Goal: Task Accomplishment & Management: Use online tool/utility

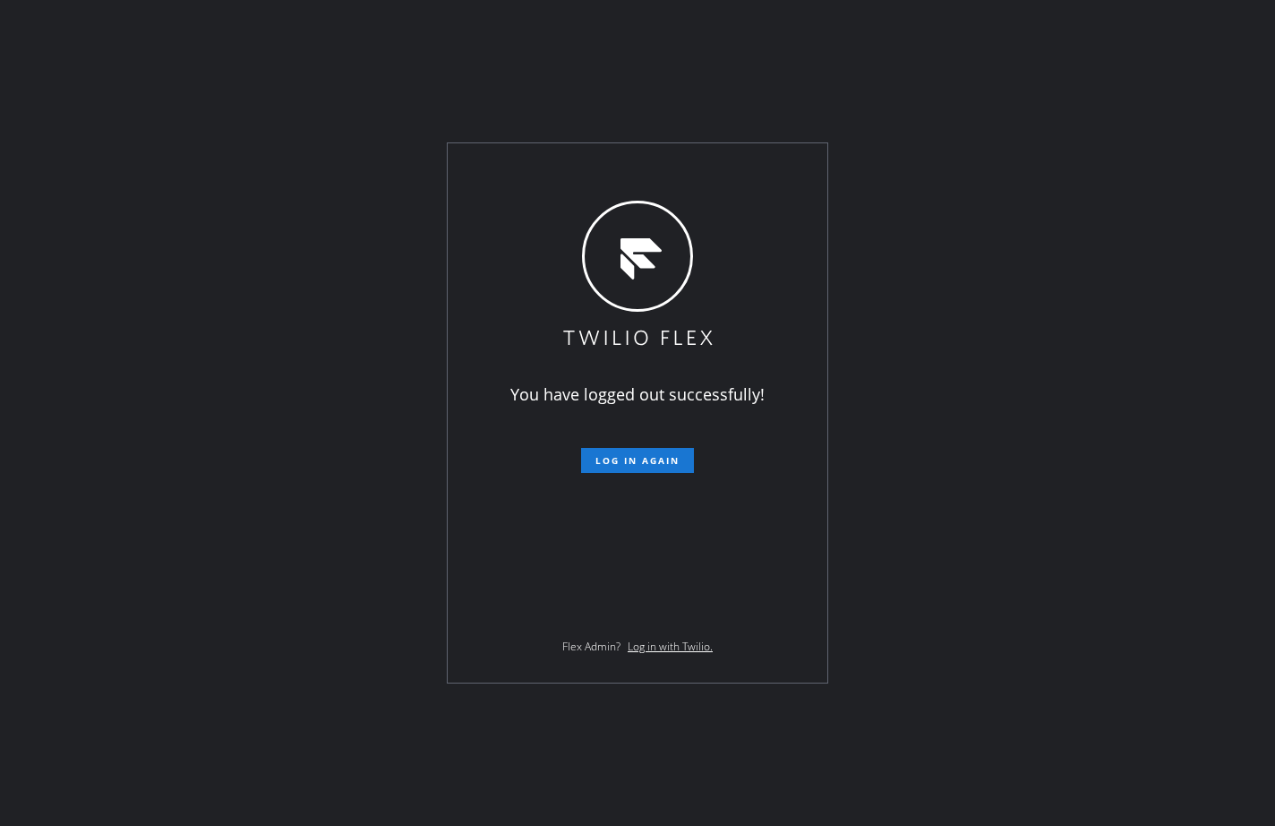
click at [182, 334] on div "You have logged out successfully! Log in again Flex Admin? Log in with Twilio." at bounding box center [637, 413] width 1275 height 826
click at [672, 457] on span "Log in again" at bounding box center [637, 460] width 84 height 13
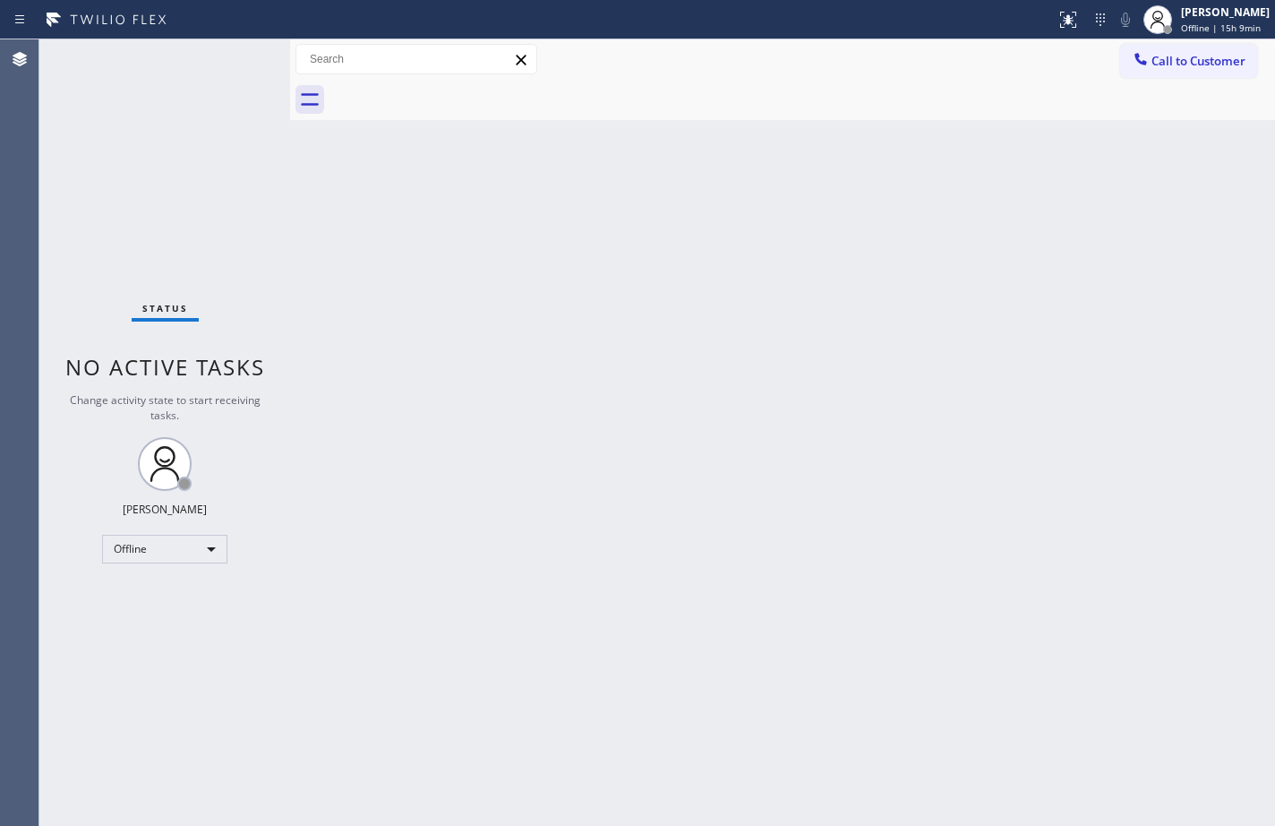
drag, startPoint x: 1245, startPoint y: 22, endPoint x: 1228, endPoint y: 67, distance: 47.9
click at [1245, 22] on div "Offline | 15h 9min" at bounding box center [1225, 27] width 89 height 13
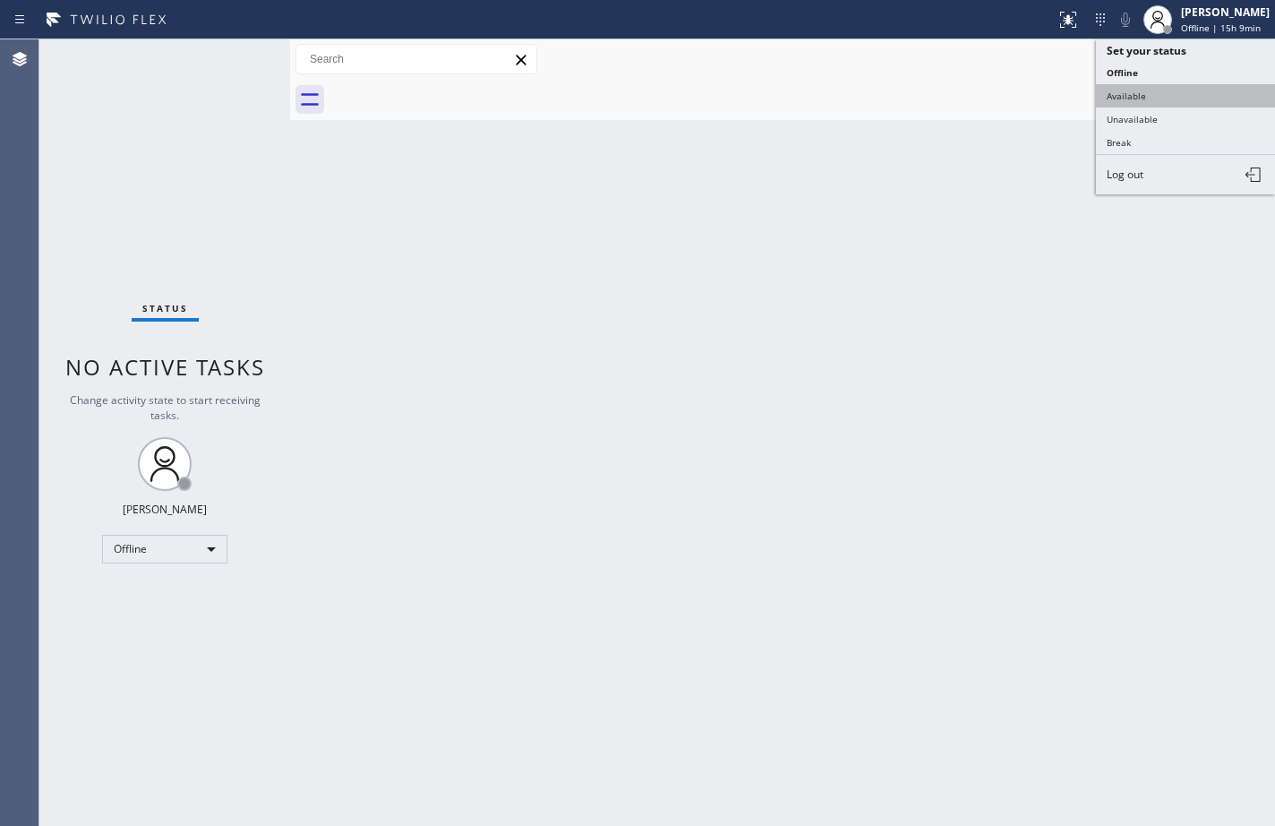
click at [1218, 93] on button "Available" at bounding box center [1185, 95] width 179 height 23
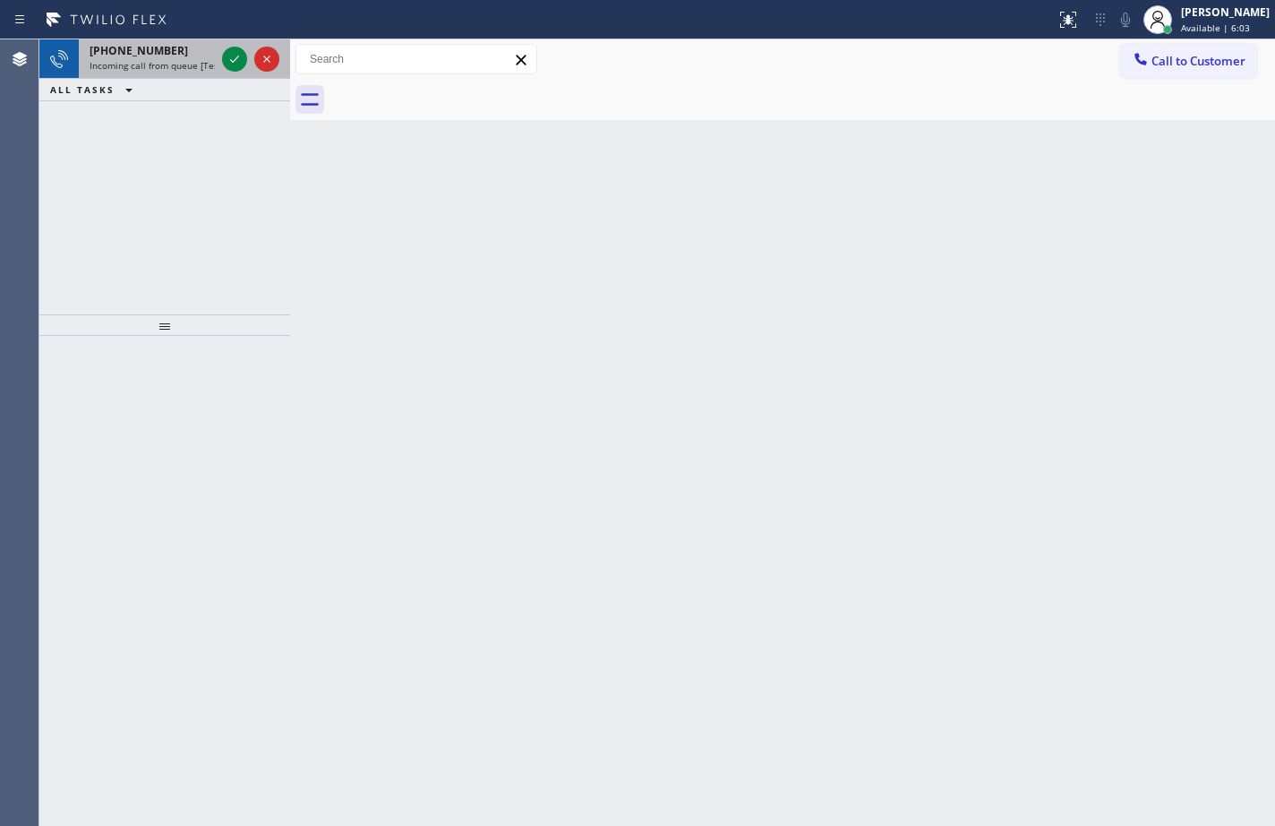
click at [167, 66] on span "Incoming call from queue [Test] All" at bounding box center [164, 65] width 149 height 13
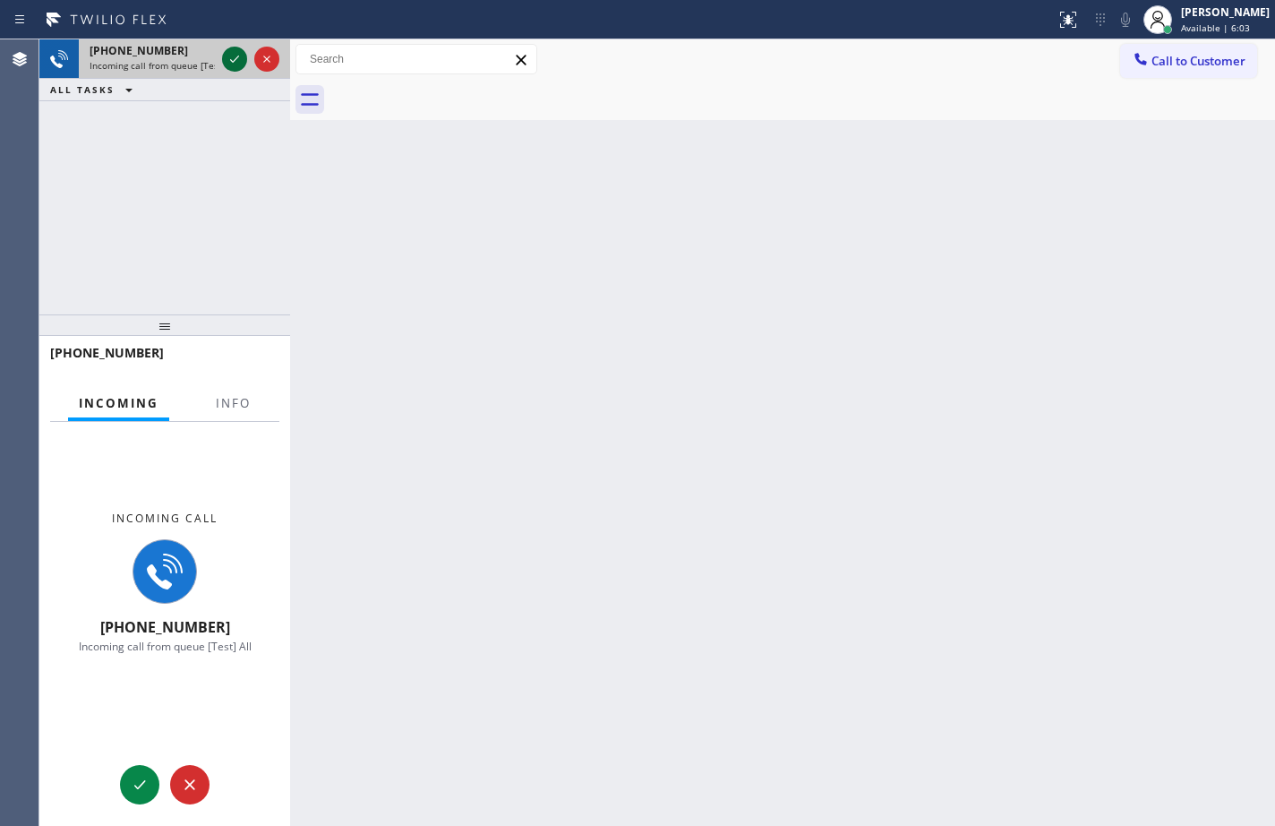
click at [233, 59] on icon at bounding box center [234, 58] width 21 height 21
click at [237, 396] on span "Info" at bounding box center [233, 403] width 35 height 16
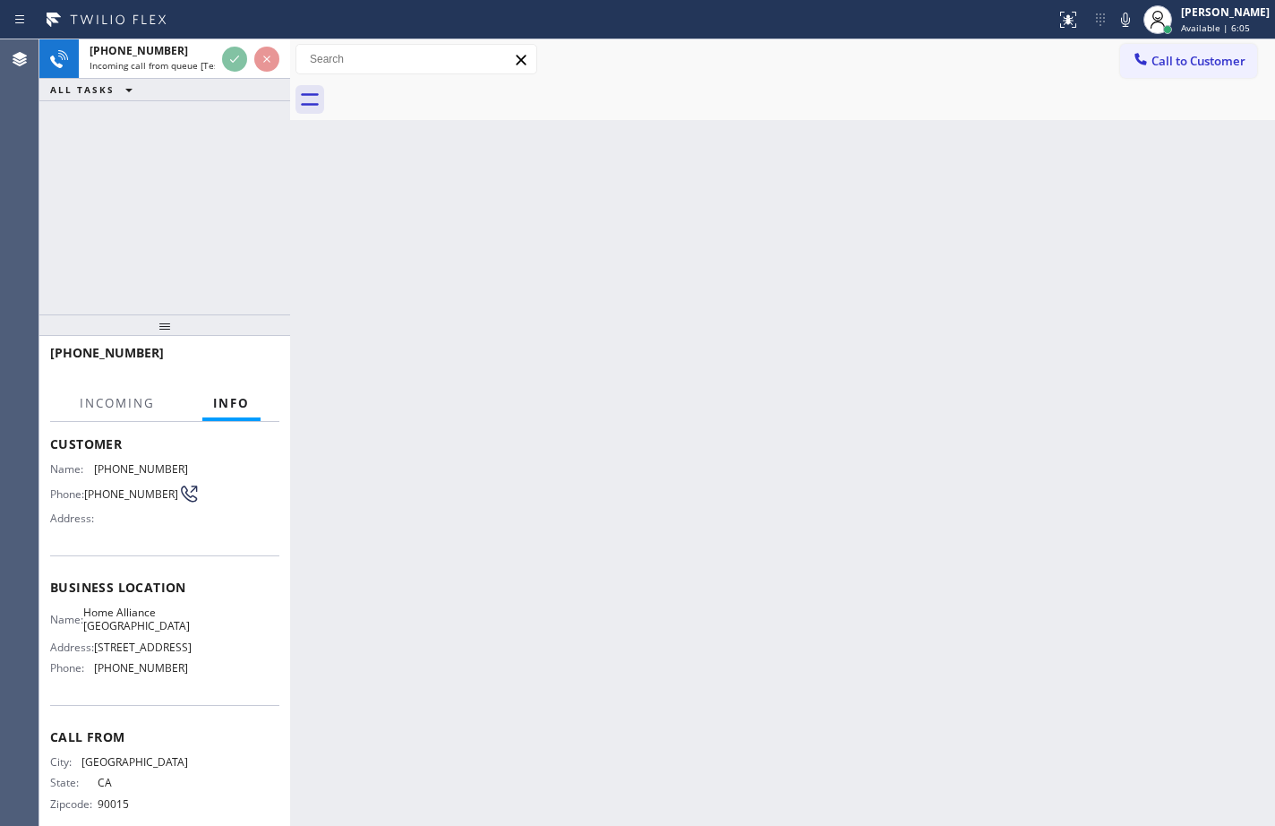
scroll to position [132, 0]
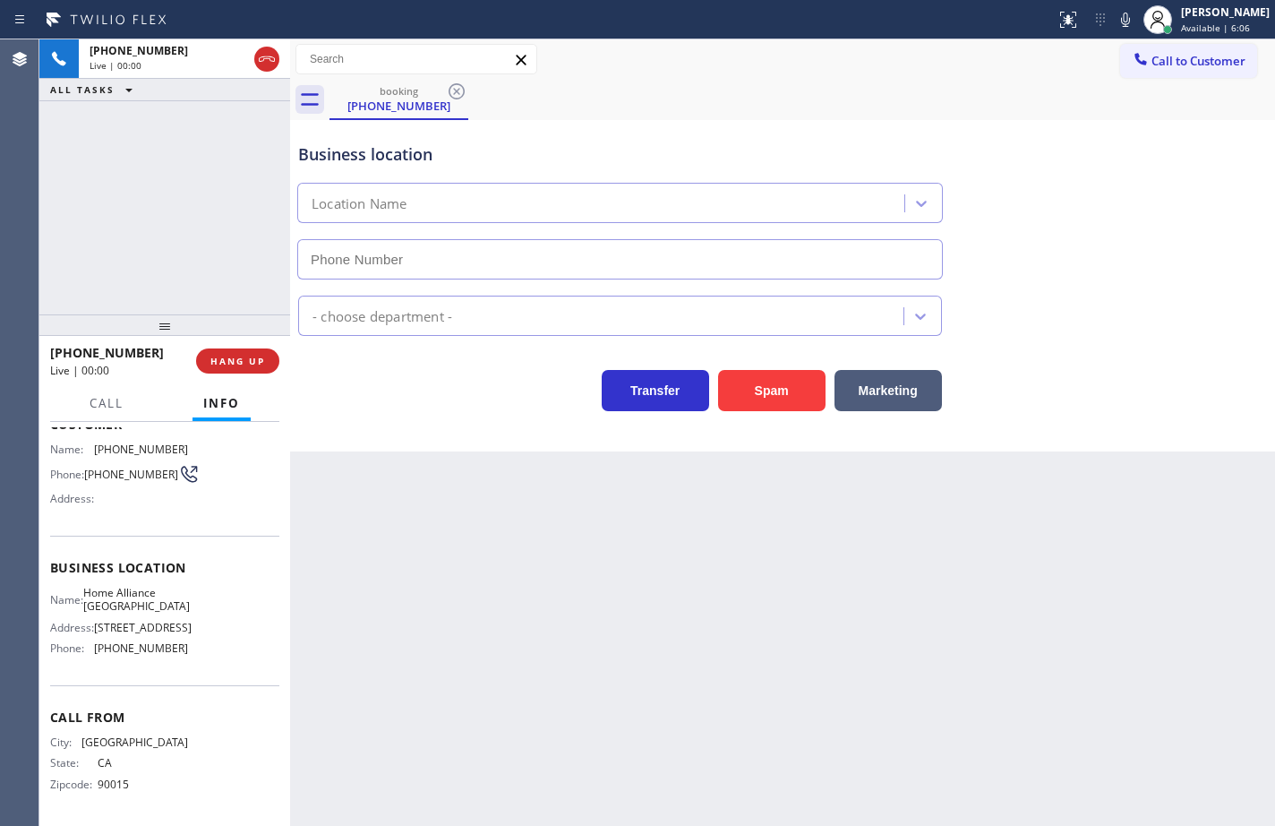
type input "(213) 344-0758"
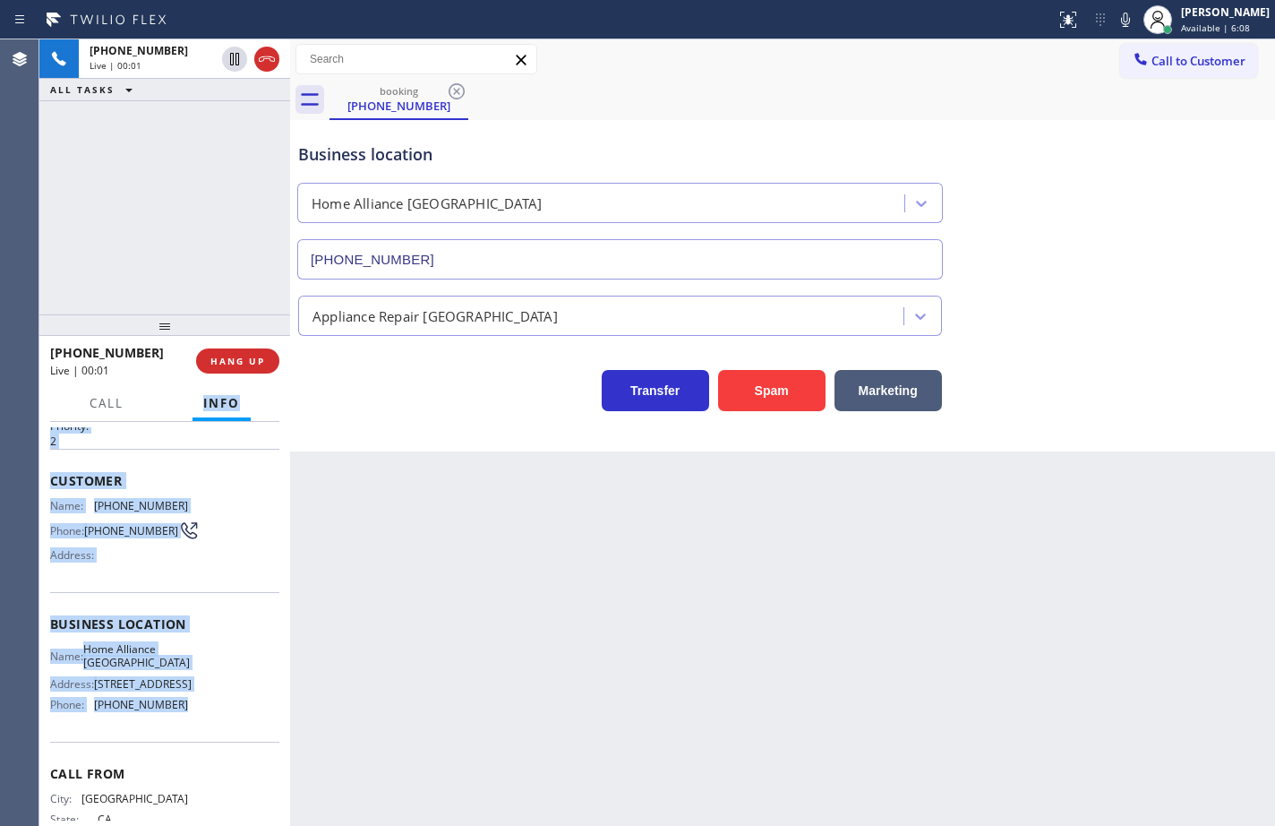
scroll to position [0, 0]
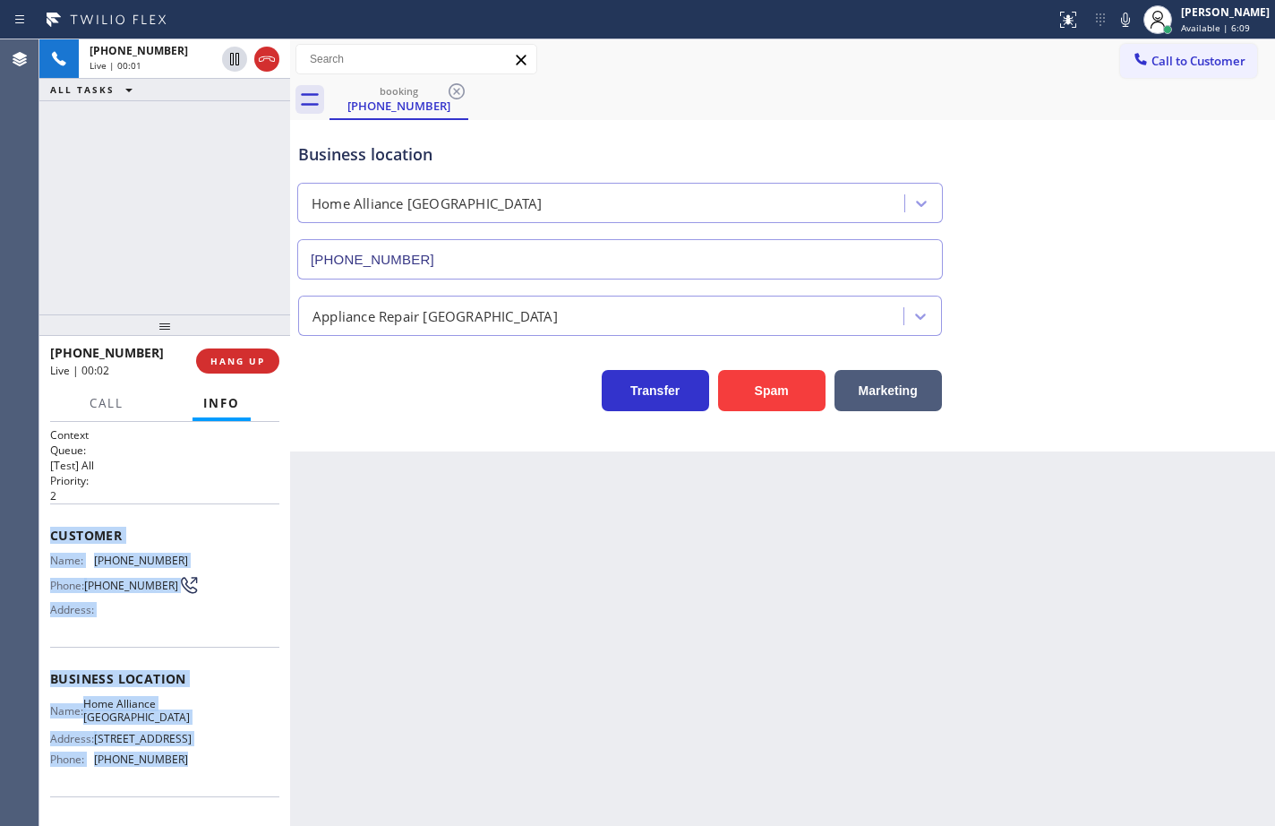
drag, startPoint x: 179, startPoint y: 654, endPoint x: 53, endPoint y: 524, distance: 181.1
click at [53, 524] on div "Context Queue: [Test] All Priority: 2 Customer Name: (323) 503-3920 Phone: (323…" at bounding box center [164, 679] width 229 height 504
copy div "Customer Name: (323) 503-3920 Phone: (323) 503-3920 Address: Business location …"
click at [263, 542] on span "Customer" at bounding box center [164, 534] width 229 height 17
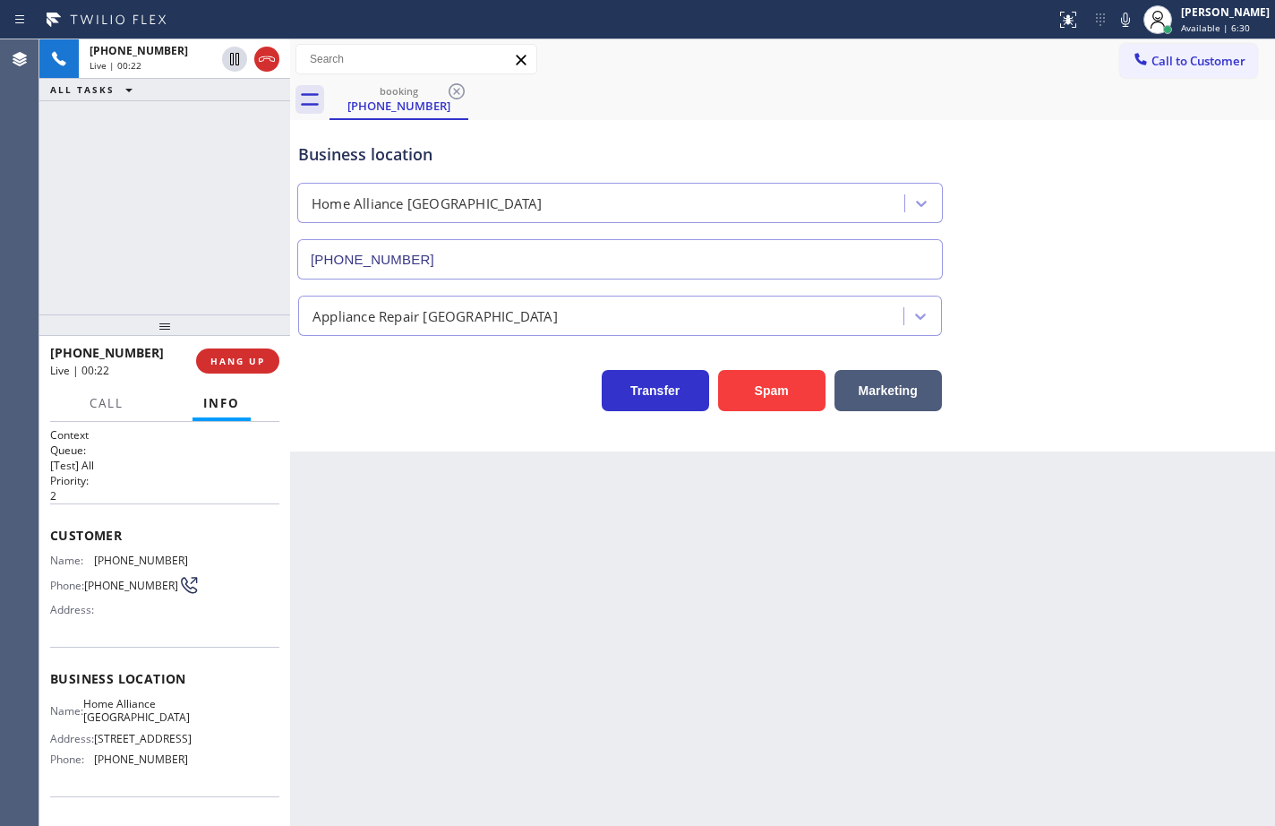
click at [253, 537] on span "Customer" at bounding box center [164, 534] width 229 height 17
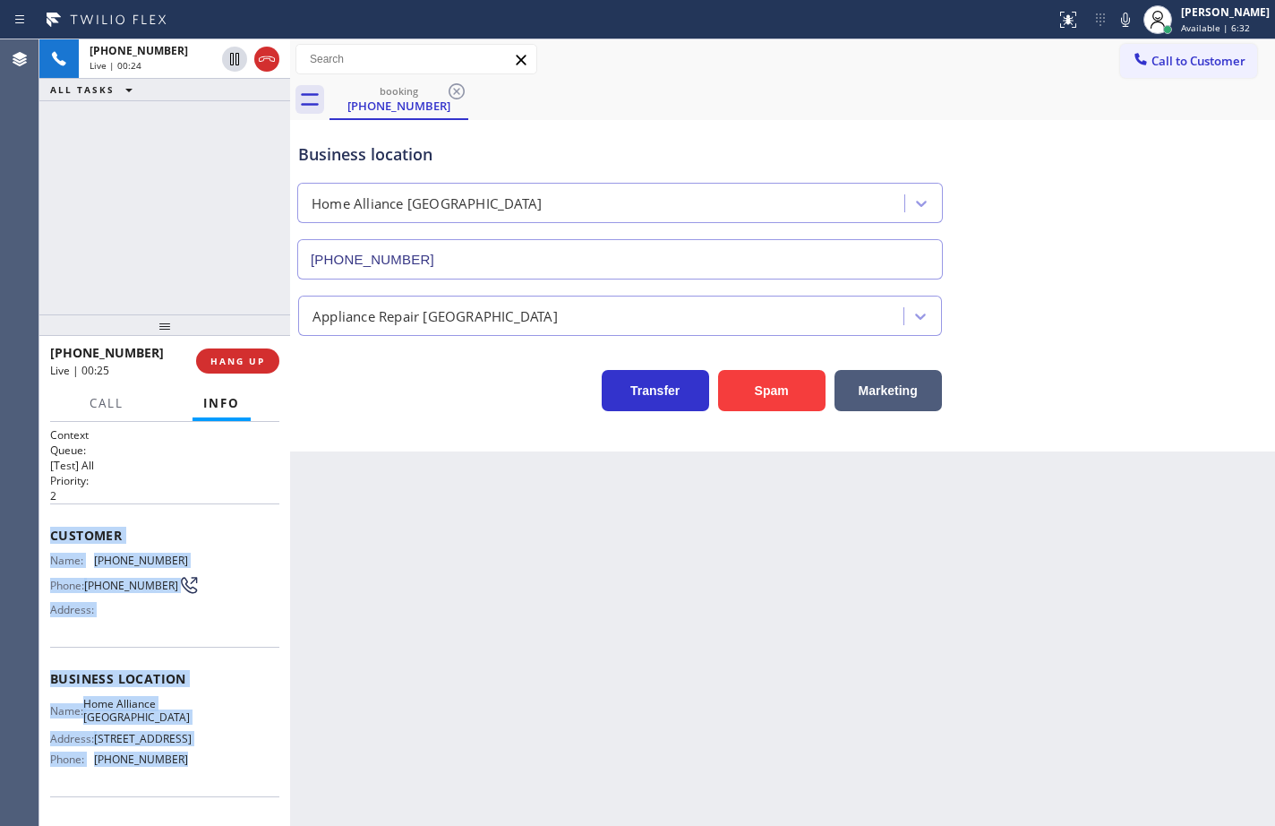
drag, startPoint x: 185, startPoint y: 778, endPoint x: 52, endPoint y: 536, distance: 276.1
click at [52, 536] on div "Context Queue: [Test] All Priority: 2 Customer Name: (323) 503-3920 Phone: (323…" at bounding box center [164, 679] width 229 height 504
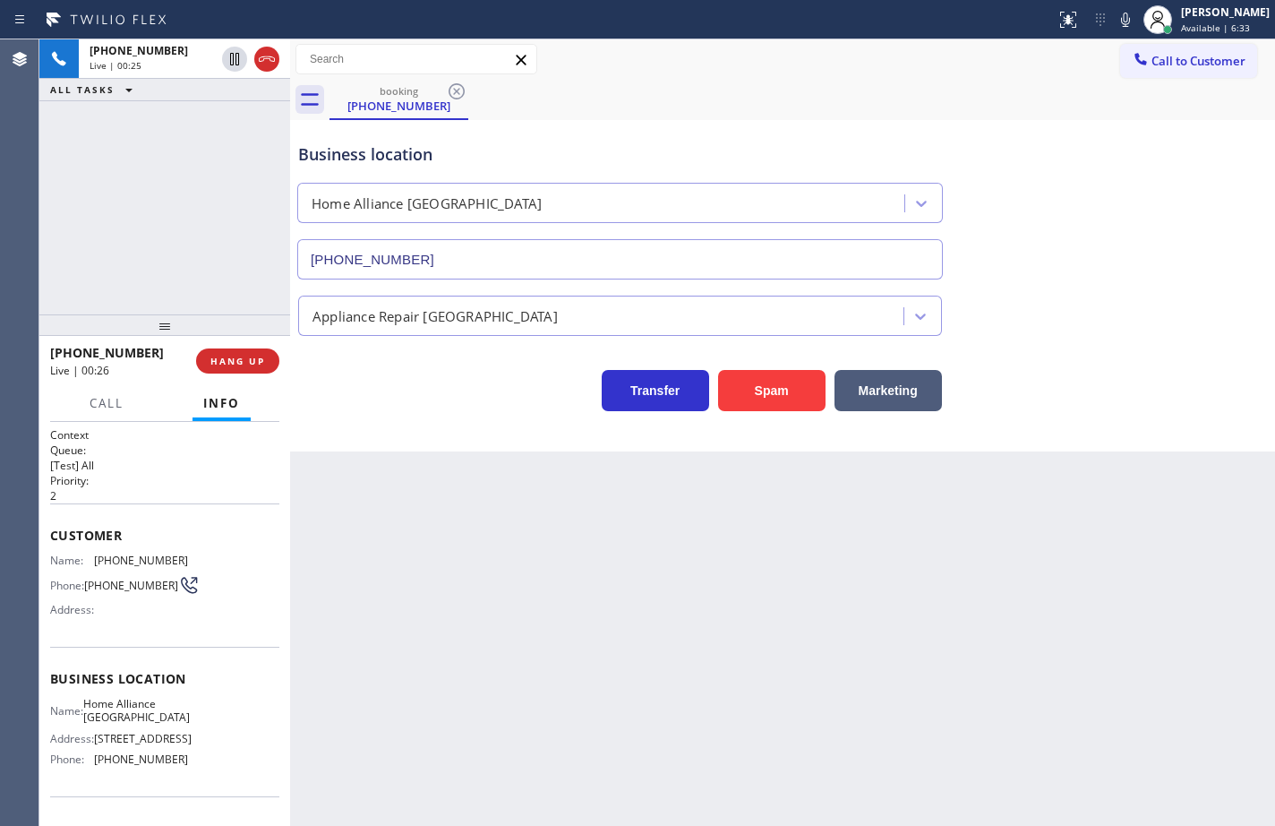
click at [238, 483] on h2 "Priority:" at bounding box center [164, 480] width 229 height 15
click at [1113, 18] on div at bounding box center [1125, 19] width 25 height 21
click at [1121, 20] on icon at bounding box center [1125, 20] width 9 height 14
click at [188, 796] on div "Business location Name: Home Alliance Los Angeles Address: 3731 Wilshire Blvd P…" at bounding box center [164, 721] width 229 height 150
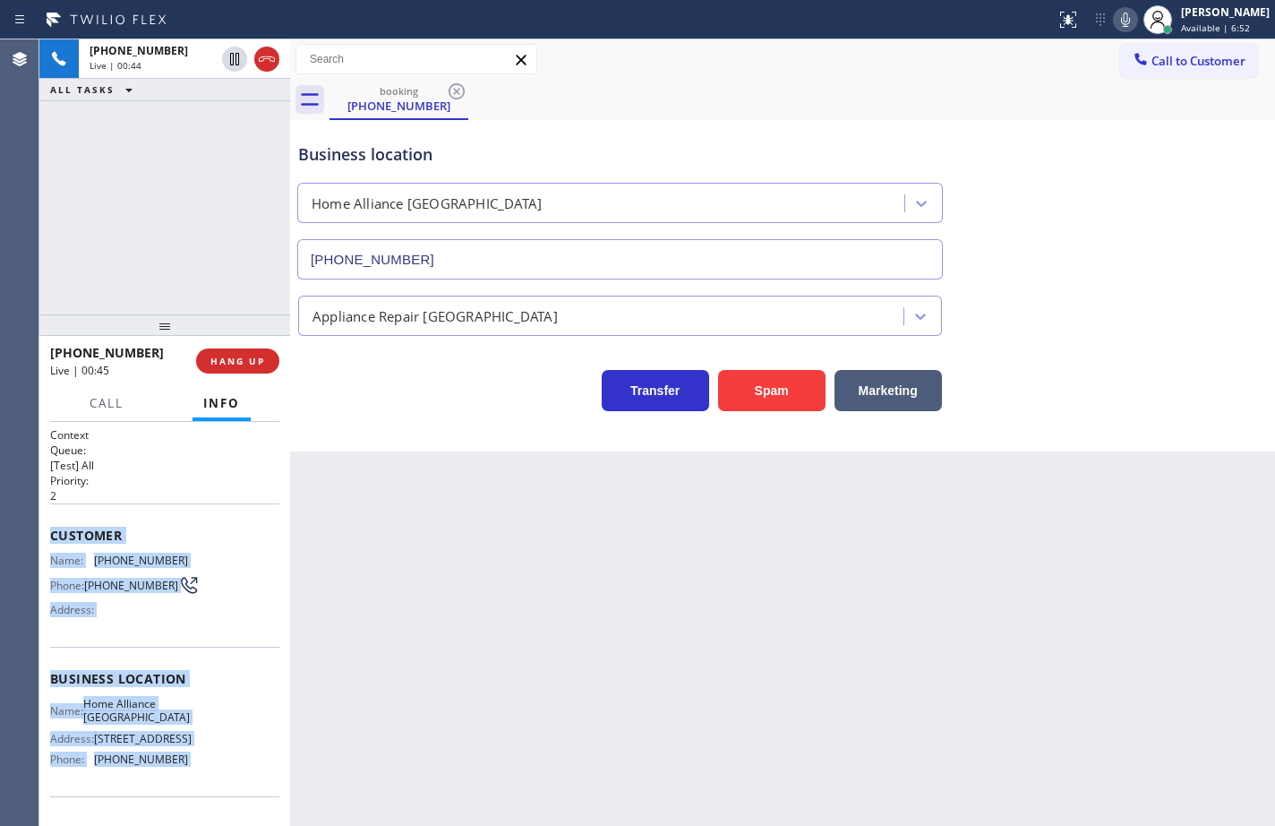
drag, startPoint x: 187, startPoint y: 788, endPoint x: 68, endPoint y: 531, distance: 283.2
click at [68, 531] on div "Context Queue: [Test] All Priority: 2 Customer Name: (323) 503-3920 Phone: (323…" at bounding box center [164, 679] width 229 height 504
copy div "Customer Name: (323) 503-3920 Phone: (323) 503-3920 Address: Business location …"
click at [1115, 19] on icon at bounding box center [1125, 19] width 21 height 21
click at [1119, 19] on rect at bounding box center [1125, 18] width 13 height 13
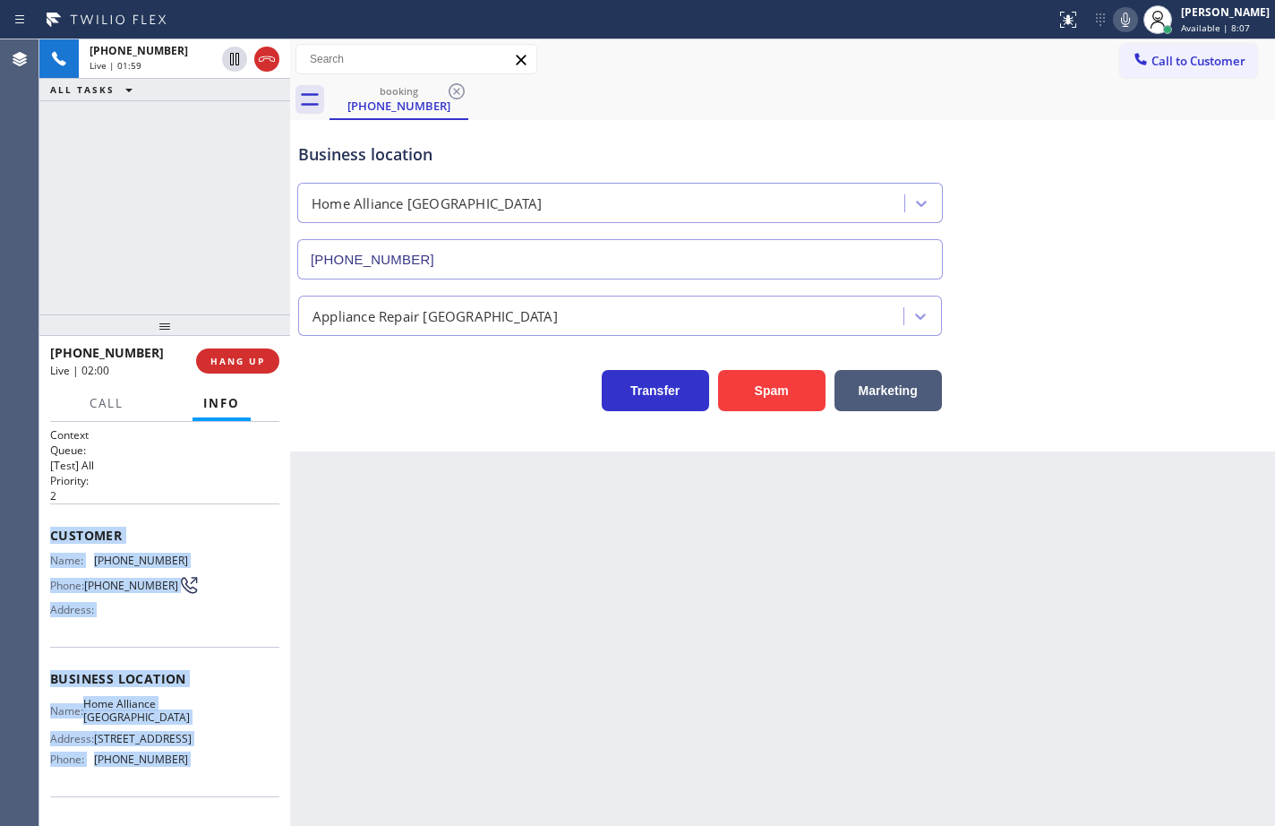
click at [1115, 18] on icon at bounding box center [1125, 19] width 21 height 21
click at [272, 353] on button "HANG UP" at bounding box center [237, 360] width 83 height 25
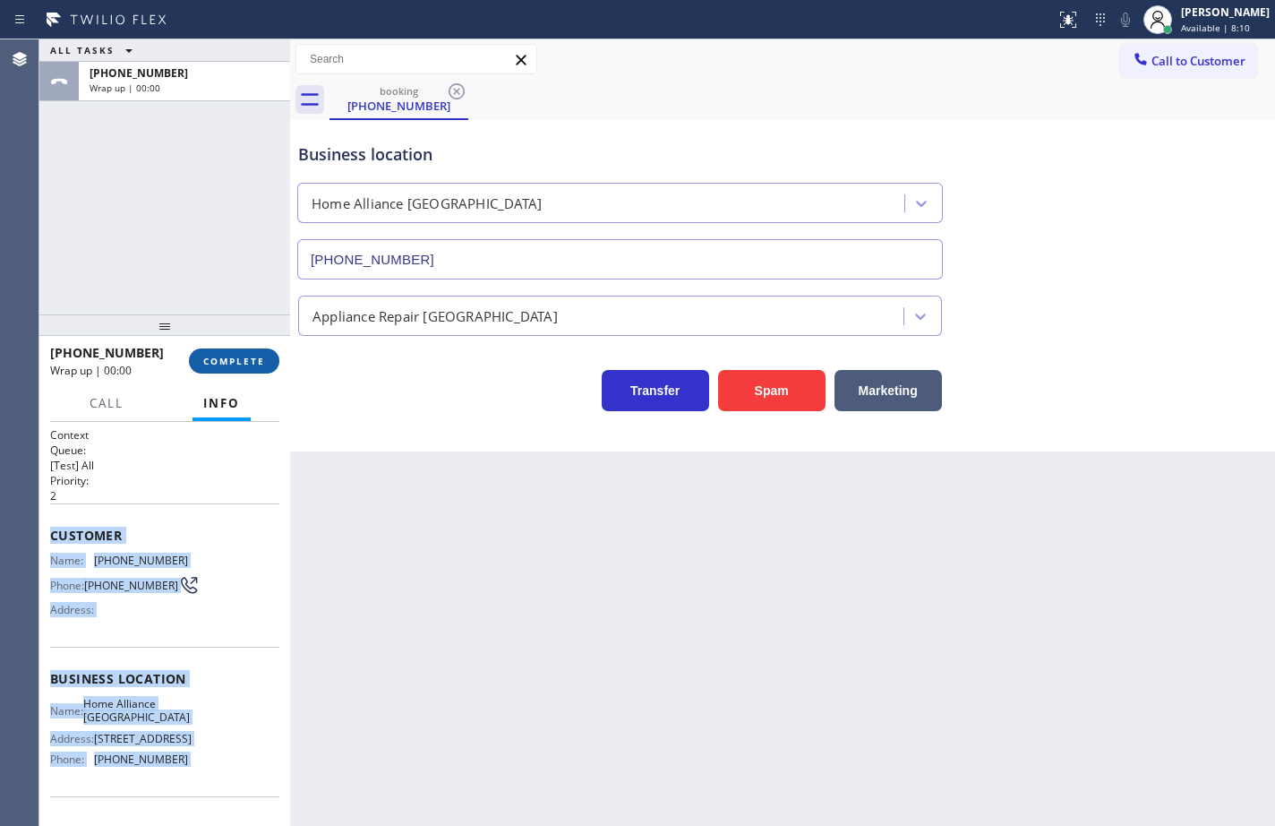
click at [272, 353] on button "COMPLETE" at bounding box center [234, 360] width 90 height 25
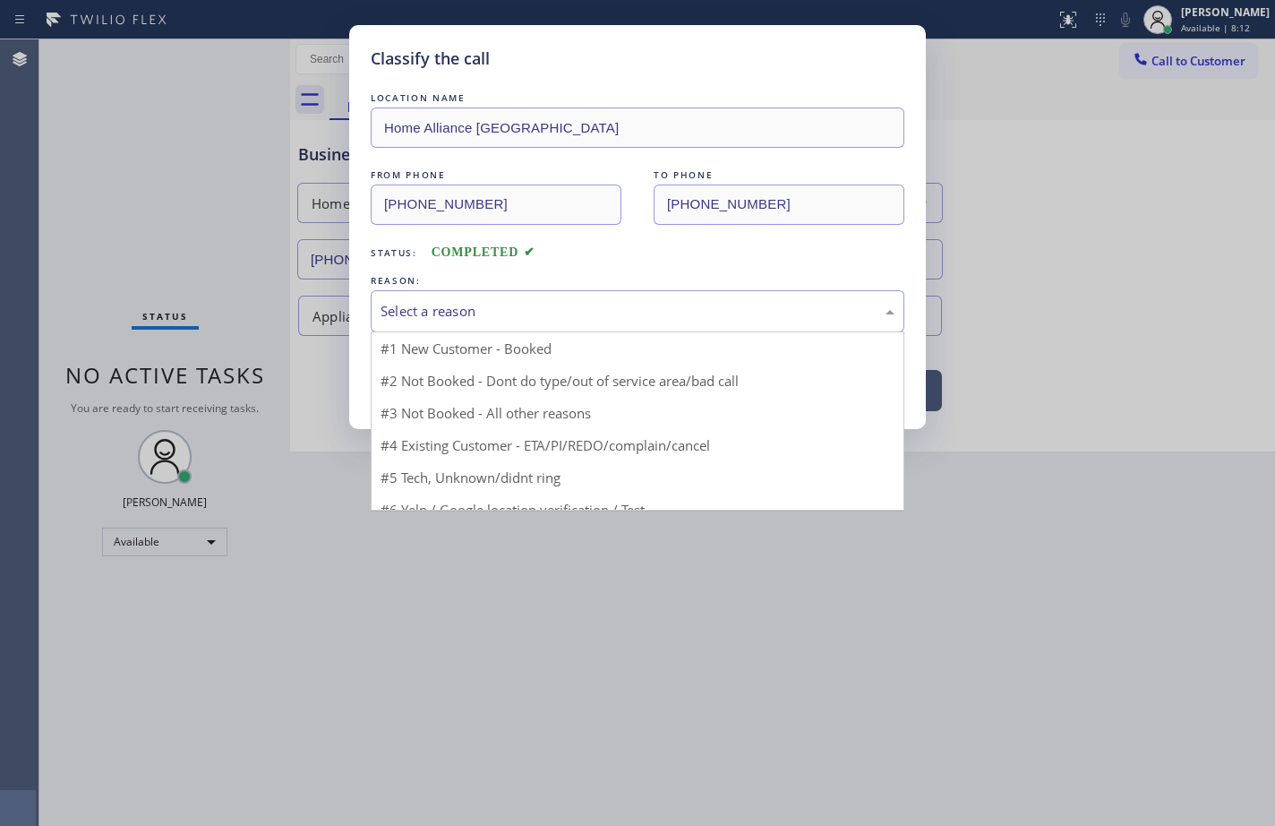
click at [436, 314] on div "Select a reason" at bounding box center [638, 311] width 514 height 21
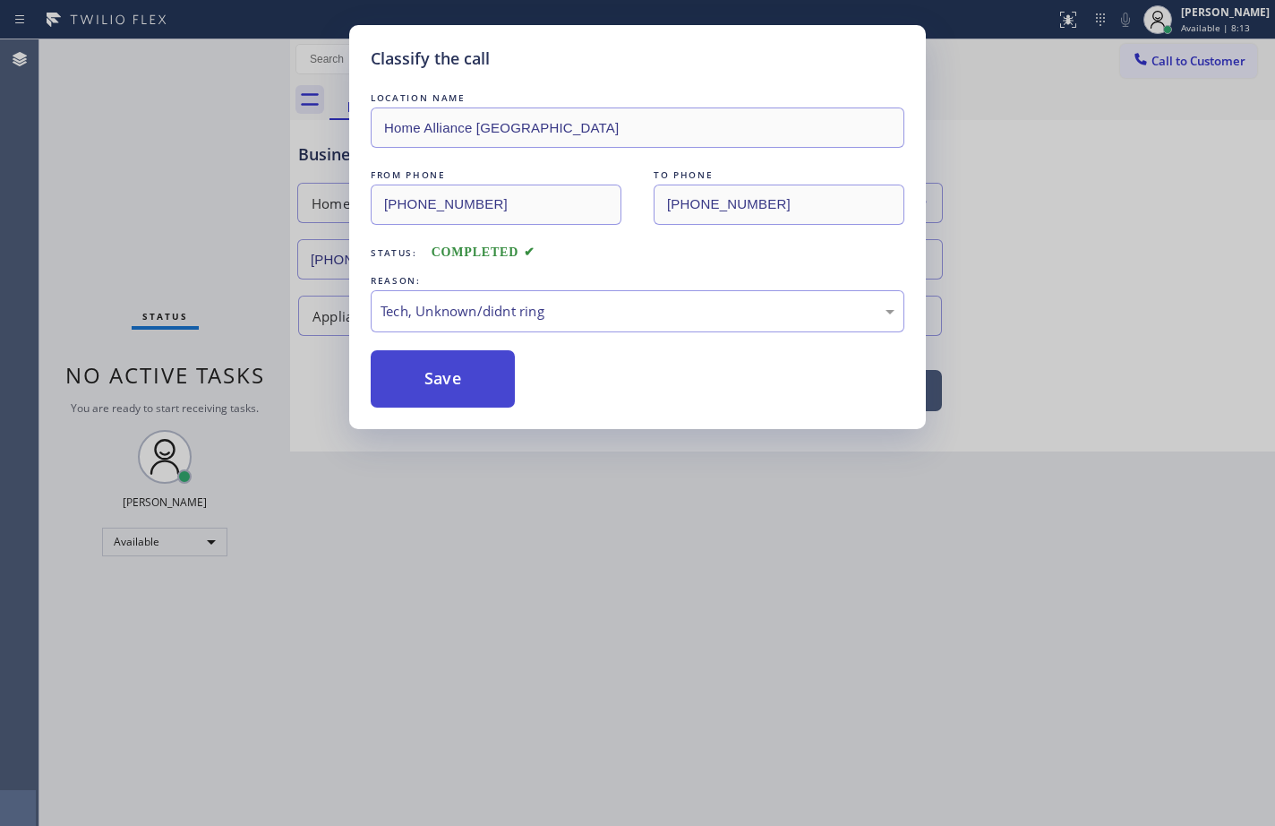
click at [463, 389] on button "Save" at bounding box center [443, 378] width 144 height 57
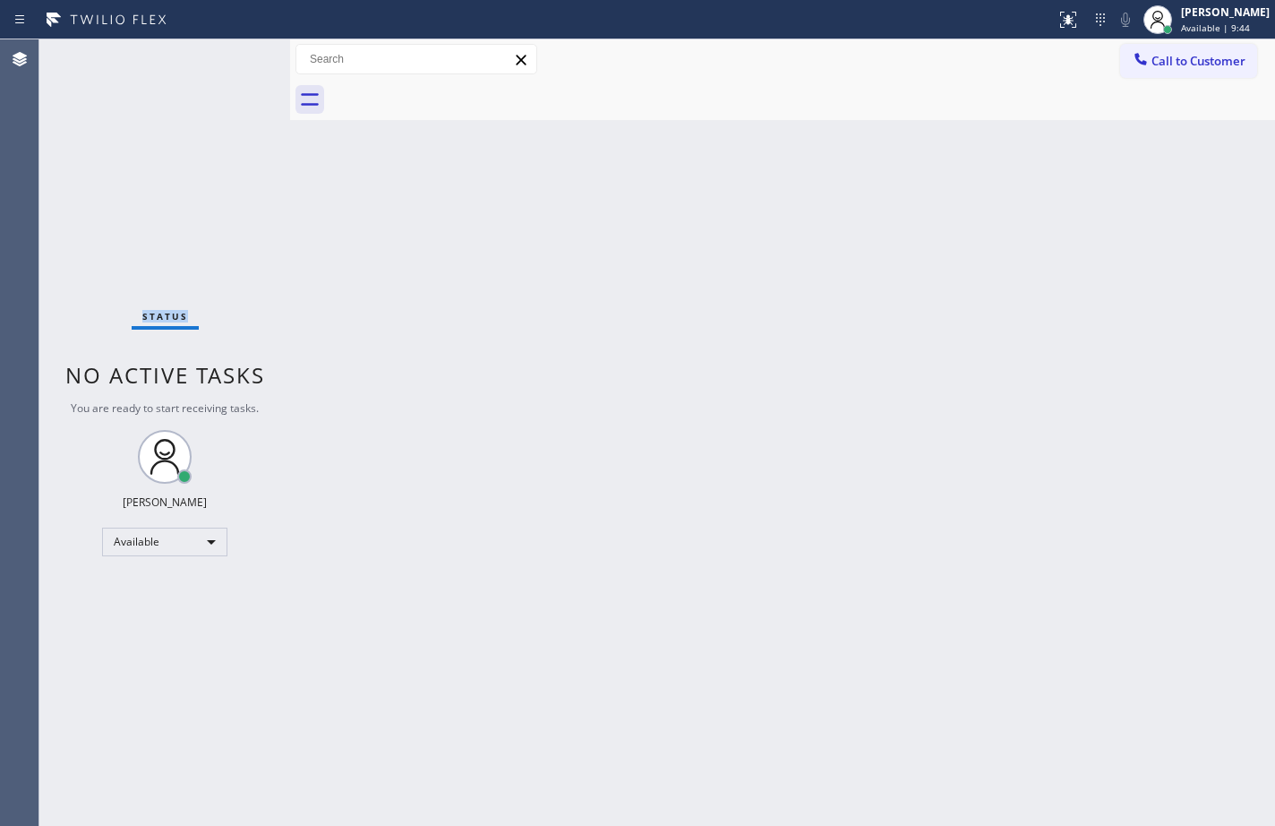
click at [124, 203] on div "Status No active tasks You are ready to start receiving tasks. Sean Louis Atano…" at bounding box center [164, 432] width 251 height 786
click at [748, 178] on div "Back to Dashboard Change Sender ID Customers Technicians Select a contact Outbo…" at bounding box center [782, 432] width 985 height 786
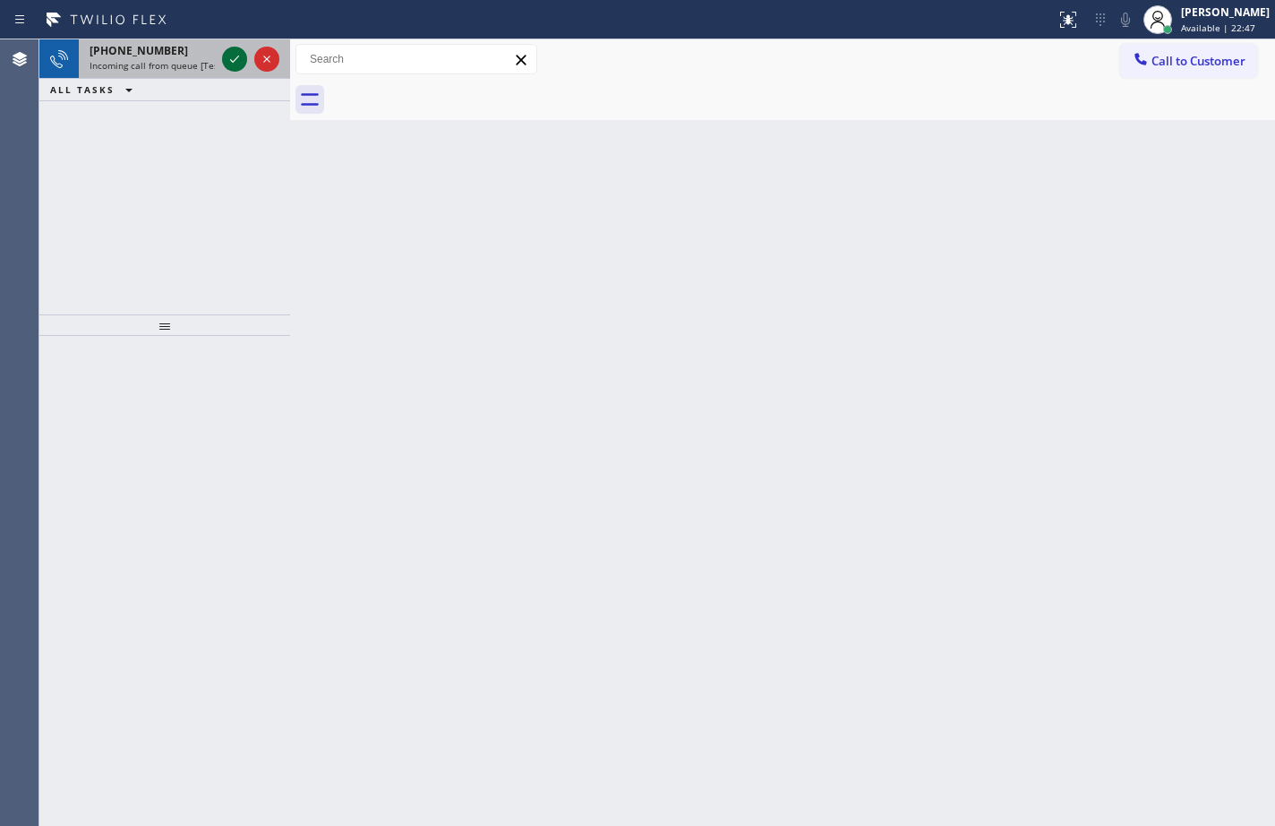
drag, startPoint x: 234, startPoint y: 57, endPoint x: 228, endPoint y: 66, distance: 10.4
click at [234, 68] on icon at bounding box center [234, 58] width 21 height 21
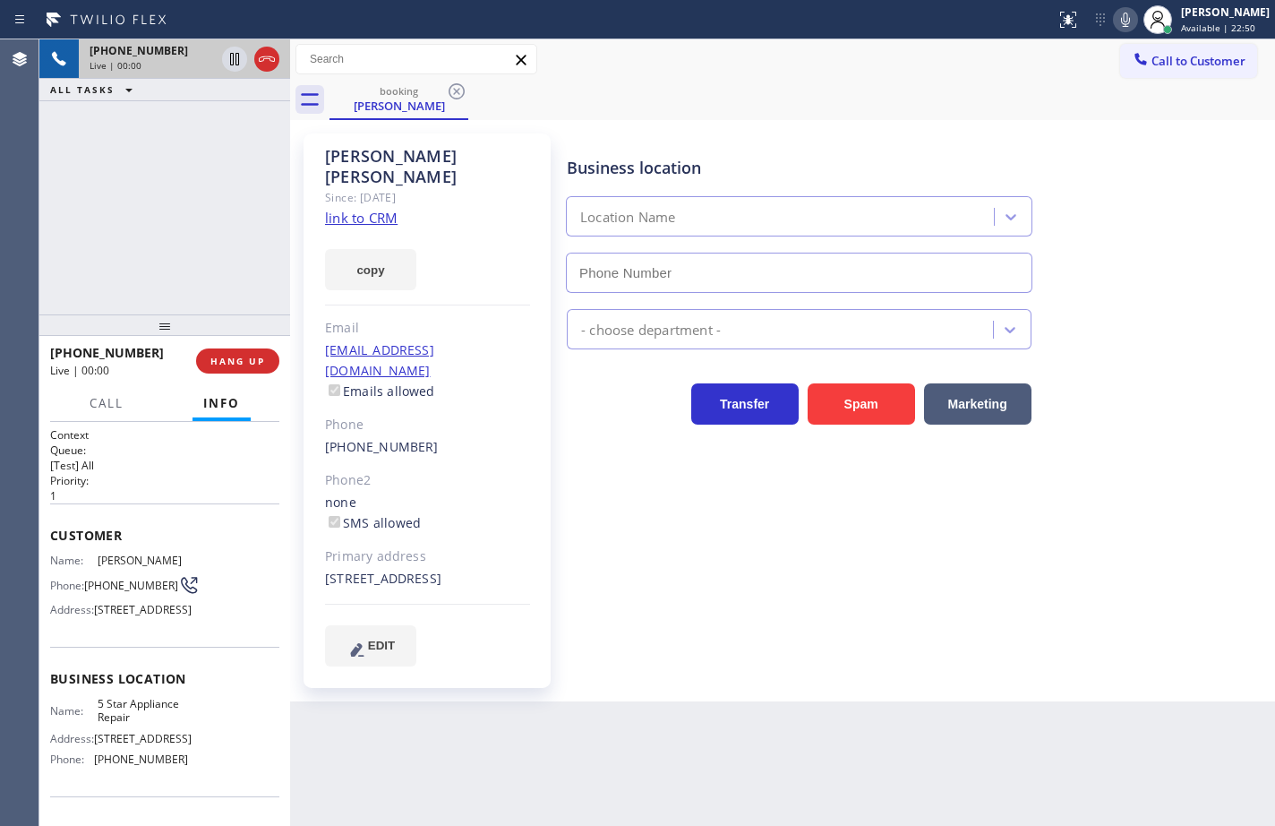
type input "(855) 731-4952"
click at [364, 209] on link "link to CRM" at bounding box center [361, 218] width 73 height 18
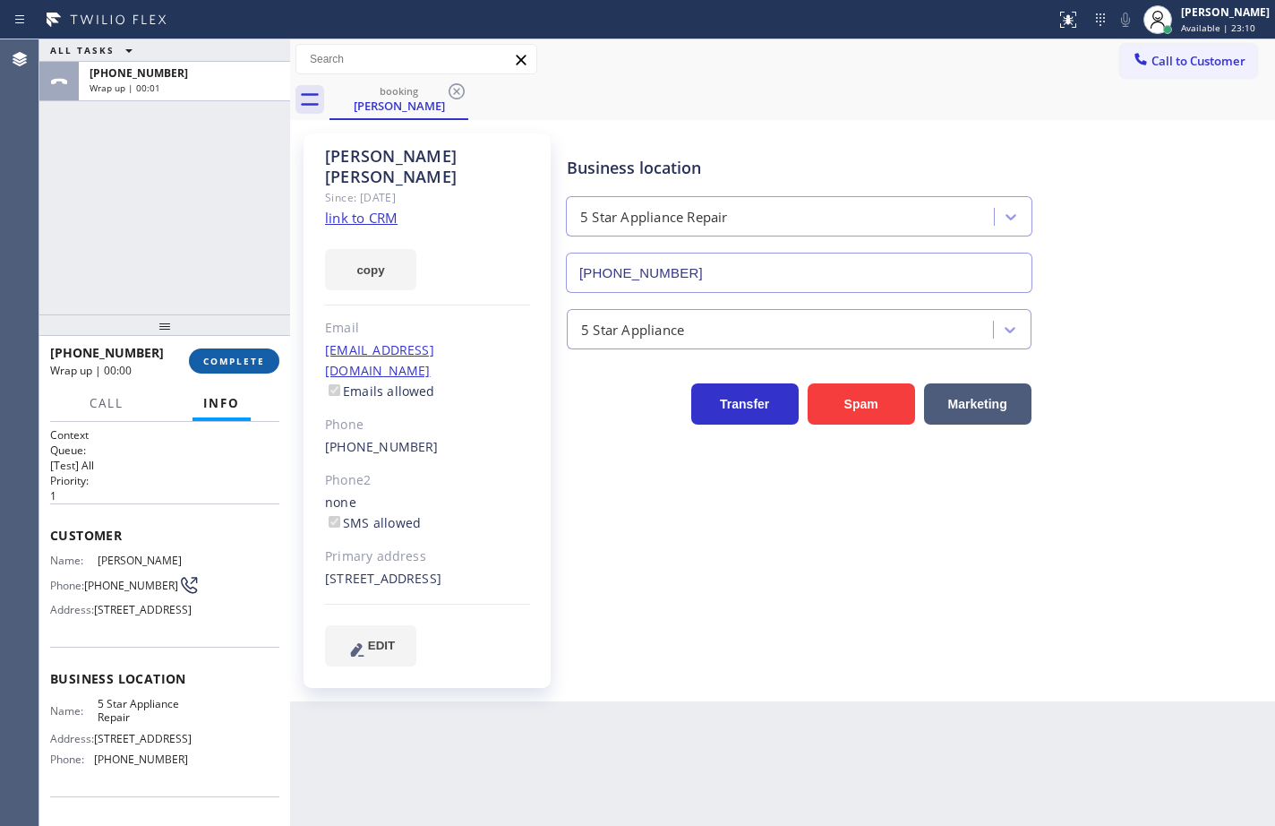
click at [255, 364] on span "COMPLETE" at bounding box center [234, 361] width 62 height 13
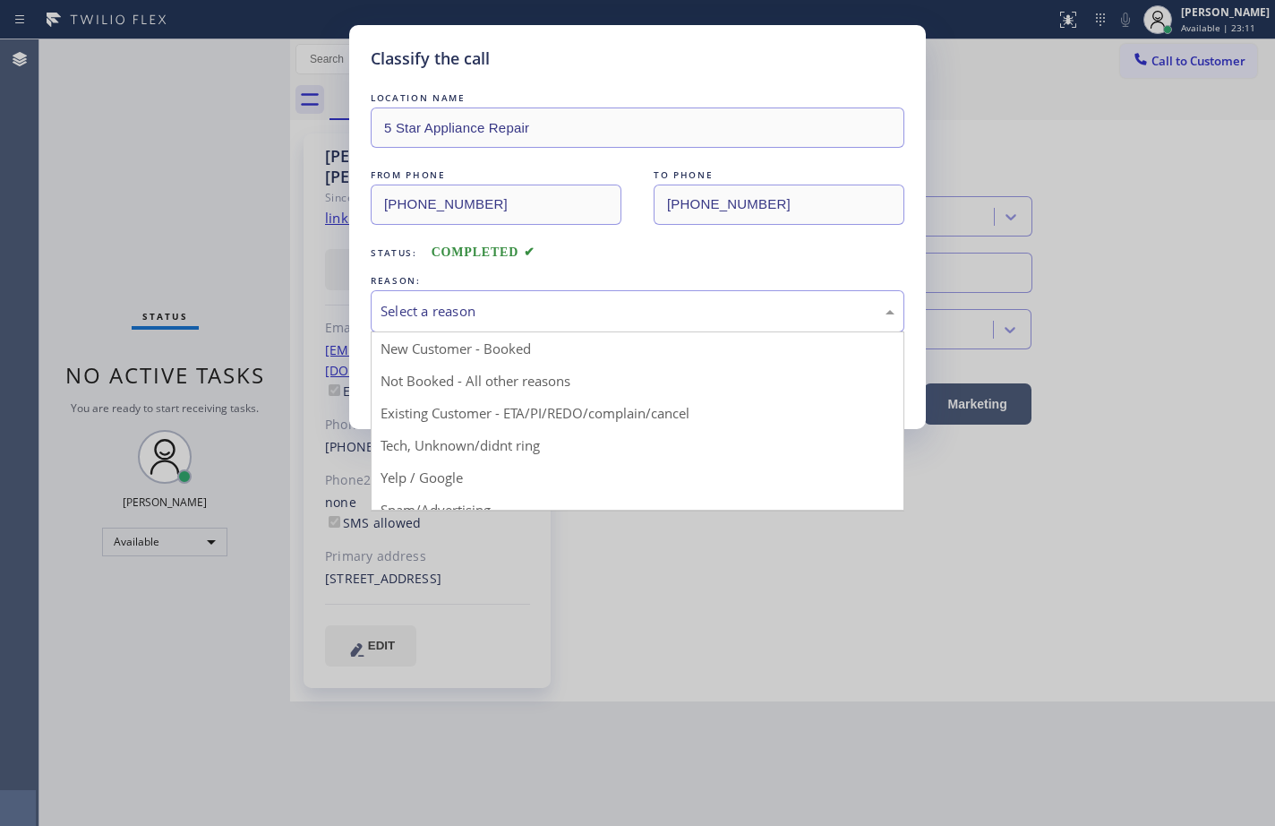
click at [531, 309] on div "Select a reason" at bounding box center [638, 311] width 514 height 21
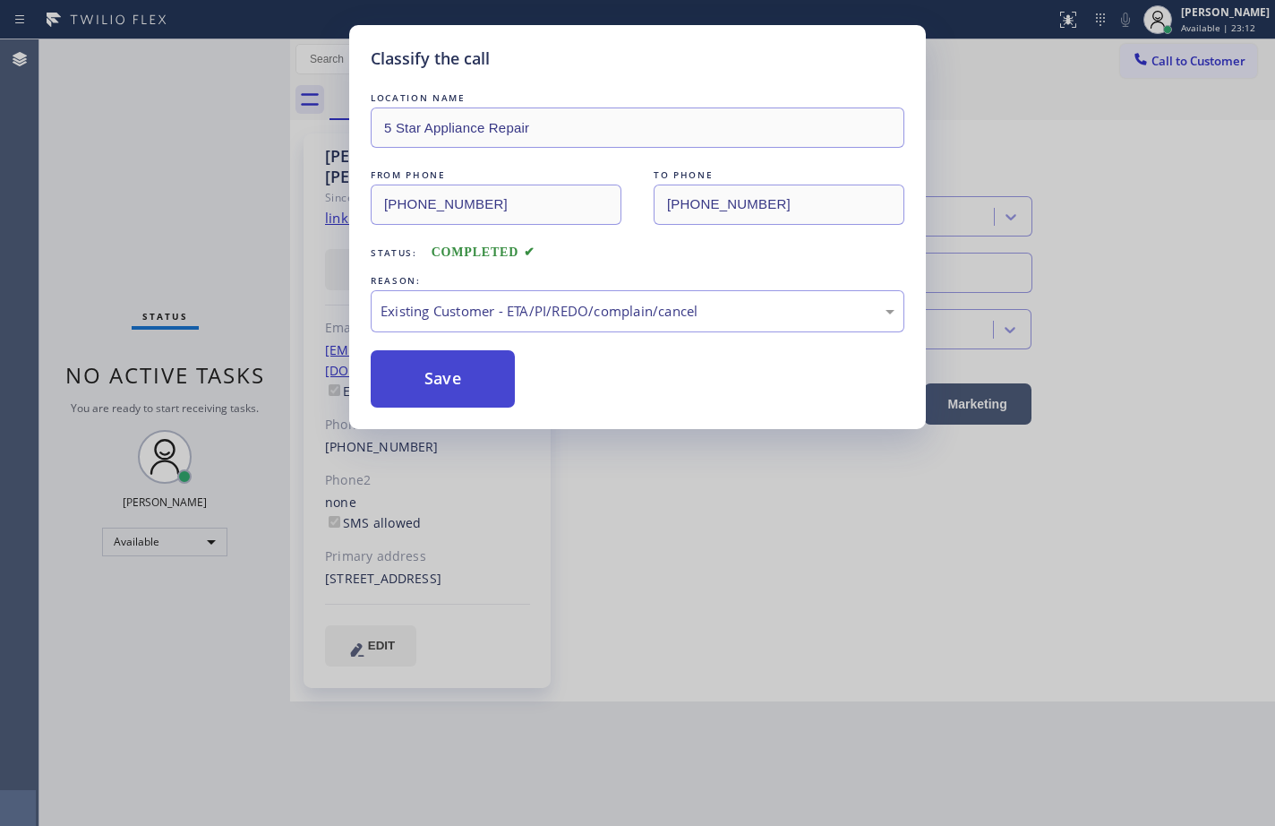
click at [481, 357] on button "Save" at bounding box center [443, 378] width 144 height 57
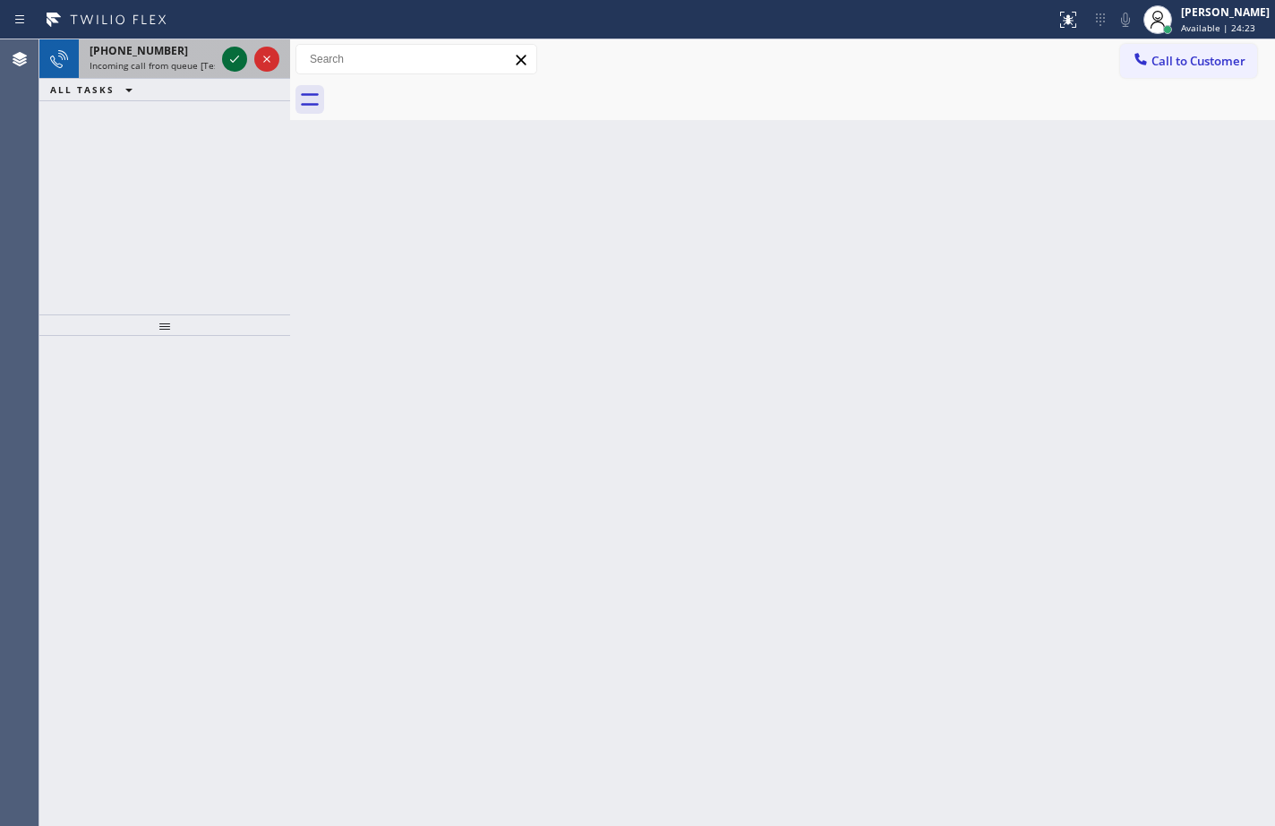
click at [237, 58] on icon at bounding box center [234, 59] width 9 height 7
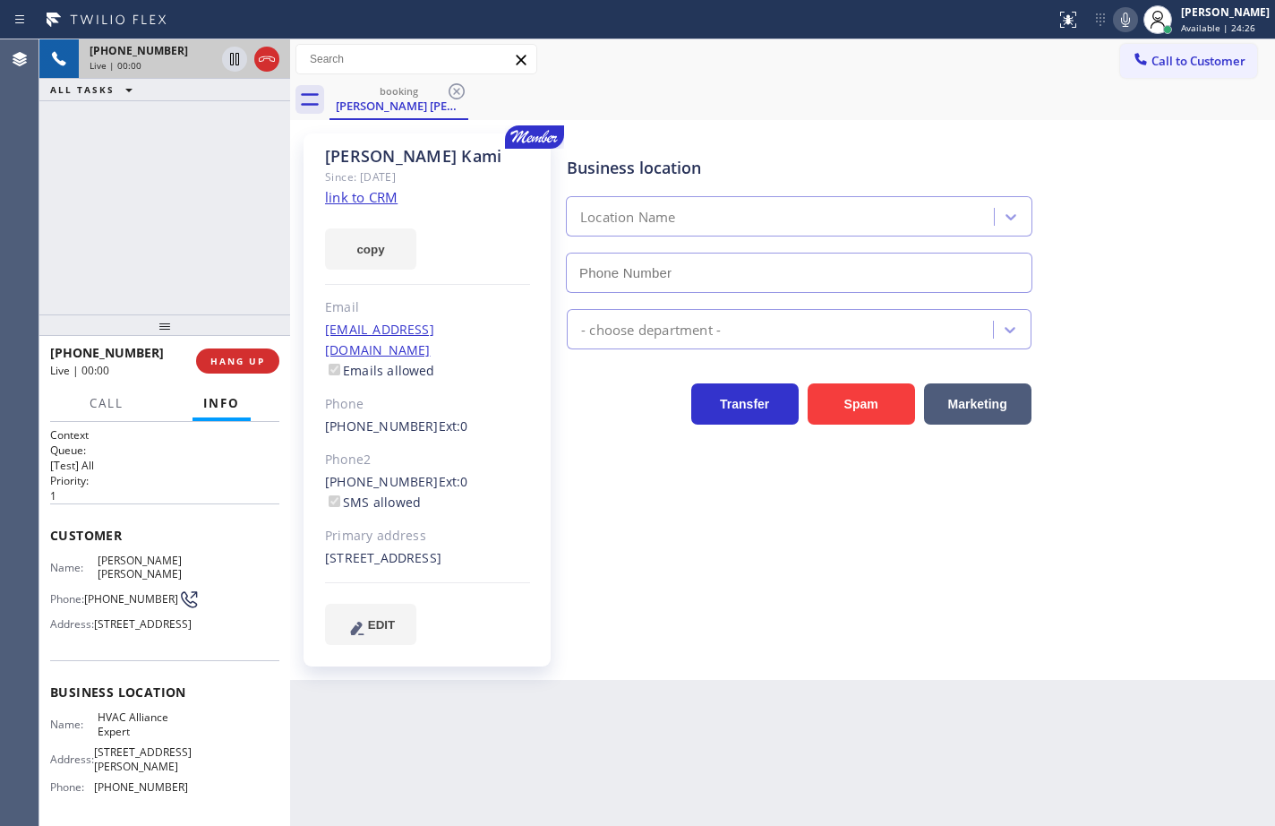
type input "(323) 991-9198"
click at [338, 204] on link "link to CRM" at bounding box center [361, 197] width 73 height 18
click at [1119, 18] on icon at bounding box center [1125, 19] width 21 height 21
click at [232, 60] on icon at bounding box center [234, 58] width 21 height 21
click at [232, 63] on icon at bounding box center [234, 58] width 21 height 21
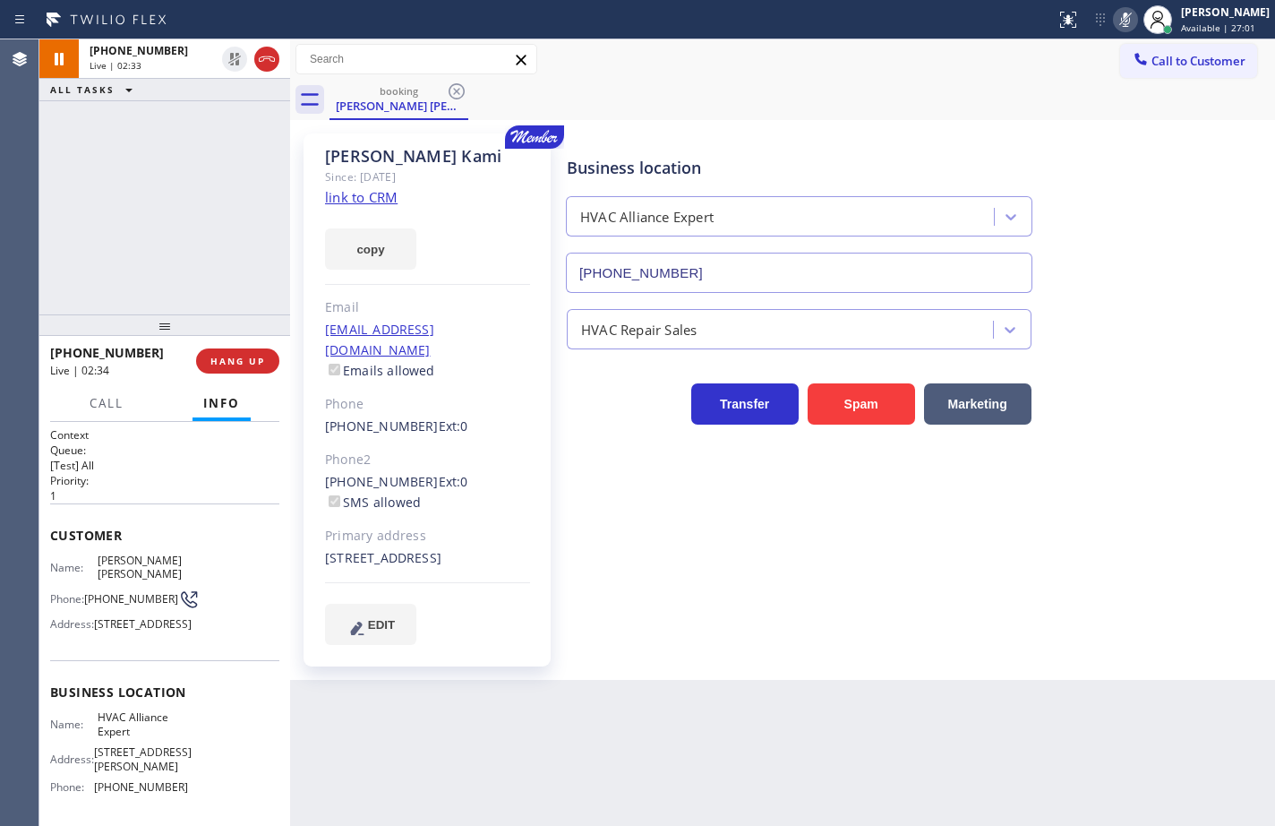
click at [1121, 21] on icon at bounding box center [1125, 20] width 9 height 14
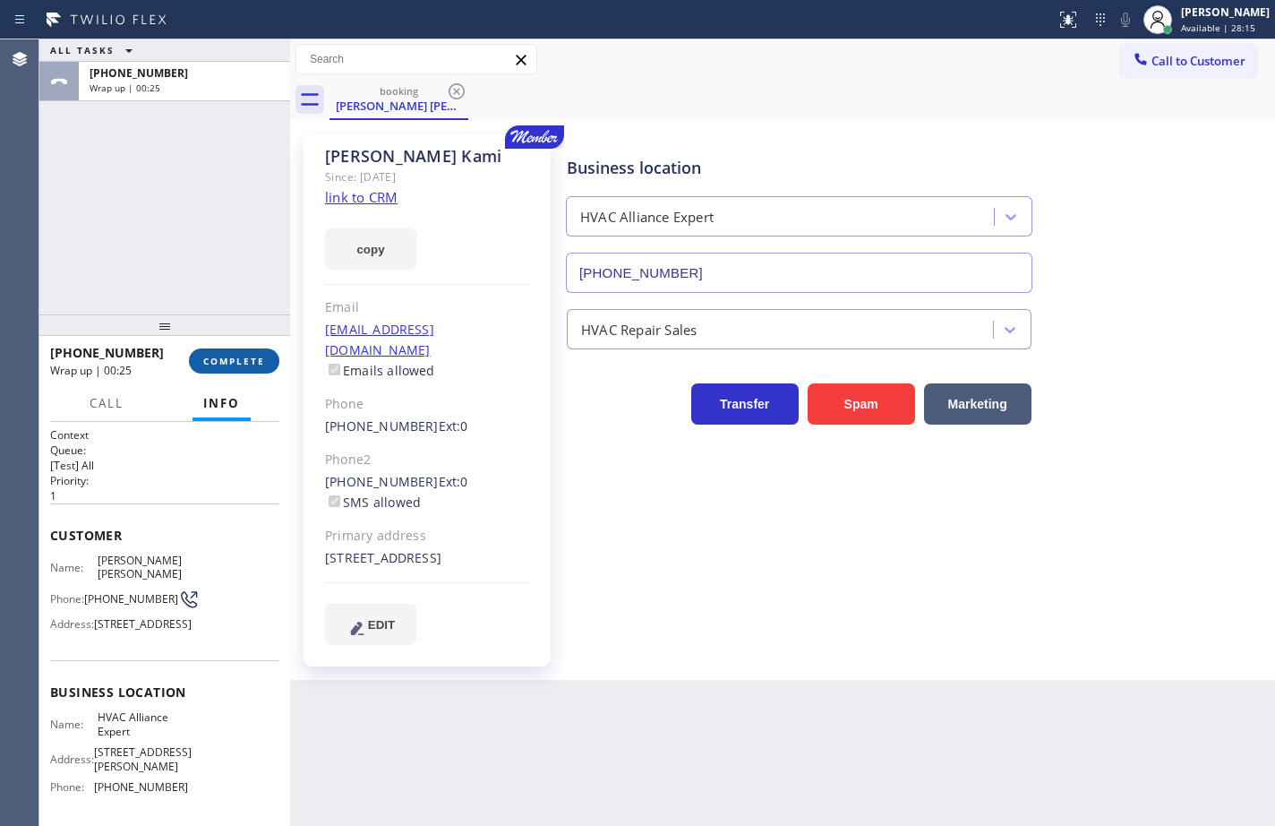
click at [278, 354] on button "COMPLETE" at bounding box center [234, 360] width 90 height 25
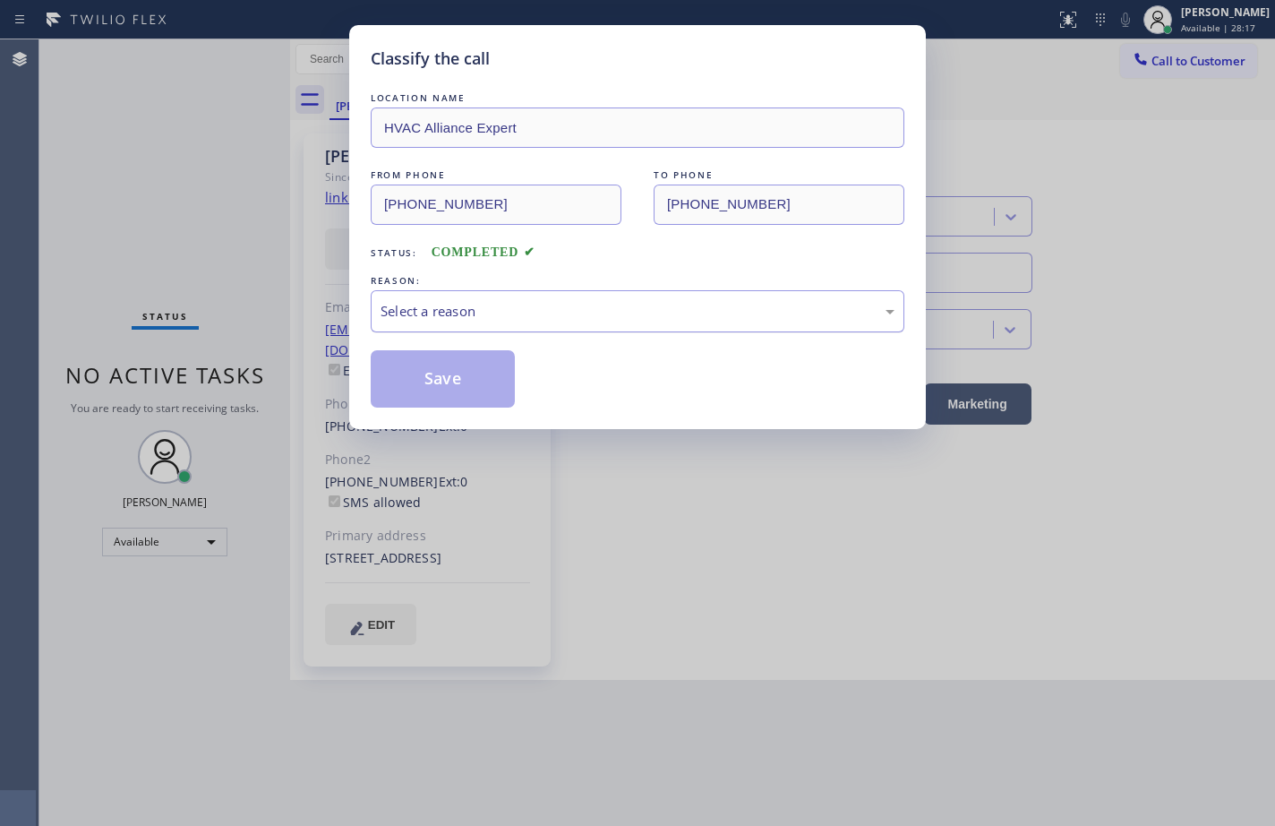
click at [451, 321] on div "Select a reason" at bounding box center [638, 311] width 534 height 42
click at [458, 375] on button "Save" at bounding box center [443, 378] width 144 height 57
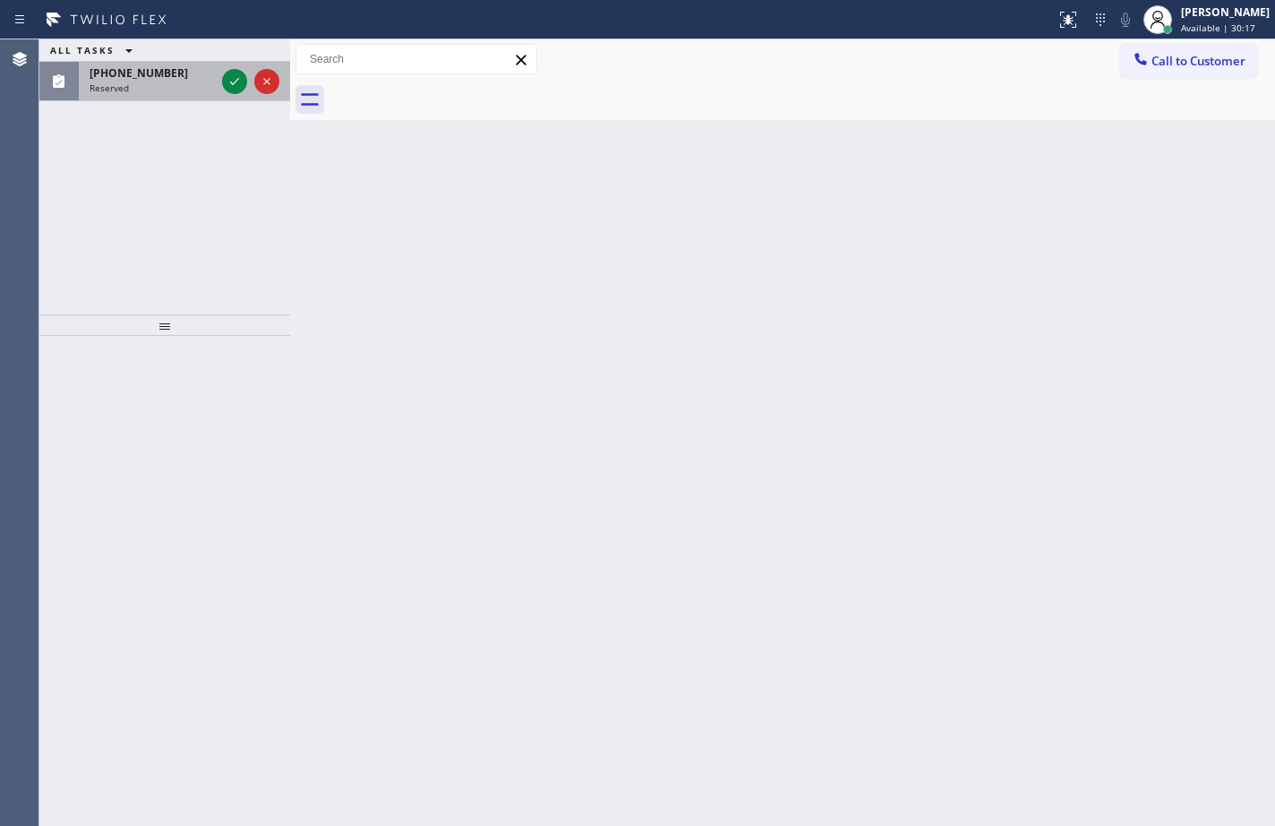
click at [173, 82] on div "Reserved" at bounding box center [152, 87] width 125 height 13
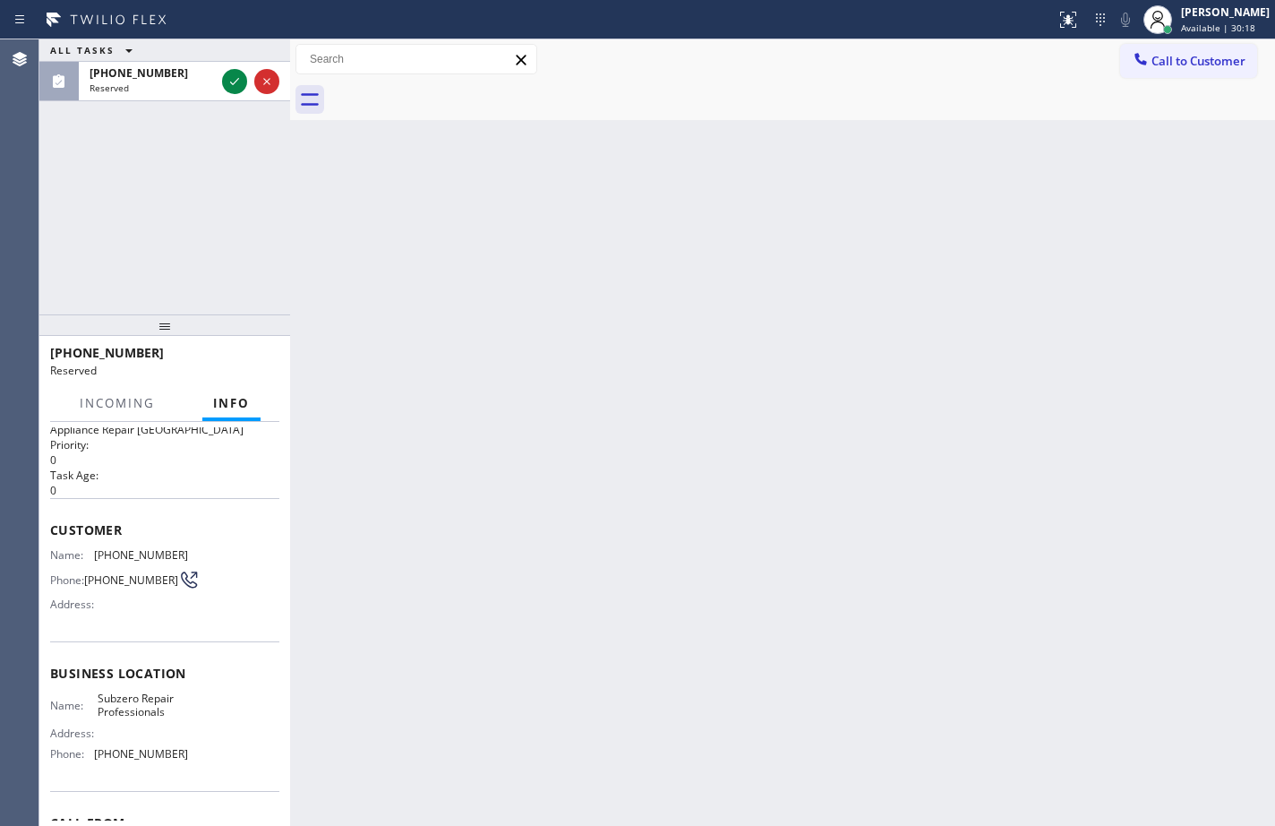
scroll to position [90, 0]
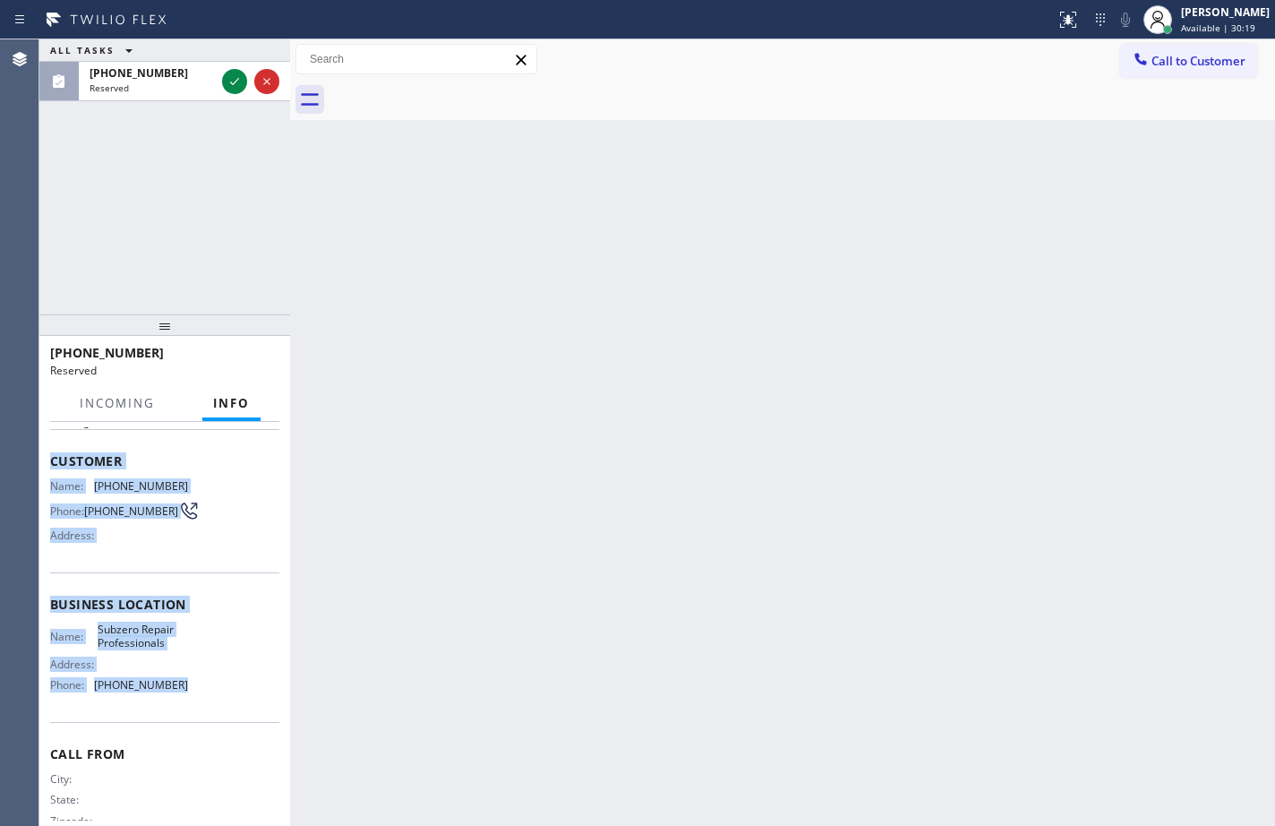
drag, startPoint x: 193, startPoint y: 715, endPoint x: 40, endPoint y: 460, distance: 297.6
click at [40, 460] on div "Context Queue: Appliance Repair High End Priority: 0 Task Age: Customer Name: (…" at bounding box center [164, 624] width 251 height 404
copy div "Customer Name: (847) 921-9900 Phone: (847) 921-9900 Address: Business location …"
click at [236, 70] on button at bounding box center [234, 81] width 25 height 25
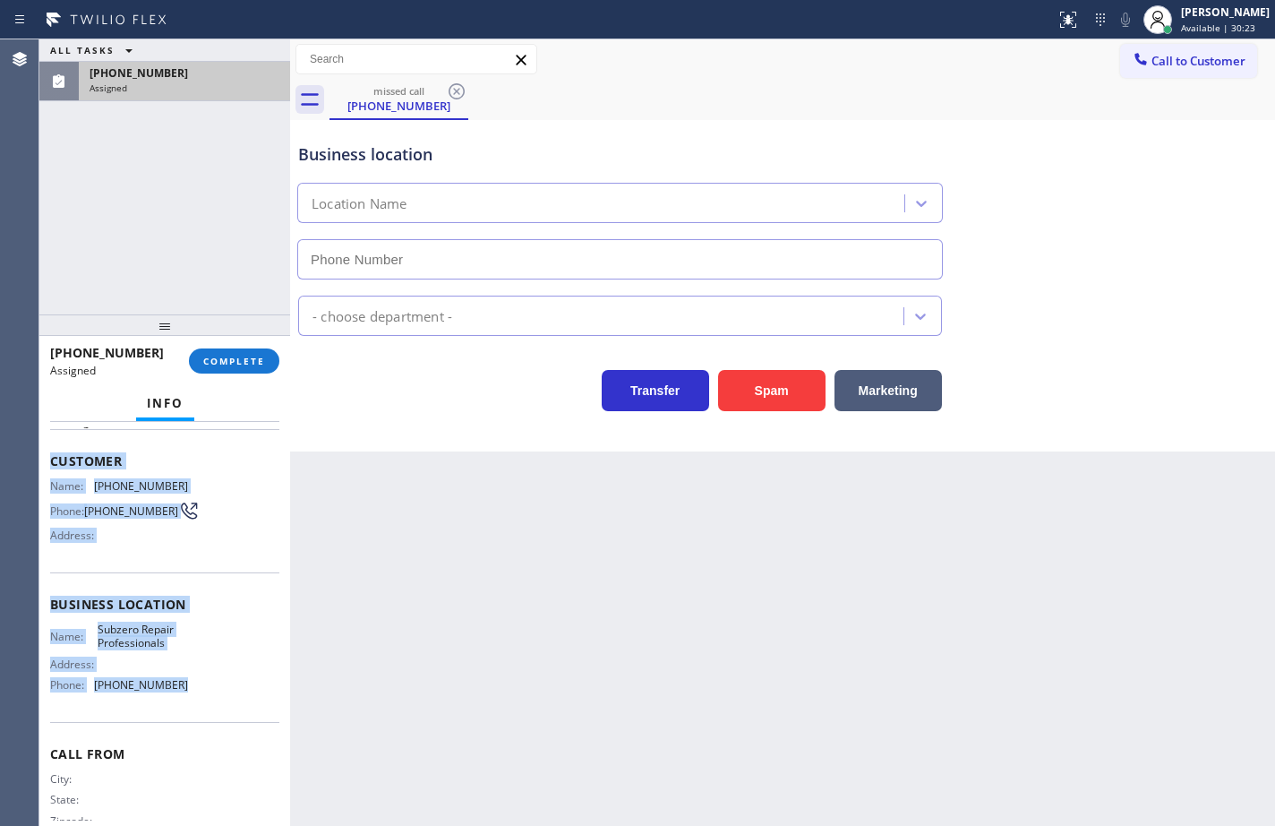
click at [241, 364] on span "COMPLETE" at bounding box center [234, 361] width 62 height 13
type input "(630) 394-6070"
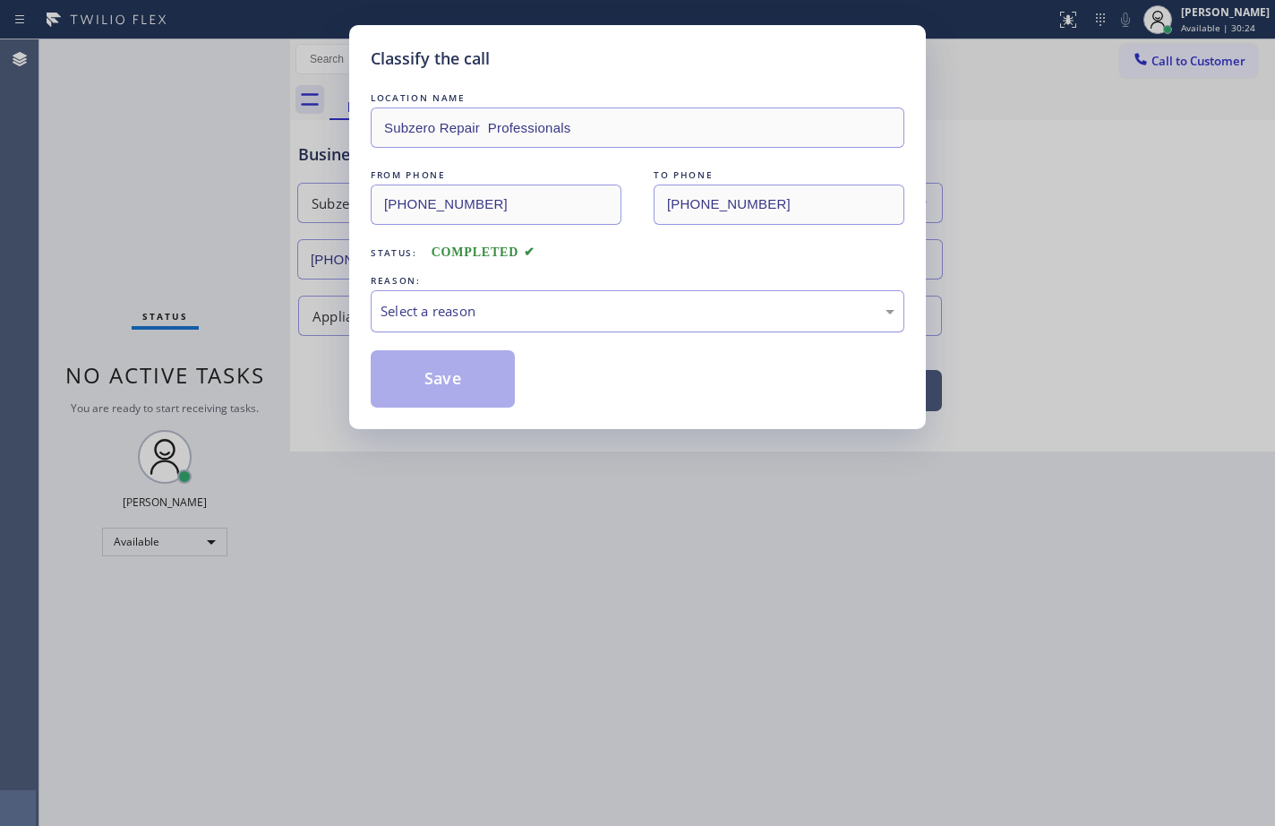
click at [480, 307] on div "Select a reason" at bounding box center [638, 311] width 514 height 21
click at [462, 384] on button "Save" at bounding box center [443, 378] width 144 height 57
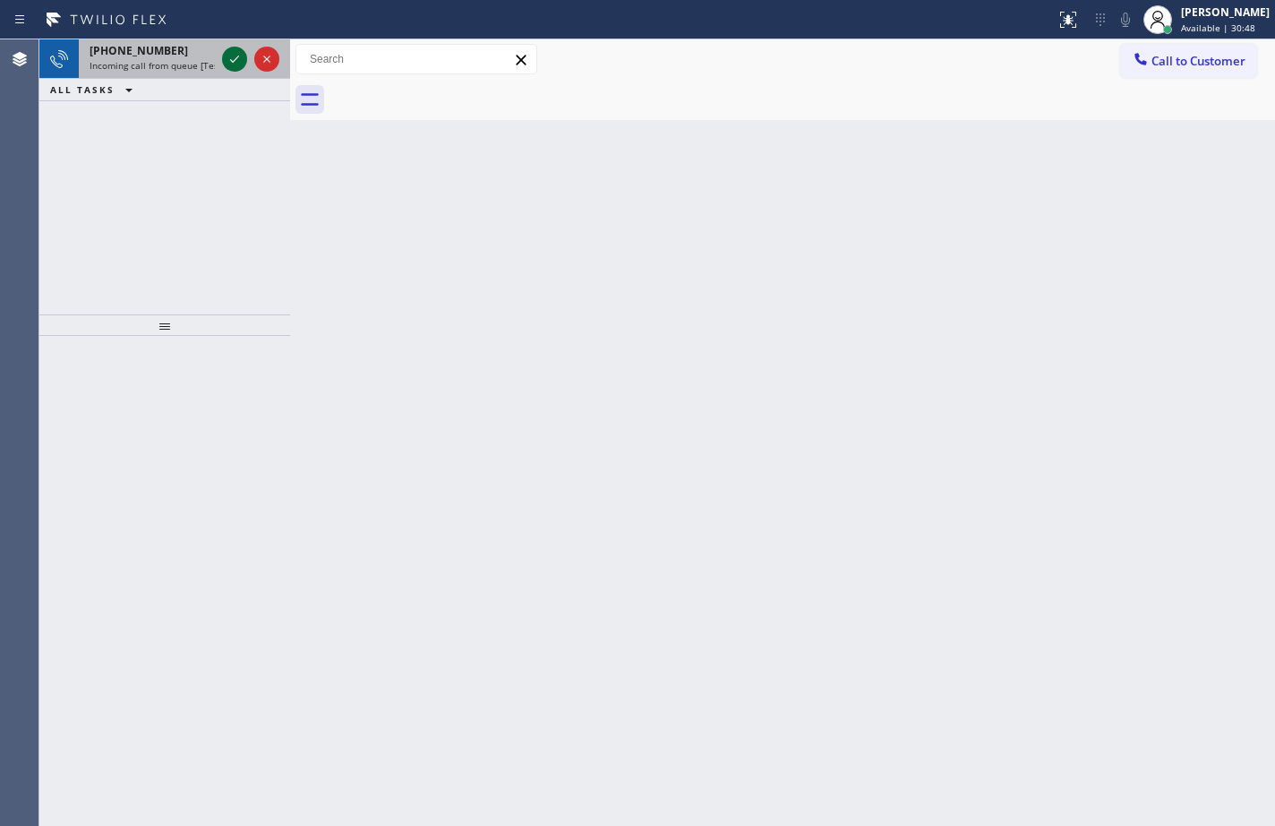
drag, startPoint x: 174, startPoint y: 64, endPoint x: 231, endPoint y: 62, distance: 57.3
click at [174, 64] on span "Incoming call from queue [Test] All" at bounding box center [164, 65] width 149 height 13
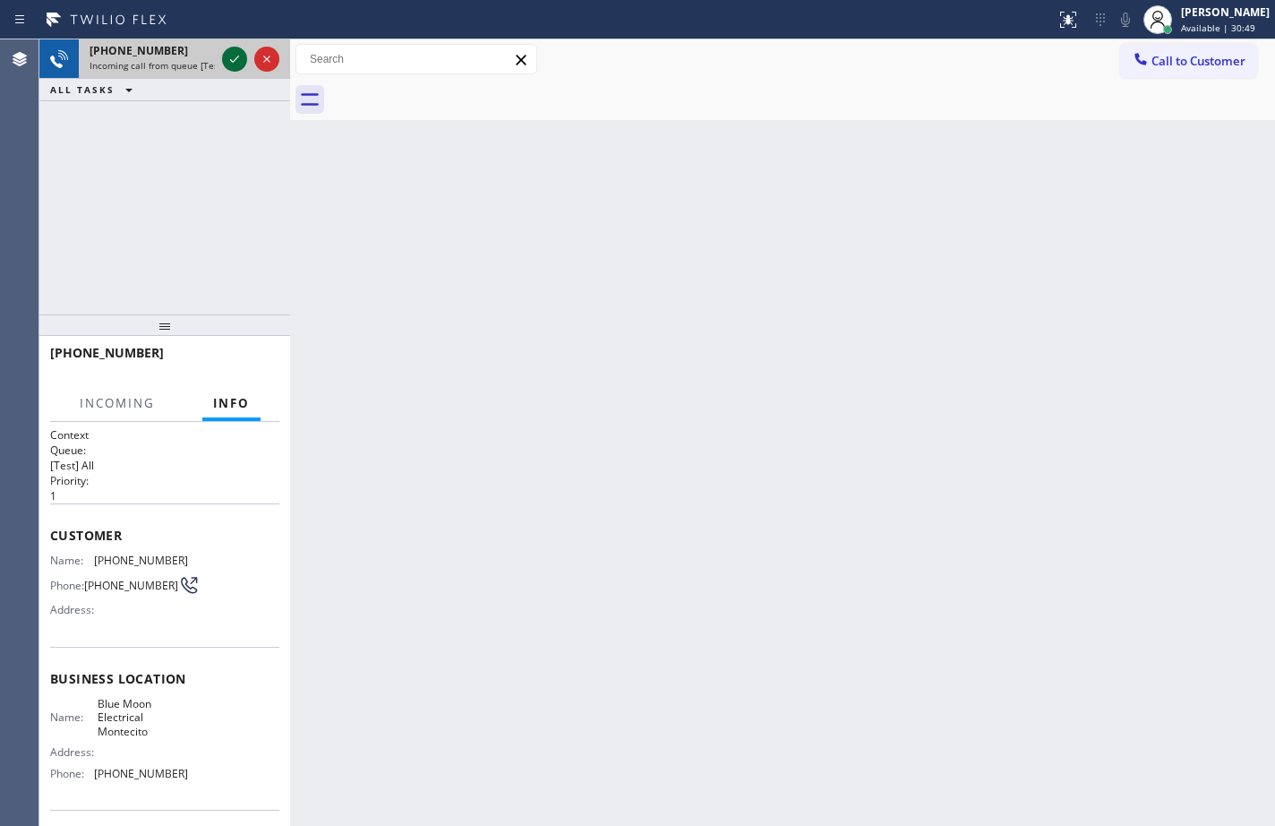
click at [236, 60] on icon at bounding box center [234, 58] width 21 height 21
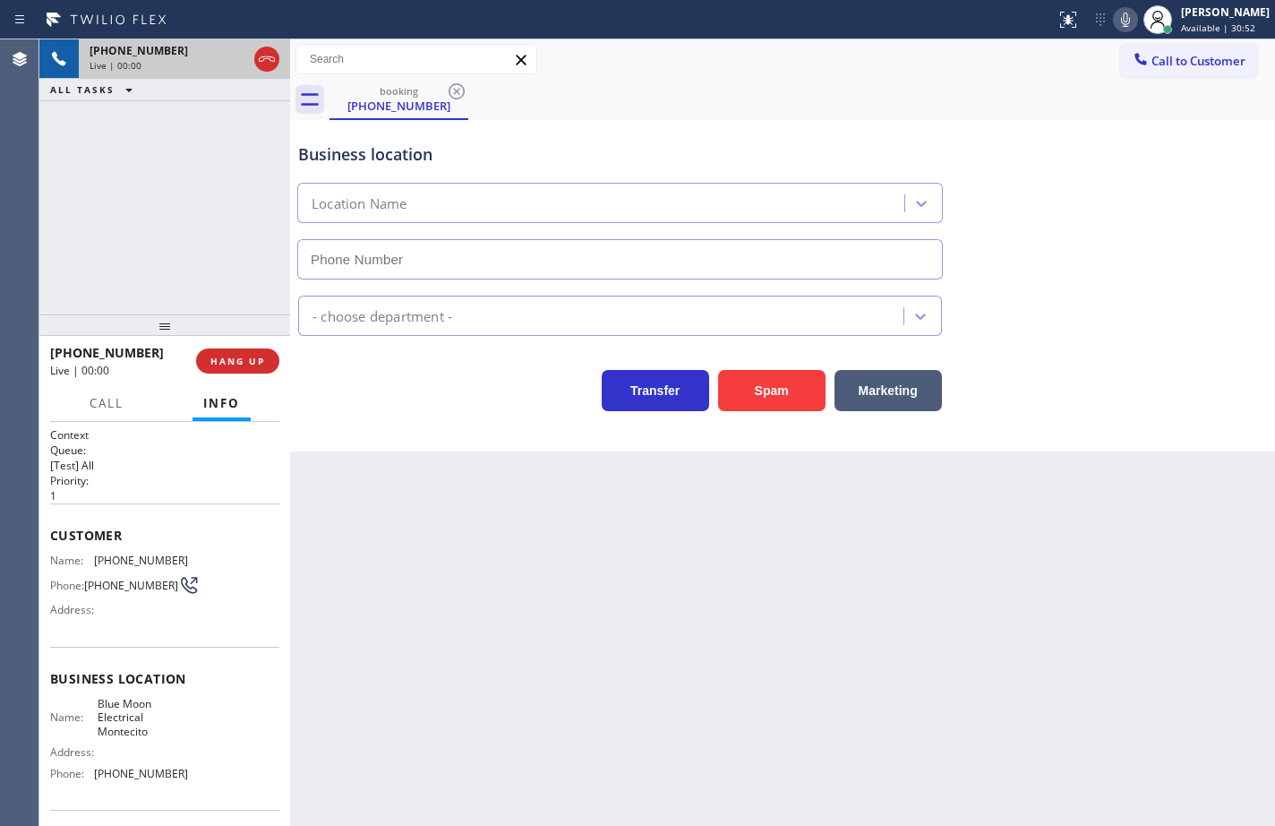
type input "(805) 222-7661"
click at [183, 776] on div "Name: Blue Moon Electrical Montecito Address: Phone: (805) 222-7661" at bounding box center [164, 742] width 229 height 90
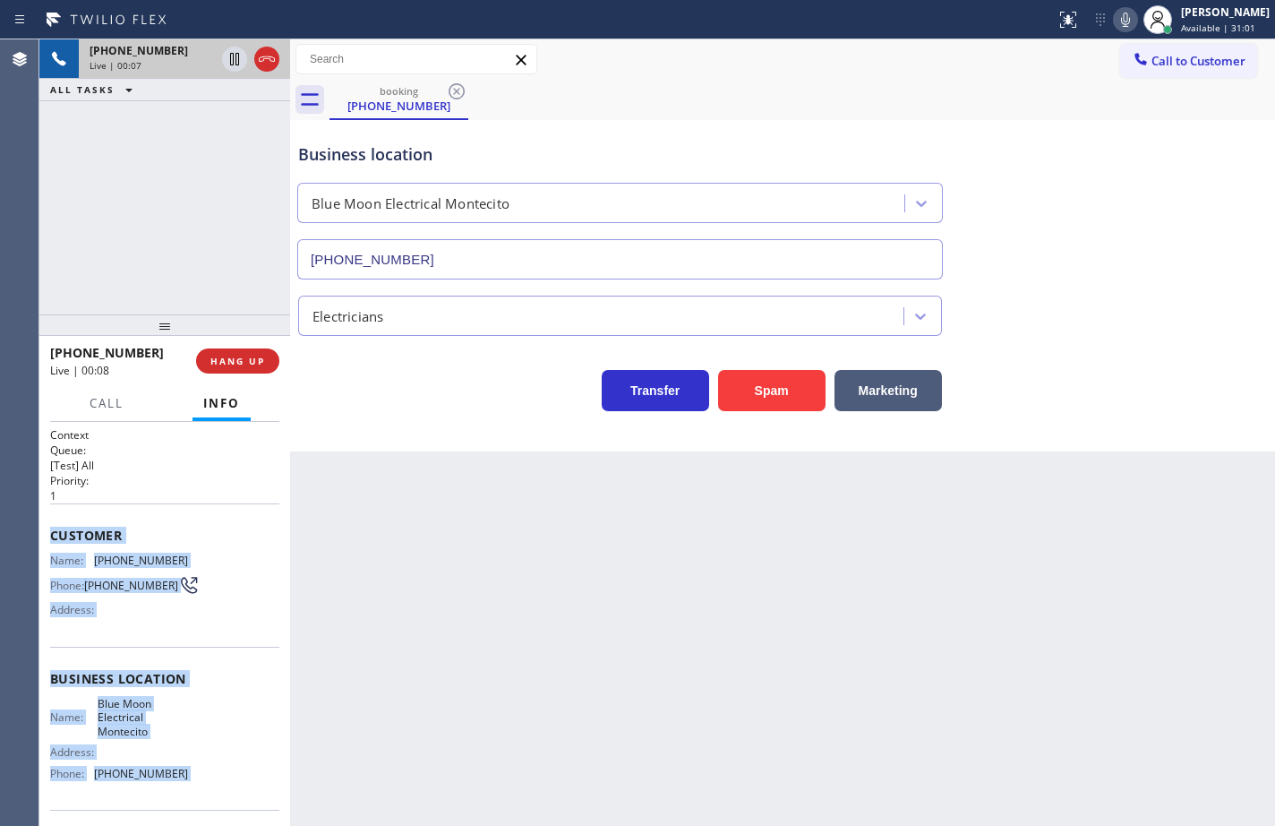
drag, startPoint x: 124, startPoint y: 671, endPoint x: 55, endPoint y: 535, distance: 152.2
click at [55, 535] on div "Context Queue: [Test] All Priority: 1 Customer Name: (437) 997-9797 Phone: (437…" at bounding box center [164, 686] width 229 height 518
copy div "Customer Name: (437) 997-9797 Phone: (437) 997-9797 Address: Business location …"
click at [1115, 22] on icon at bounding box center [1125, 19] width 21 height 21
click at [231, 62] on icon at bounding box center [234, 59] width 9 height 13
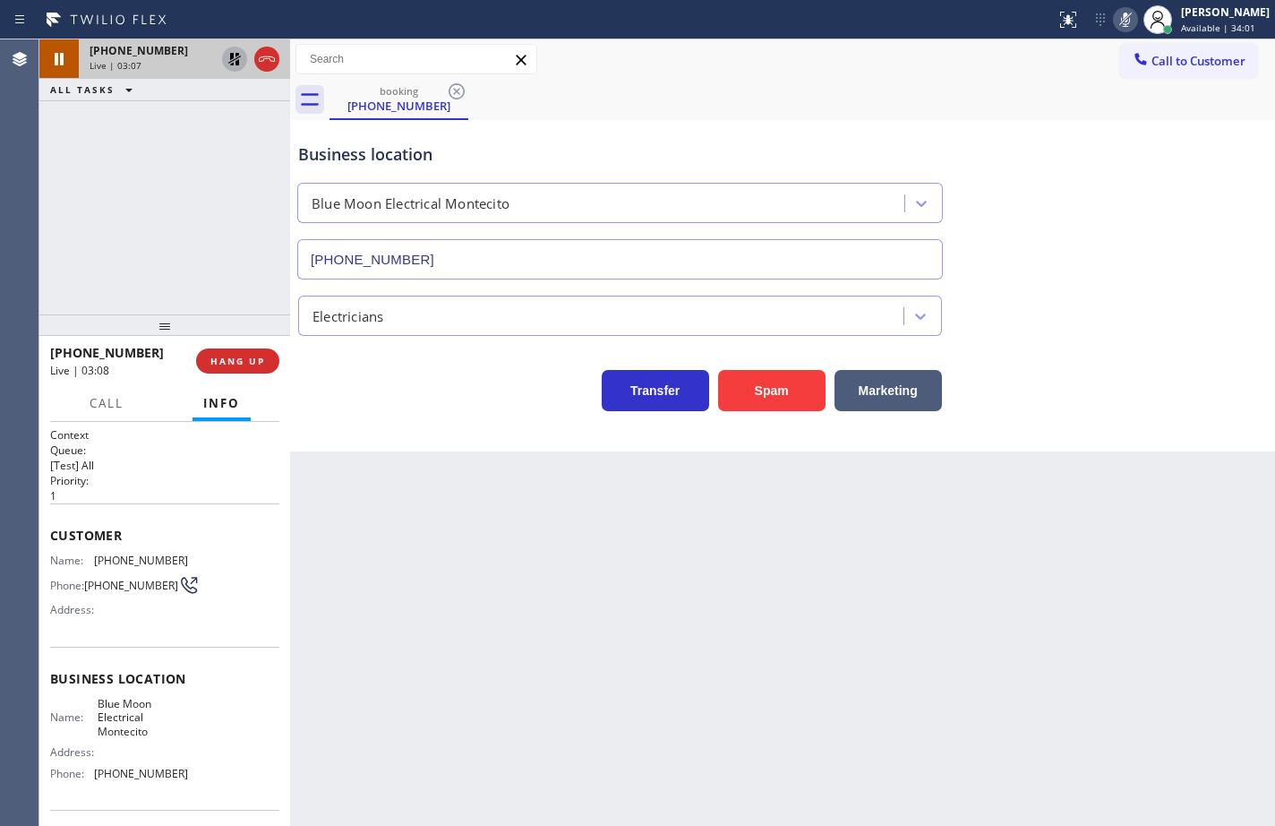
click at [1213, 211] on div "Business location Blue Moon Electrical Montecito (805) 222-7661" at bounding box center [783, 198] width 976 height 162
click at [231, 55] on icon at bounding box center [234, 59] width 13 height 13
click at [1119, 23] on rect at bounding box center [1125, 18] width 13 height 13
click at [1115, 20] on icon at bounding box center [1125, 19] width 21 height 21
click at [248, 362] on span "HANG UP" at bounding box center [237, 361] width 55 height 13
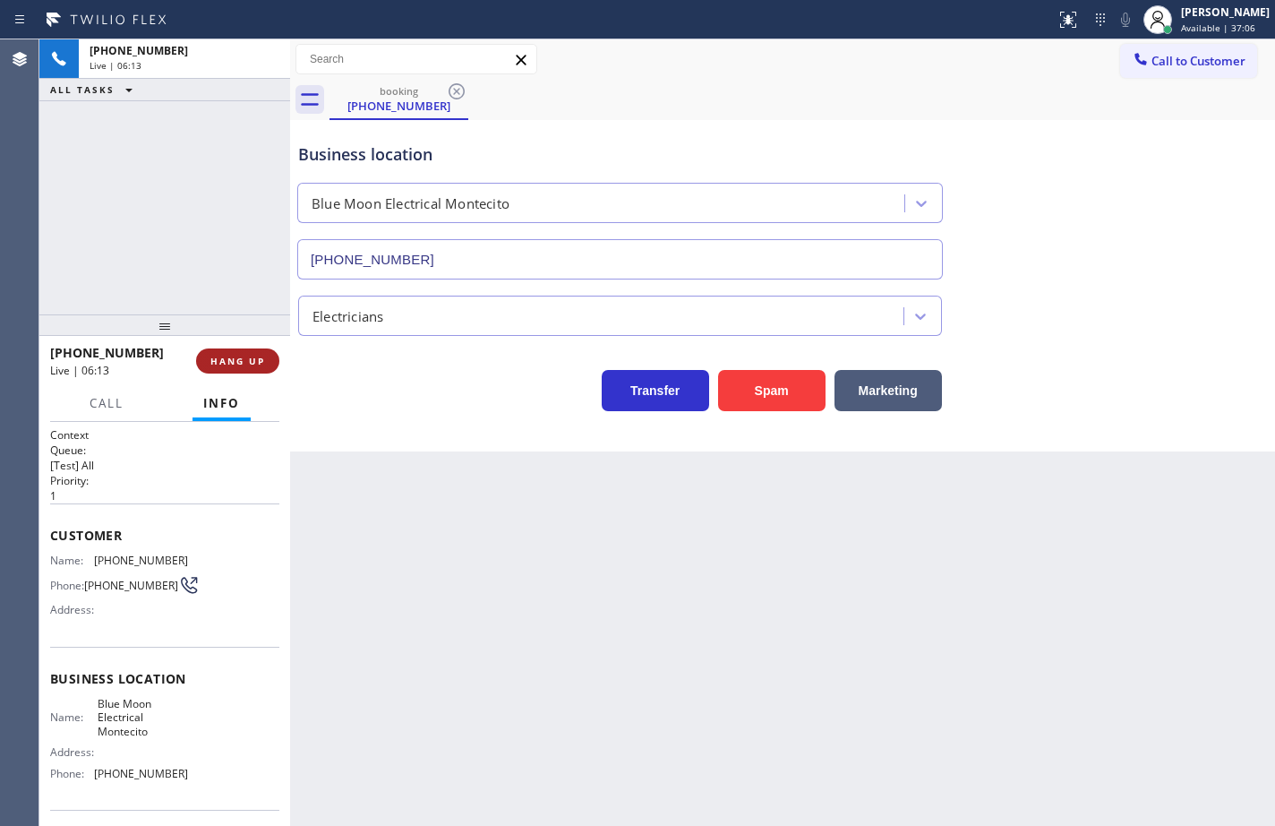
click at [248, 362] on span "HANG UP" at bounding box center [237, 361] width 55 height 13
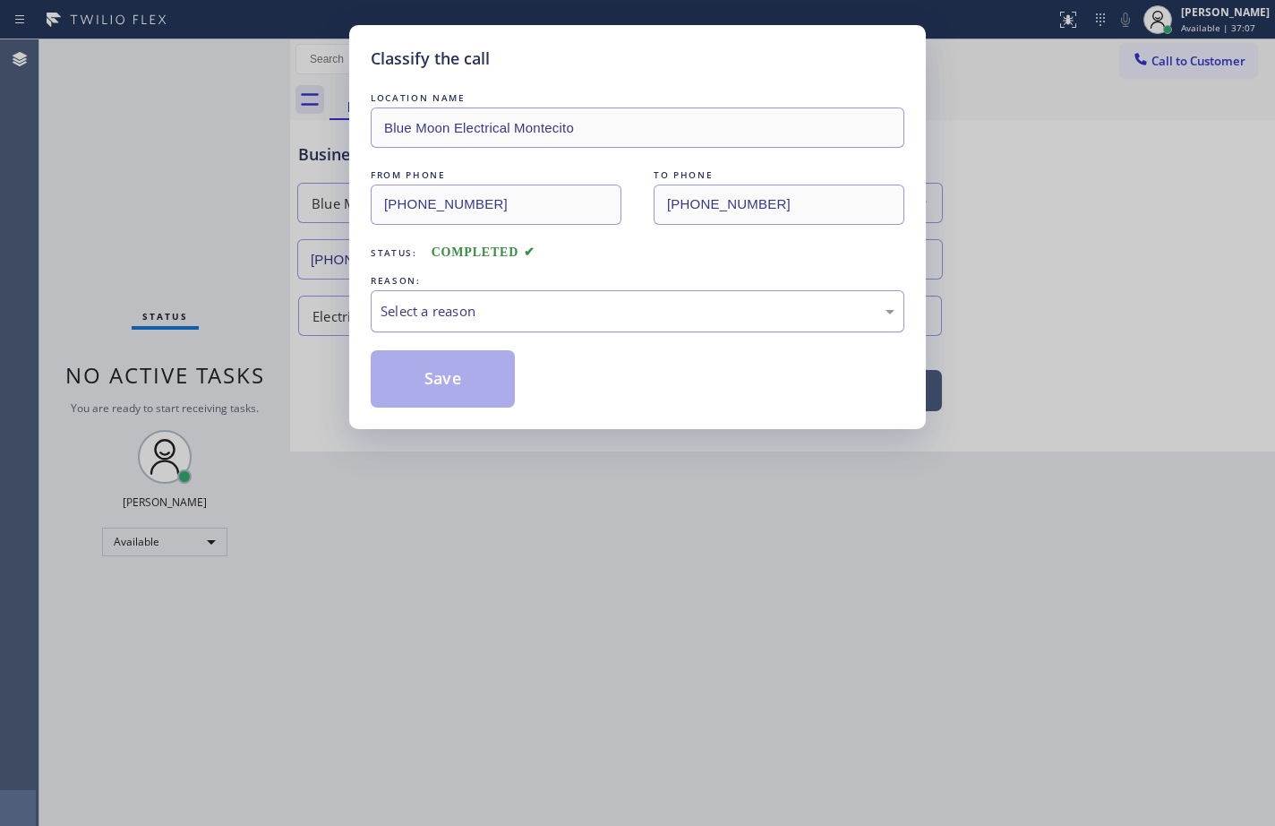
click at [505, 315] on div "Select a reason" at bounding box center [638, 311] width 514 height 21
click at [473, 369] on button "Save" at bounding box center [443, 378] width 144 height 57
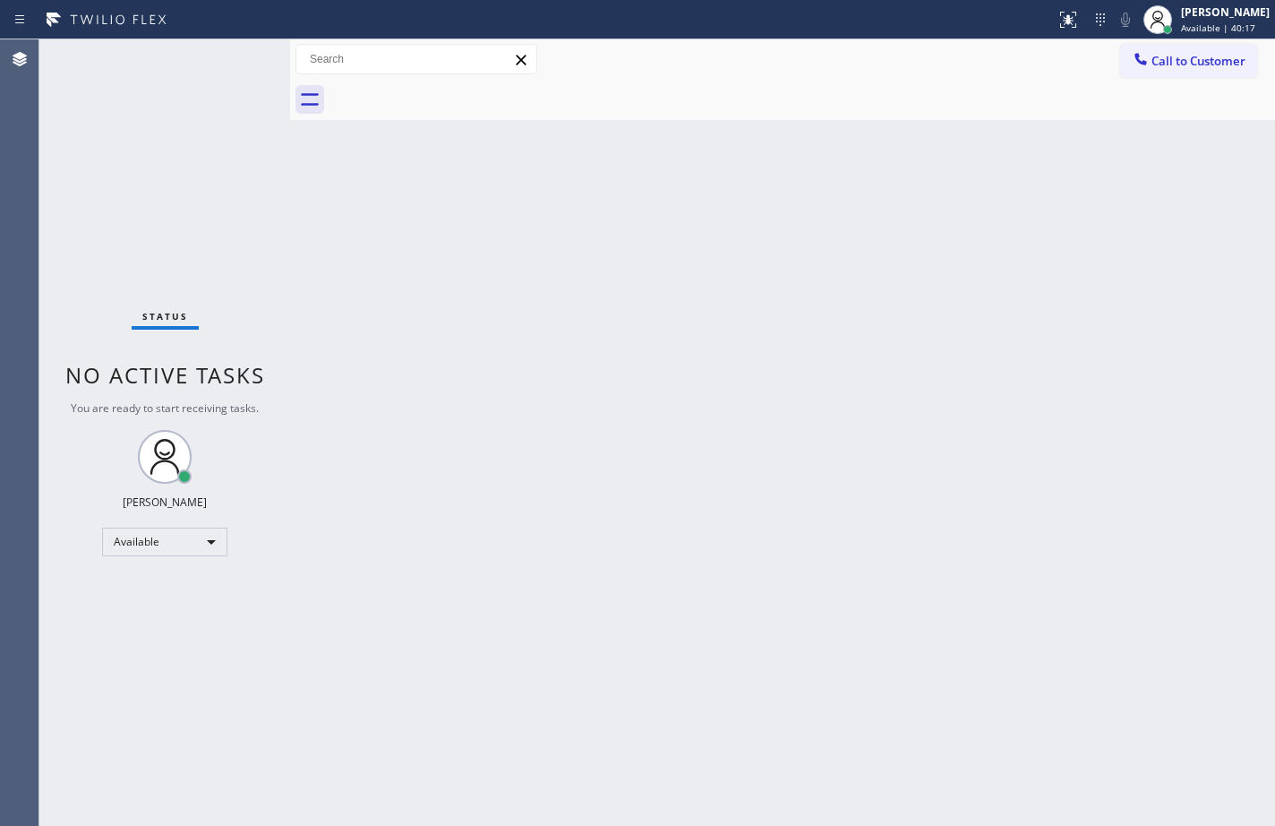
click at [173, 180] on div "Status No active tasks You are ready to start receiving tasks. Sean Louis Atano…" at bounding box center [164, 432] width 251 height 786
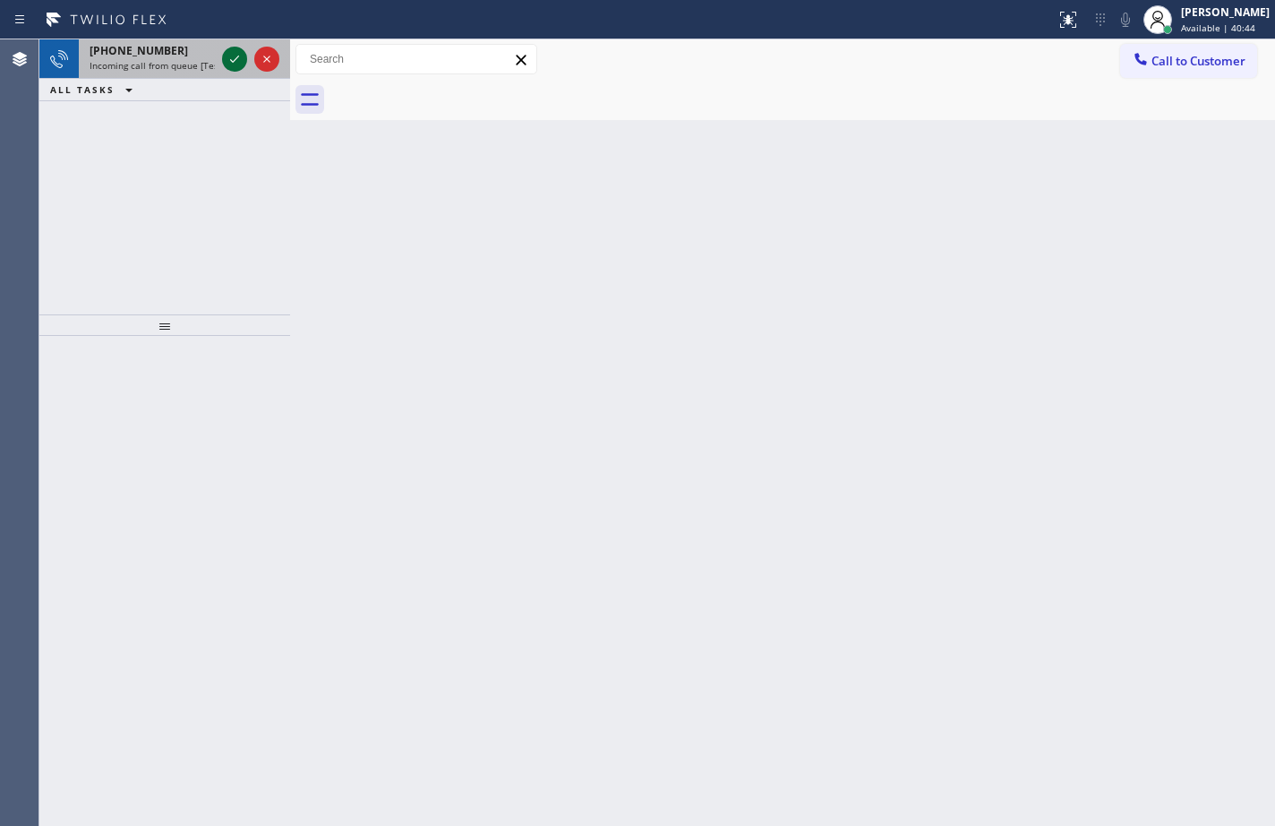
click at [235, 62] on icon at bounding box center [234, 58] width 21 height 21
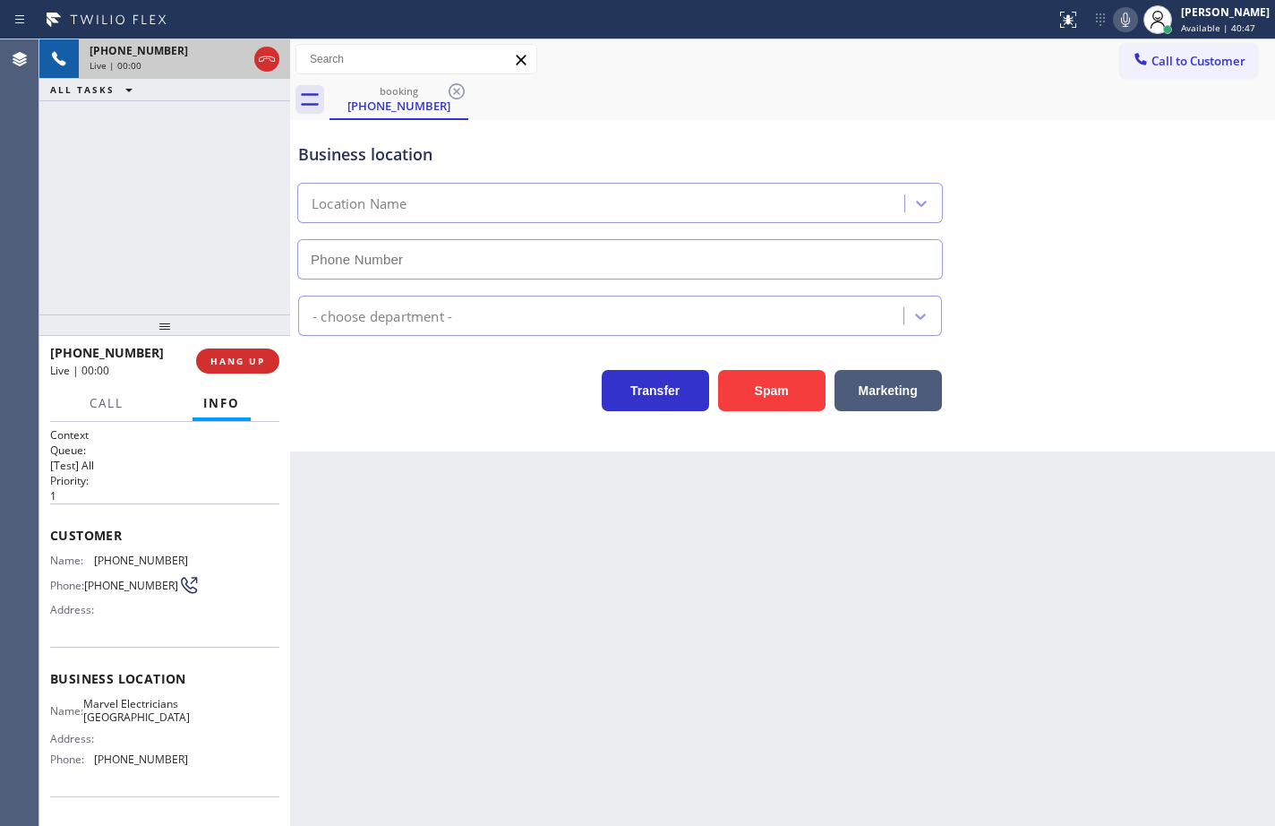
type input "(626) 467-5038"
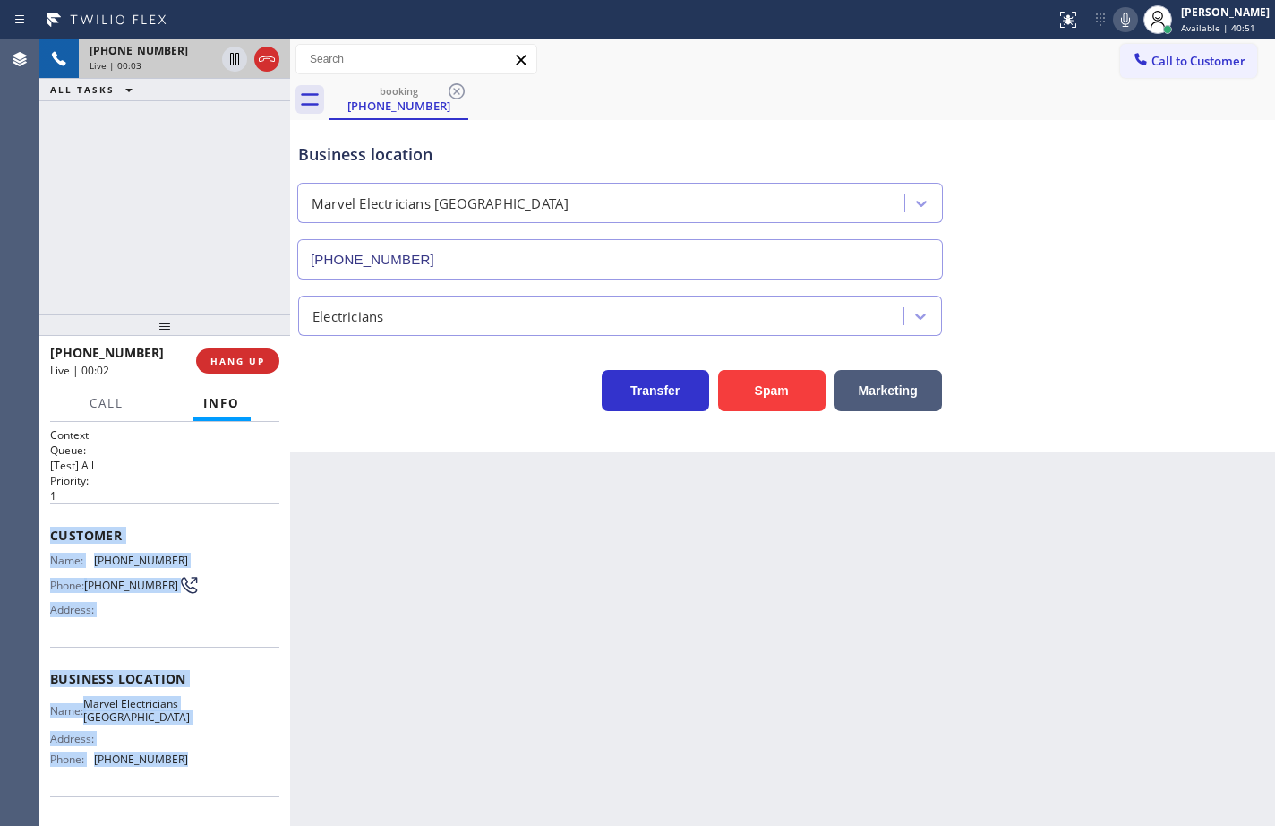
drag, startPoint x: 182, startPoint y: 742, endPoint x: 46, endPoint y: 528, distance: 253.6
click at [46, 528] on div "Context Queue: [Test] All Priority: 1 Customer Name: (818) 287-1445 Phone: (818…" at bounding box center [164, 624] width 251 height 404
copy div "Customer Name: (818) 287-1445 Phone: (818) 287-1445 Address: Business location …"
click at [250, 349] on button "HANG UP" at bounding box center [237, 360] width 83 height 25
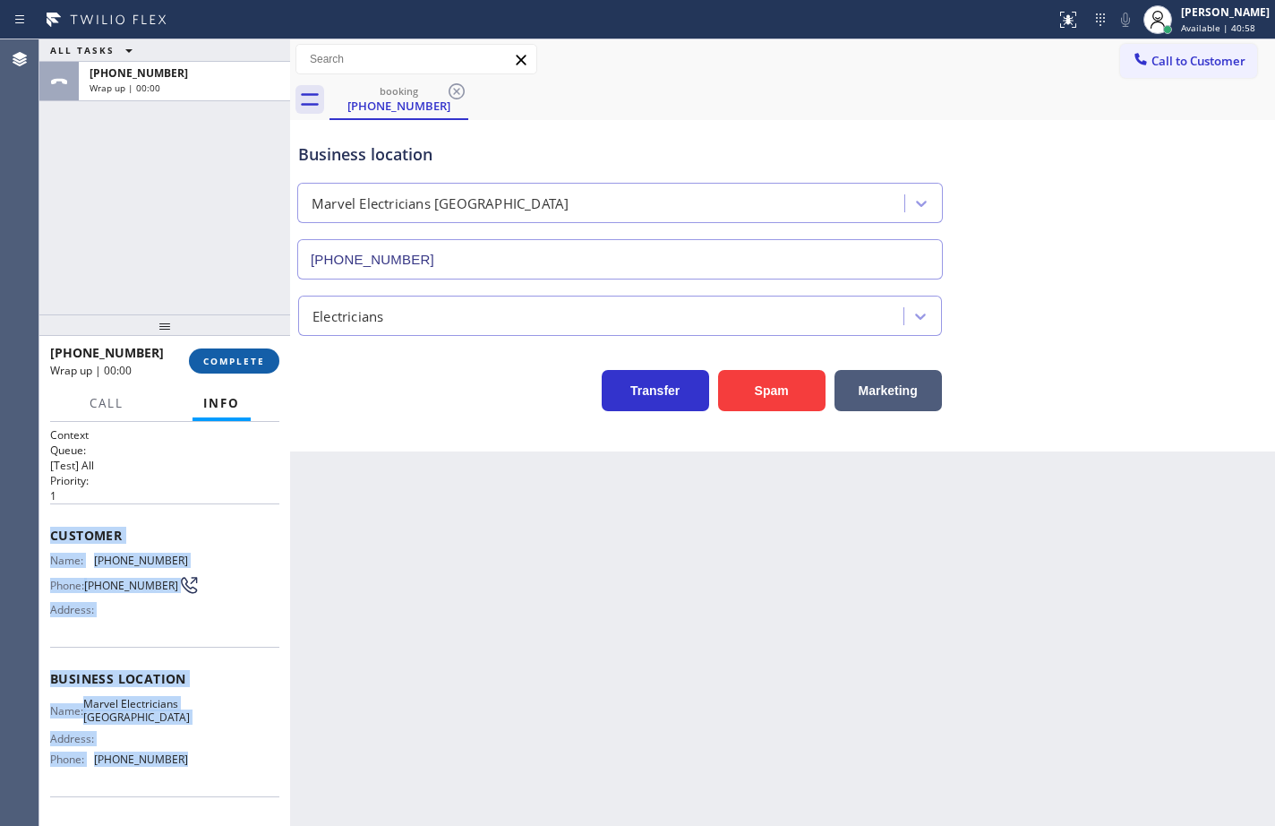
click at [250, 349] on button "COMPLETE" at bounding box center [234, 360] width 90 height 25
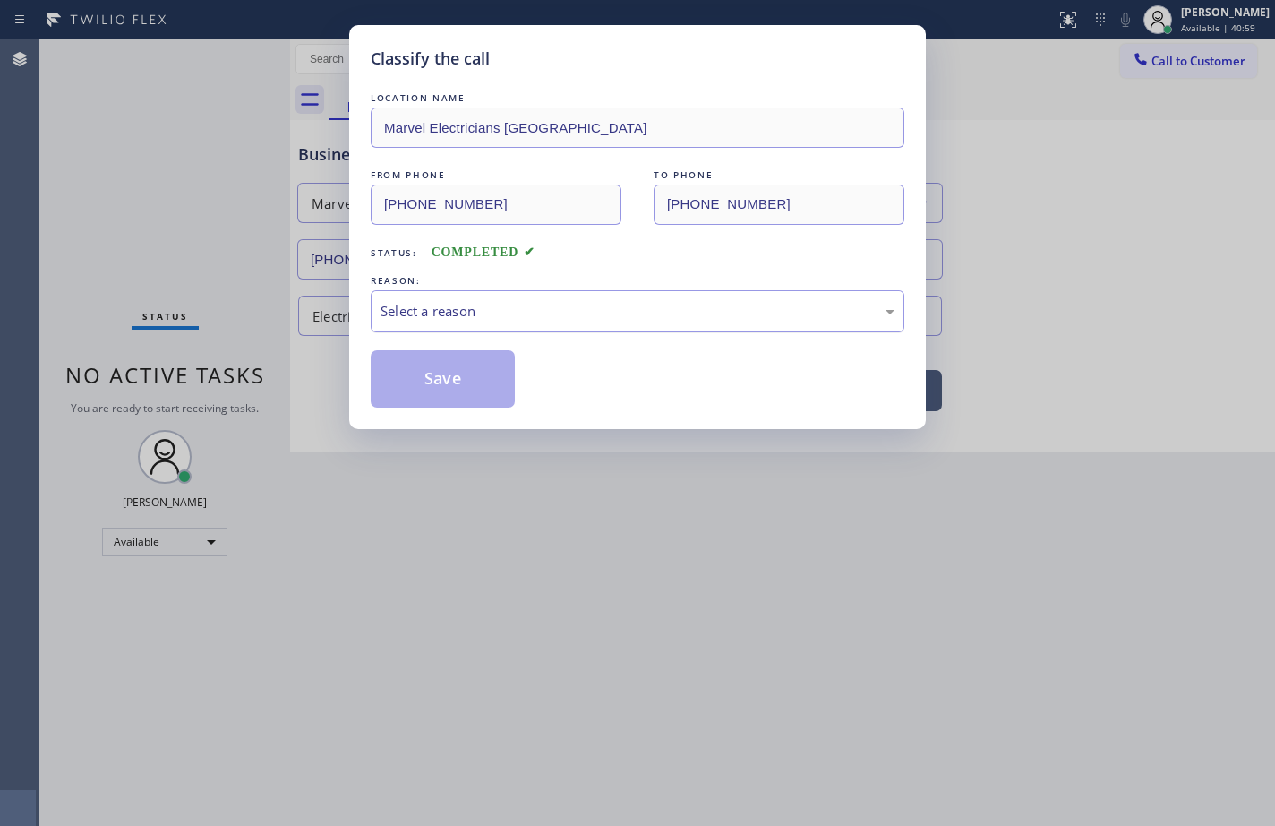
click at [437, 320] on div "Select a reason" at bounding box center [638, 311] width 514 height 21
click at [476, 371] on button "Save" at bounding box center [443, 378] width 144 height 57
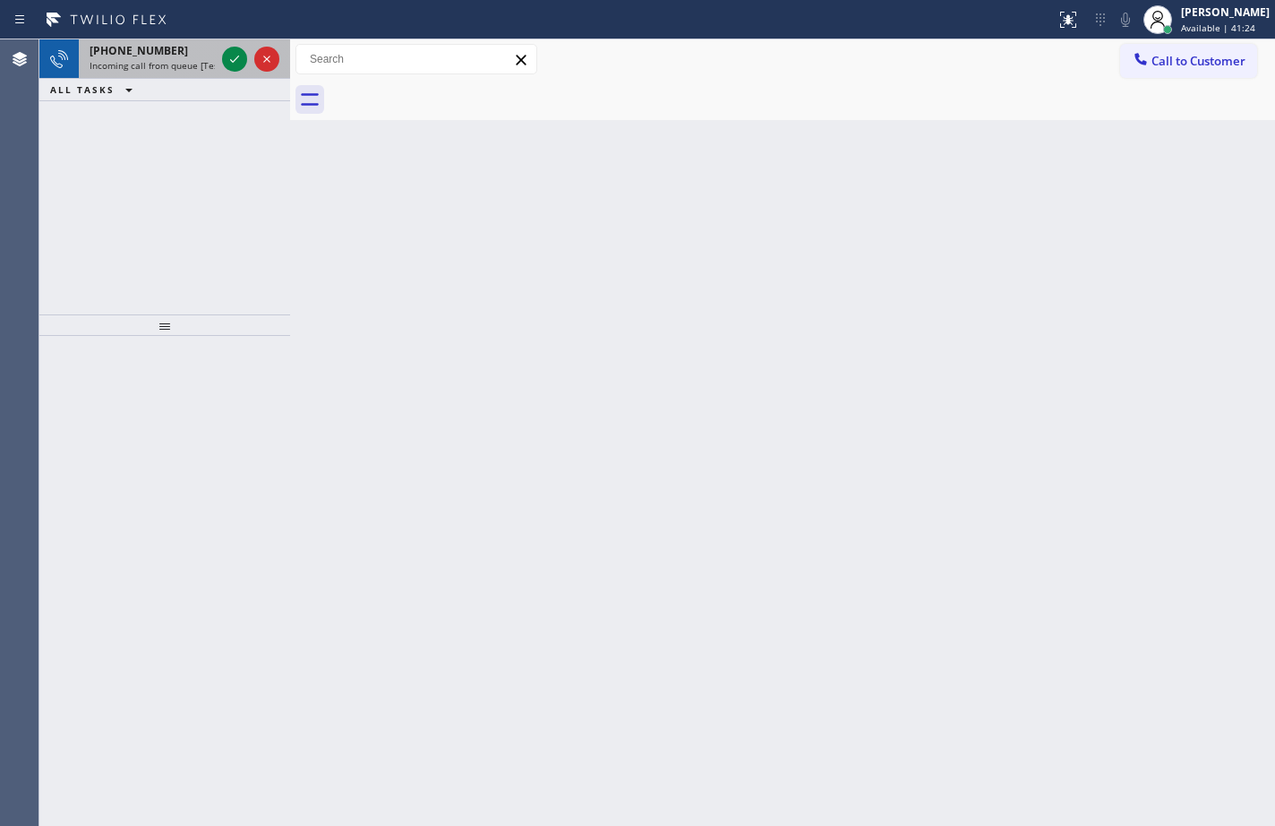
click at [165, 67] on span "Incoming call from queue [Test] All" at bounding box center [164, 65] width 149 height 13
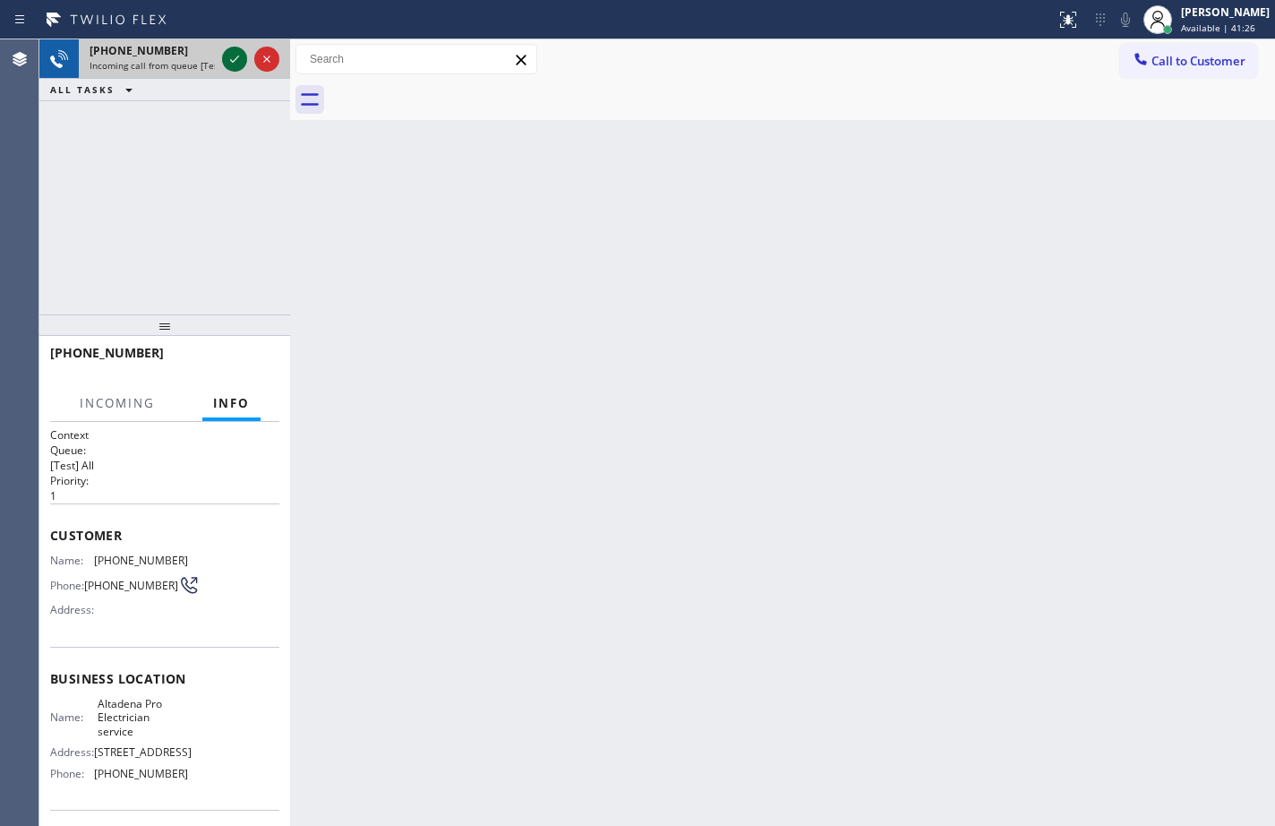
click at [236, 64] on icon at bounding box center [234, 58] width 21 height 21
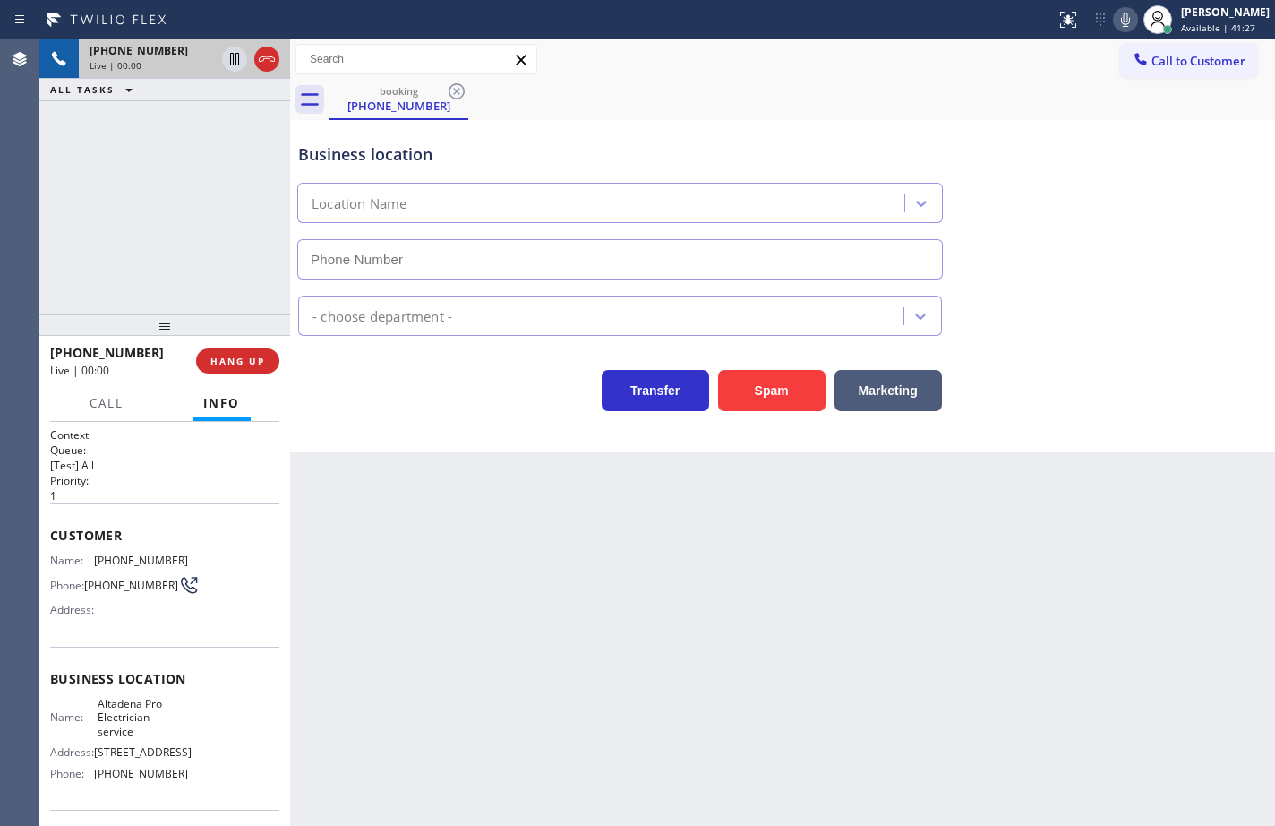
type input "(626) 768-1402"
click at [181, 783] on div "Name: Altadena Pro Electrician service Address: 2408 Lincoln Ave Phone: (626) 7…" at bounding box center [164, 742] width 229 height 90
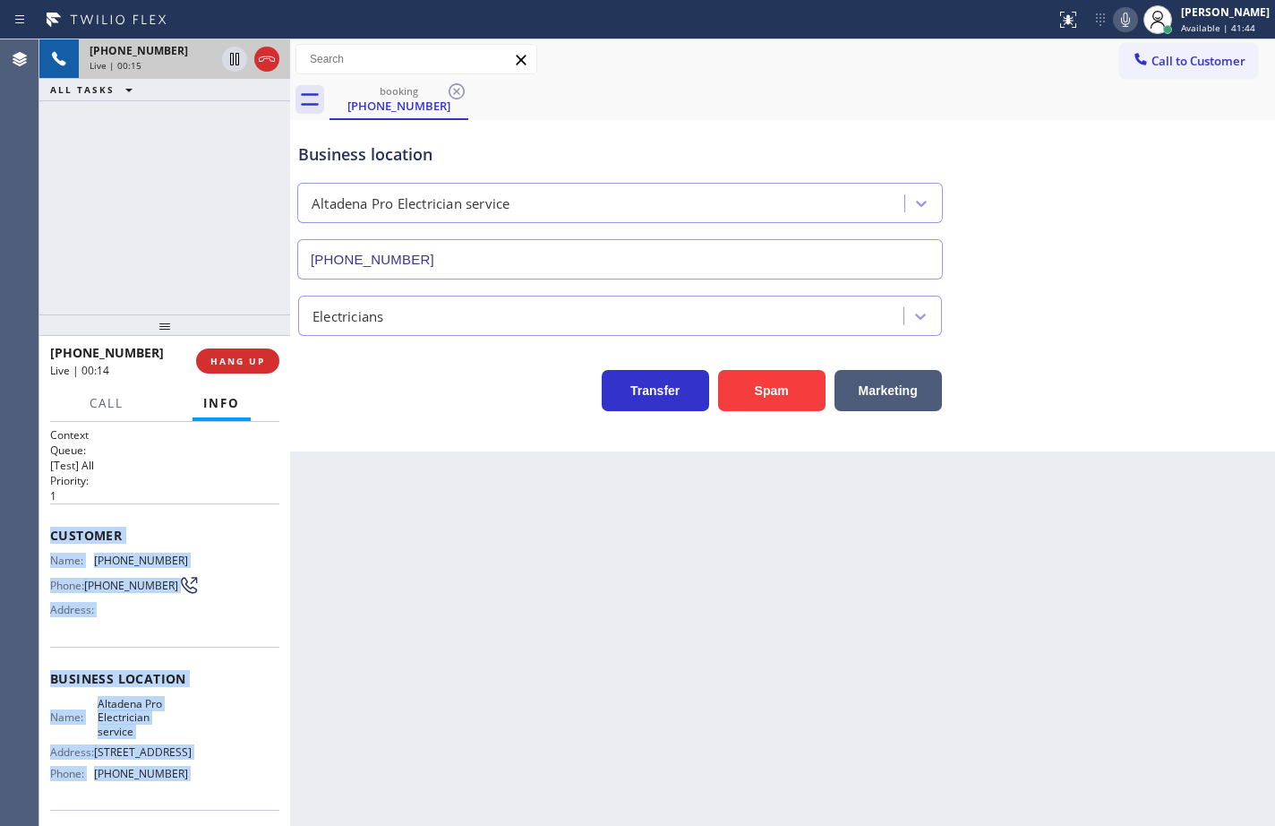
drag, startPoint x: 181, startPoint y: 783, endPoint x: 58, endPoint y: 533, distance: 279.1
click at [58, 533] on div "Context Queue: [Test] All Priority: 1 Customer Name: (818) 287-1445 Phone: (818…" at bounding box center [164, 693] width 229 height 532
copy div "Customer Name: (818) 287-1445 Phone: (818) 287-1445 Address: Business location …"
click at [1115, 16] on icon at bounding box center [1125, 19] width 21 height 21
click at [1119, 16] on rect at bounding box center [1125, 18] width 13 height 13
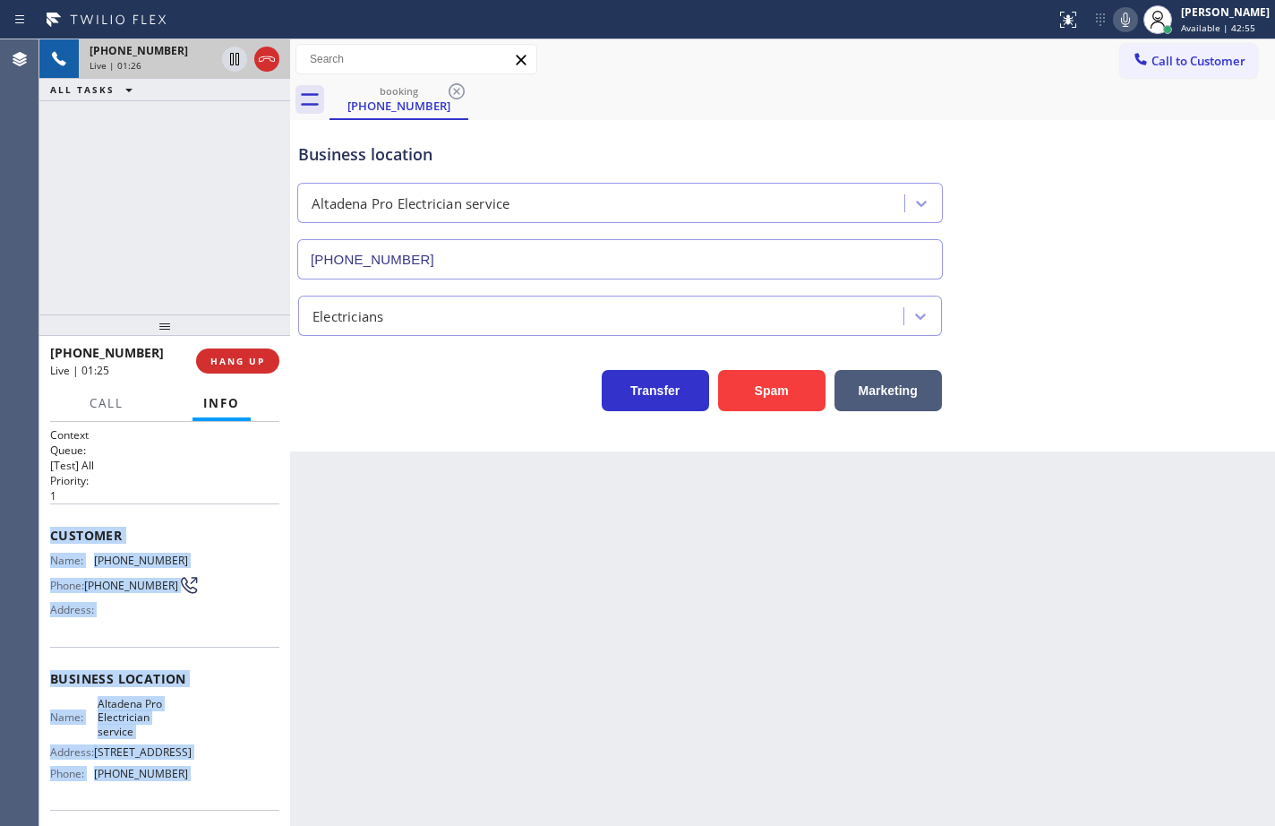
click at [1121, 21] on icon at bounding box center [1125, 20] width 9 height 14
click at [231, 63] on icon at bounding box center [234, 59] width 9 height 13
click at [235, 56] on icon at bounding box center [234, 58] width 21 height 21
click at [1115, 17] on icon at bounding box center [1125, 19] width 21 height 21
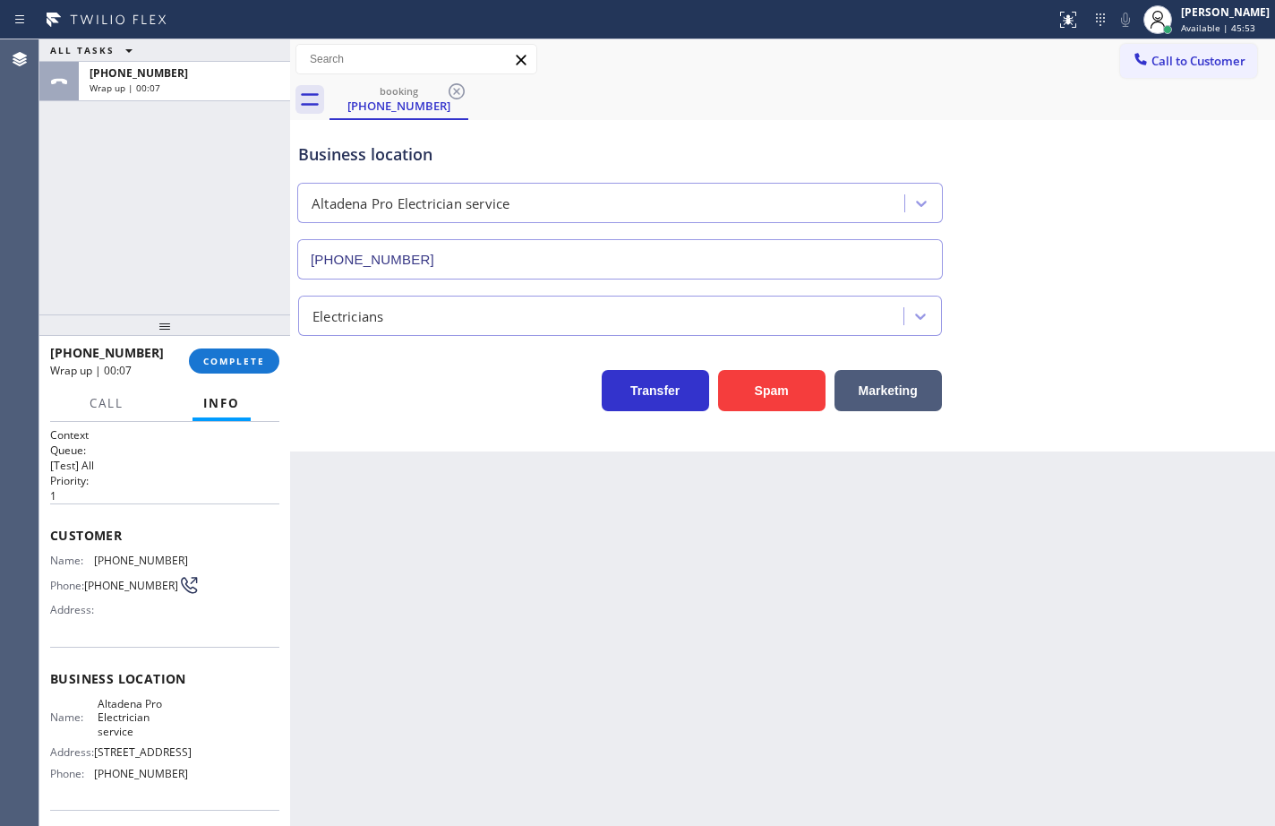
drag, startPoint x: 137, startPoint y: 230, endPoint x: 230, endPoint y: 343, distance: 146.3
click at [138, 230] on div "ALL TASKS ALL TASKS ACTIVE TASKS TASKS IN WRAP UP +18182871445 Wrap up | 00:07" at bounding box center [164, 176] width 251 height 275
click at [244, 369] on button "COMPLETE" at bounding box center [234, 360] width 90 height 25
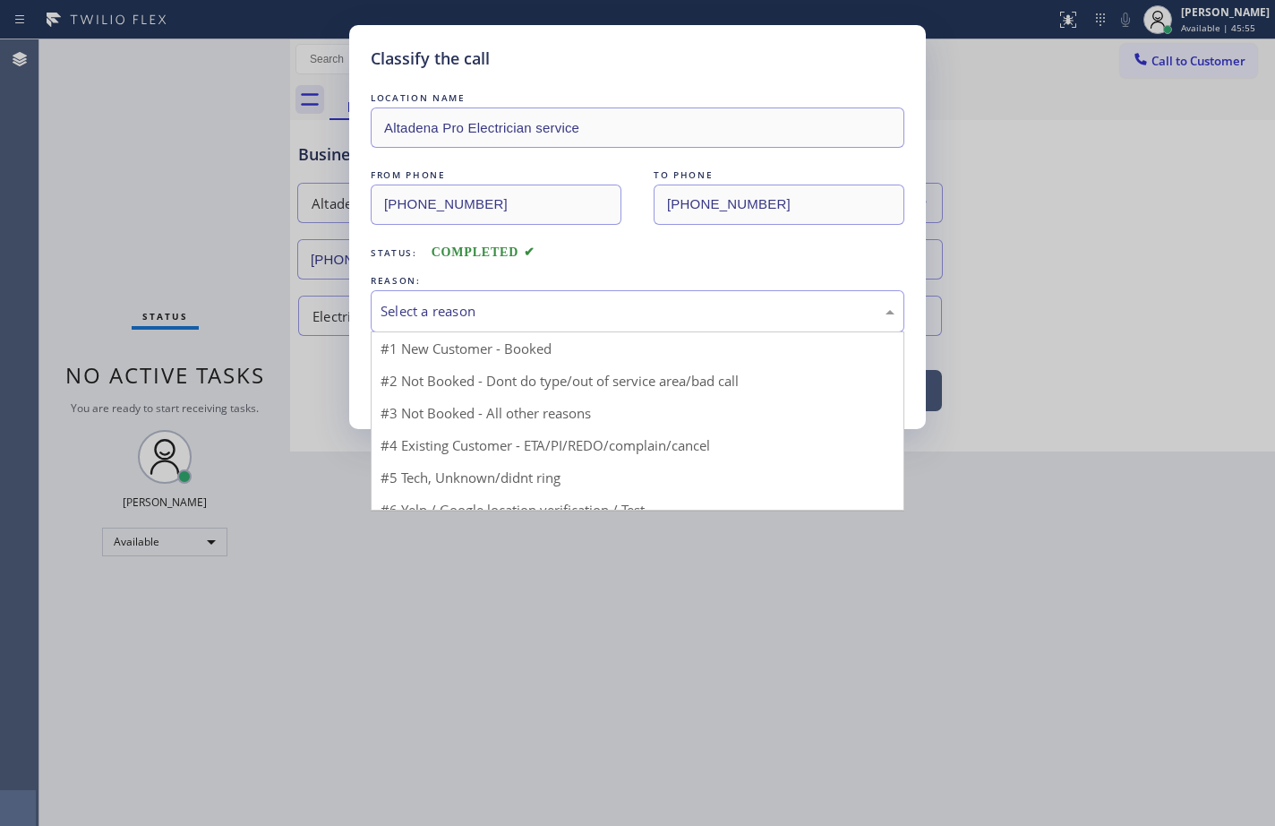
click at [456, 304] on div "Select a reason" at bounding box center [638, 311] width 514 height 21
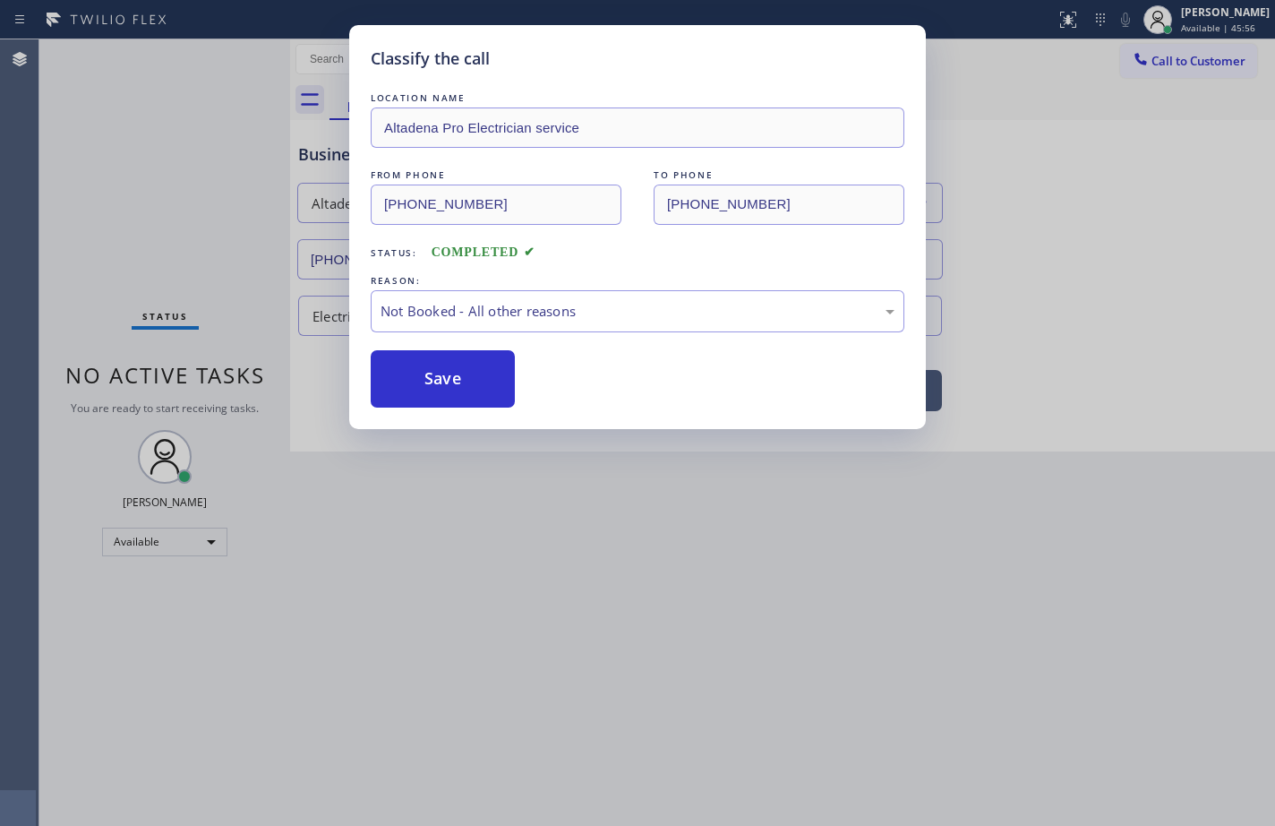
click at [457, 388] on button "Save" at bounding box center [443, 378] width 144 height 57
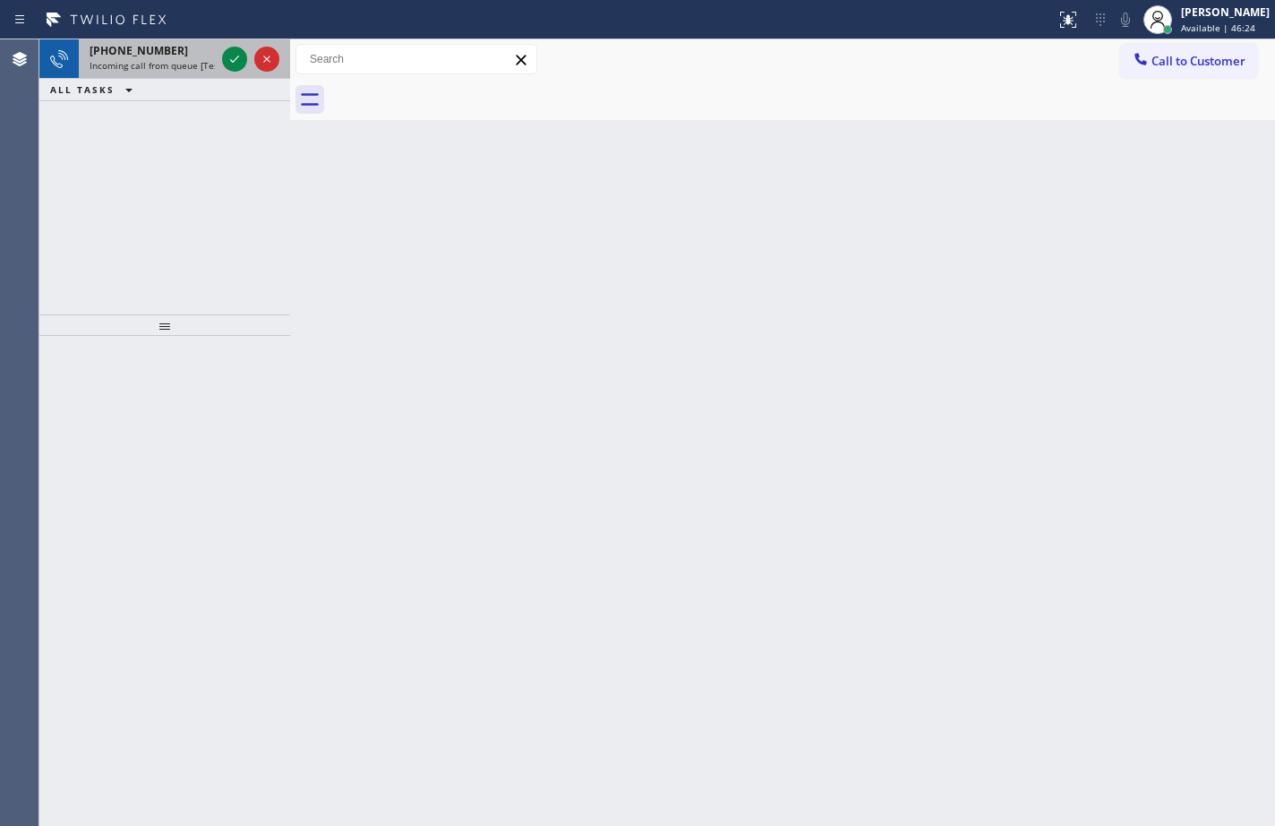
click at [146, 71] on span "Incoming call from queue [Test] All" at bounding box center [164, 65] width 149 height 13
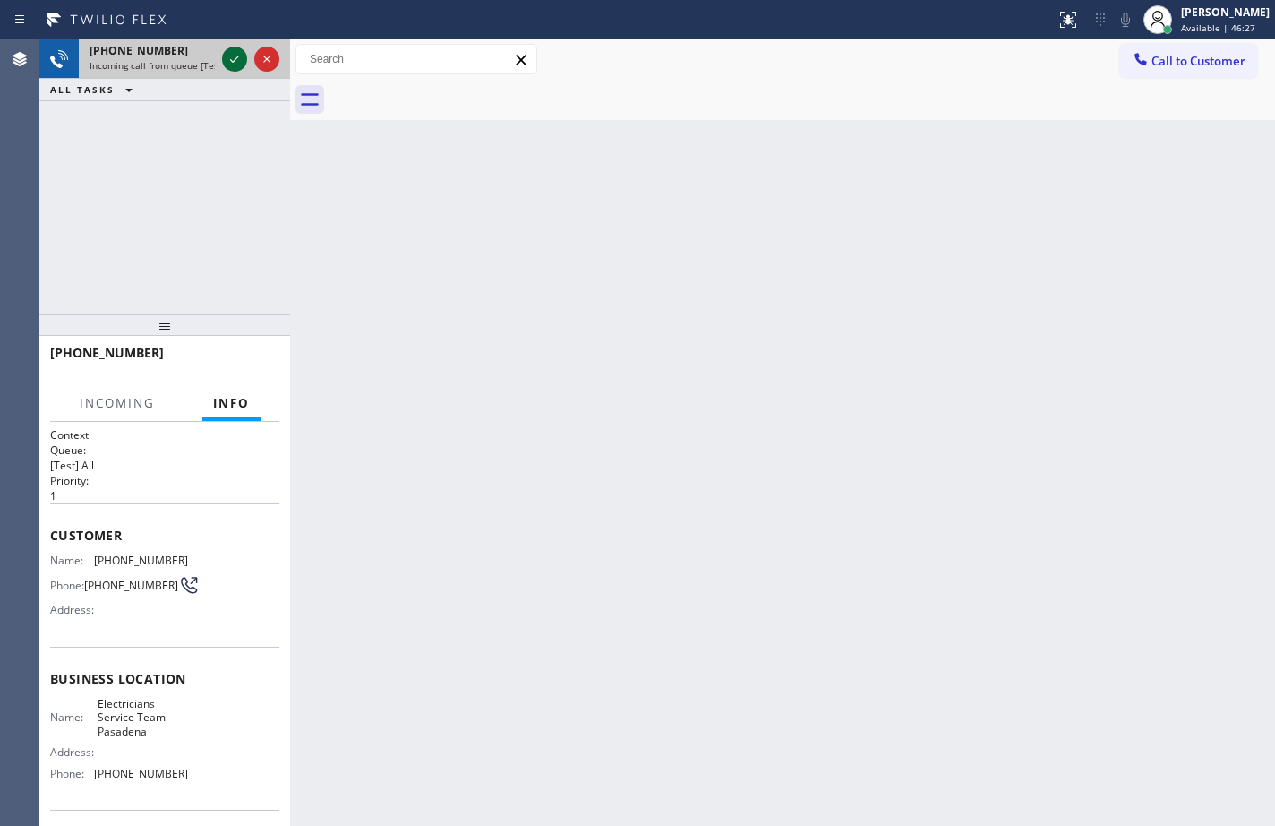
click at [229, 62] on icon at bounding box center [234, 58] width 21 height 21
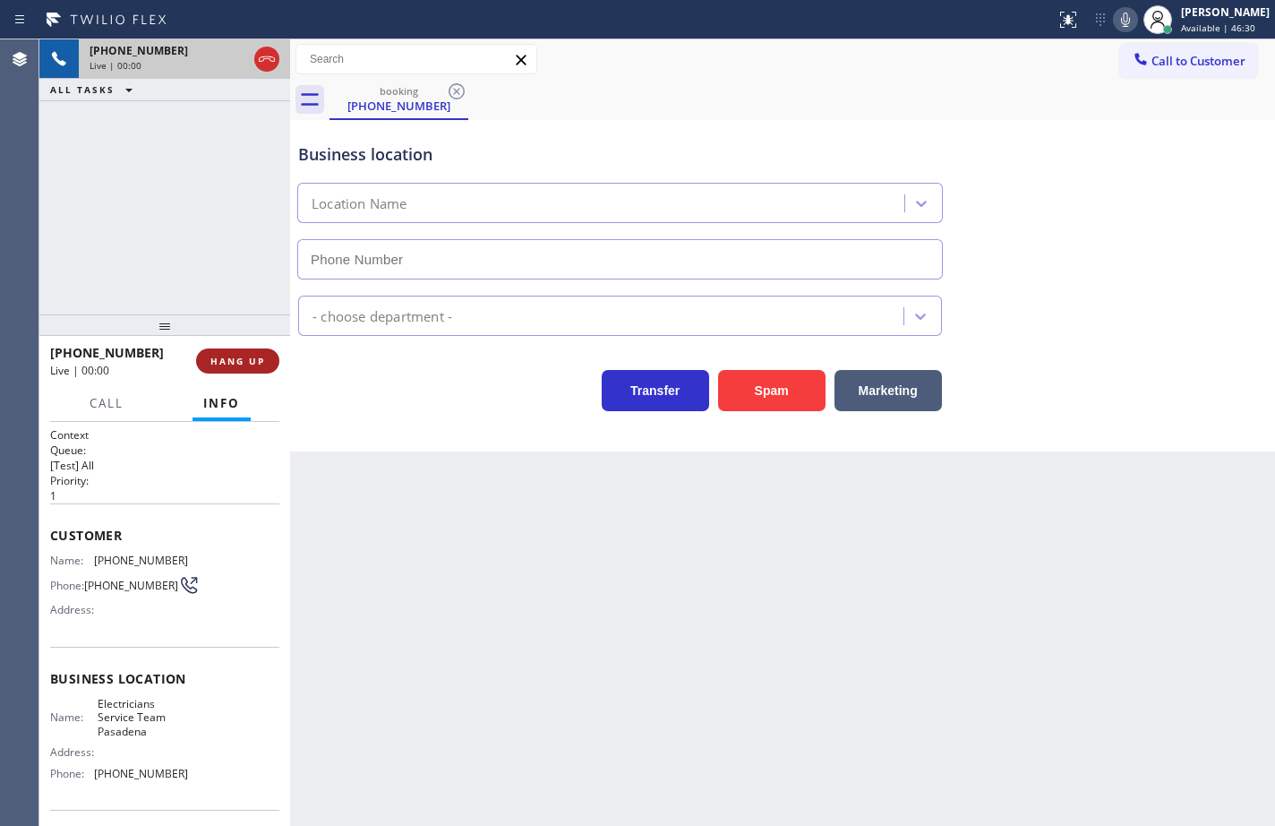
type input "(626) 240-5464"
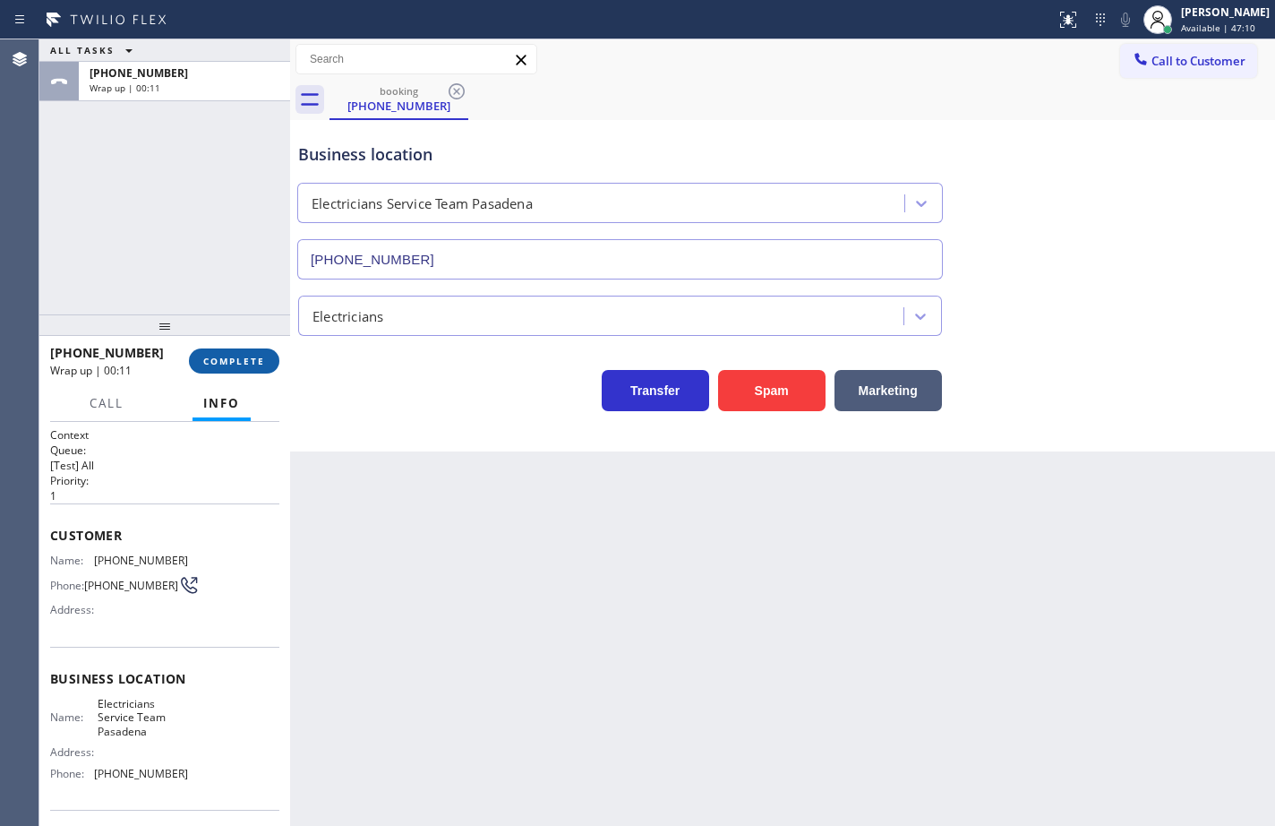
click at [254, 361] on span "COMPLETE" at bounding box center [234, 361] width 62 height 13
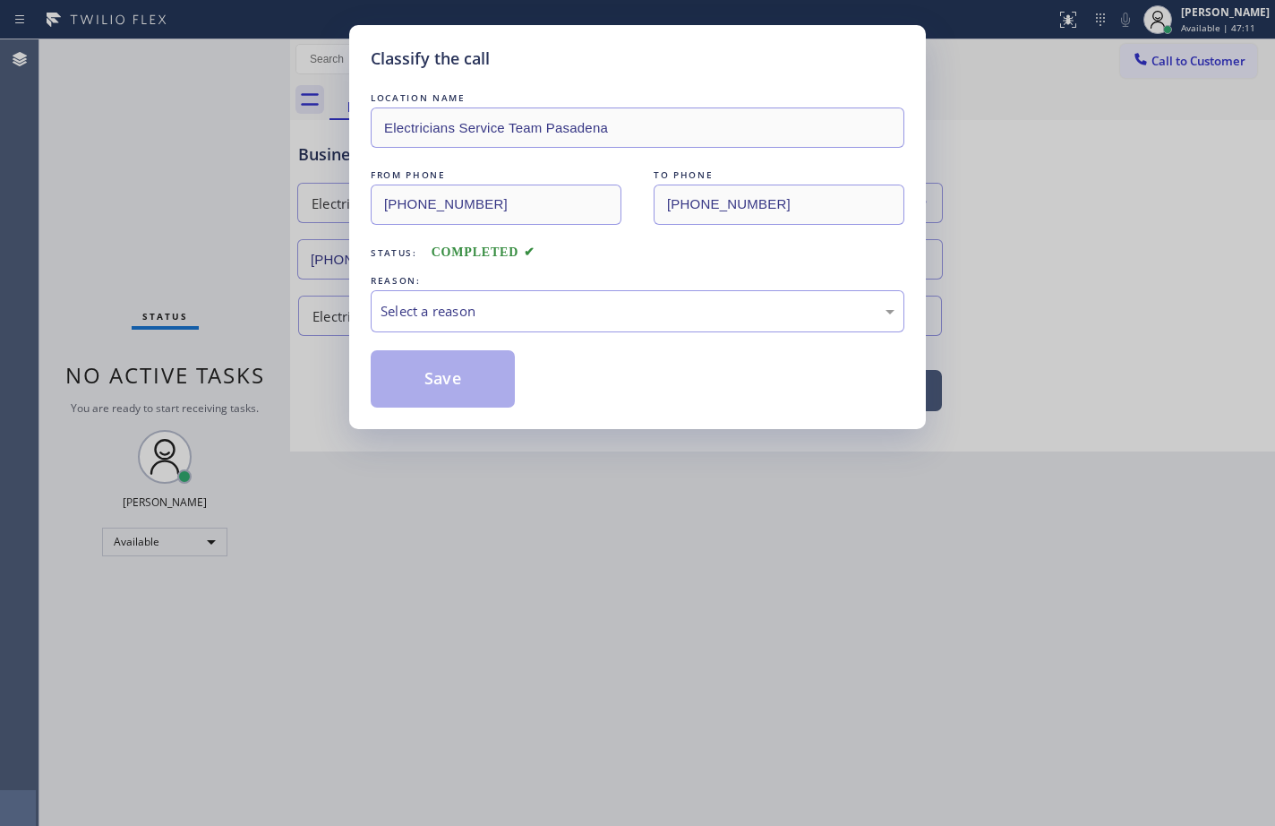
click at [429, 319] on div "Select a reason" at bounding box center [638, 311] width 514 height 21
click at [463, 386] on button "Save" at bounding box center [443, 378] width 144 height 57
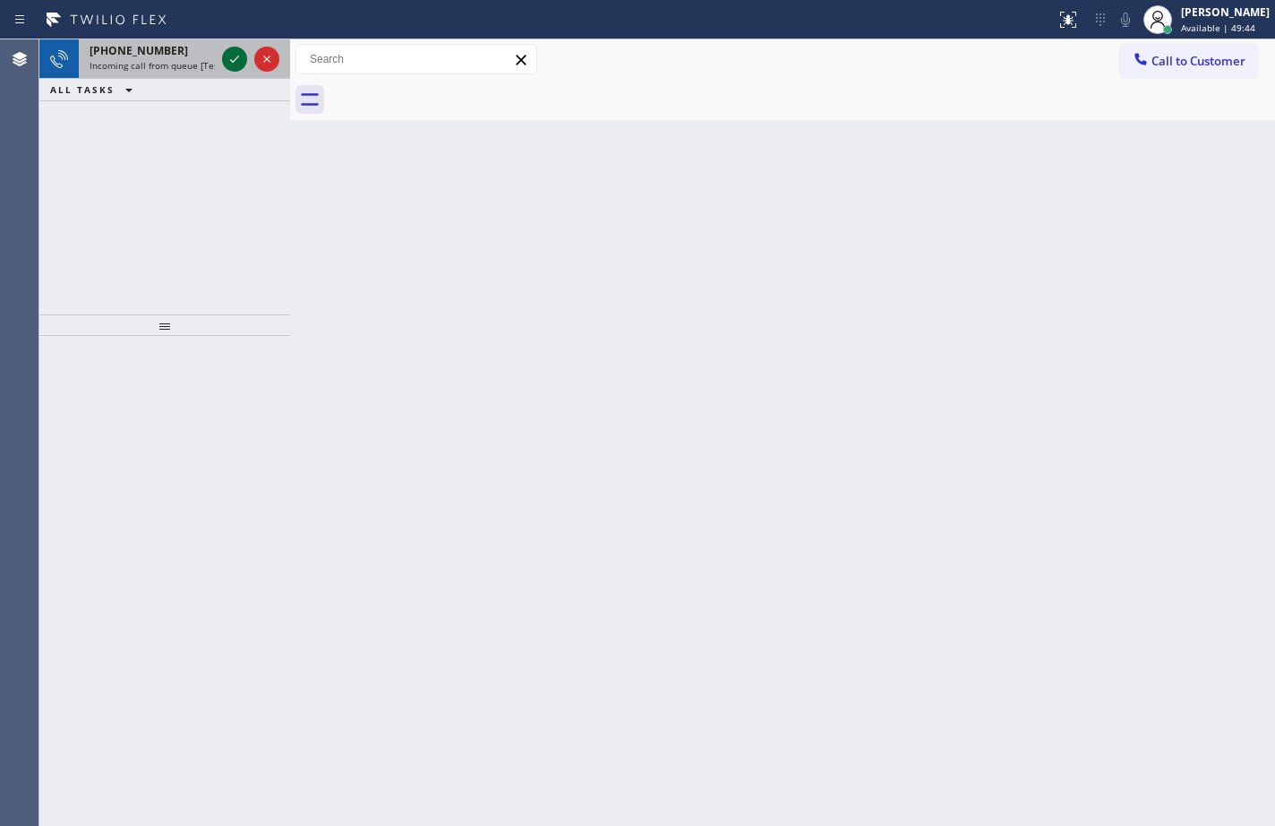
click at [229, 59] on icon at bounding box center [234, 58] width 21 height 21
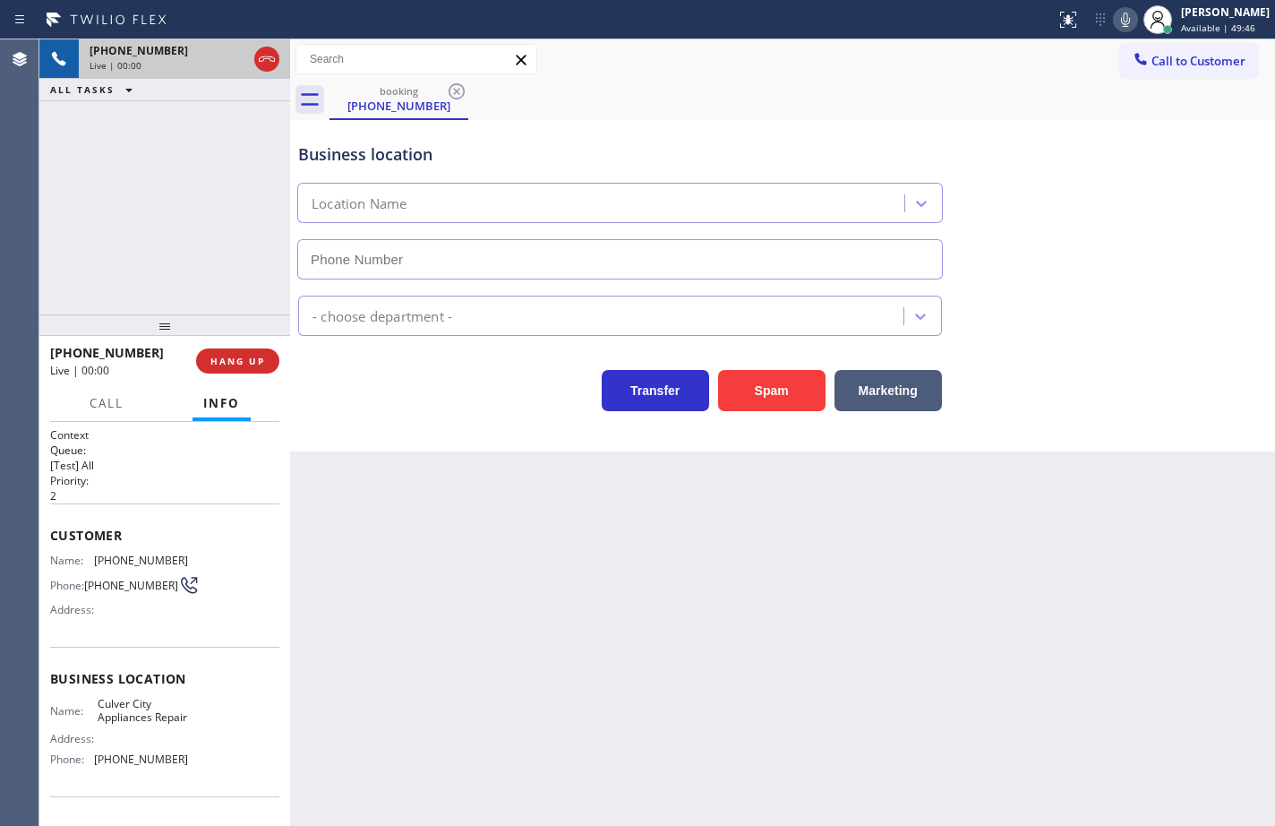
type input "(310) 400-5899"
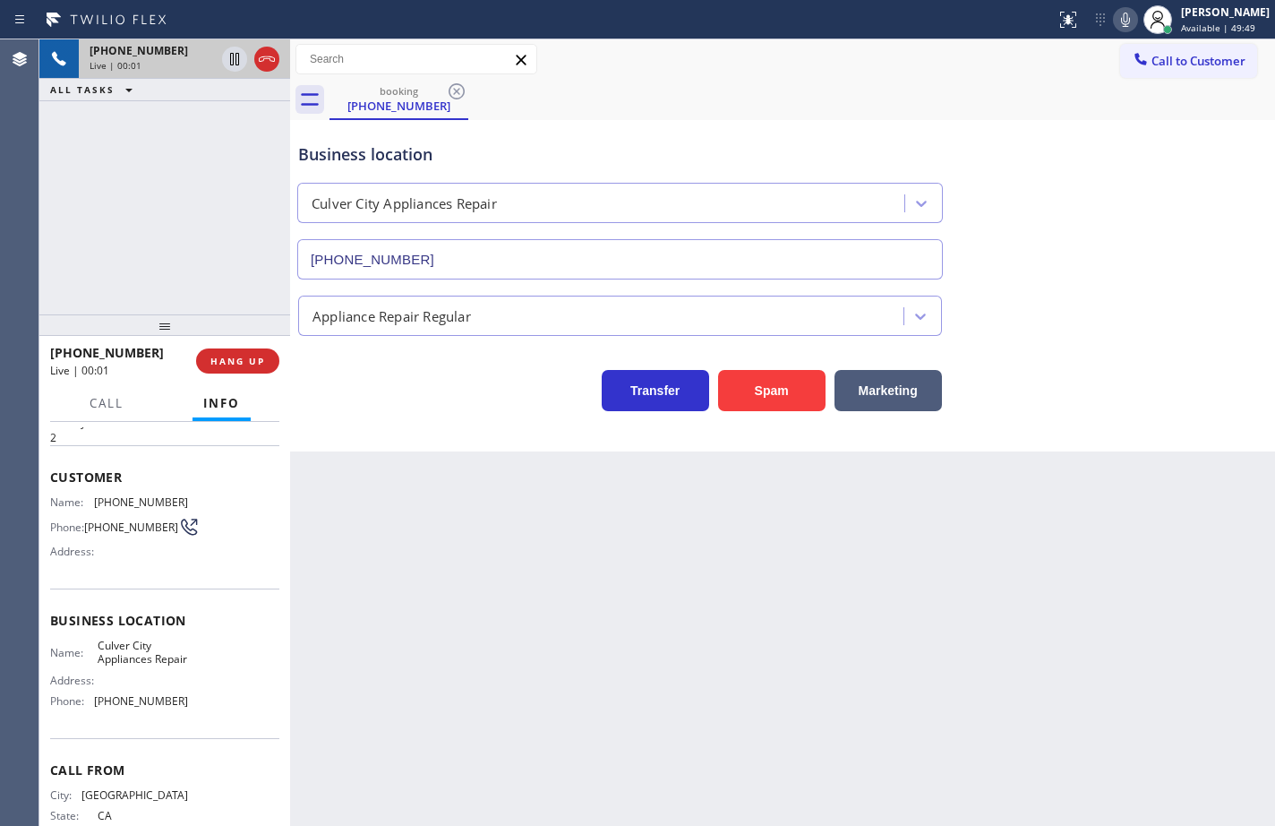
scroll to position [90, 0]
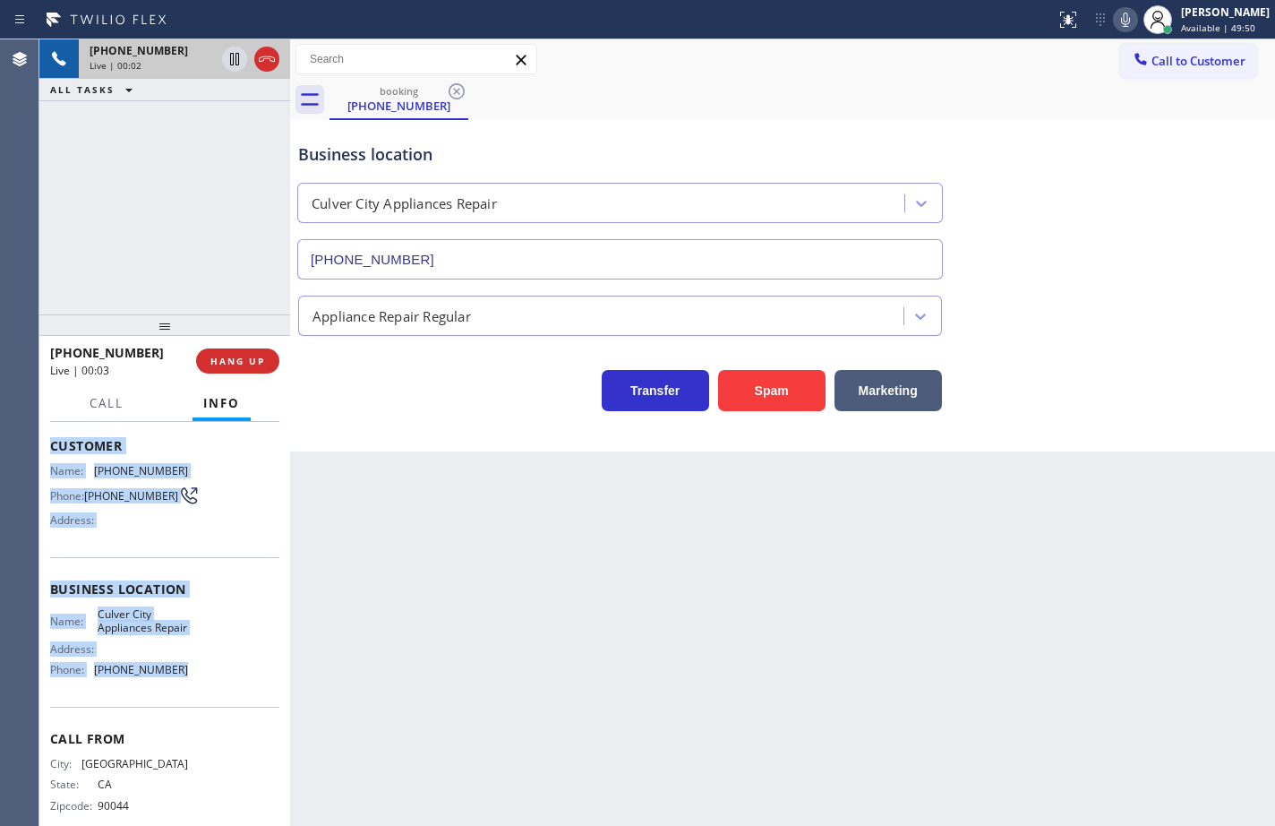
drag, startPoint x: 193, startPoint y: 702, endPoint x: 52, endPoint y: 446, distance: 292.1
click at [52, 446] on div "Context Queue: [Test] All Priority: 2 Customer Name: (310) 560-1831 Phone: (310…" at bounding box center [164, 590] width 229 height 504
copy div "Customer Name: (310) 560-1831 Phone: (310) 560-1831 Address: Business location …"
click at [217, 625] on div "Name: Culver City Appliances Repair Address: Phone: (310) 400-5899" at bounding box center [164, 645] width 229 height 77
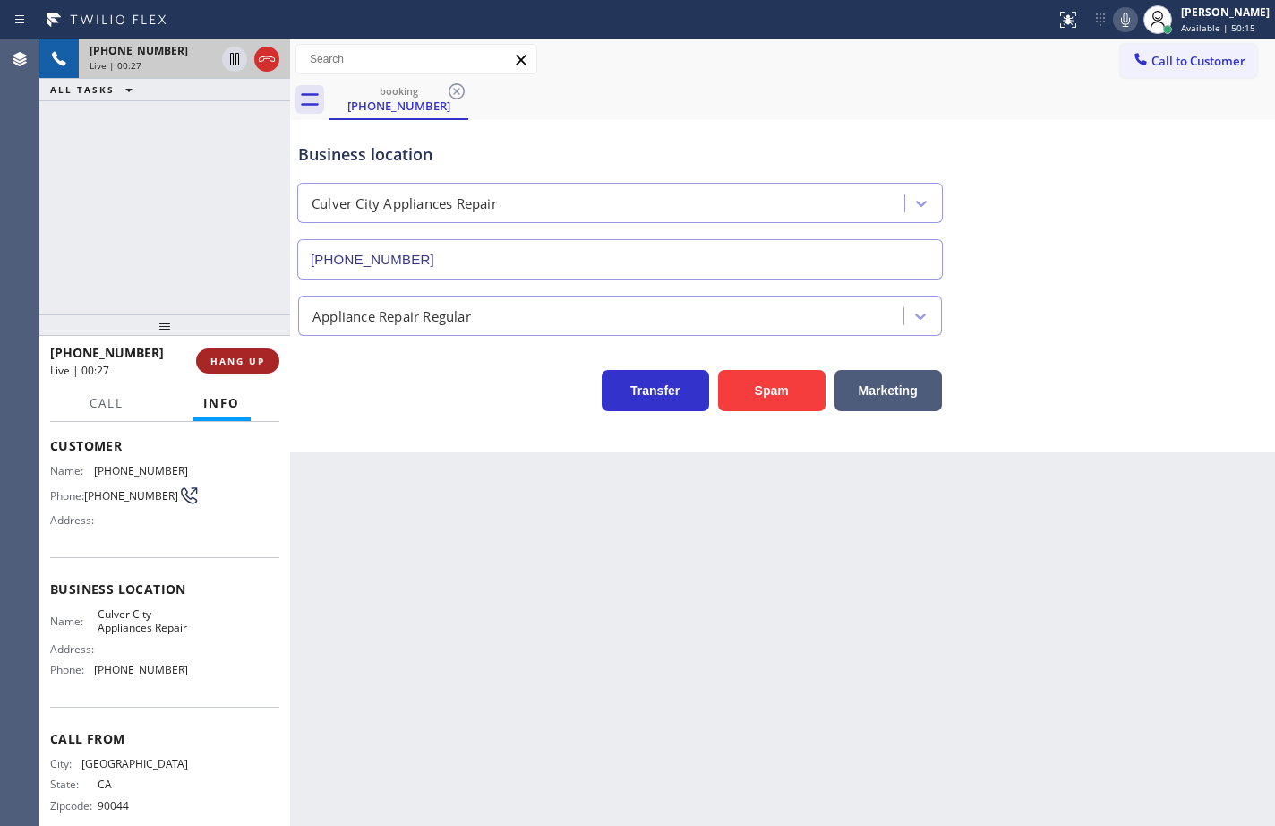
click at [271, 364] on button "HANG UP" at bounding box center [237, 360] width 83 height 25
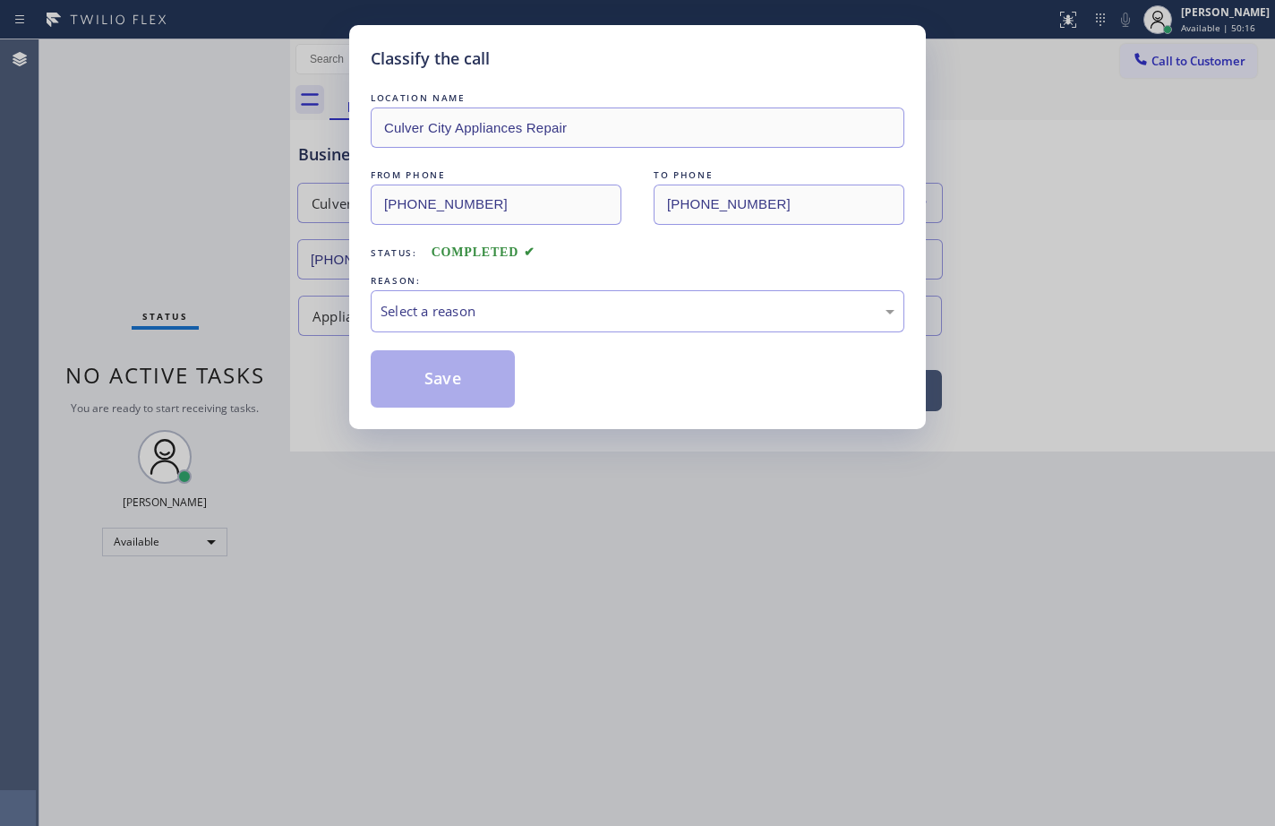
click at [549, 315] on div "Select a reason" at bounding box center [638, 311] width 514 height 21
click at [458, 372] on button "Save" at bounding box center [443, 378] width 144 height 57
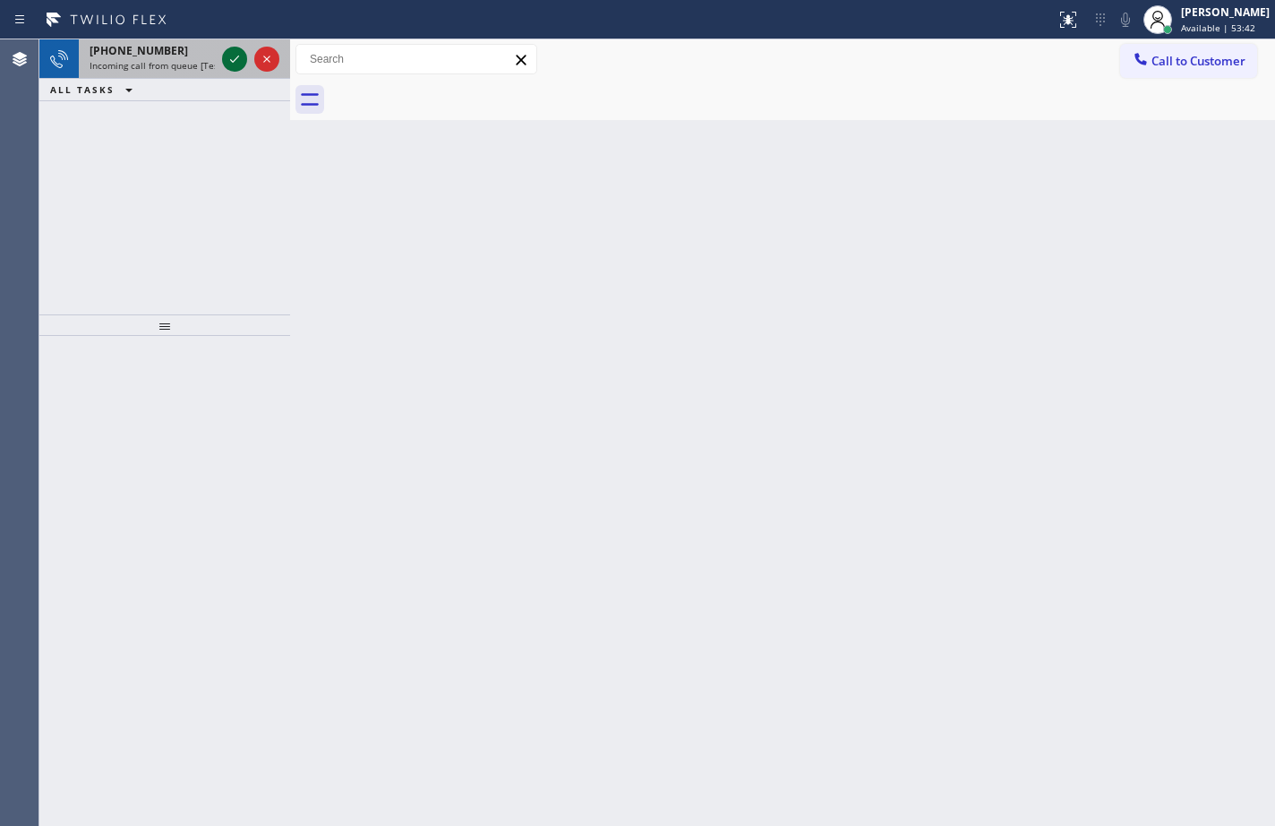
click at [237, 57] on icon at bounding box center [234, 59] width 9 height 7
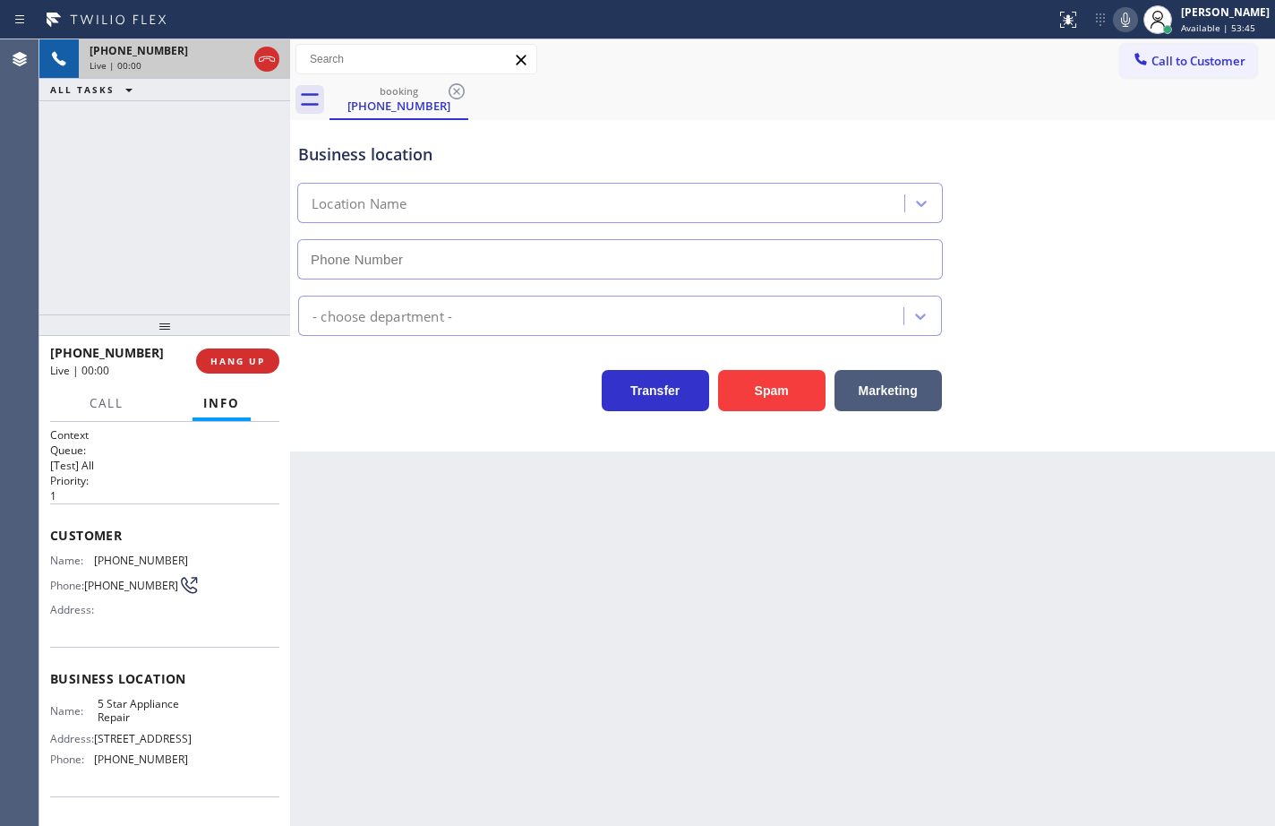
type input "(855) 731-4952"
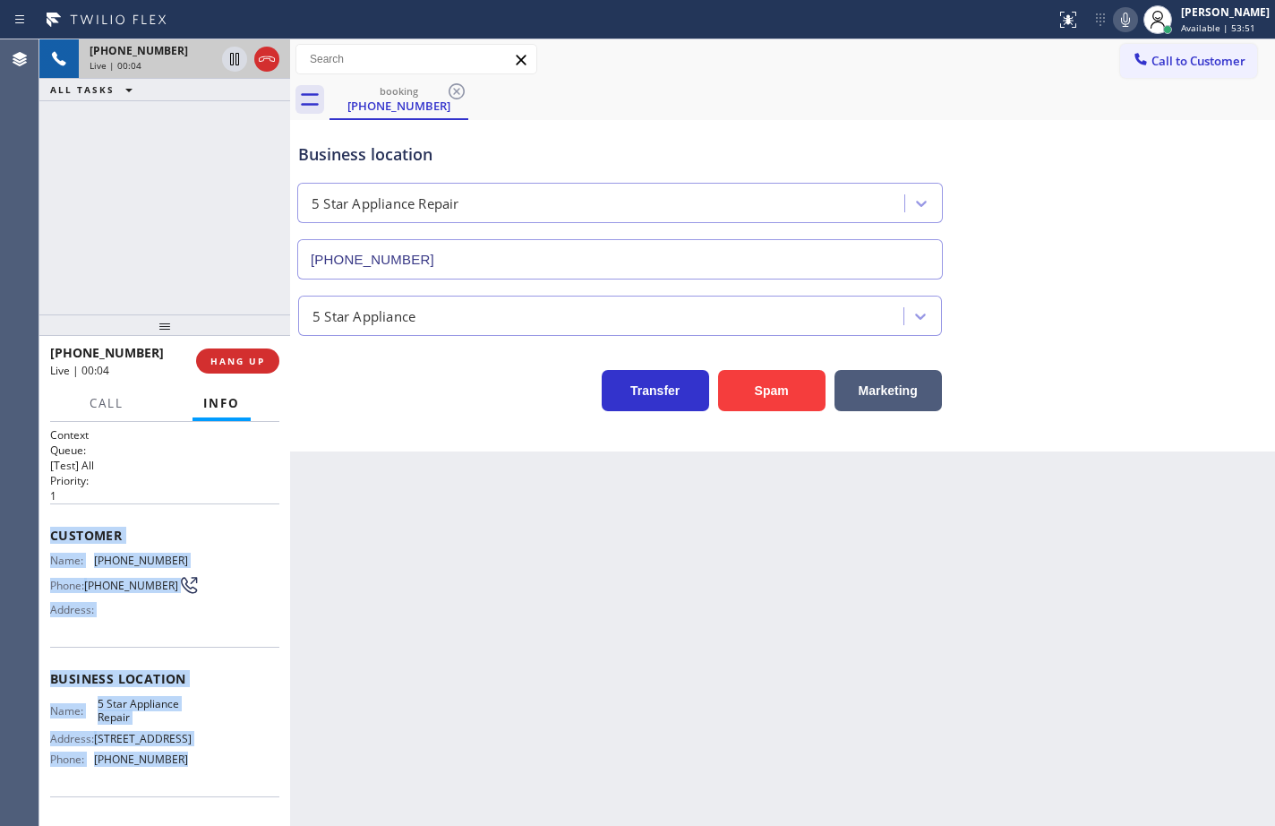
drag, startPoint x: 187, startPoint y: 658, endPoint x: 50, endPoint y: 530, distance: 187.5
click at [50, 530] on div "Context Queue: [Test] All Priority: 1 Customer Name: (310) 383-2632 Phone: (310…" at bounding box center [164, 679] width 229 height 504
copy div "Customer Name: (310) 383-2632 Phone: (310) 383-2632 Address: Business location …"
click at [243, 364] on span "HANG UP" at bounding box center [237, 361] width 55 height 13
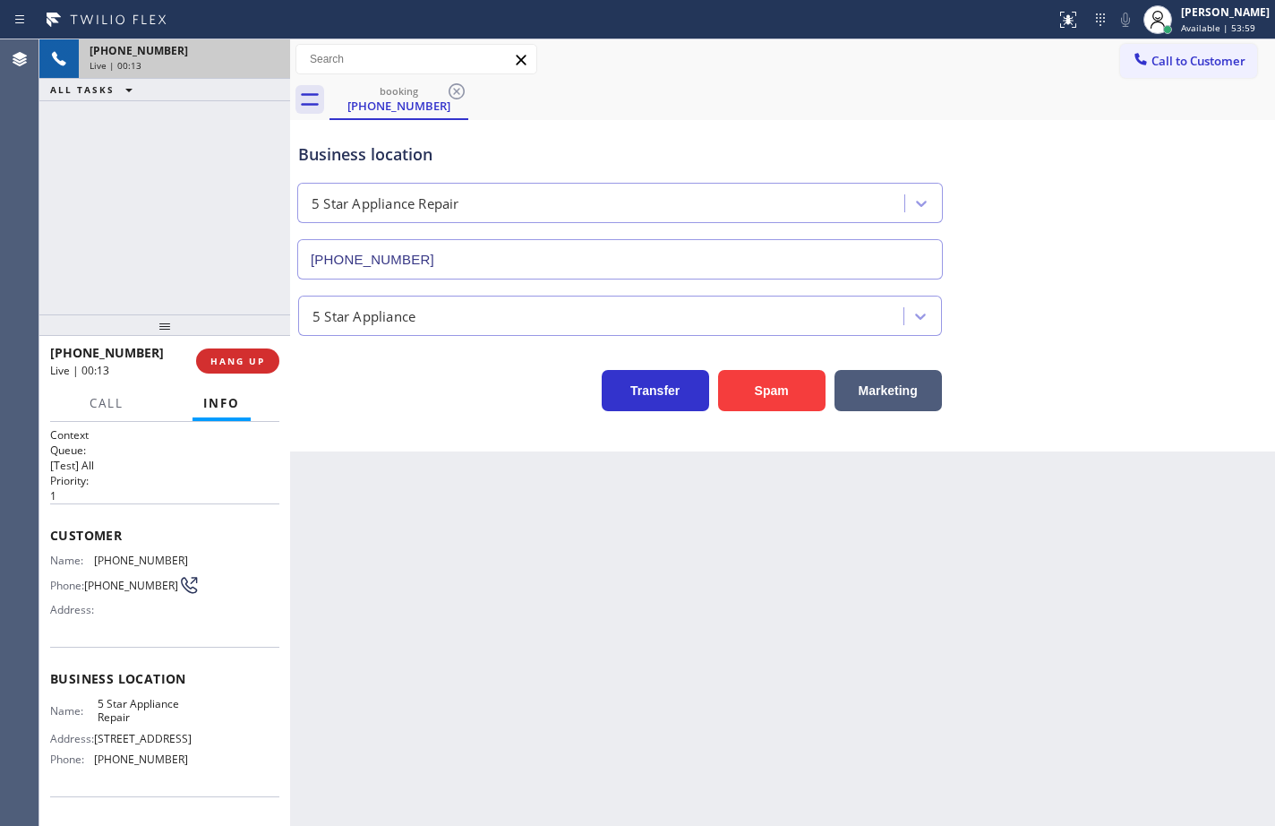
click at [314, 507] on div "Back to Dashboard Change Sender ID Customers Technicians Select a contact Outbo…" at bounding box center [782, 432] width 985 height 786
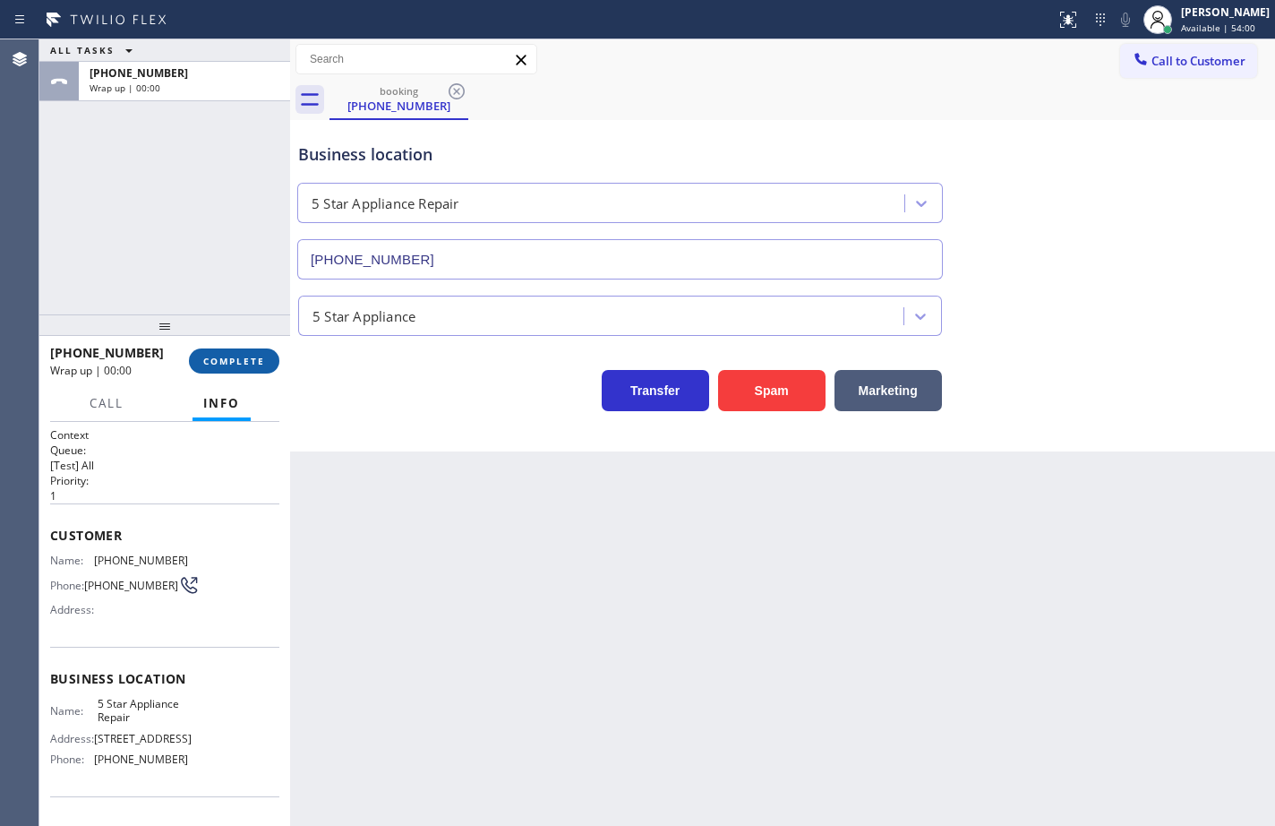
click at [245, 370] on button "COMPLETE" at bounding box center [234, 360] width 90 height 25
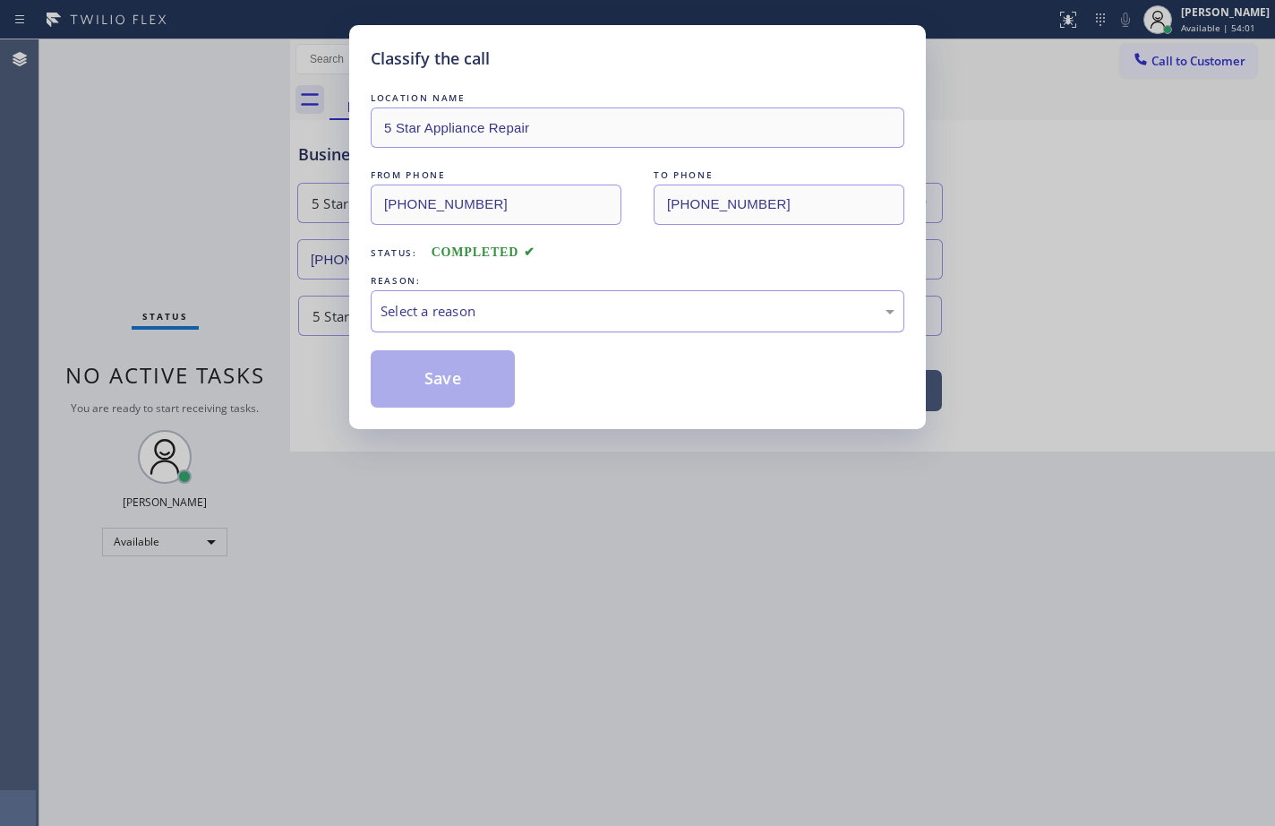
click at [542, 304] on div "Select a reason" at bounding box center [638, 311] width 514 height 21
click at [469, 371] on button "Save" at bounding box center [443, 378] width 144 height 57
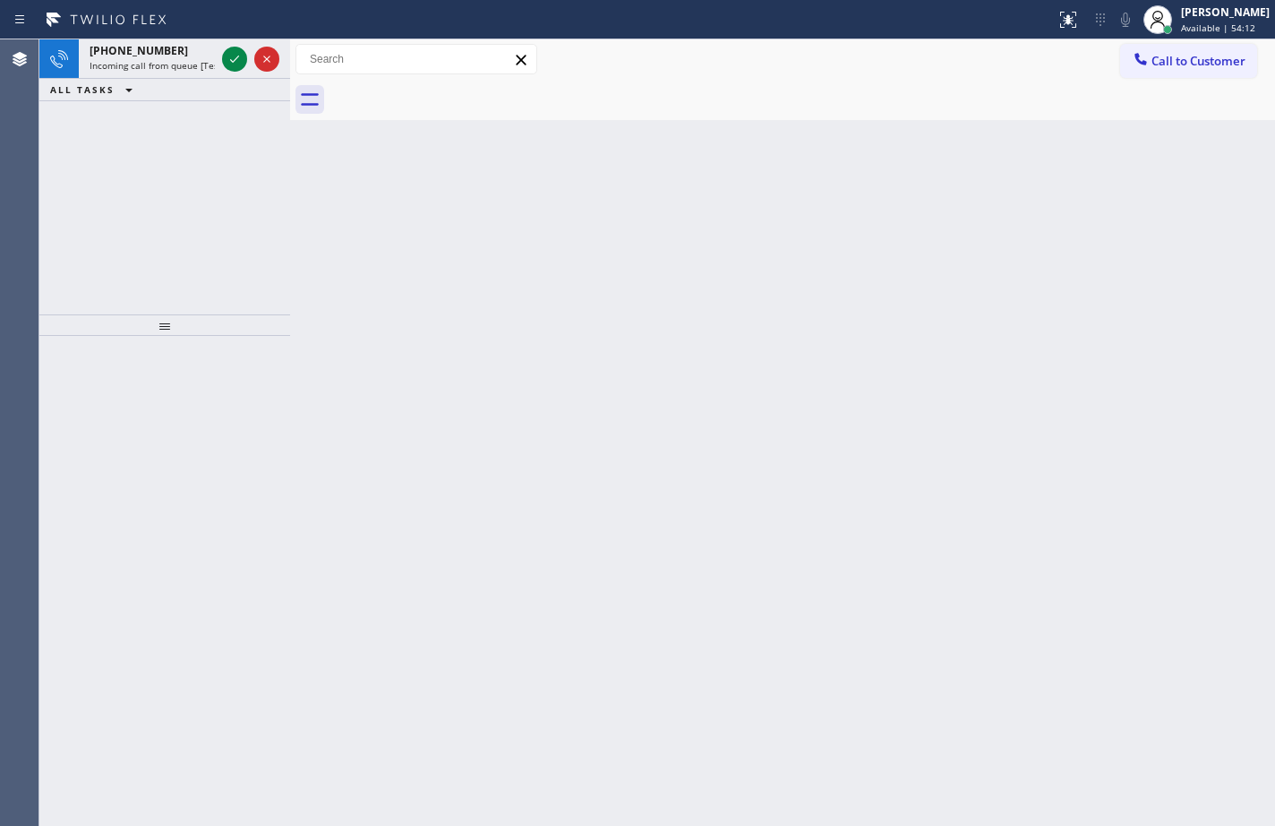
click at [230, 53] on icon at bounding box center [234, 58] width 21 height 21
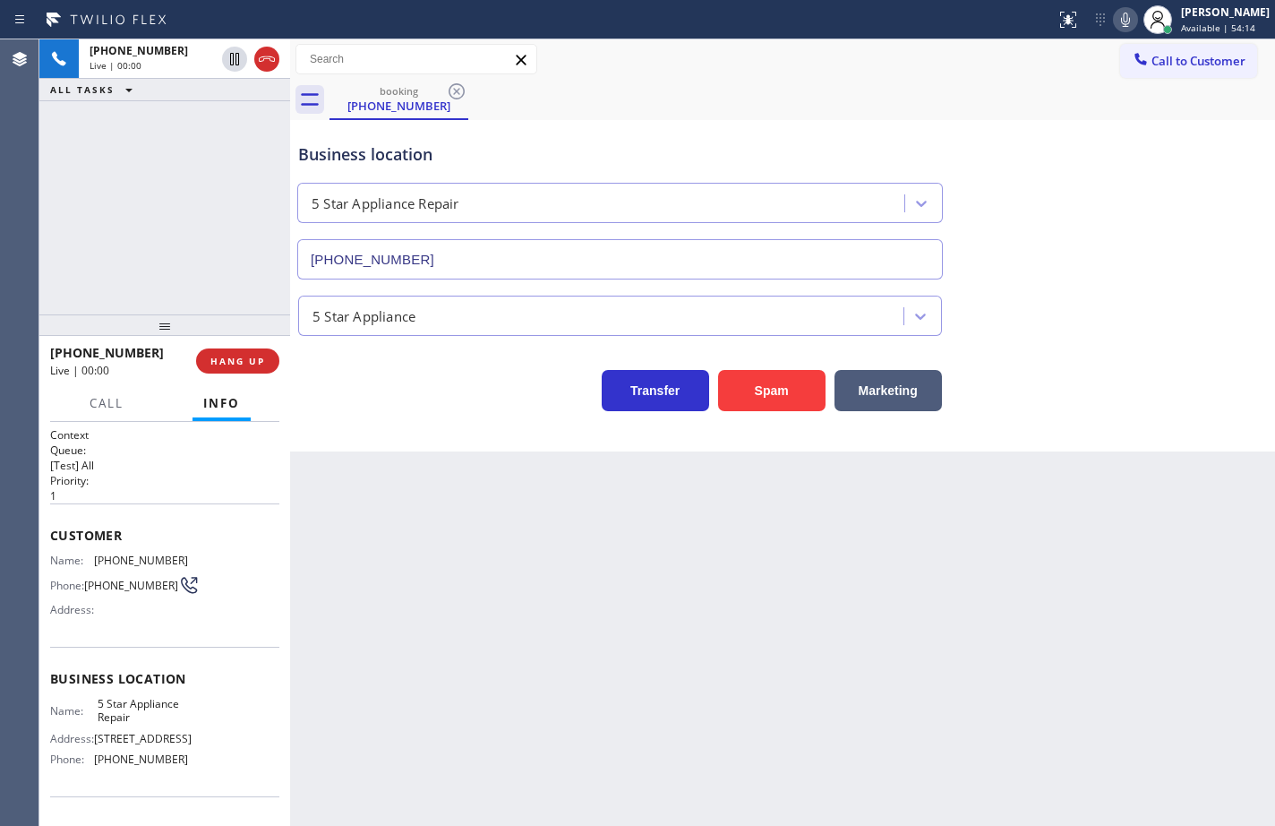
type input "(855) 731-4952"
click at [1117, 19] on icon at bounding box center [1125, 19] width 21 height 21
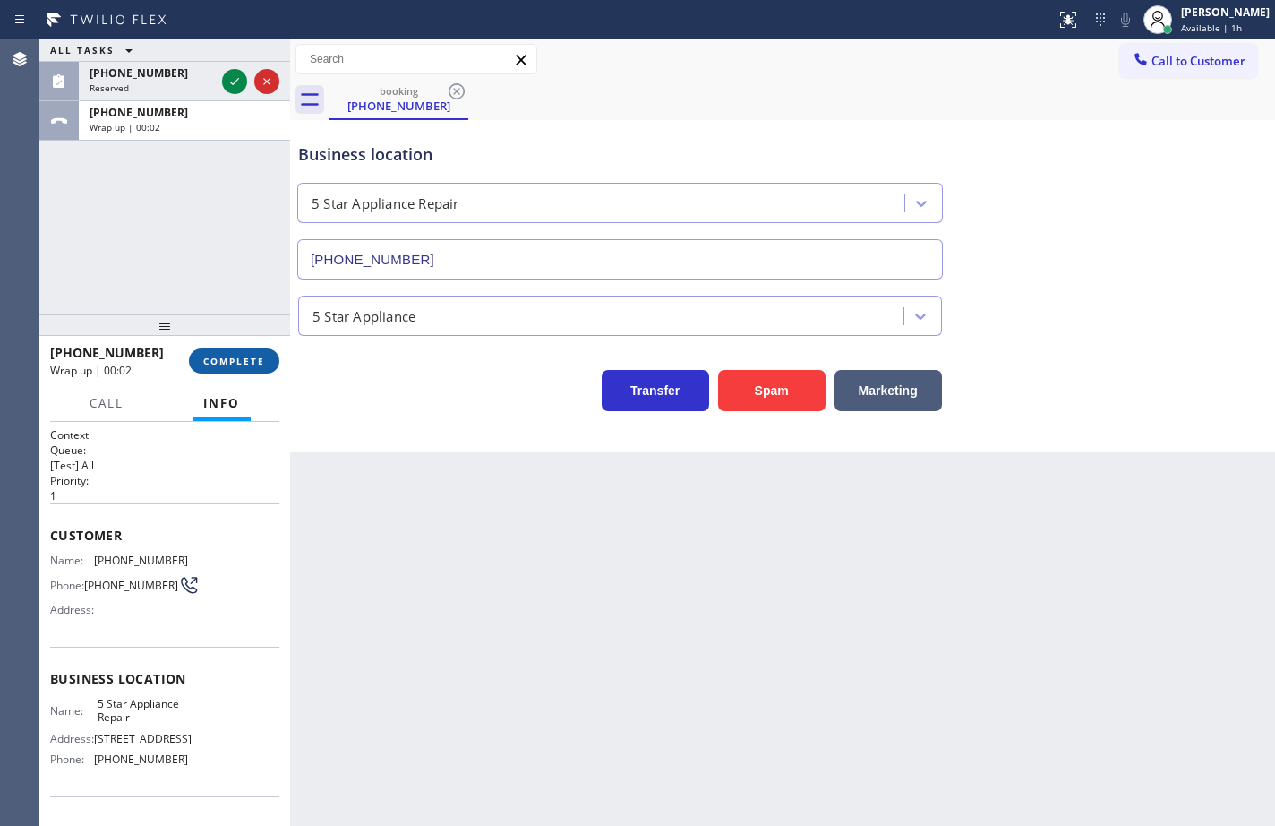
click at [267, 366] on button "COMPLETE" at bounding box center [234, 360] width 90 height 25
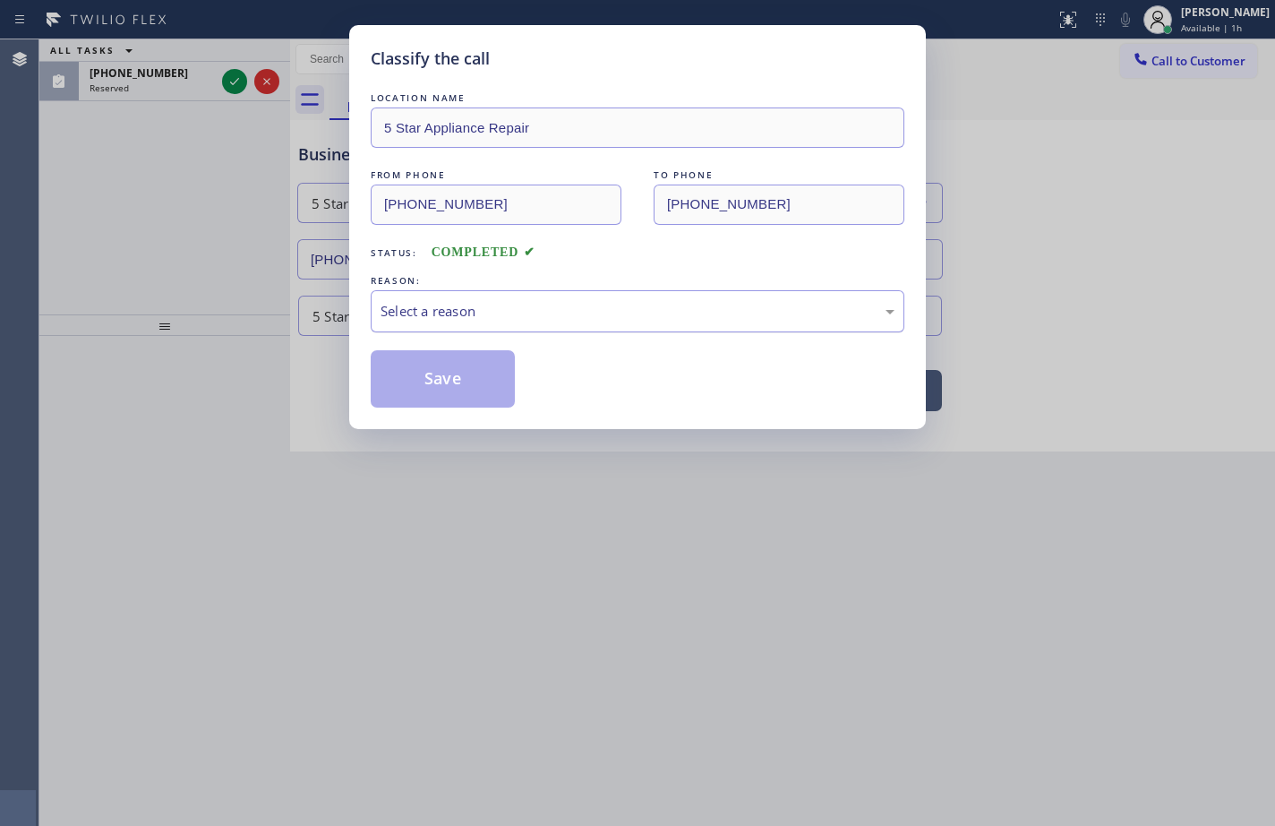
click at [537, 305] on div "Select a reason" at bounding box center [638, 311] width 514 height 21
click at [495, 372] on button "Save" at bounding box center [443, 378] width 144 height 57
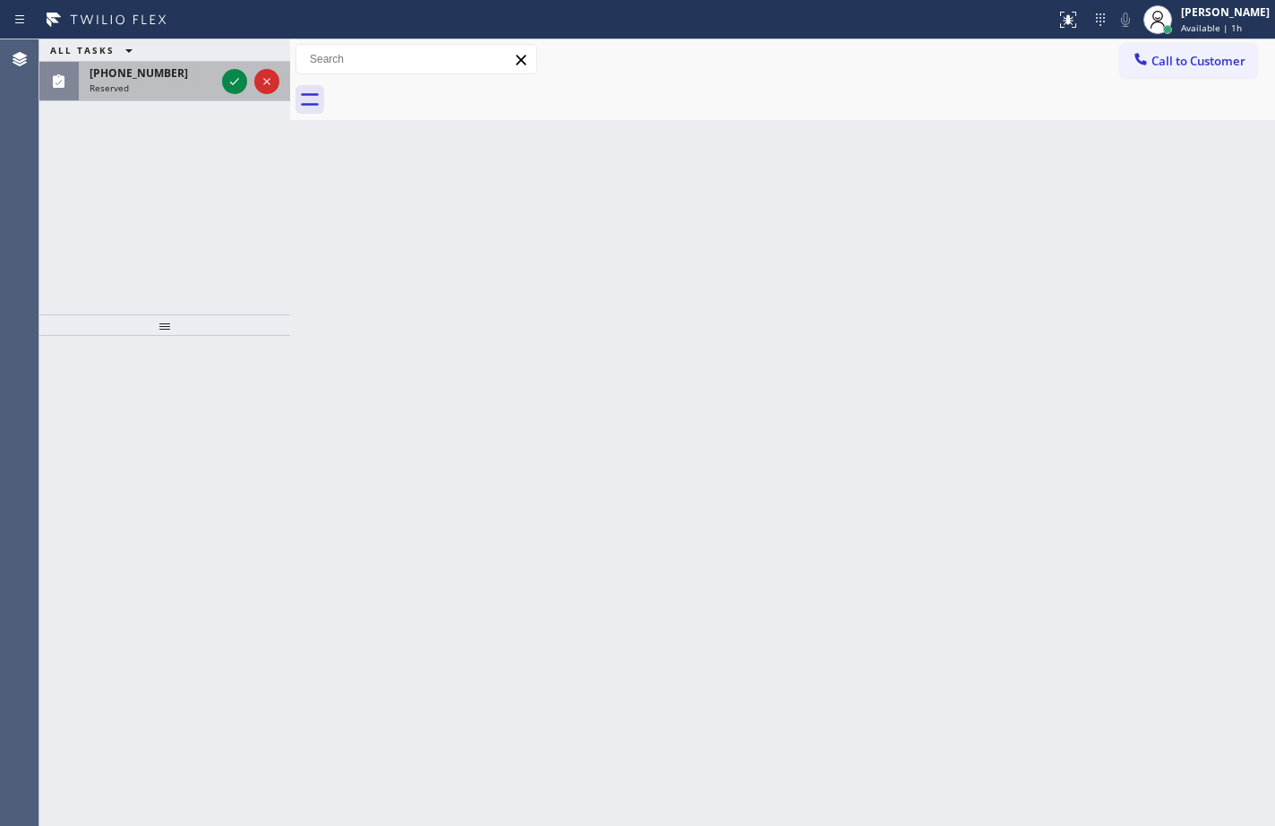
click at [150, 86] on div "Reserved" at bounding box center [152, 87] width 125 height 13
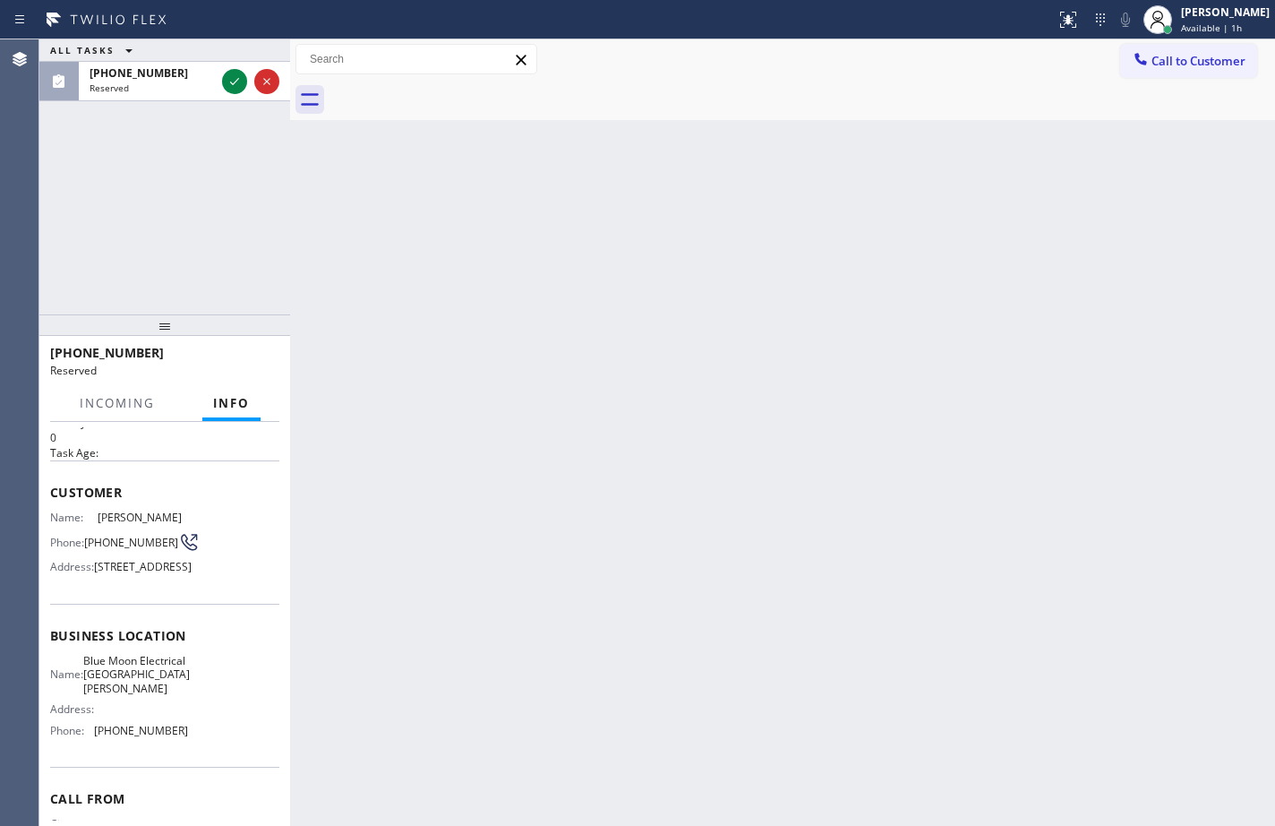
scroll to position [90, 0]
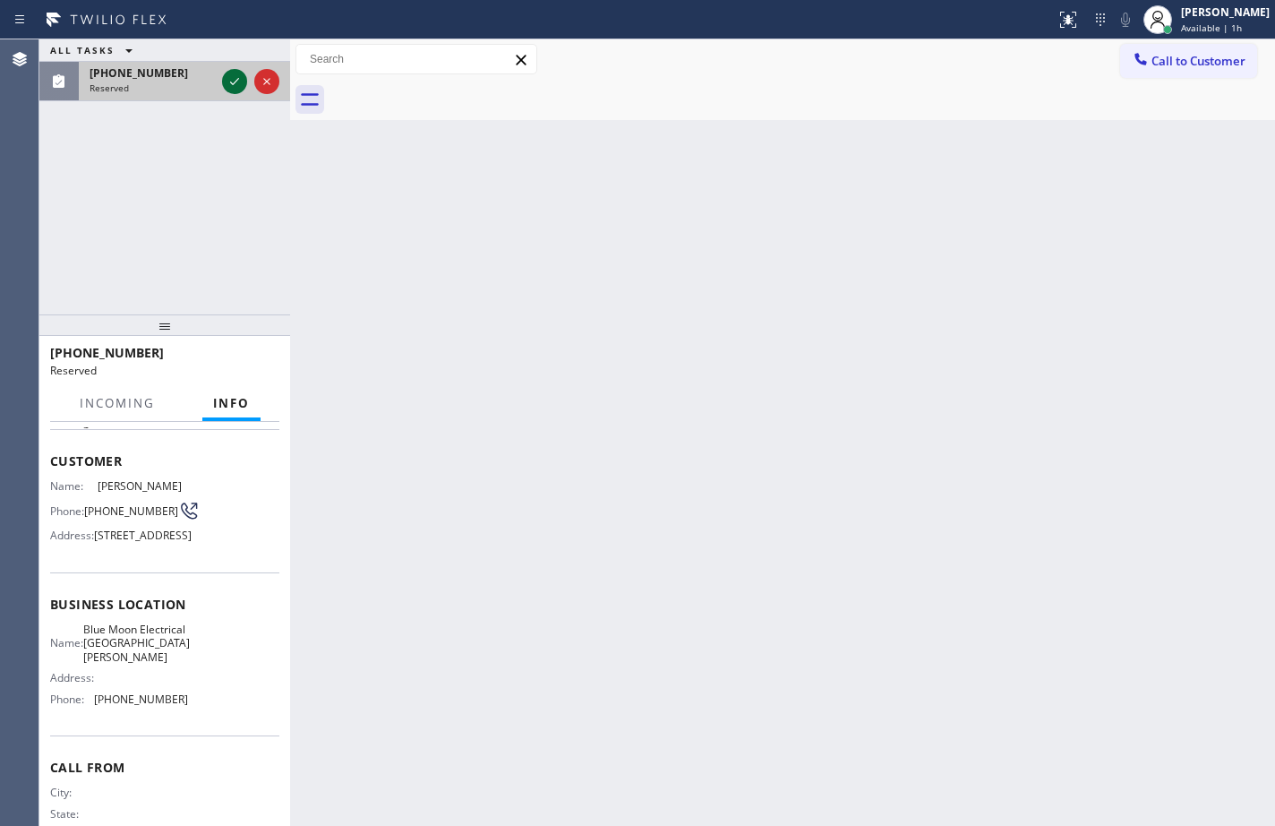
click at [231, 91] on icon at bounding box center [234, 81] width 21 height 21
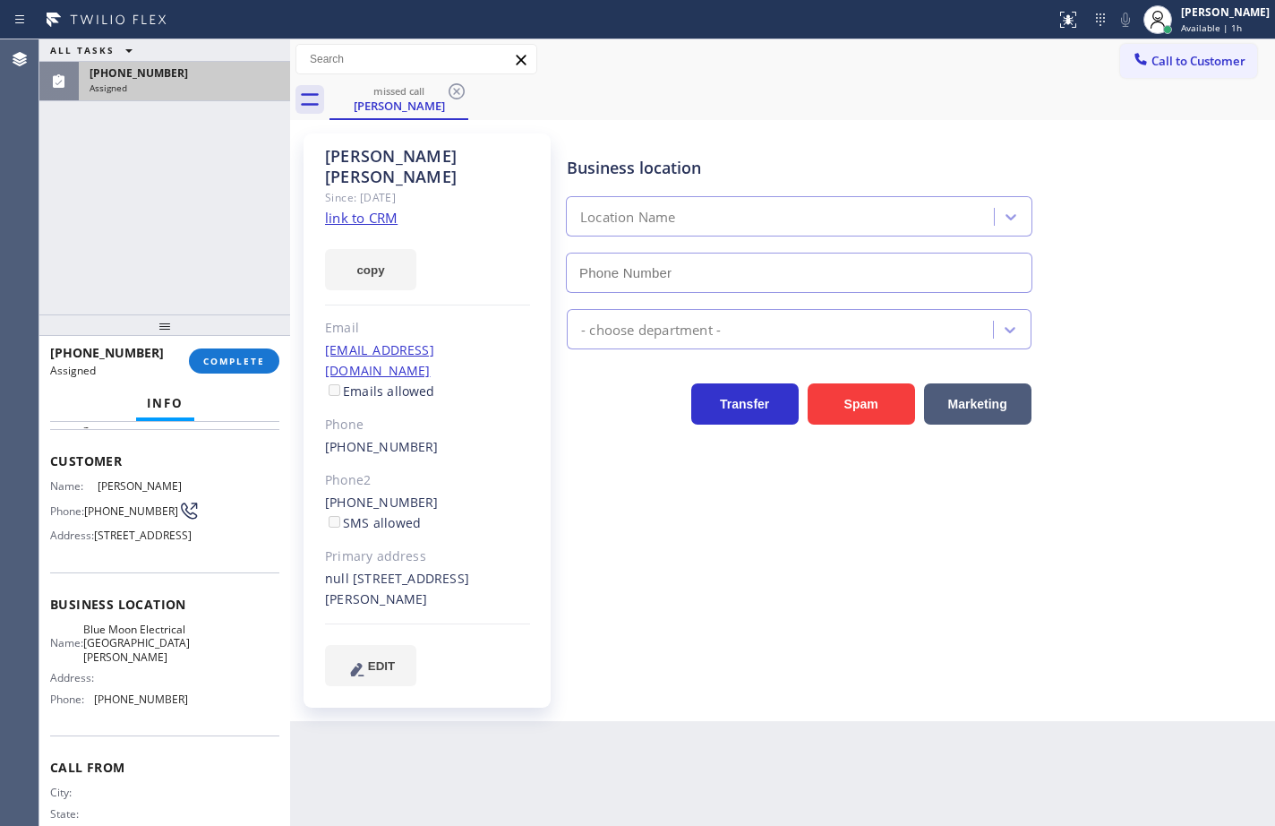
type input "(310) 893-5107"
click at [368, 209] on link "link to CRM" at bounding box center [361, 218] width 73 height 18
click at [232, 347] on div "(310) 780-1956 Assigned COMPLETE" at bounding box center [164, 361] width 229 height 47
click at [231, 354] on button "COMPLETE" at bounding box center [234, 360] width 90 height 25
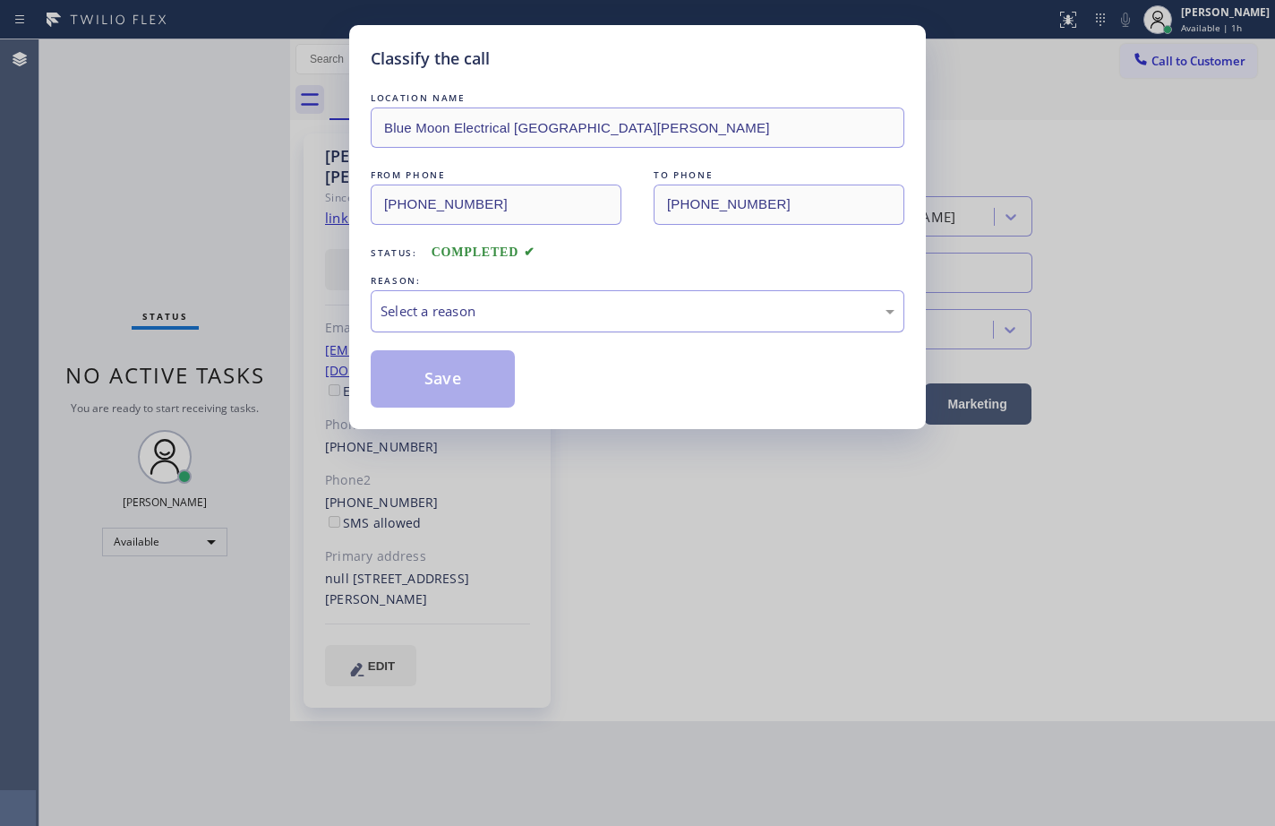
click at [449, 316] on div "Select a reason" at bounding box center [638, 311] width 514 height 21
click at [466, 386] on button "Save" at bounding box center [443, 378] width 144 height 57
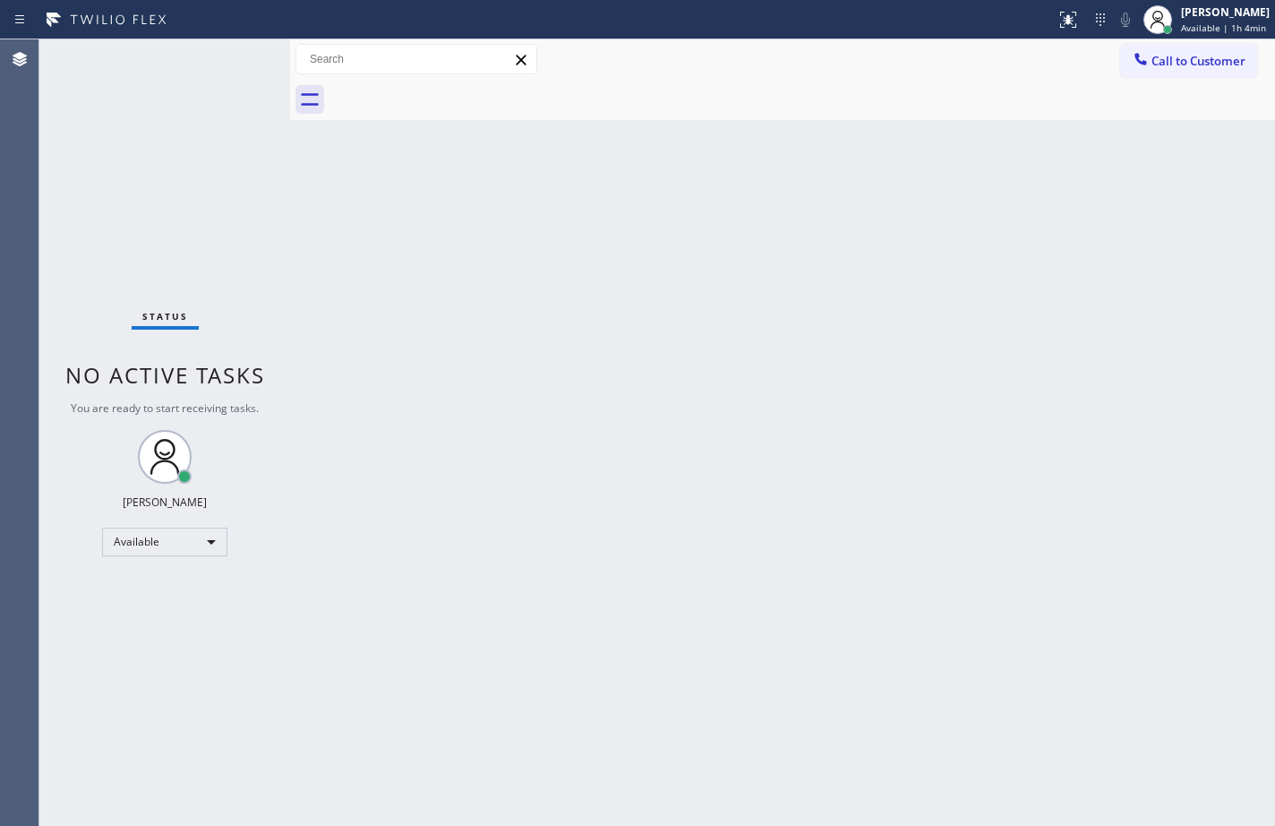
click at [750, 255] on div "Back to Dashboard Change Sender ID Customers Technicians Select a contact Outbo…" at bounding box center [782, 432] width 985 height 786
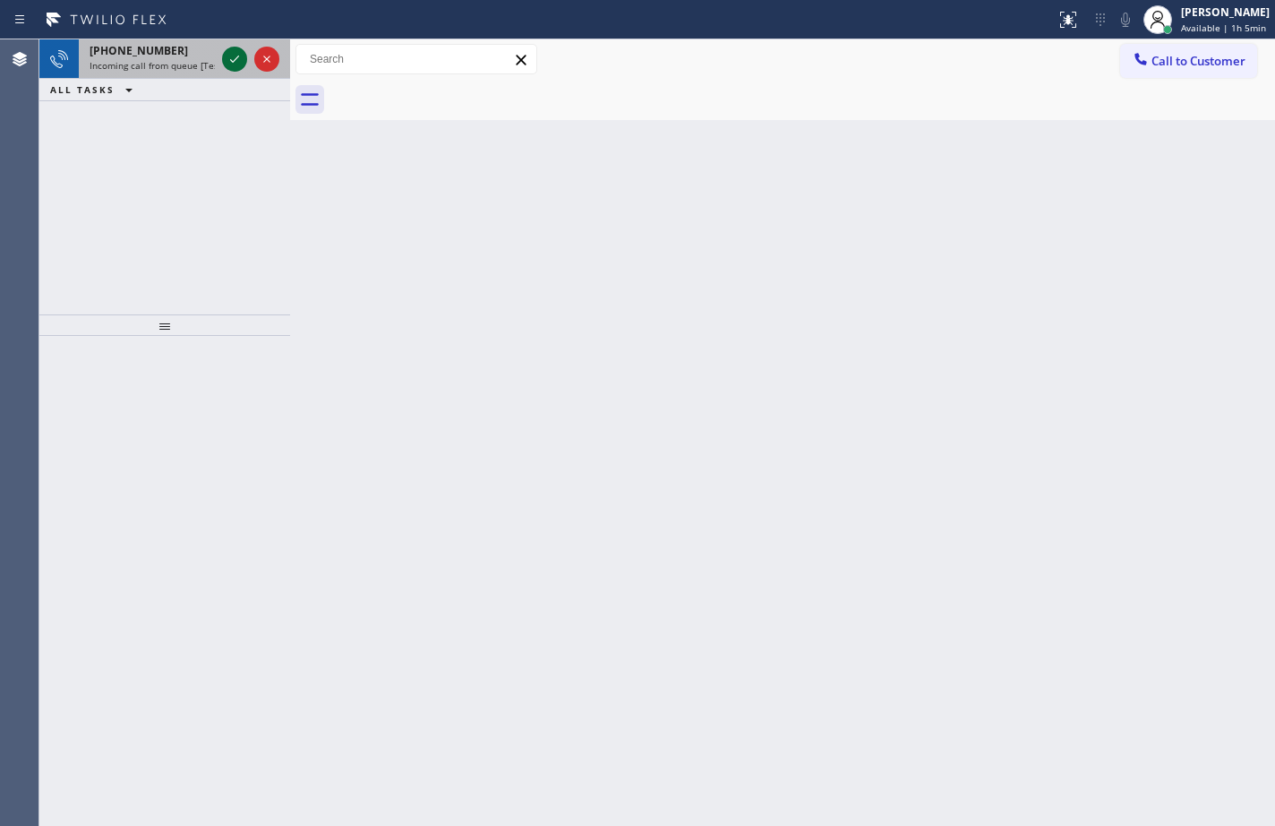
click at [242, 58] on icon at bounding box center [234, 58] width 21 height 21
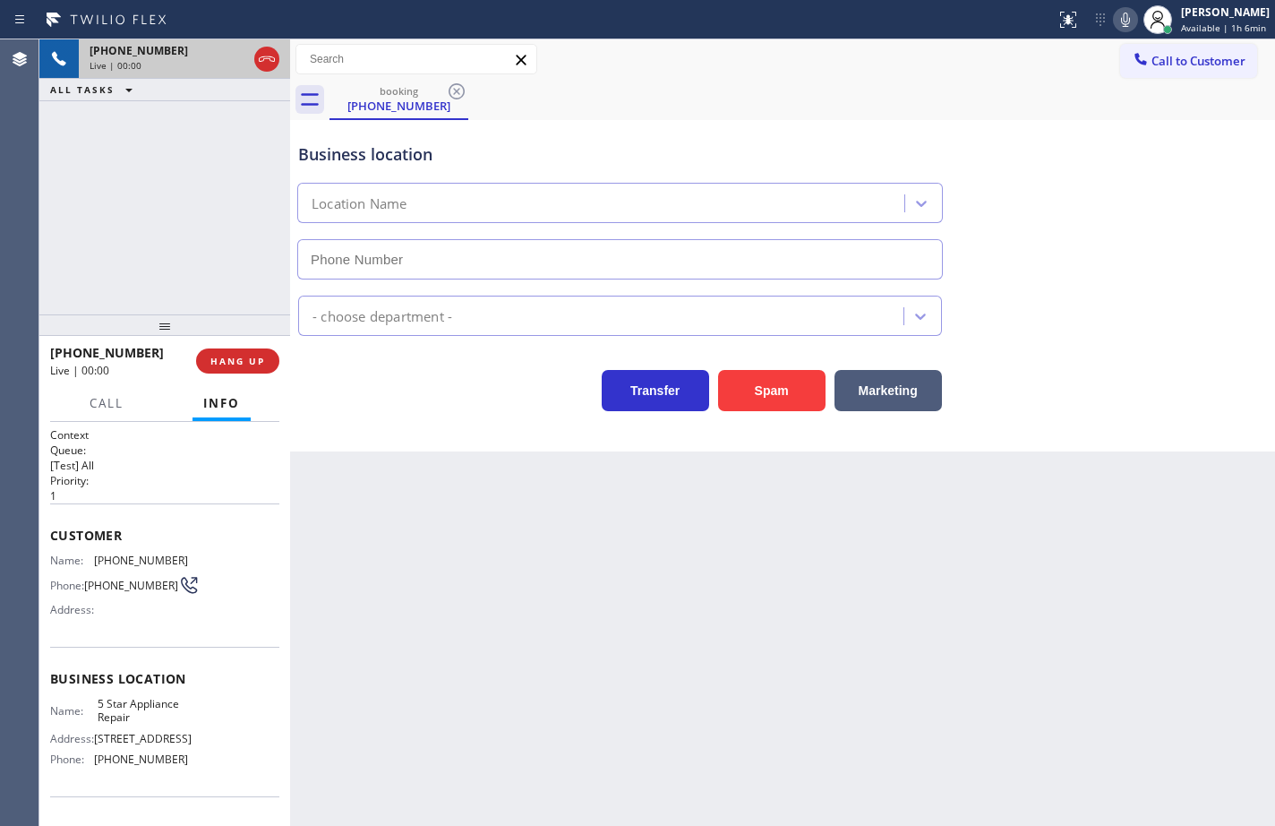
type input "(855) 731-4952"
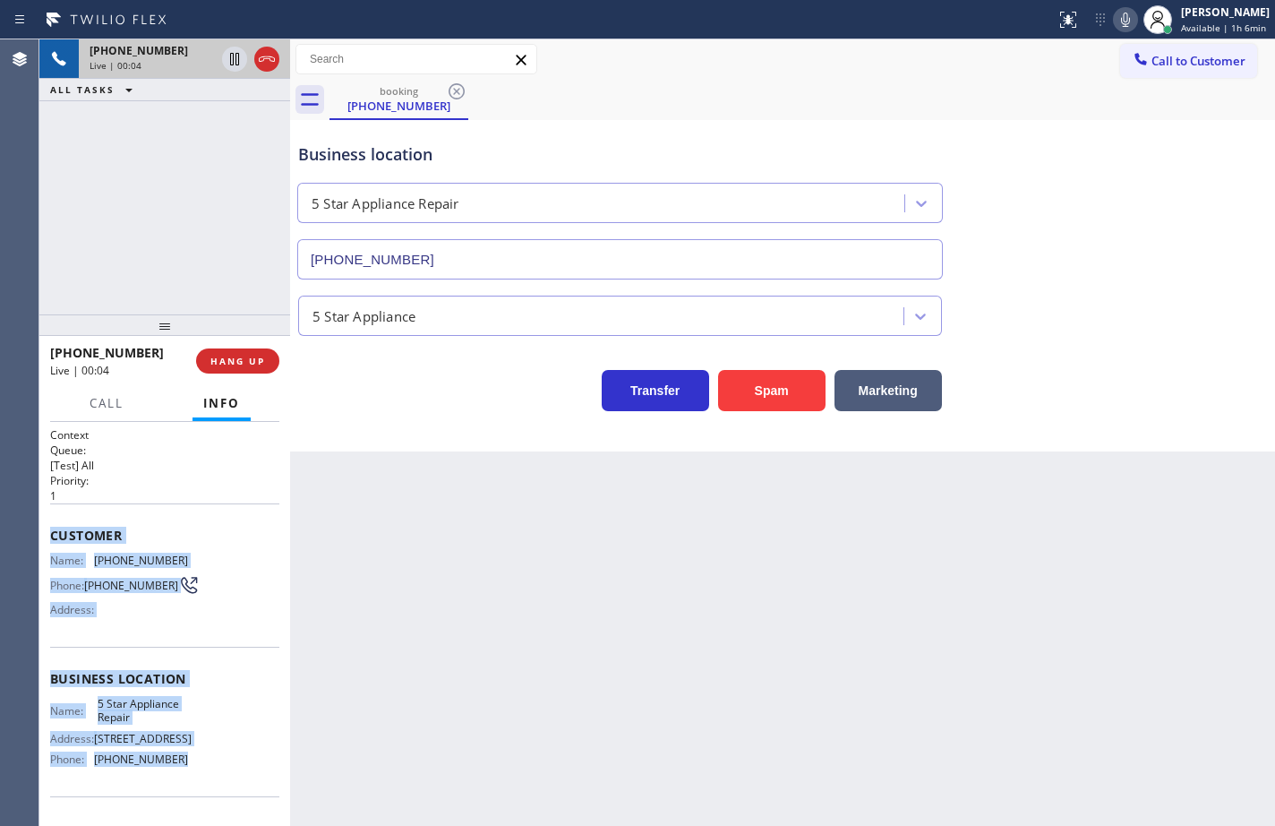
drag, startPoint x: 188, startPoint y: 773, endPoint x: 51, endPoint y: 527, distance: 281.0
click at [51, 527] on div "Context Queue: [Test] All Priority: 1 Customer Name: (650) 341-6819 Phone: (650…" at bounding box center [164, 679] width 229 height 504
copy div "Customer Name: (650) 341-6819 Phone: (650) 341-6819 Address: Business location …"
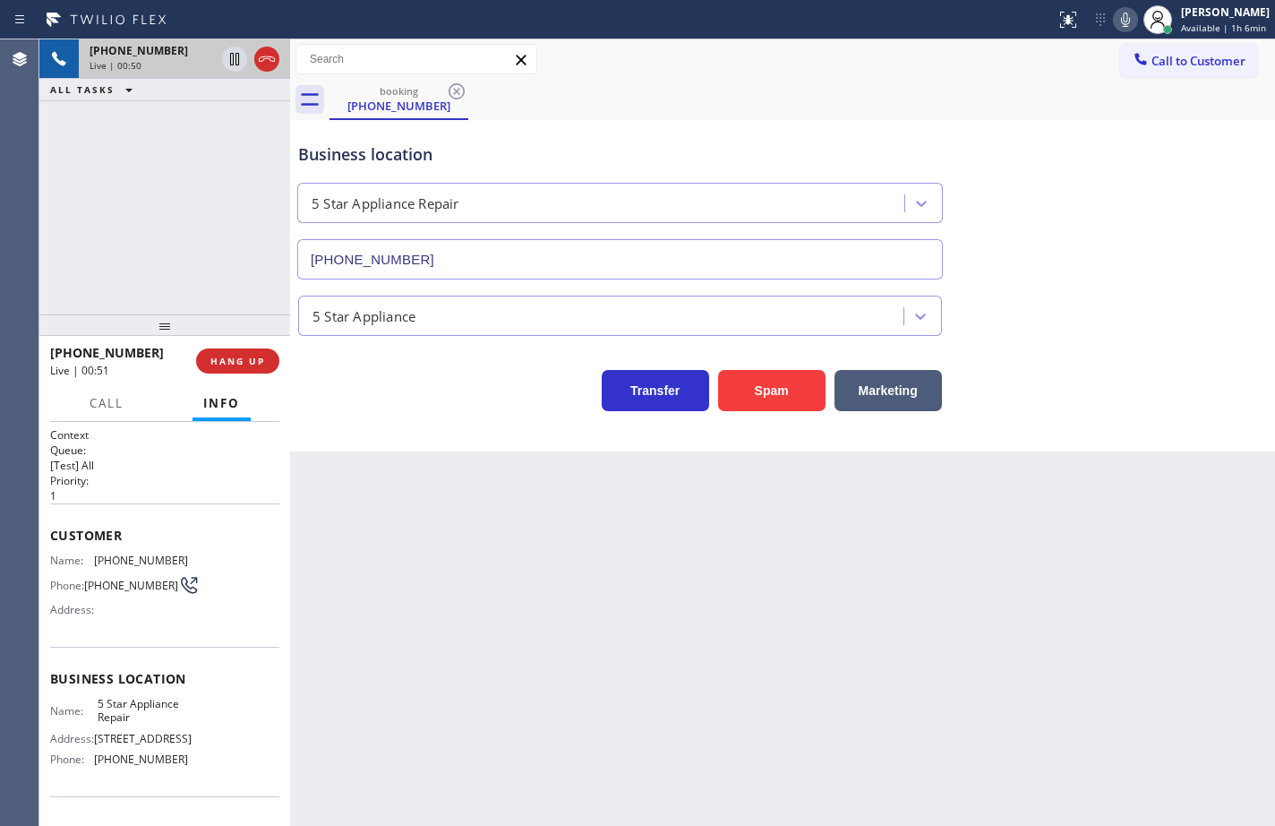
click at [725, 561] on div "Back to Dashboard Change Sender ID Customers Technicians Select a contact Outbo…" at bounding box center [782, 432] width 985 height 786
click at [1117, 24] on icon at bounding box center [1125, 19] width 21 height 21
click at [1117, 23] on icon at bounding box center [1125, 19] width 21 height 21
click at [1116, 14] on icon at bounding box center [1125, 19] width 21 height 21
click at [237, 64] on icon at bounding box center [234, 58] width 21 height 21
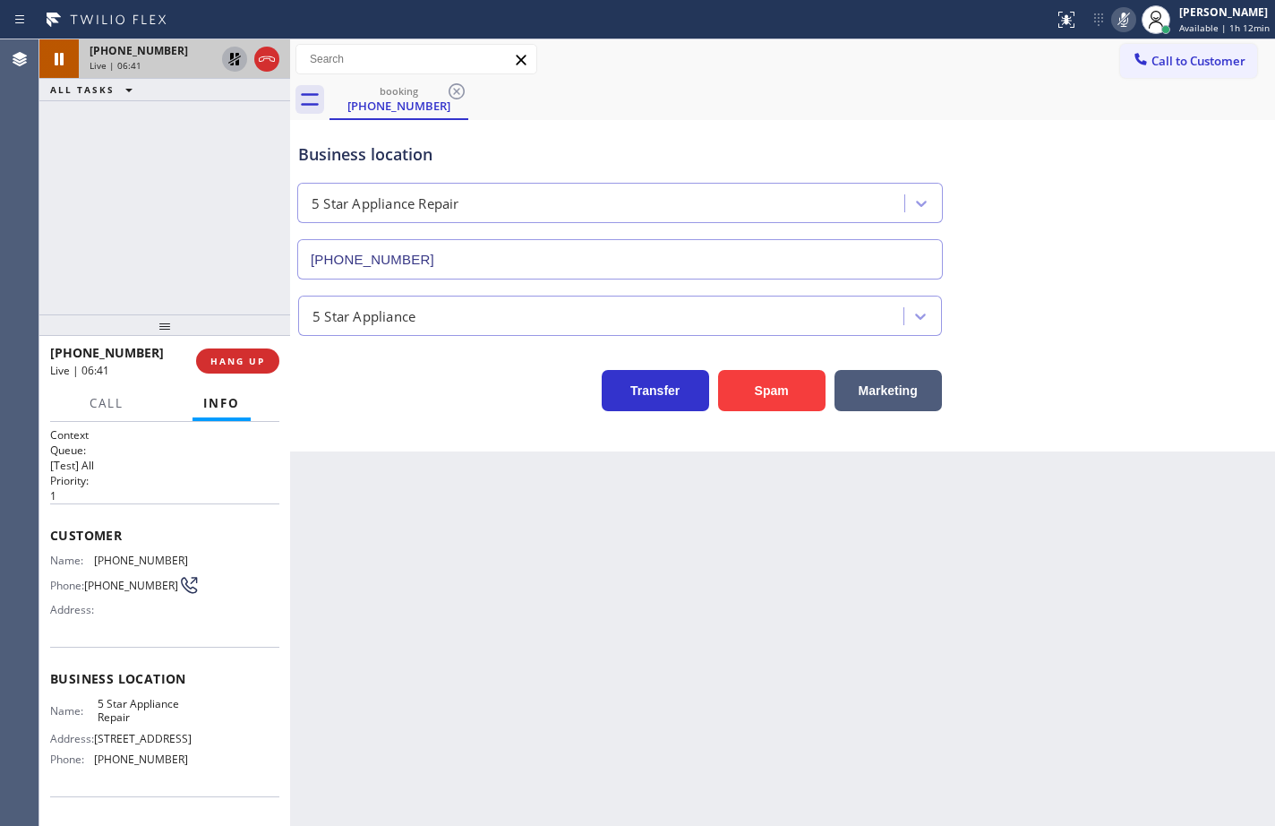
click at [948, 137] on div "Business location 5 Star Appliance Repair (855) 731-4952" at bounding box center [783, 198] width 976 height 162
click at [229, 59] on icon at bounding box center [234, 58] width 21 height 21
click at [1119, 23] on icon at bounding box center [1123, 20] width 9 height 14
click at [1113, 20] on icon at bounding box center [1123, 19] width 21 height 21
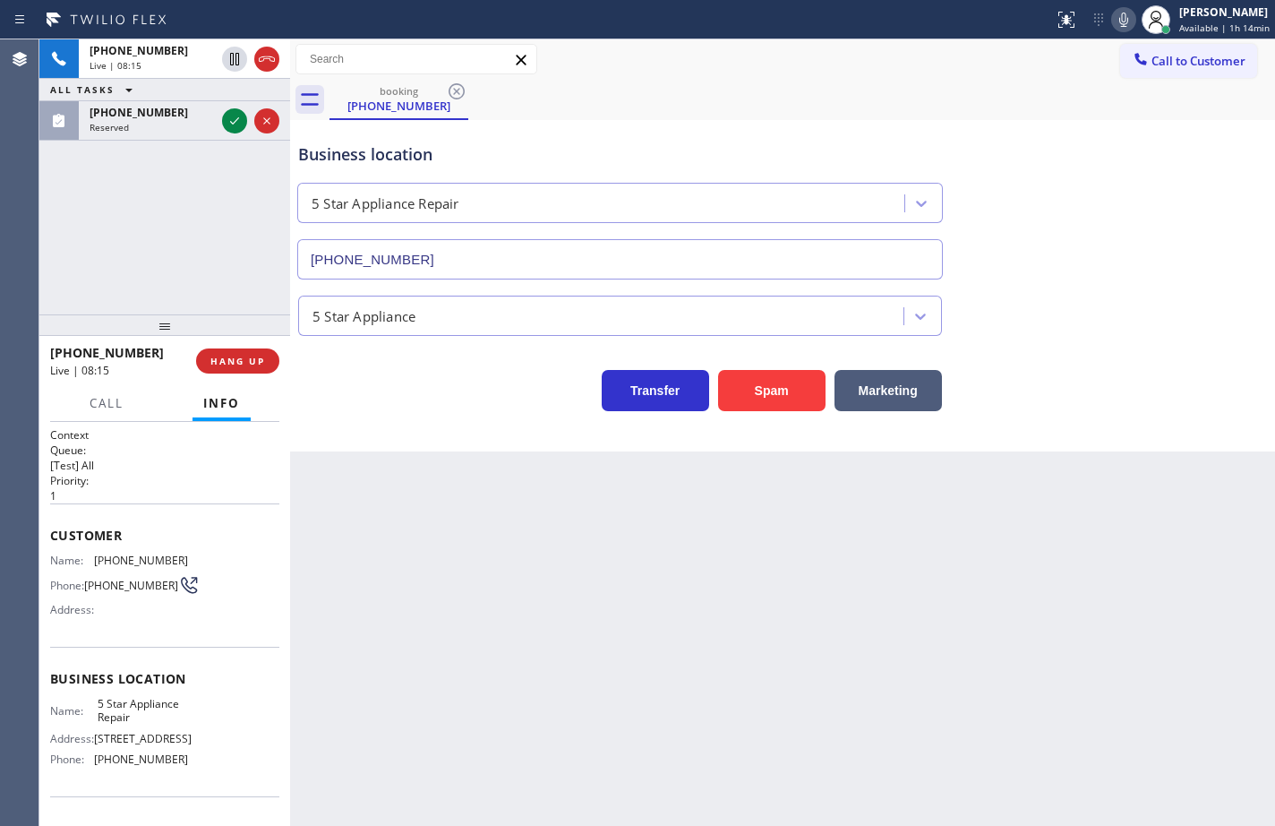
click at [160, 557] on span "(650) 341-6819" at bounding box center [141, 559] width 94 height 13
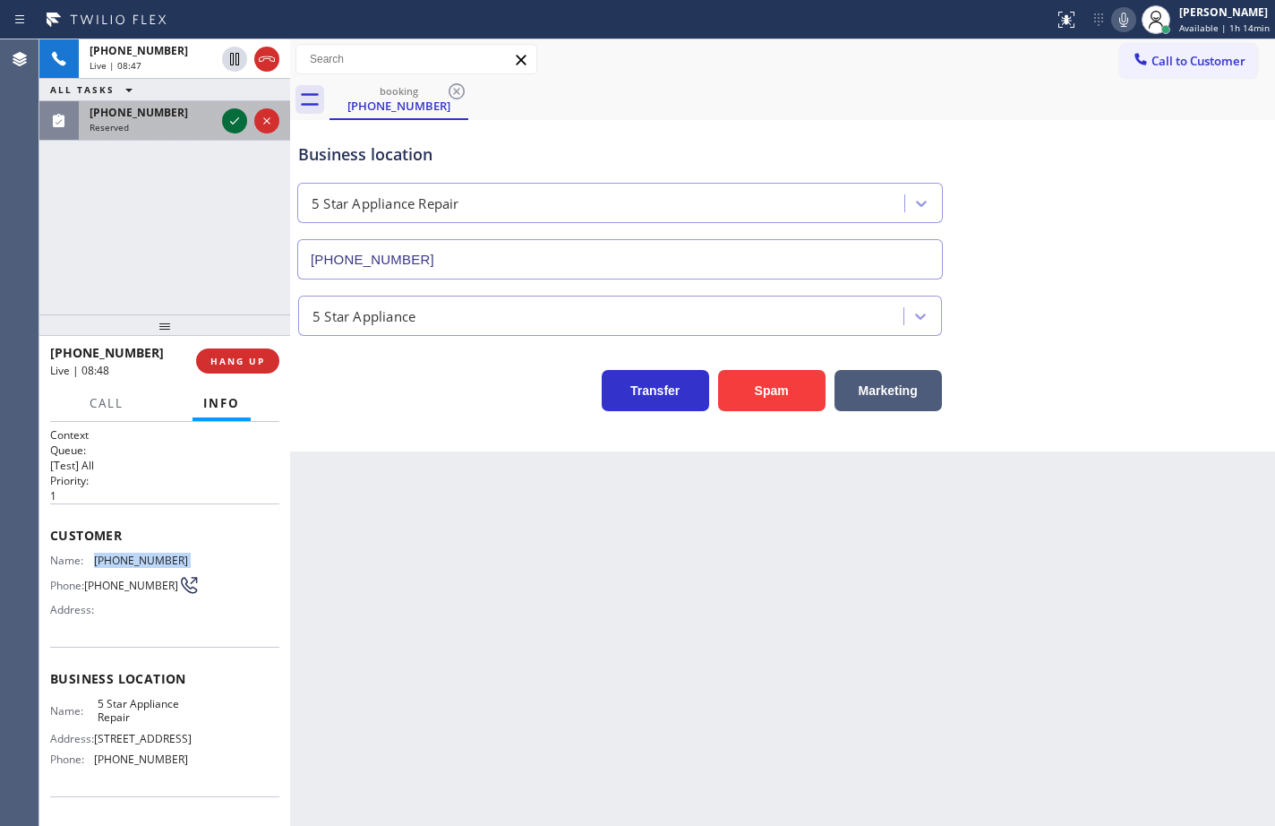
click at [240, 121] on icon at bounding box center [234, 120] width 21 height 21
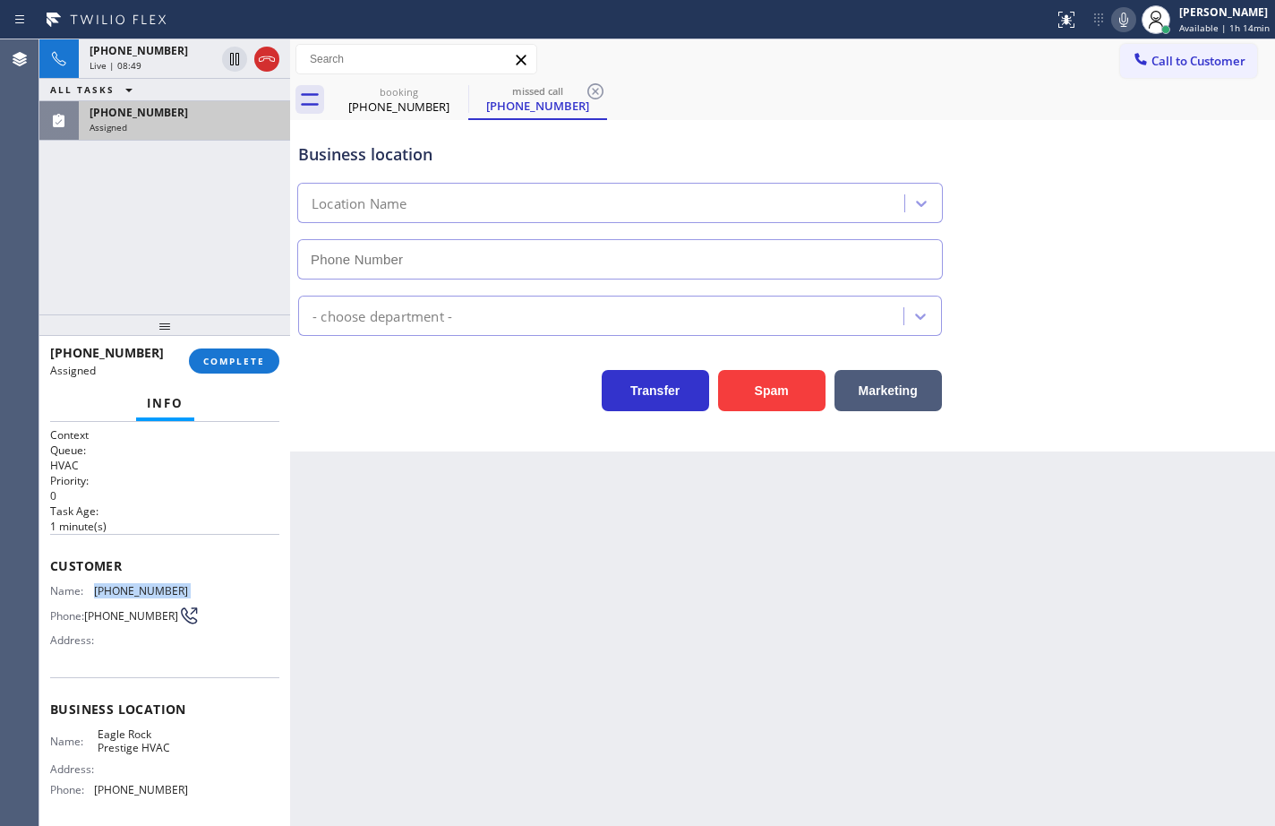
scroll to position [148, 0]
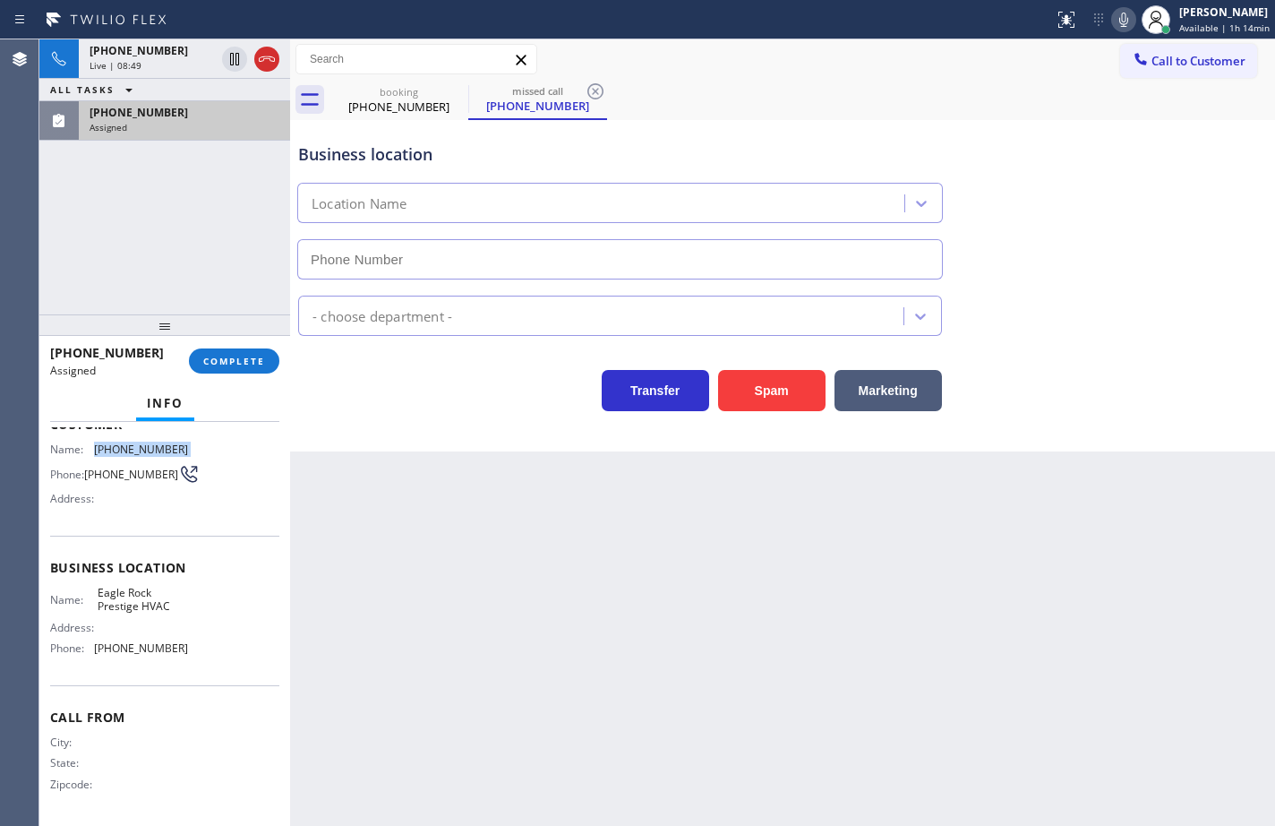
type input "(818) 732-8552"
click at [257, 355] on span "COMPLETE" at bounding box center [234, 361] width 62 height 13
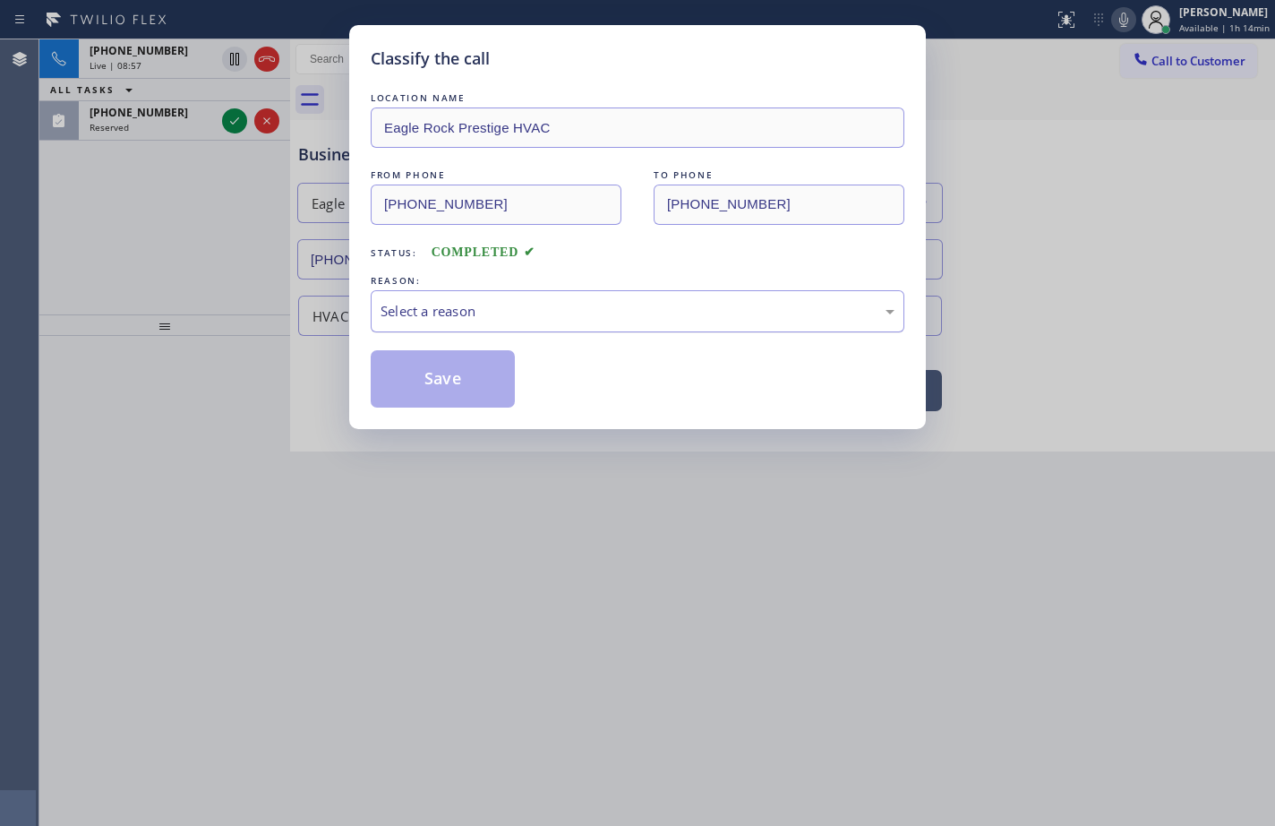
click at [605, 302] on div "Select a reason" at bounding box center [638, 311] width 514 height 21
click at [475, 392] on button "Save" at bounding box center [443, 378] width 144 height 57
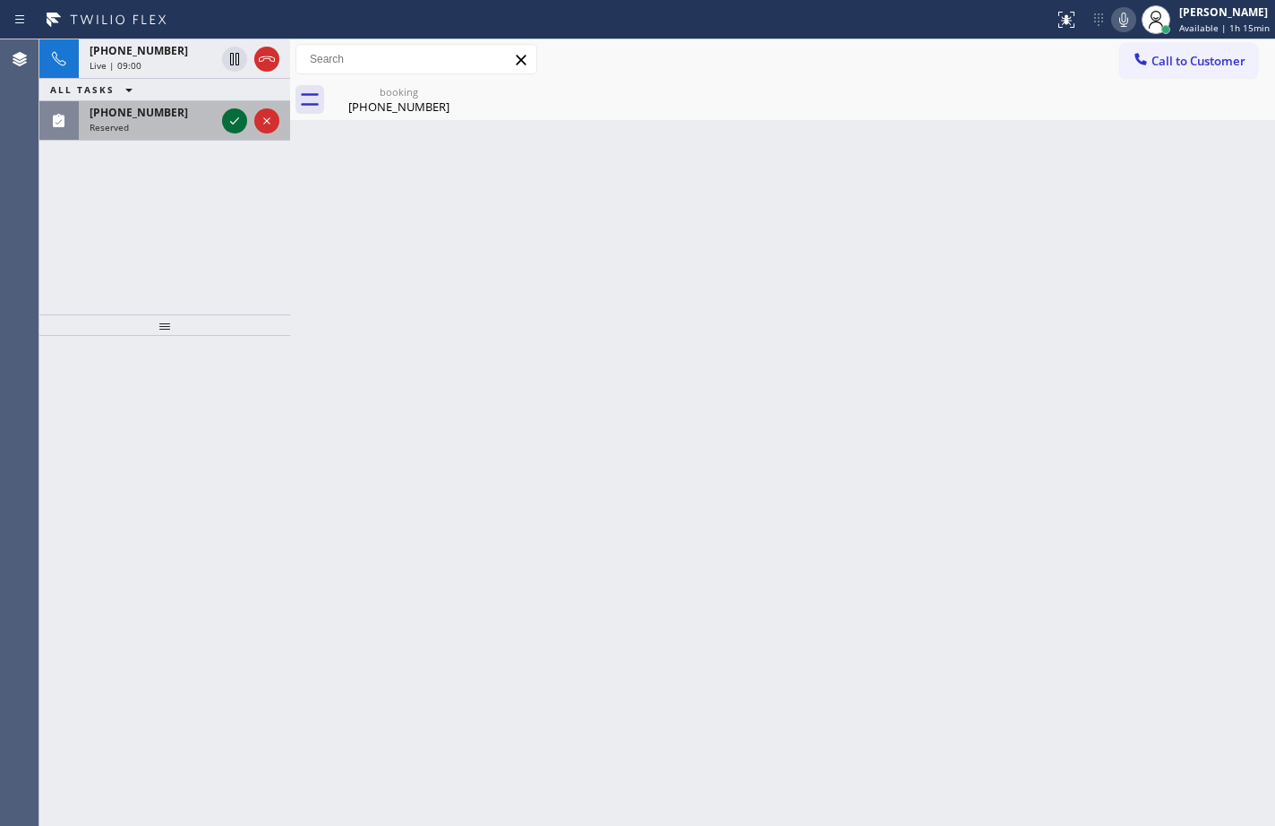
click at [232, 124] on icon at bounding box center [234, 120] width 21 height 21
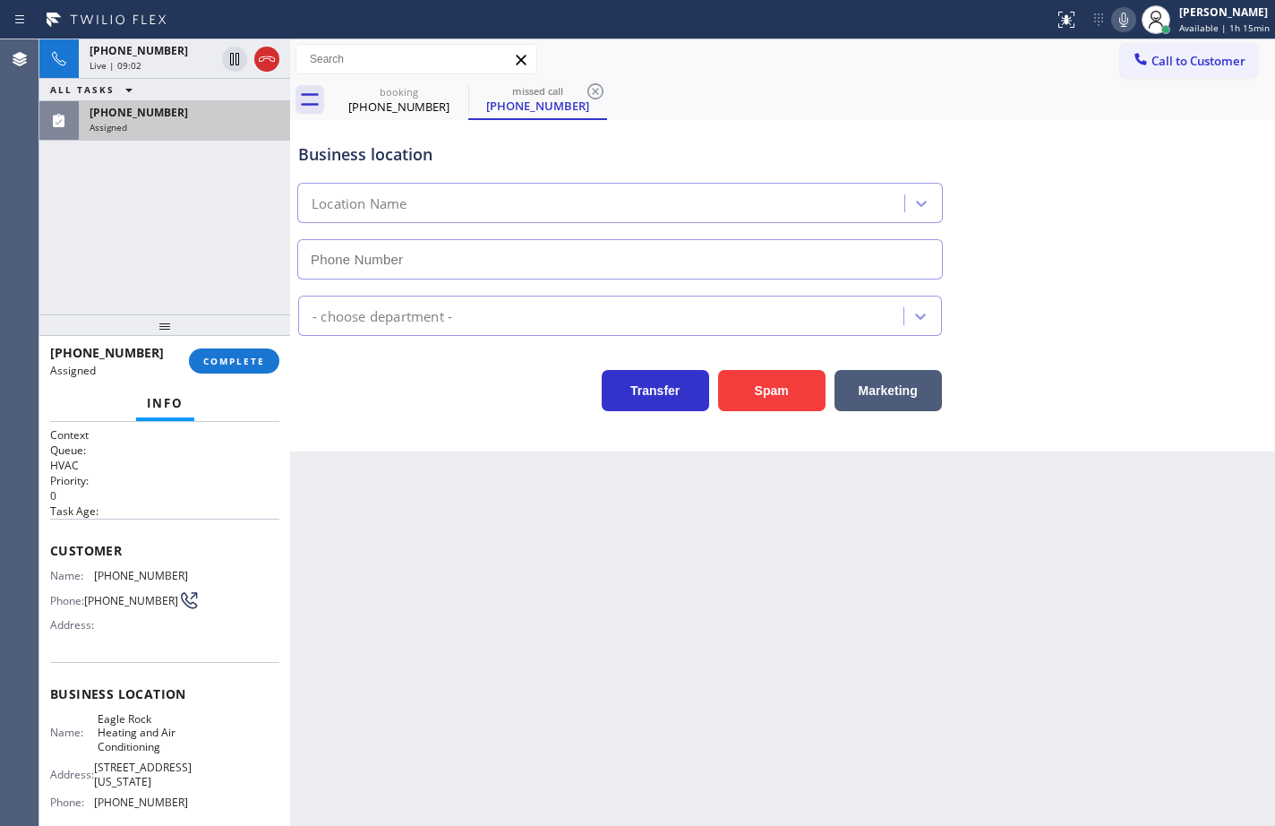
type input "(323) 210-4161"
click at [270, 361] on button "COMPLETE" at bounding box center [234, 360] width 90 height 25
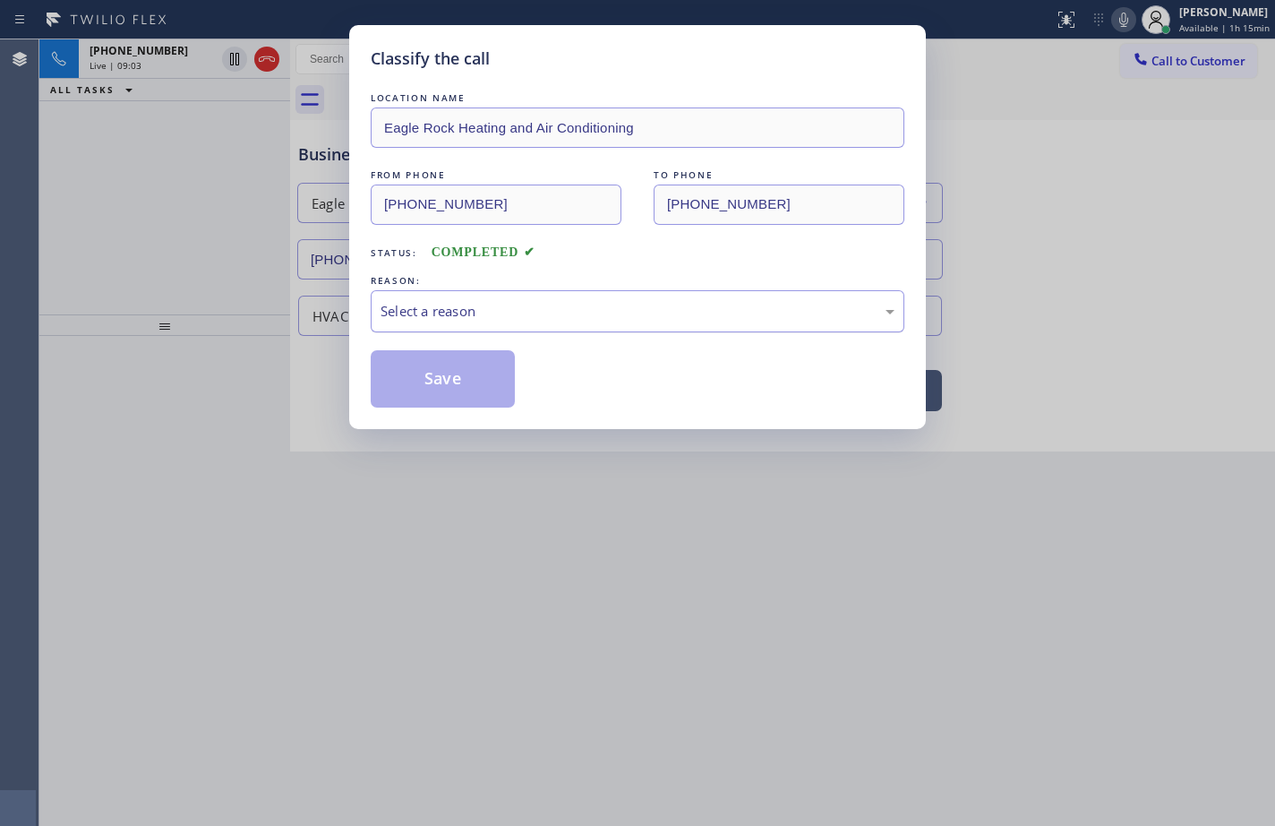
click at [551, 311] on div "Select a reason" at bounding box center [638, 311] width 514 height 21
click at [491, 320] on div "Not Booked - All other reasons" at bounding box center [638, 311] width 514 height 21
click at [479, 390] on button "Save" at bounding box center [443, 378] width 144 height 57
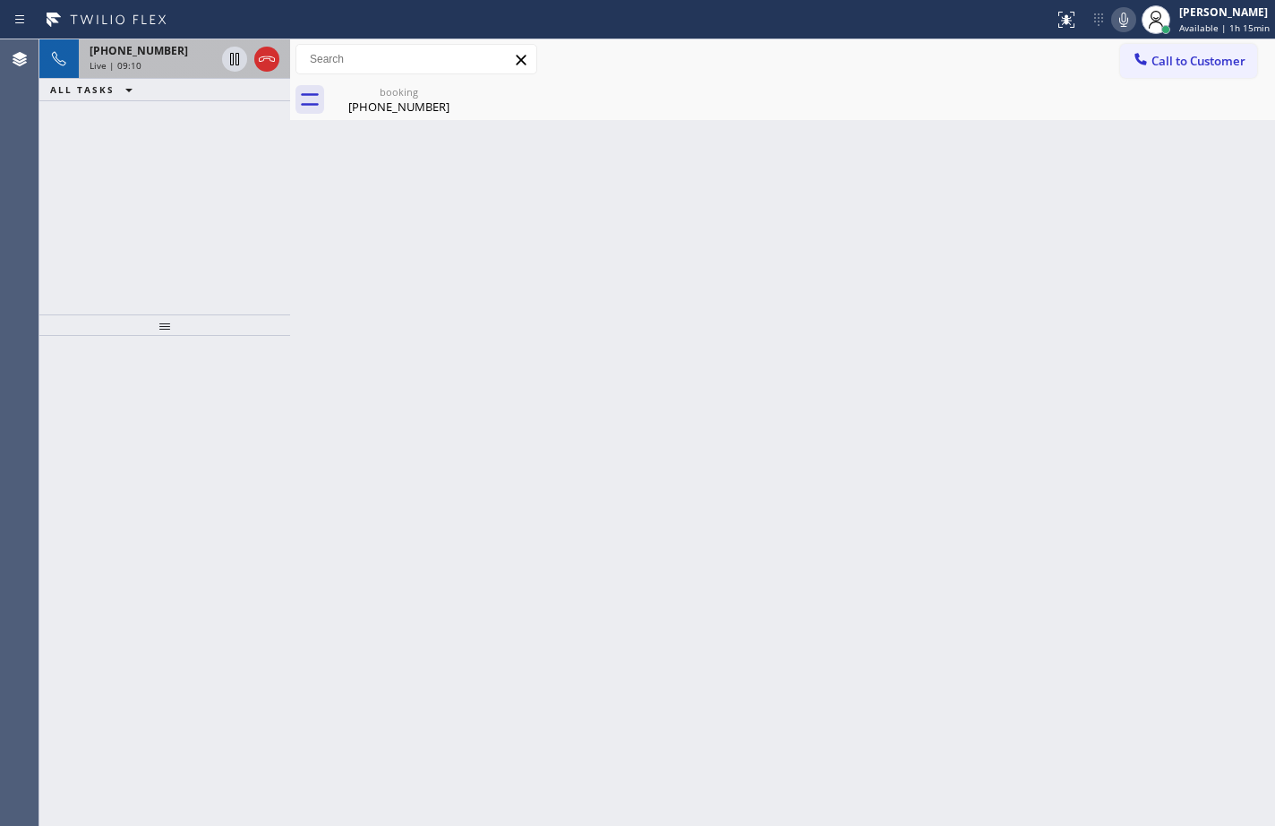
click at [157, 64] on div "Live | 09:10" at bounding box center [152, 65] width 125 height 13
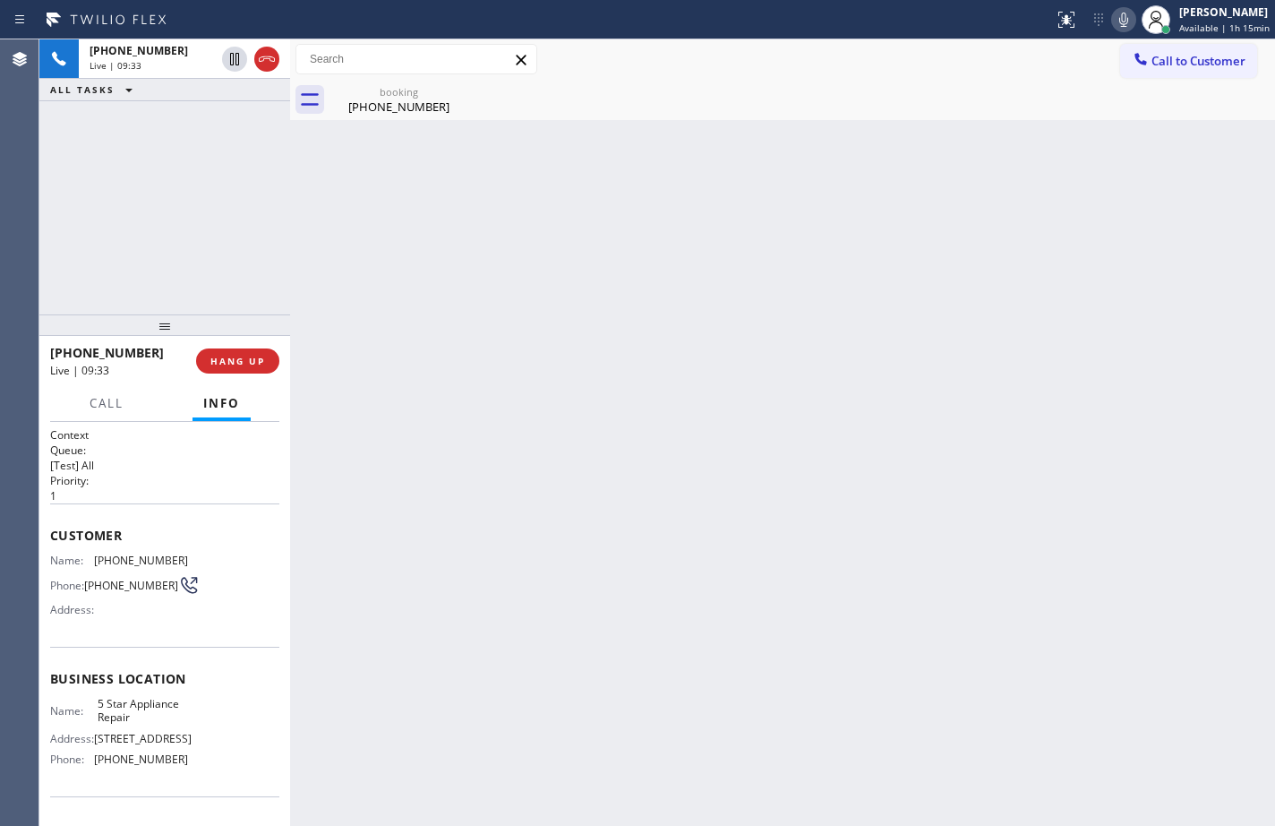
click at [1113, 23] on icon at bounding box center [1123, 19] width 21 height 21
click at [1119, 21] on icon at bounding box center [1123, 20] width 9 height 14
click at [1117, 26] on icon at bounding box center [1123, 19] width 21 height 21
click at [264, 360] on span "HANG UP" at bounding box center [237, 361] width 55 height 13
click at [264, 360] on span "COMPLETE" at bounding box center [234, 361] width 62 height 13
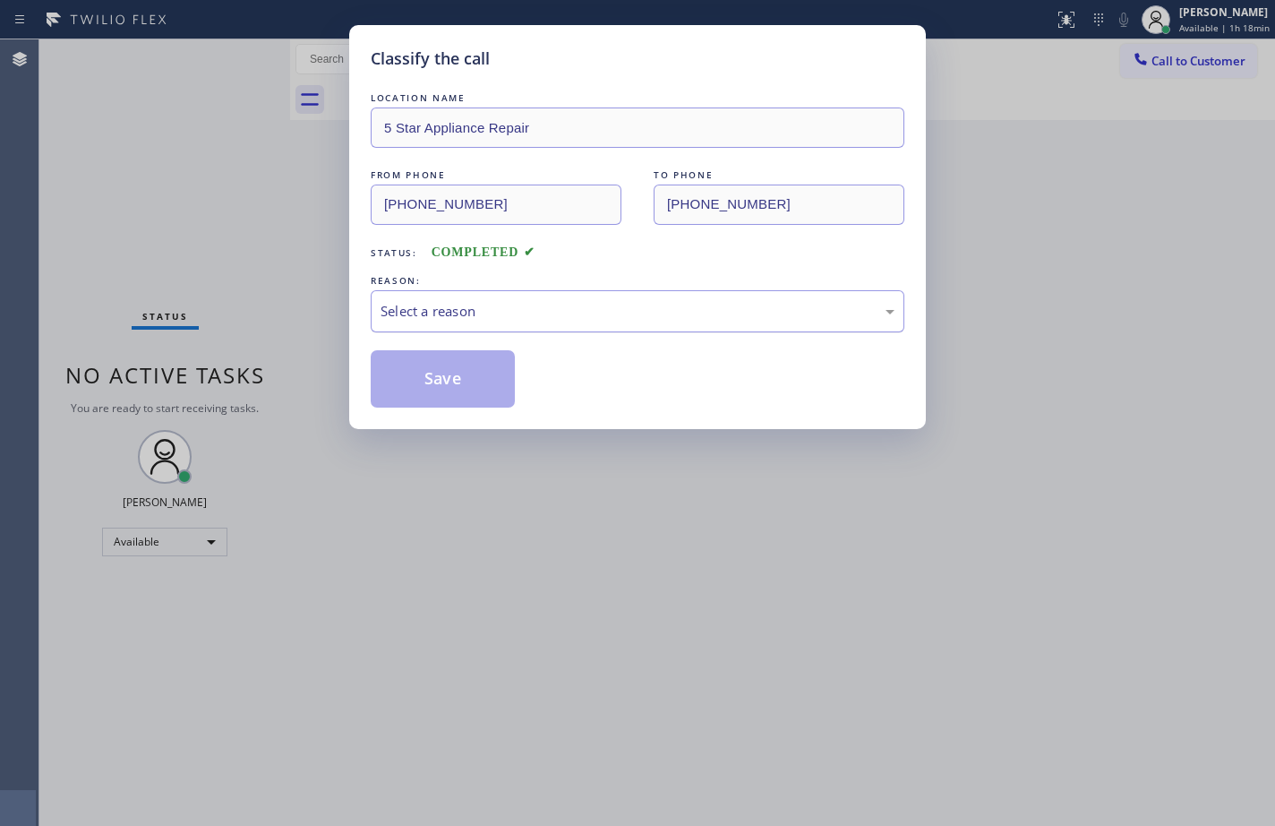
click at [472, 301] on div "Select a reason" at bounding box center [638, 311] width 514 height 21
click at [479, 377] on button "Save" at bounding box center [443, 378] width 144 height 57
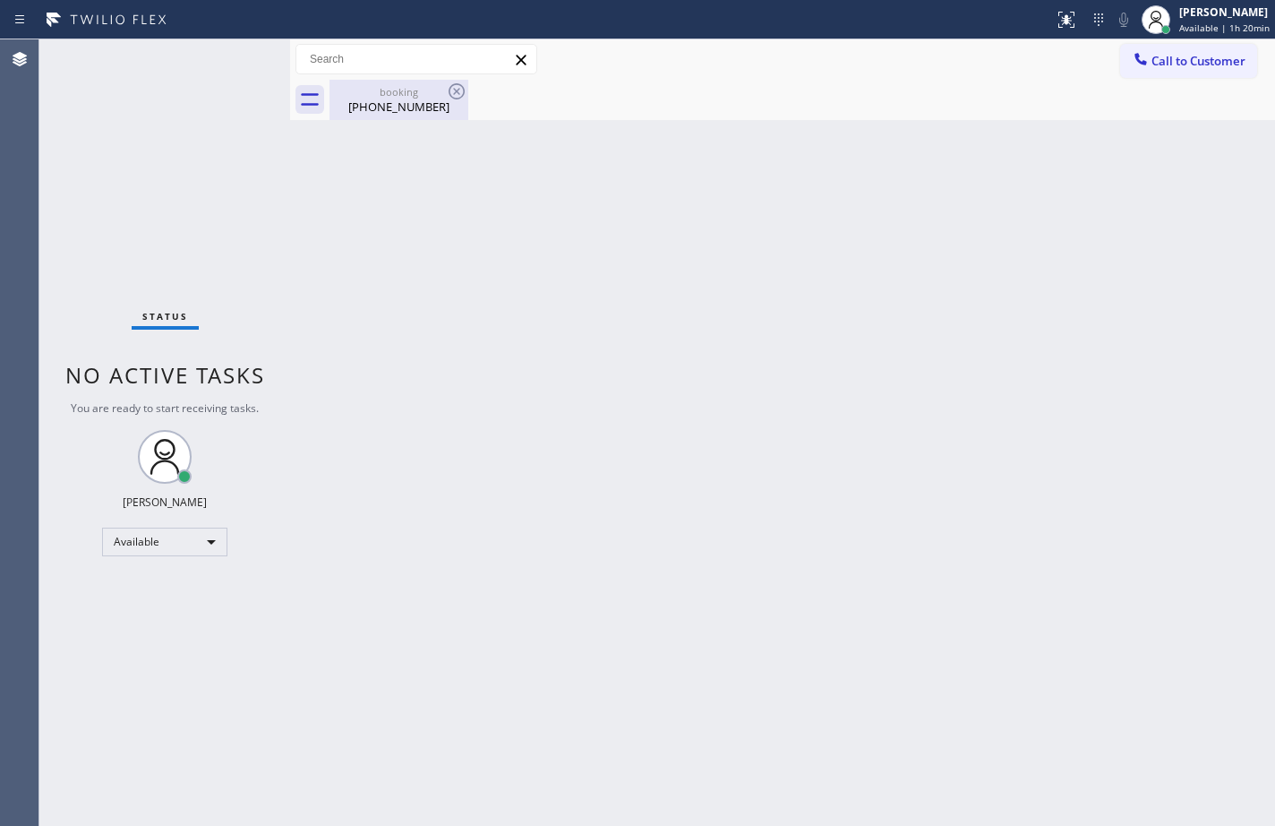
click at [409, 107] on div "(650) 341-6819" at bounding box center [398, 106] width 135 height 16
click at [936, 452] on div "Back to Dashboard Change Sender ID Customers Technicians Select a contact Outbo…" at bounding box center [782, 432] width 985 height 786
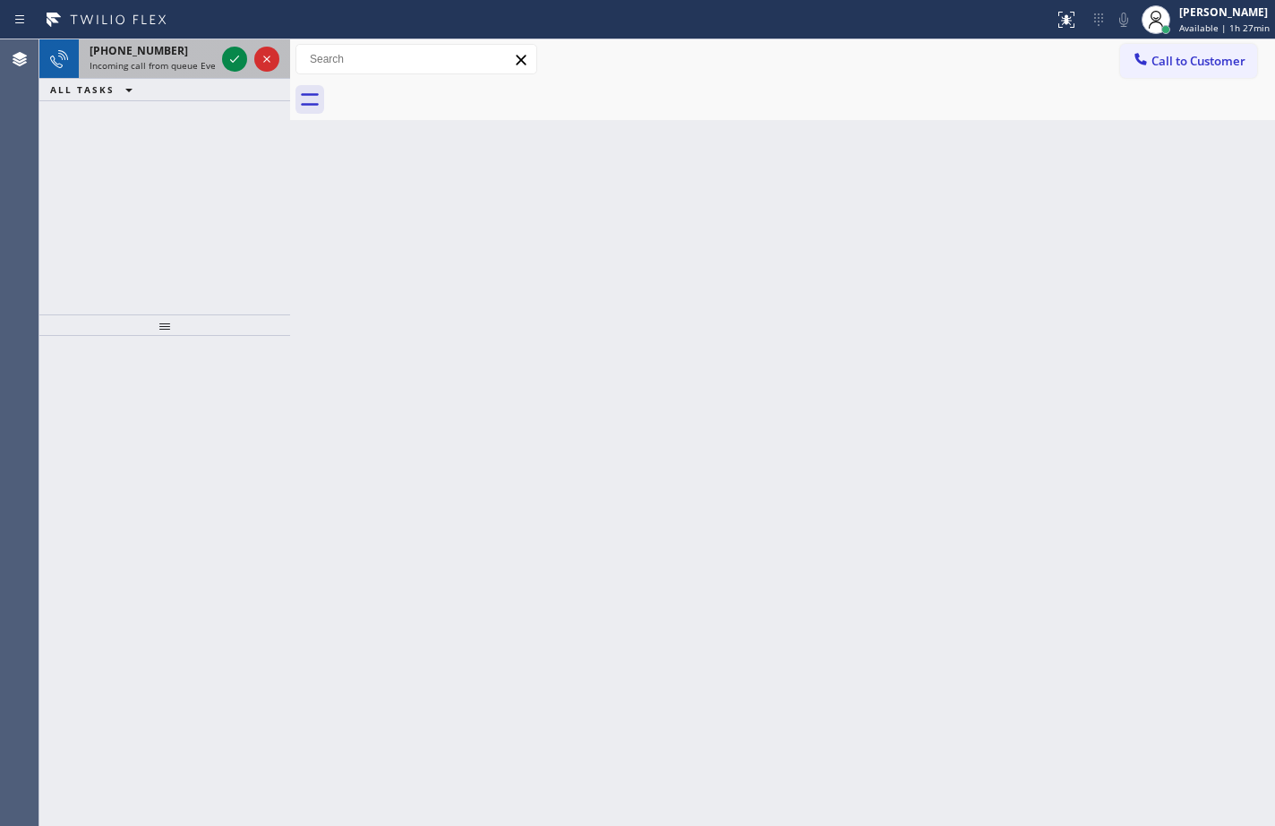
drag, startPoint x: 157, startPoint y: 63, endPoint x: 184, endPoint y: 59, distance: 27.1
click at [157, 63] on span "Incoming call from queue Everybody" at bounding box center [167, 65] width 155 height 13
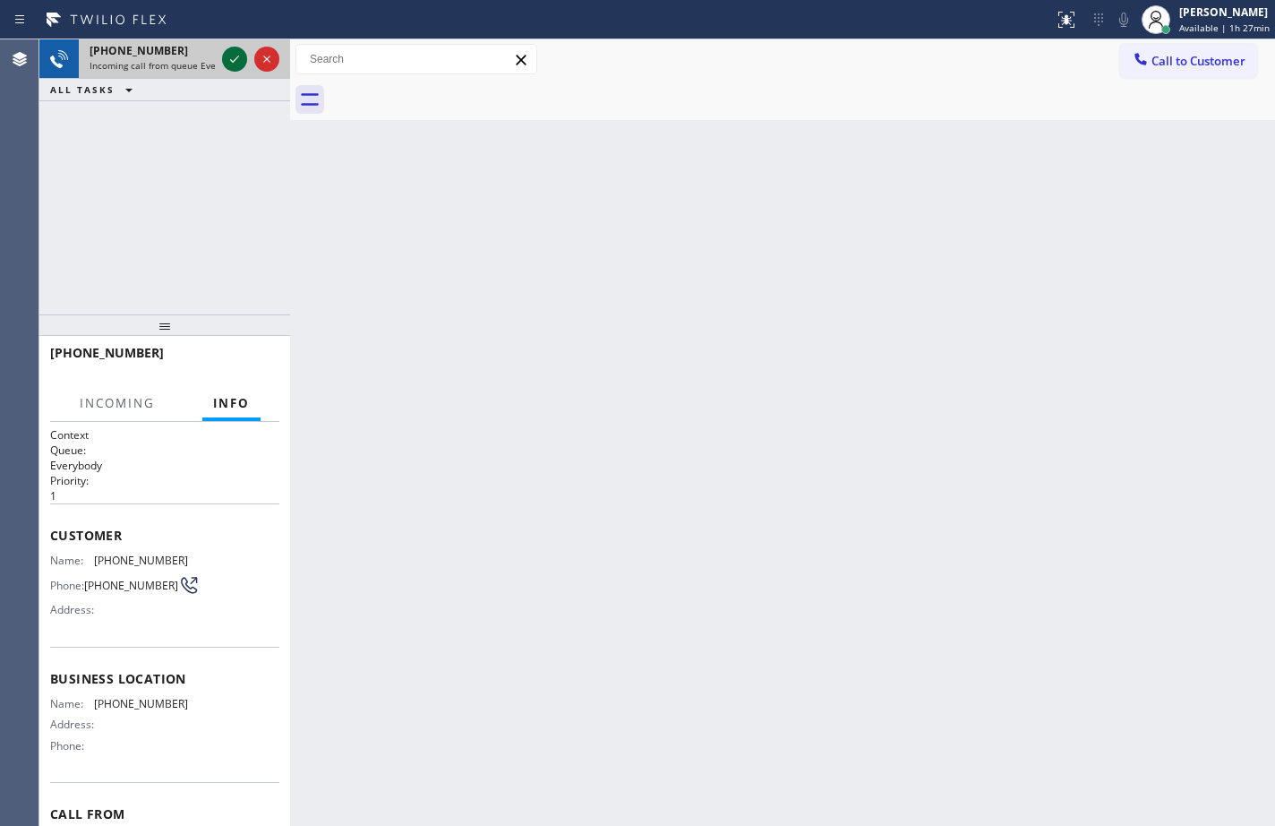
click at [245, 62] on div at bounding box center [234, 58] width 25 height 21
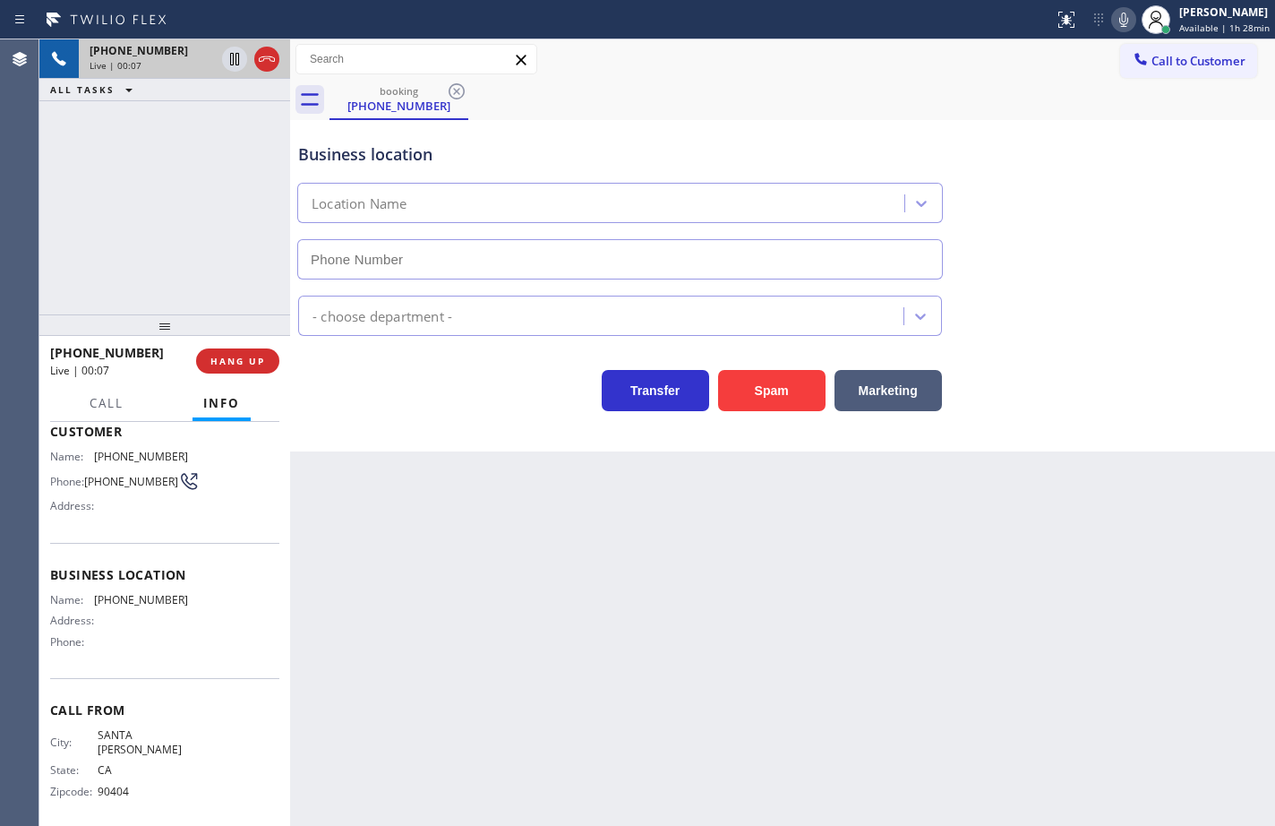
scroll to position [14, 0]
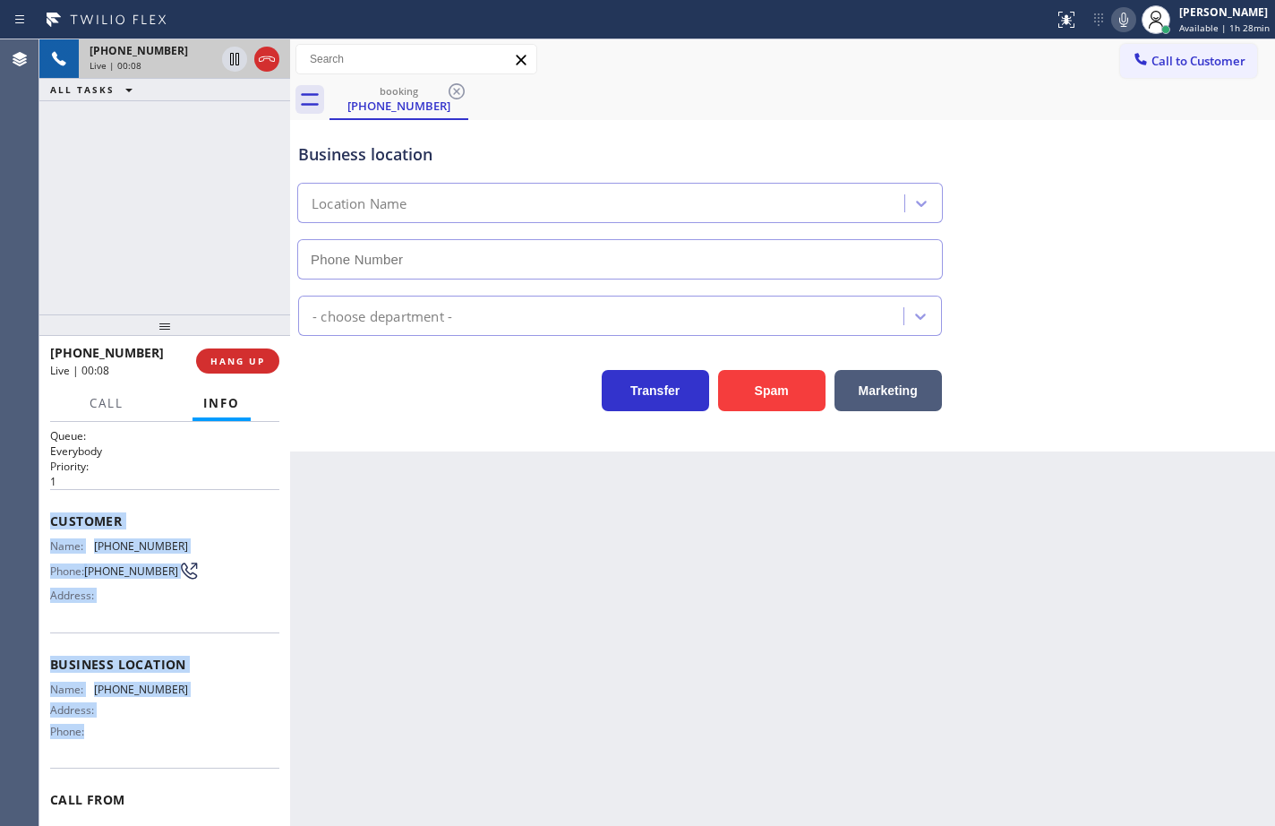
drag, startPoint x: 132, startPoint y: 727, endPoint x: 49, endPoint y: 528, distance: 215.2
click at [49, 528] on div "Context Queue: Everybody Priority: 1 Customer Name: (310) 460-9542 Phone: (310)…" at bounding box center [164, 624] width 251 height 404
copy div "Customer Name: (310) 460-9542 Phone: (310) 460-9542 Address: Business location …"
click at [199, 736] on div "Name: (323) 238-8162 Address: Phone:" at bounding box center [164, 713] width 229 height 63
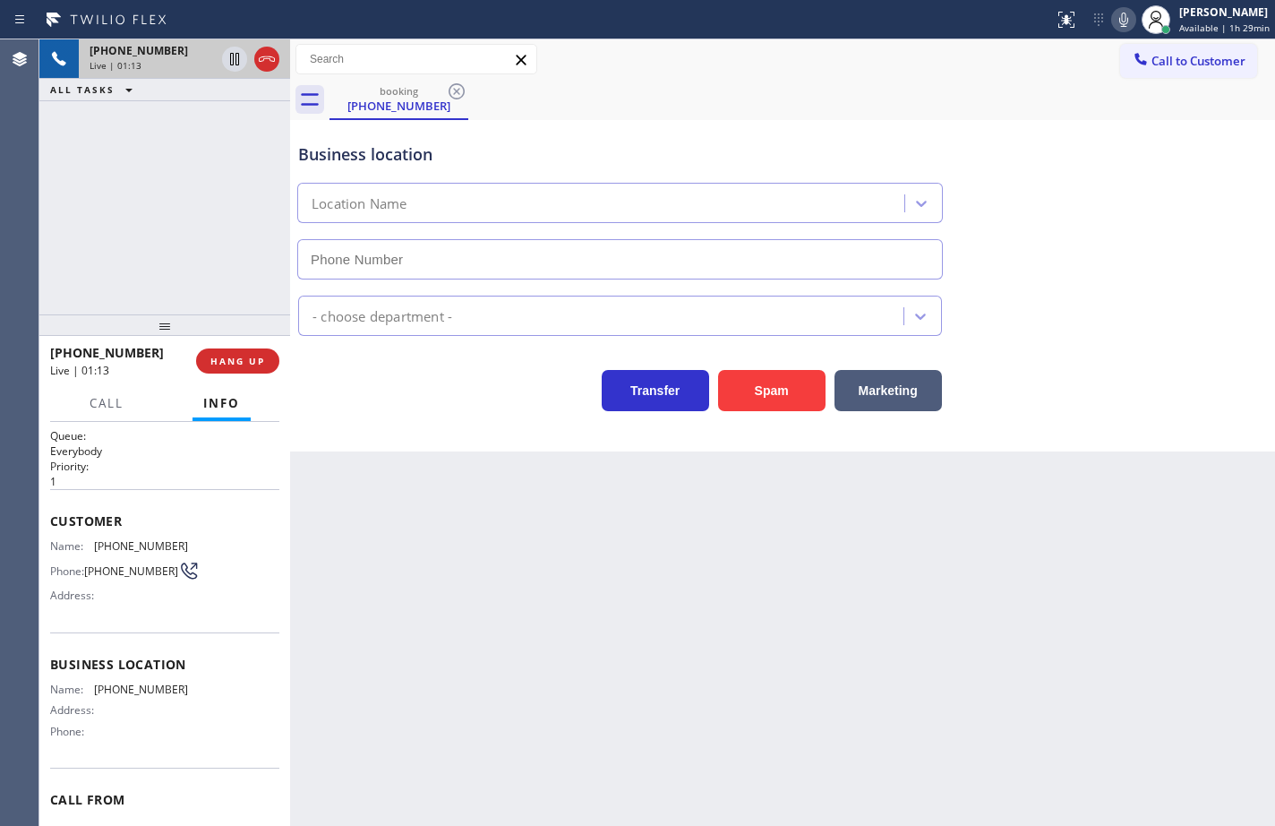
click at [1119, 16] on icon at bounding box center [1123, 20] width 9 height 14
click at [1117, 20] on rect at bounding box center [1123, 18] width 13 height 13
click at [1113, 21] on icon at bounding box center [1123, 19] width 21 height 21
click at [233, 63] on icon at bounding box center [234, 59] width 9 height 13
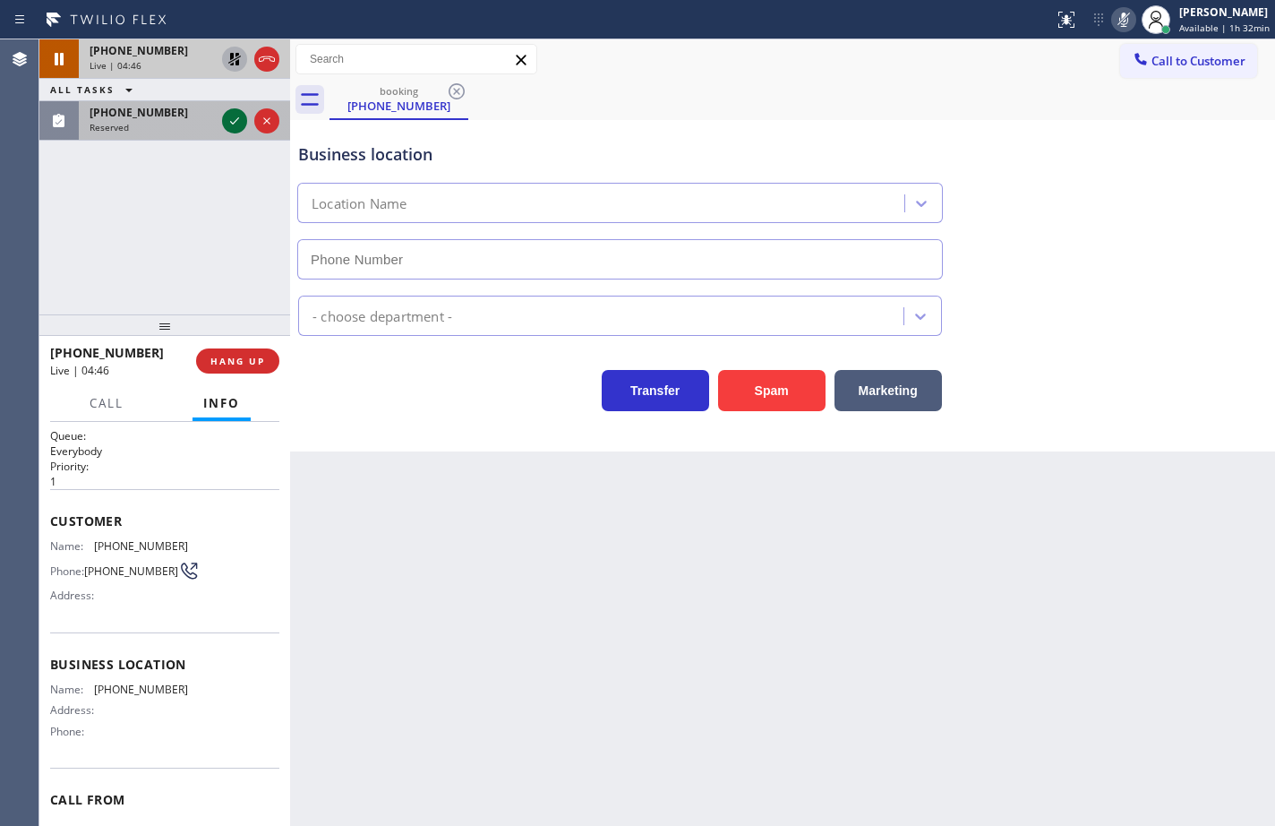
click at [235, 125] on icon at bounding box center [234, 120] width 21 height 21
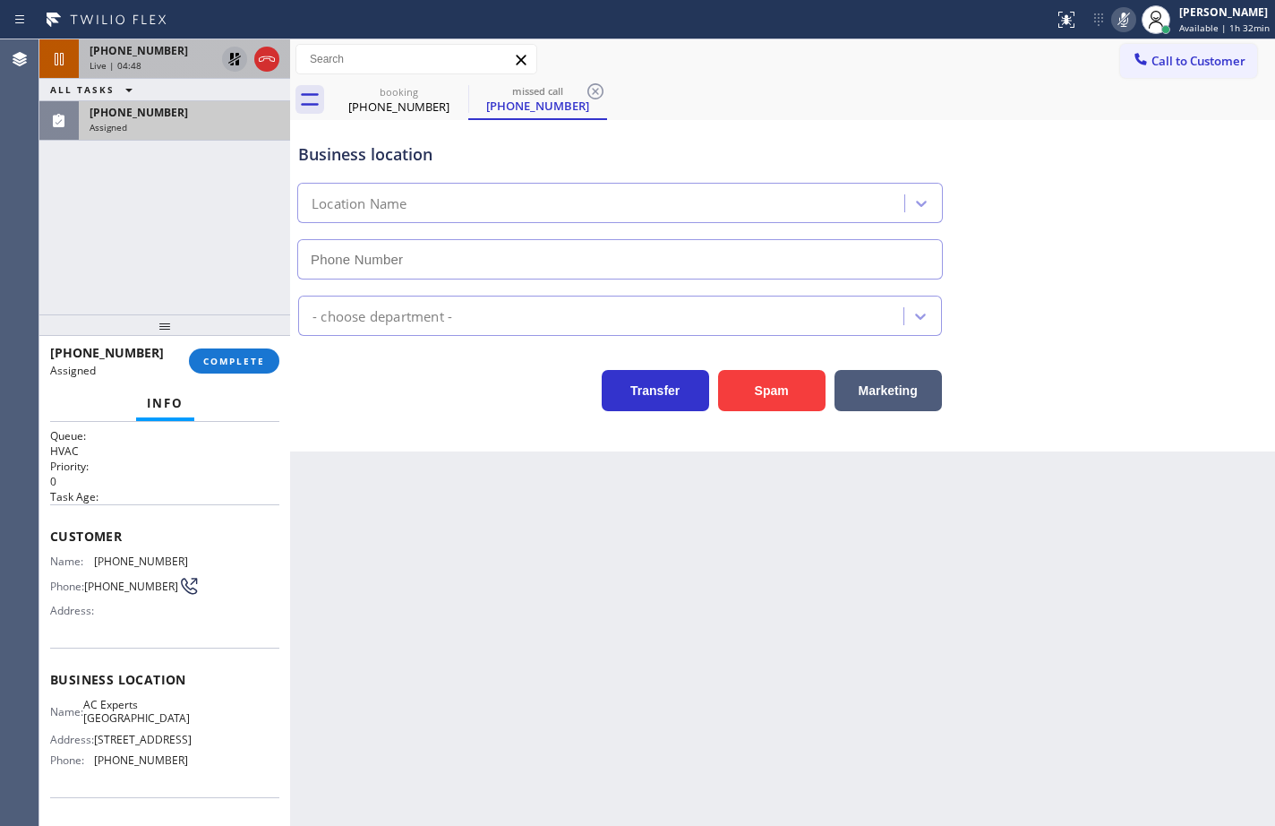
type input "(323) 416-1877"
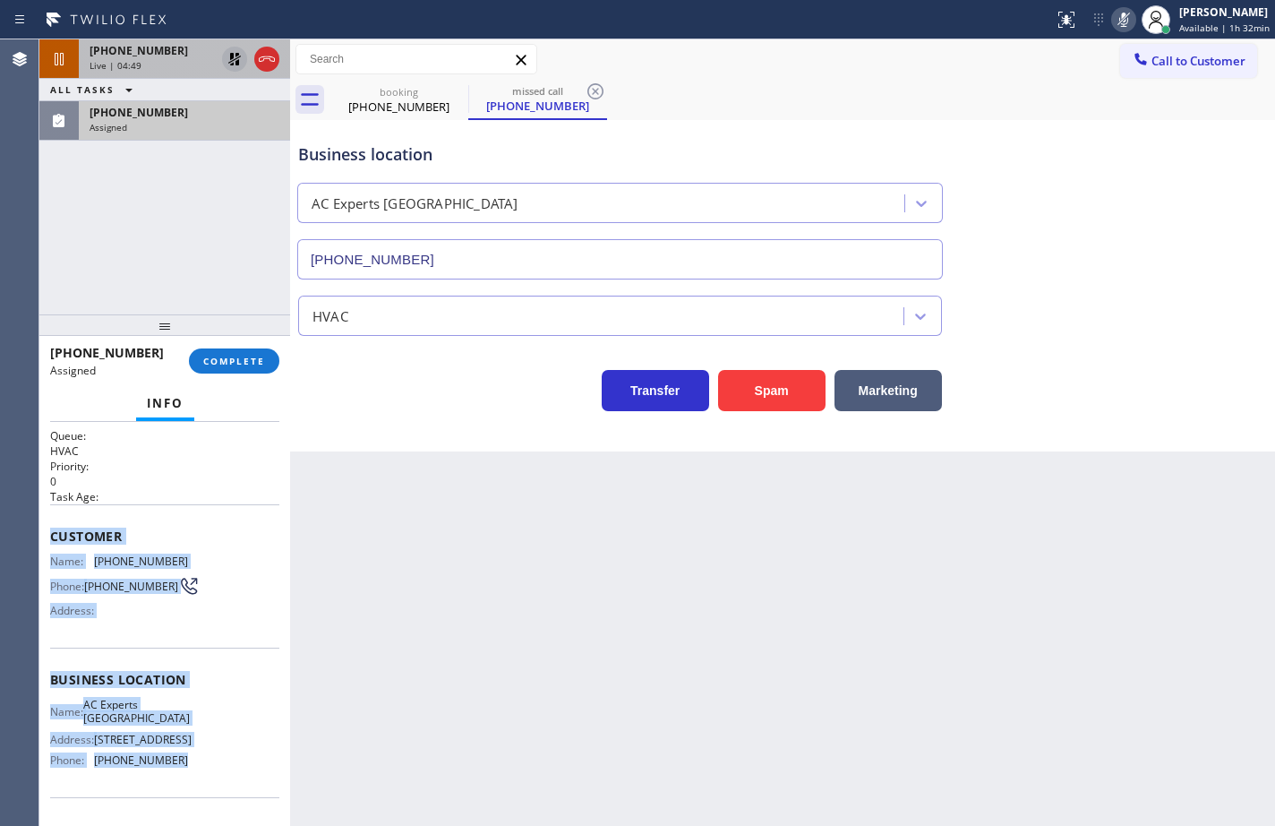
drag, startPoint x: 193, startPoint y: 775, endPoint x: 46, endPoint y: 530, distance: 286.4
click at [46, 530] on div "Context Queue: HVAC Priority: 0 Task Age: Customer Name: (561) 719-2570 Phone: …" at bounding box center [164, 624] width 251 height 404
click at [263, 352] on button "COMPLETE" at bounding box center [234, 360] width 90 height 25
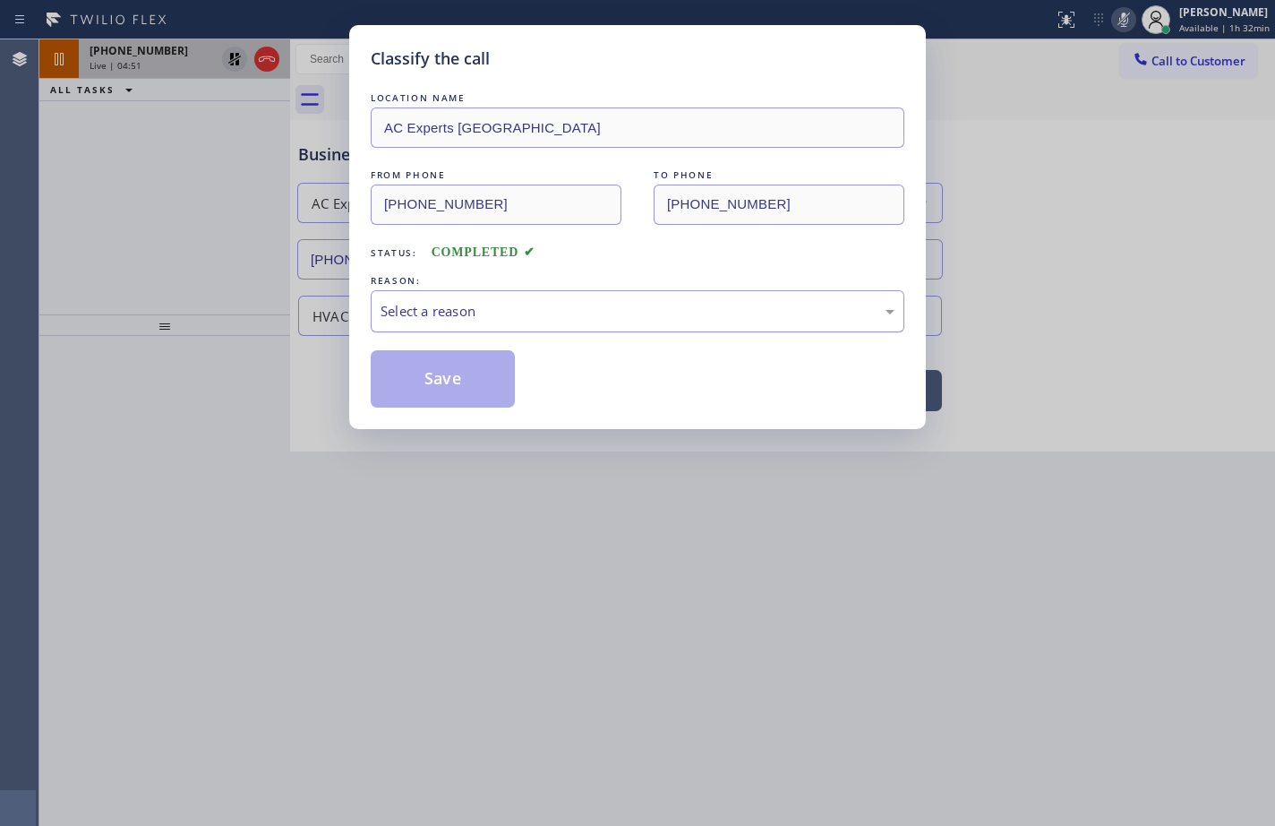
click at [452, 323] on div "Select a reason" at bounding box center [638, 311] width 534 height 42
click at [456, 401] on button "Save" at bounding box center [443, 378] width 144 height 57
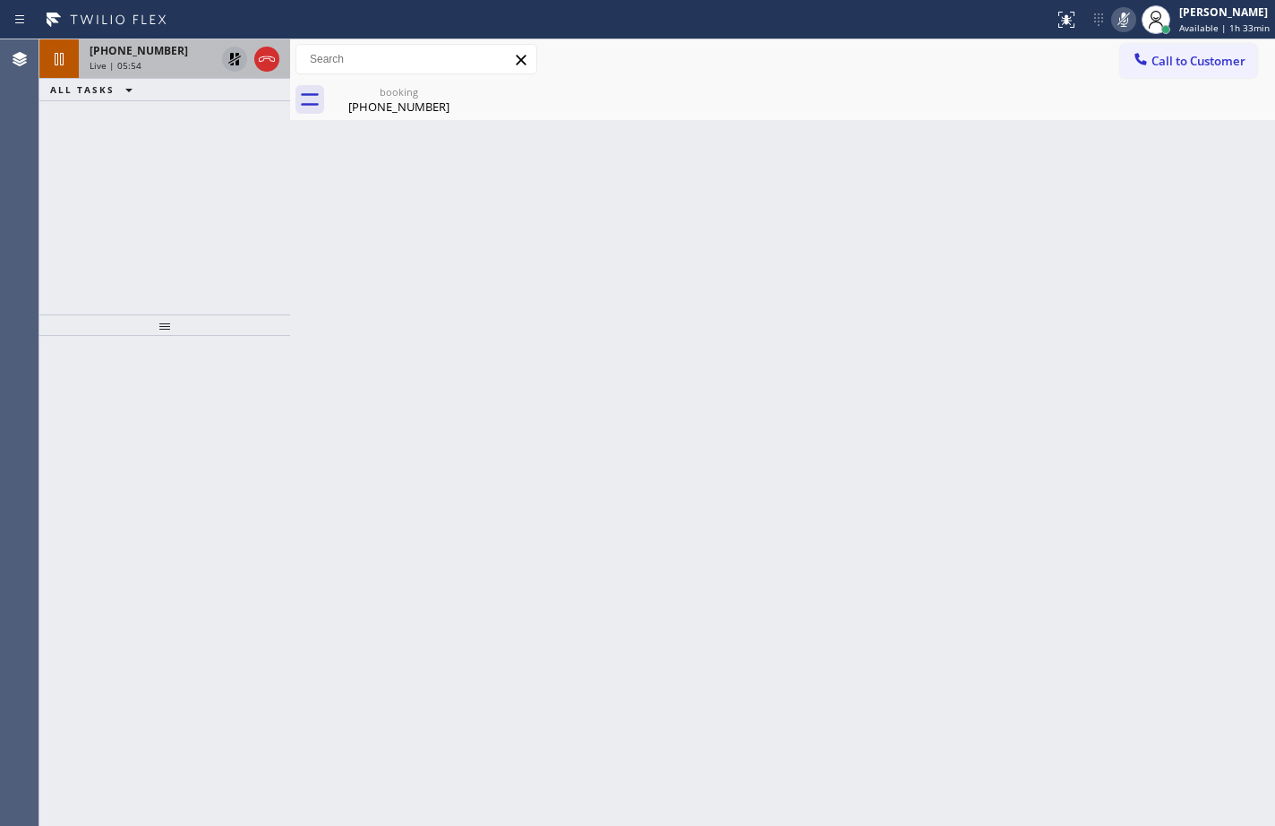
click at [167, 65] on div "Live | 05:54" at bounding box center [152, 65] width 125 height 13
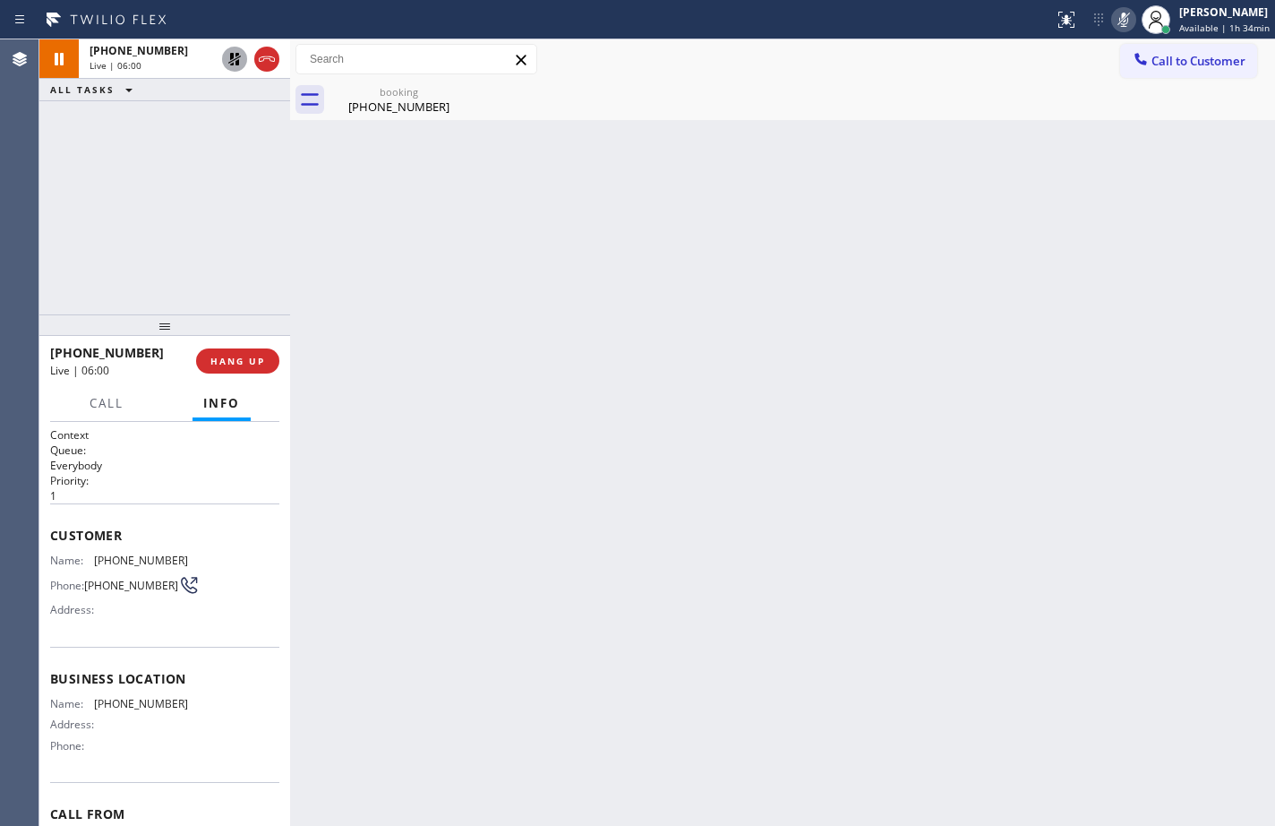
drag, startPoint x: 236, startPoint y: 58, endPoint x: 246, endPoint y: 64, distance: 11.7
click at [236, 58] on icon at bounding box center [234, 59] width 13 height 13
click at [1113, 21] on icon at bounding box center [1123, 19] width 21 height 21
click at [1115, 23] on icon at bounding box center [1123, 19] width 21 height 21
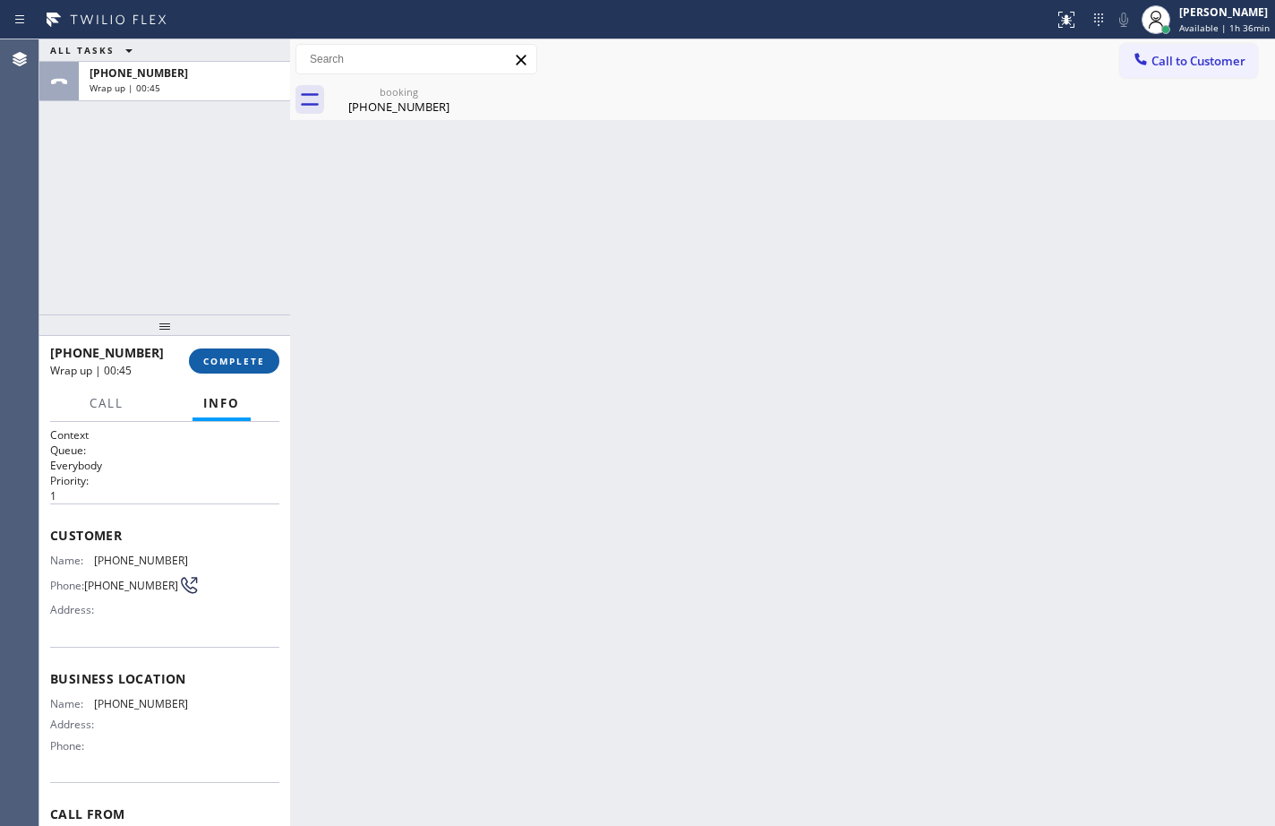
click at [238, 350] on button "COMPLETE" at bounding box center [234, 360] width 90 height 25
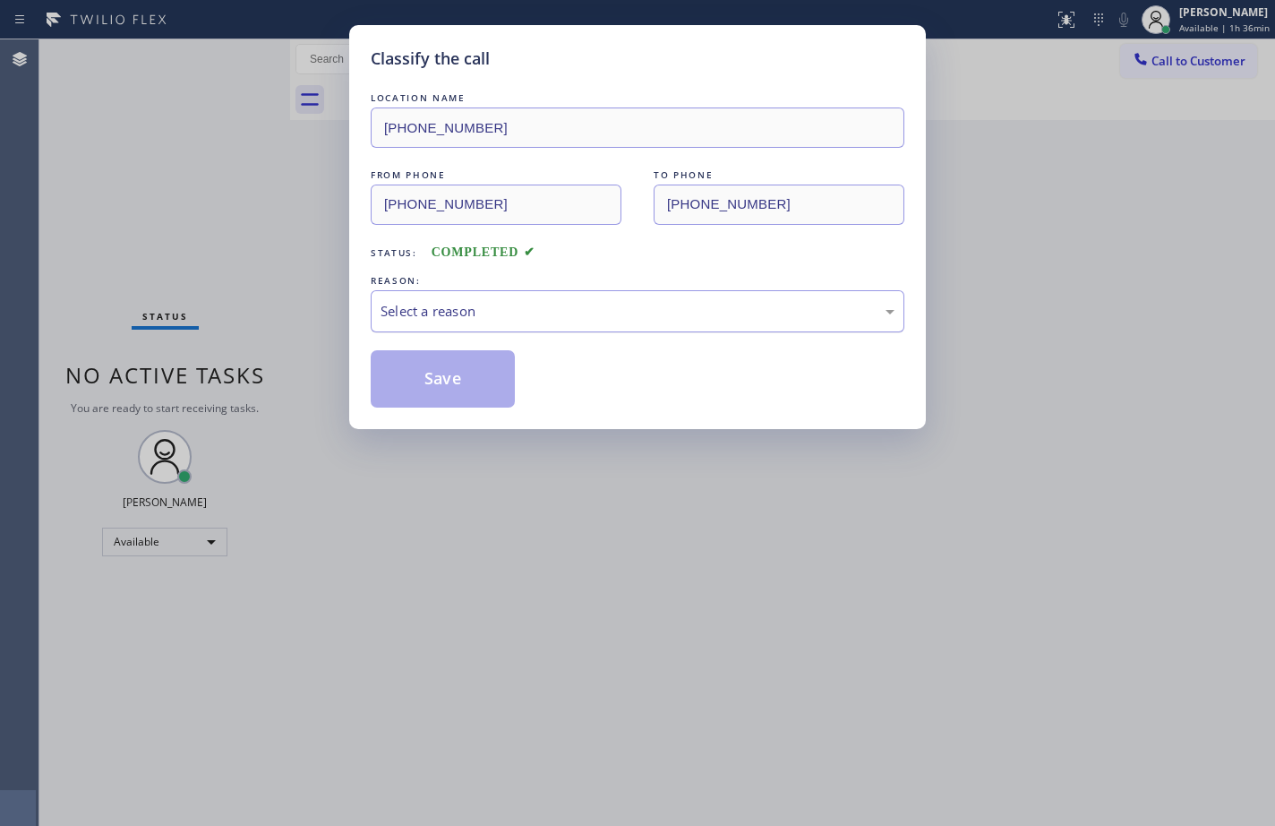
click at [441, 301] on div "Select a reason" at bounding box center [638, 311] width 514 height 21
click at [474, 381] on button "Save" at bounding box center [443, 378] width 144 height 57
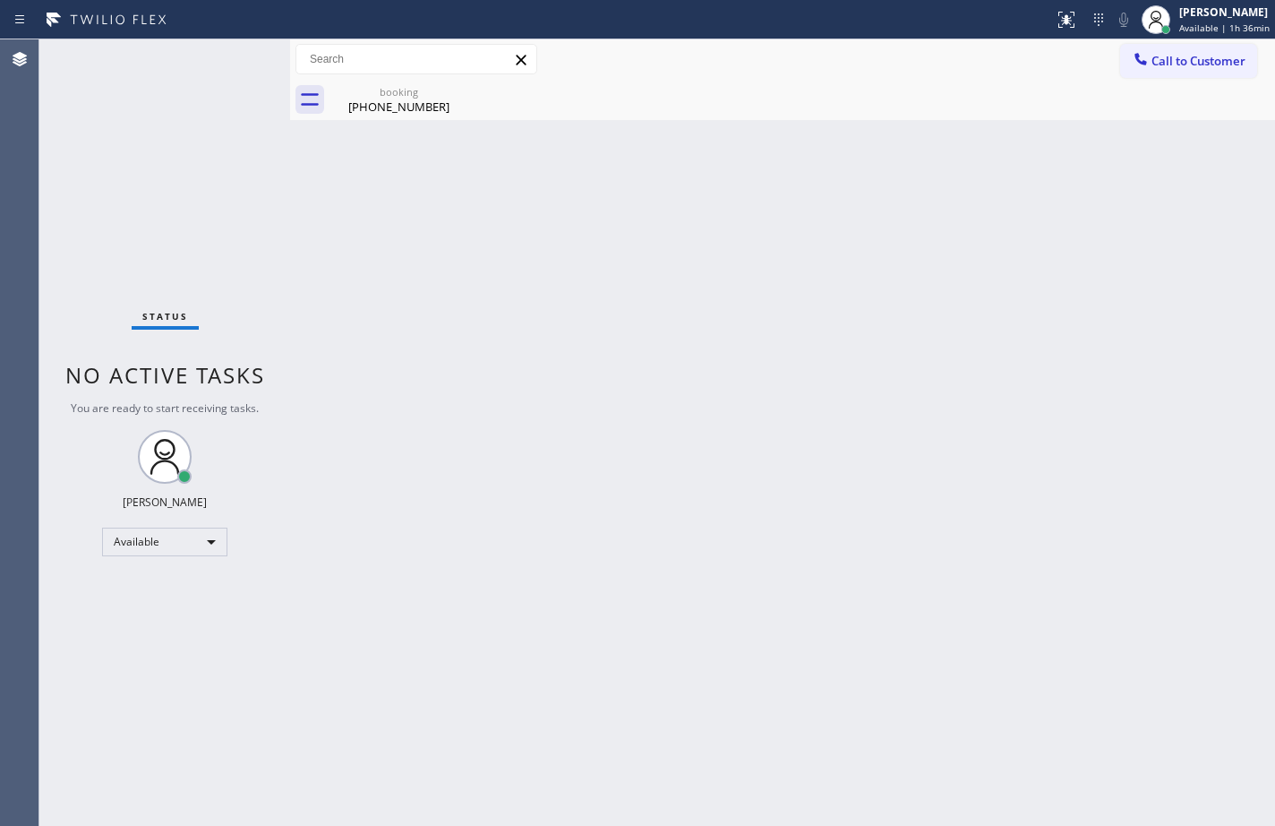
click at [1202, 65] on span "Call to Customer" at bounding box center [1198, 61] width 94 height 16
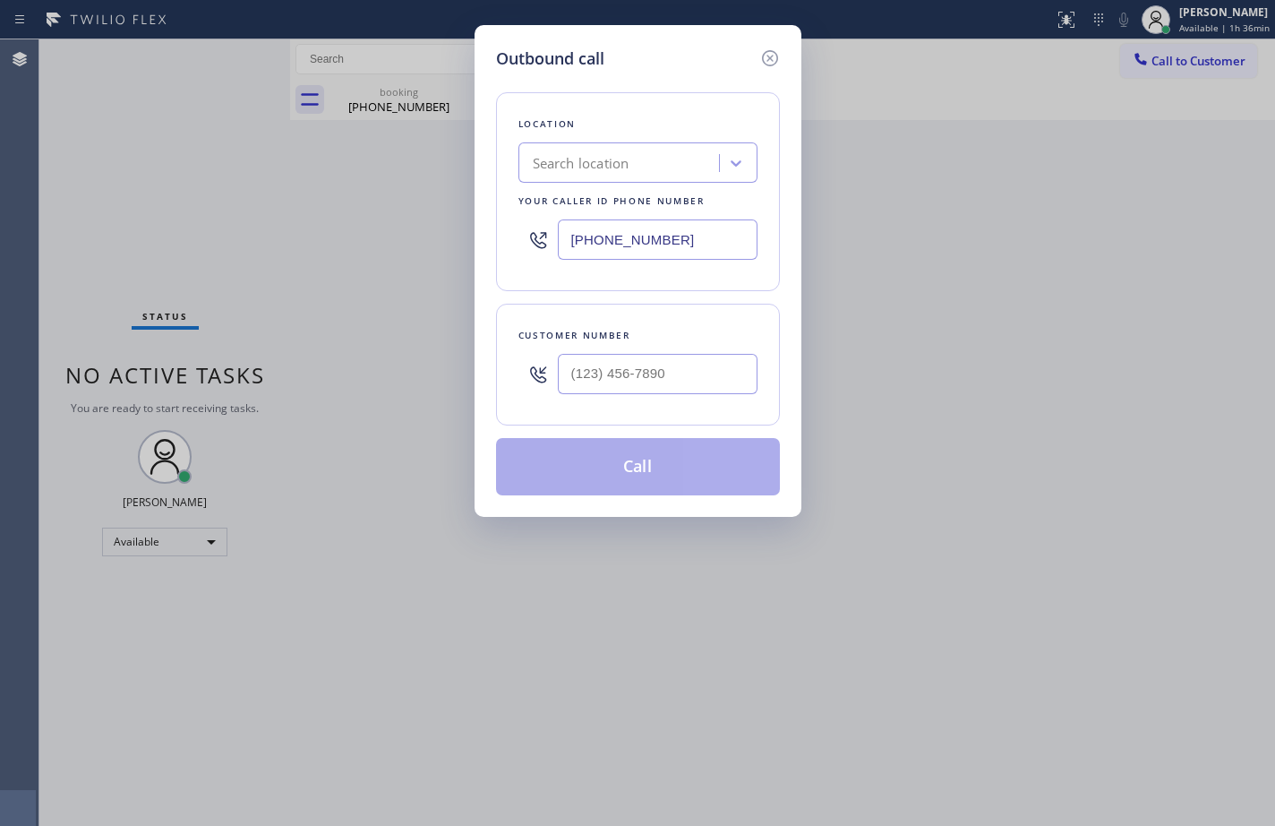
click at [671, 179] on div "Search location" at bounding box center [637, 162] width 239 height 40
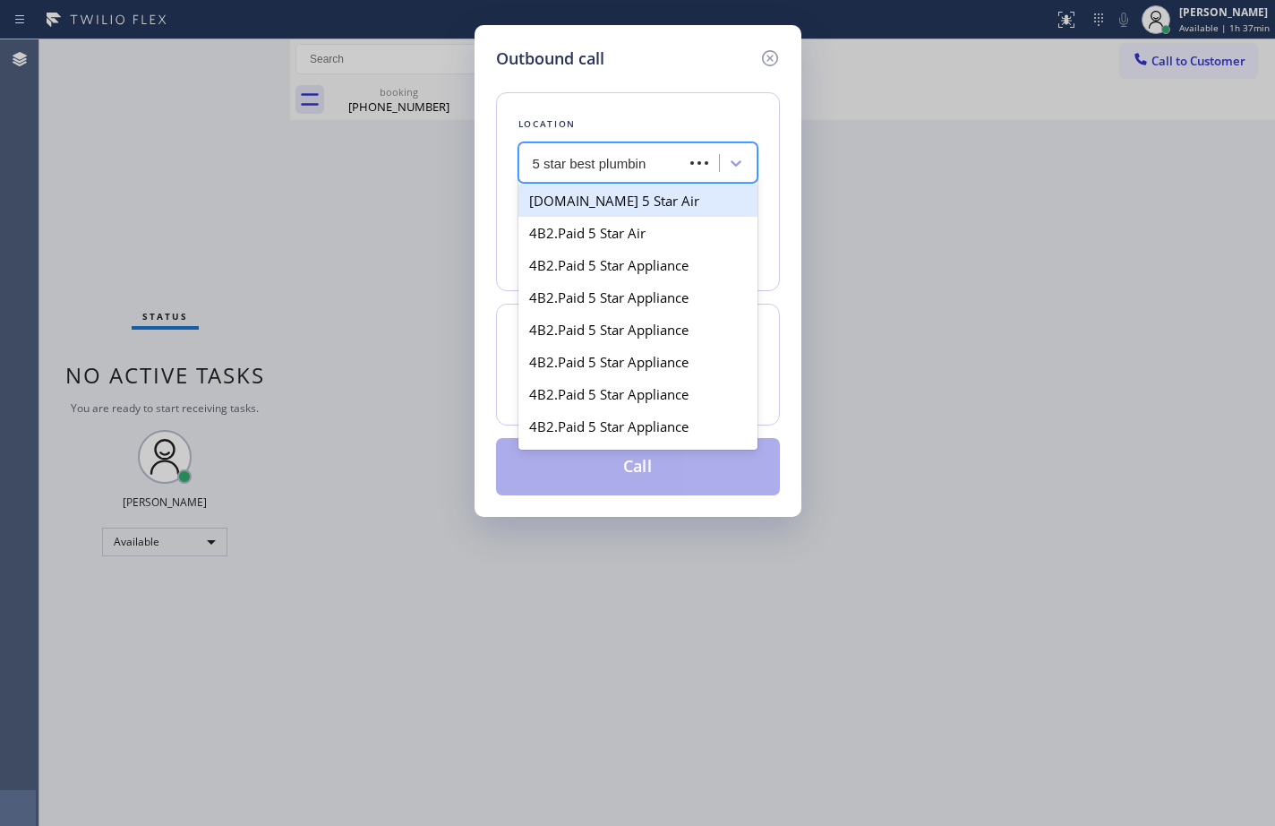
type input "5 star best plumbing"
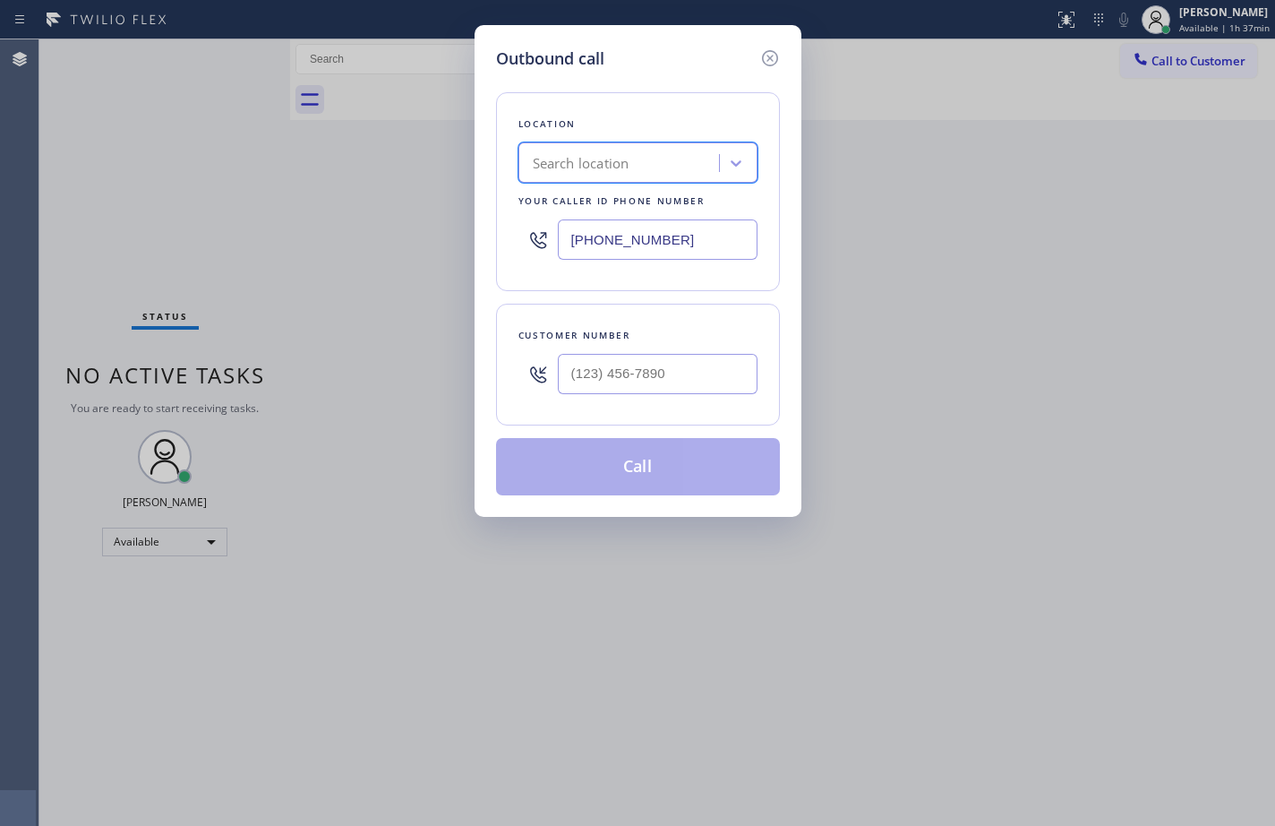
click at [663, 161] on div "Search location" at bounding box center [621, 163] width 195 height 31
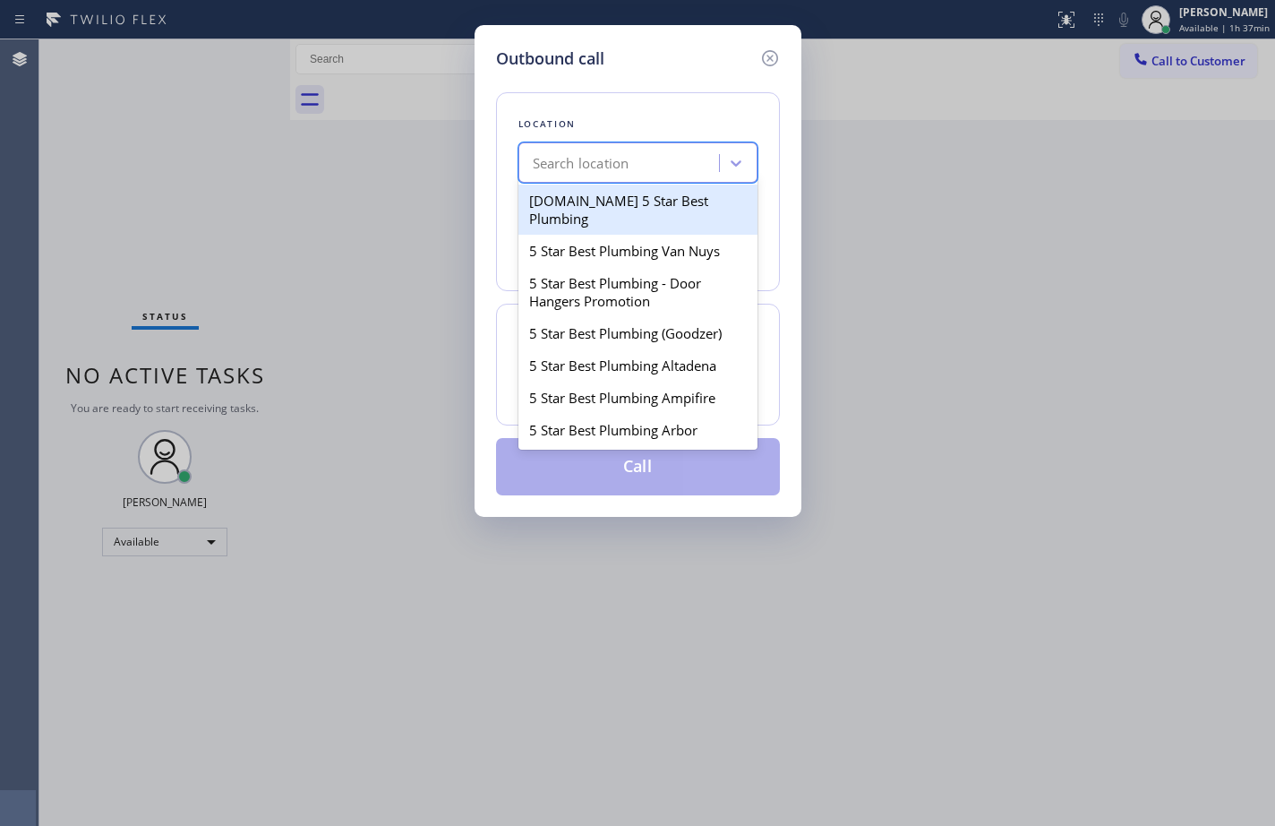
click at [663, 161] on div "Search location" at bounding box center [621, 163] width 195 height 31
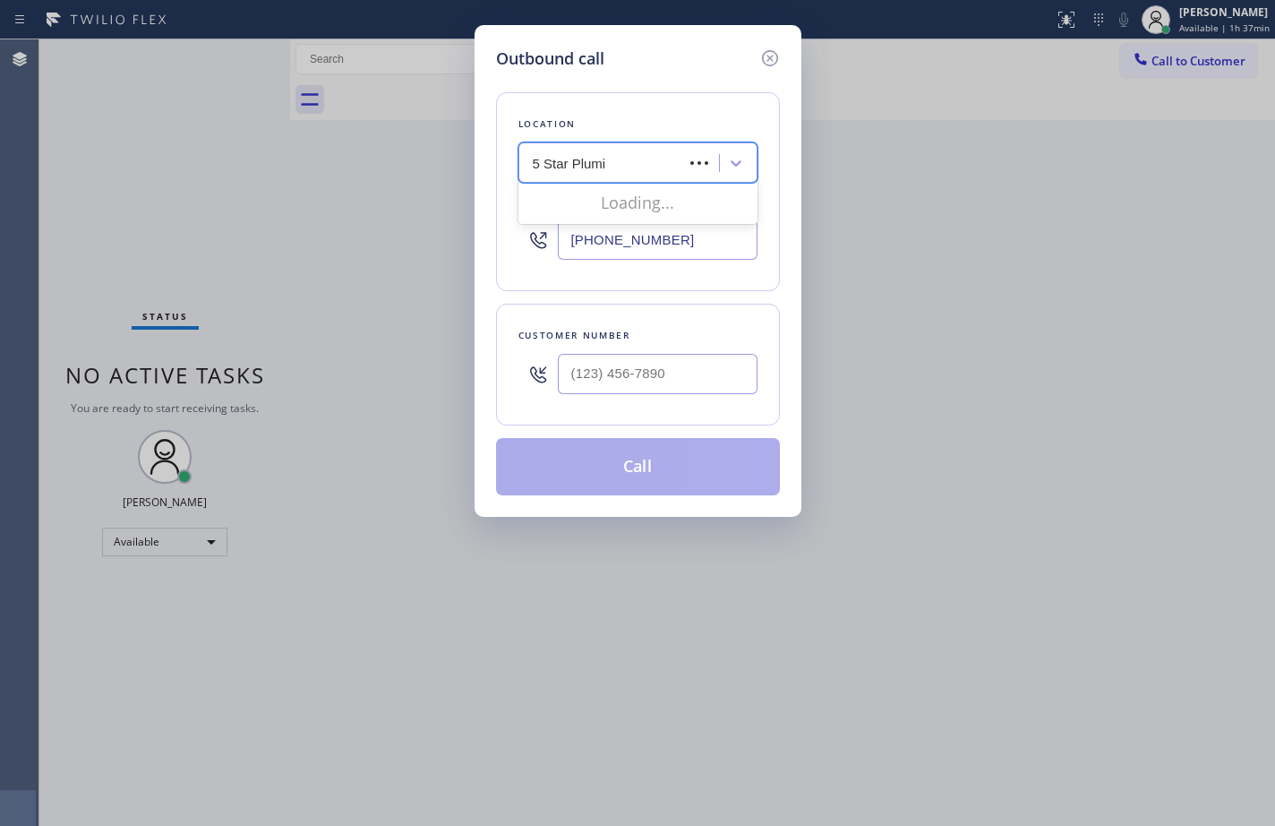
type input "5 Star Plum"
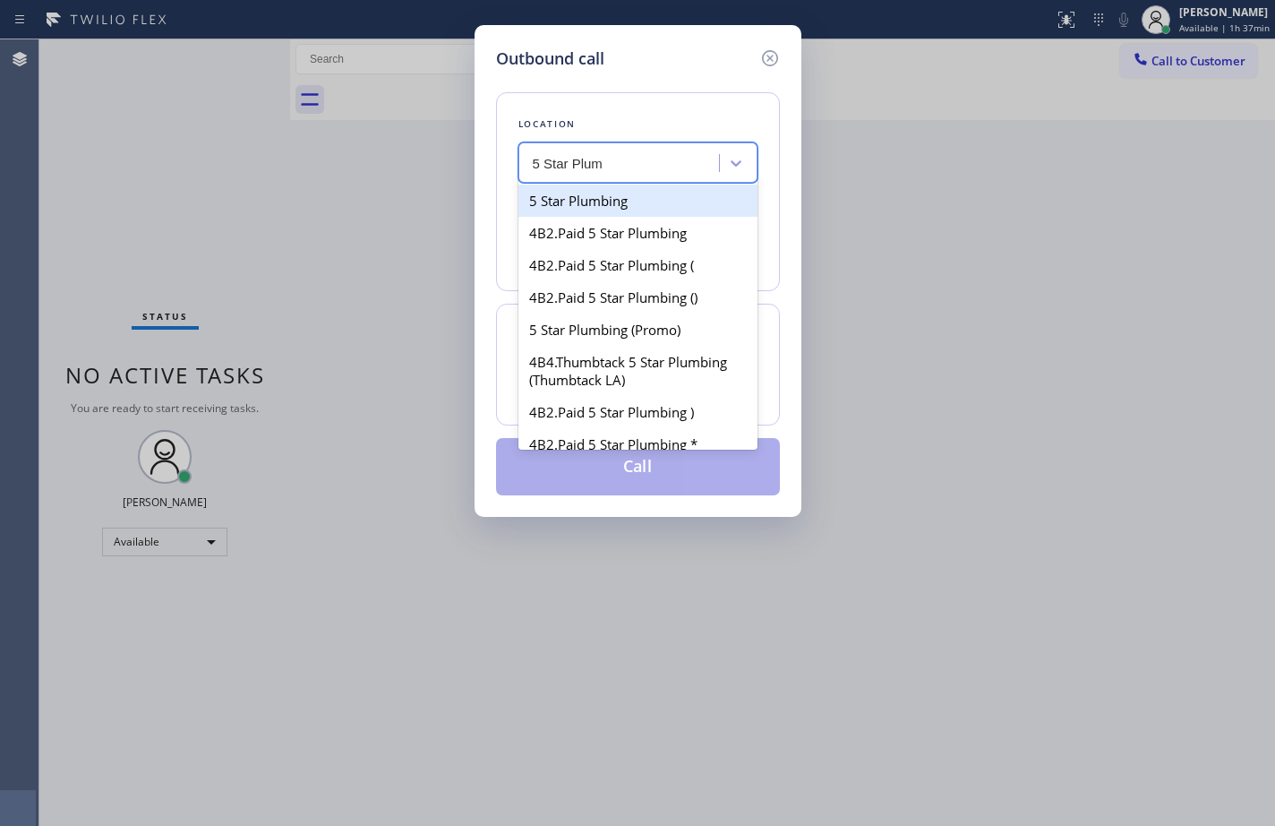
click at [655, 193] on div "5 Star Plumbing" at bounding box center [637, 200] width 239 height 32
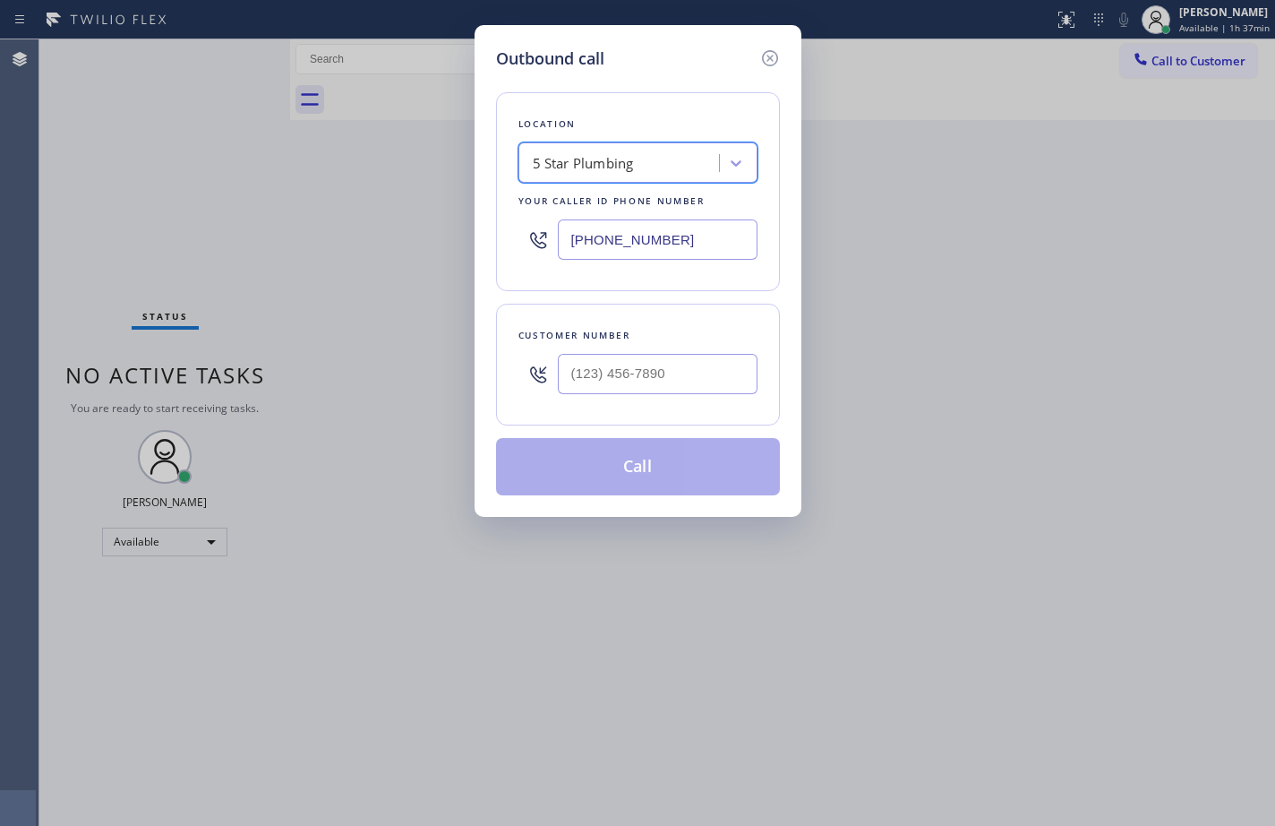
click at [639, 241] on input "(888) 909-0120" at bounding box center [658, 239] width 200 height 40
drag, startPoint x: 770, startPoint y: 58, endPoint x: 762, endPoint y: 5, distance: 53.4
click at [770, 58] on icon at bounding box center [769, 58] width 16 height 16
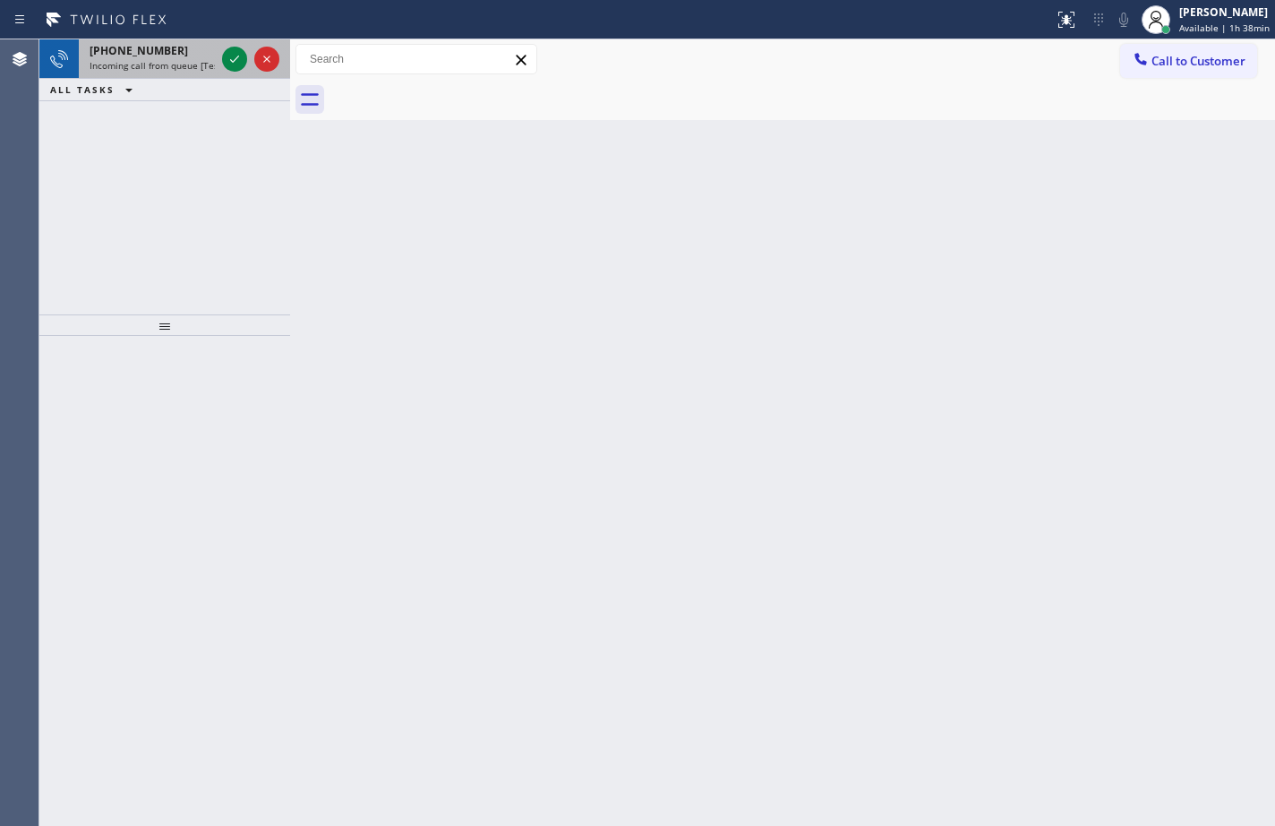
click at [170, 63] on span "Incoming call from queue [Test] All" at bounding box center [164, 65] width 149 height 13
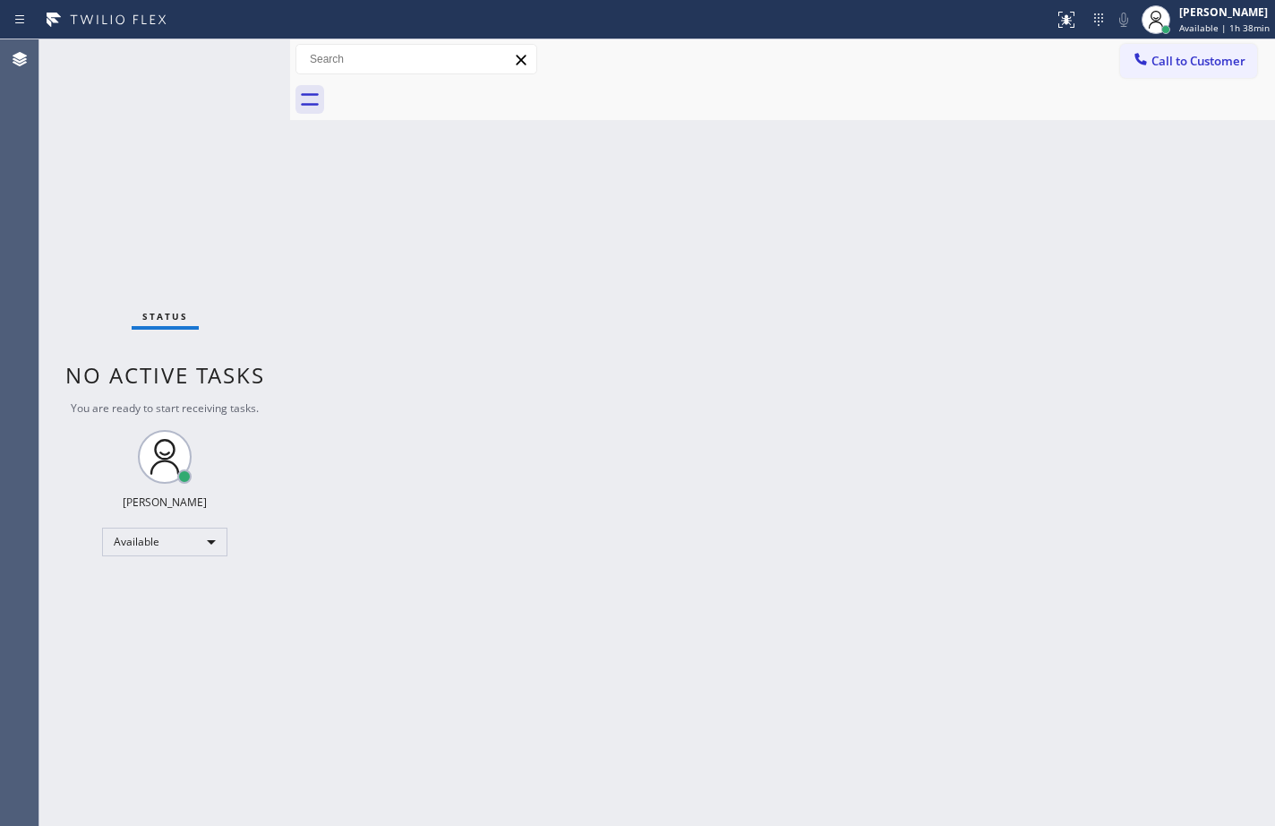
click at [236, 57] on div "Status No active tasks You are ready to start receiving tasks. Sean Louis Atano…" at bounding box center [164, 432] width 251 height 786
click at [1203, 64] on span "Call to Customer" at bounding box center [1198, 61] width 94 height 16
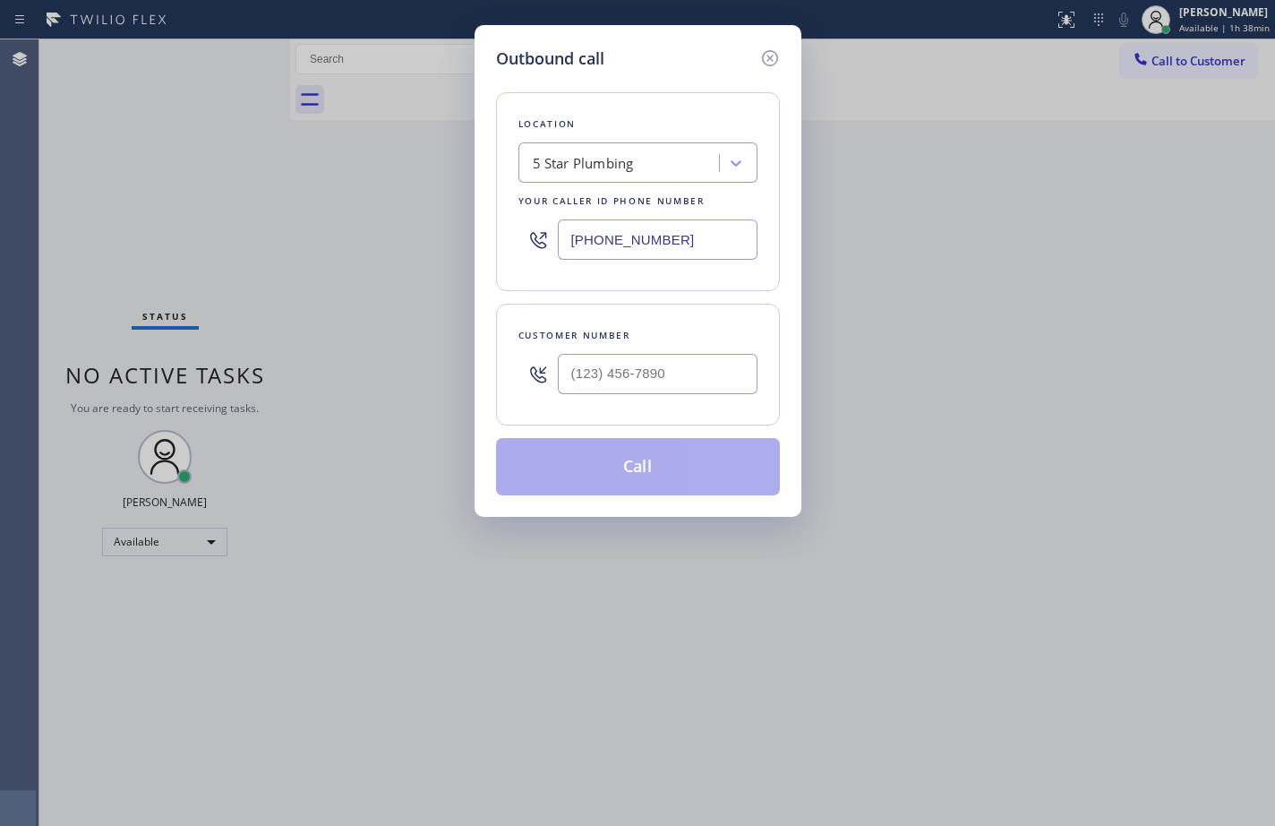
click at [706, 167] on div "5 Star Plumbing" at bounding box center [621, 163] width 195 height 31
click at [672, 239] on input "(888) 909-0120" at bounding box center [658, 239] width 200 height 40
paste input "323) 238-8162"
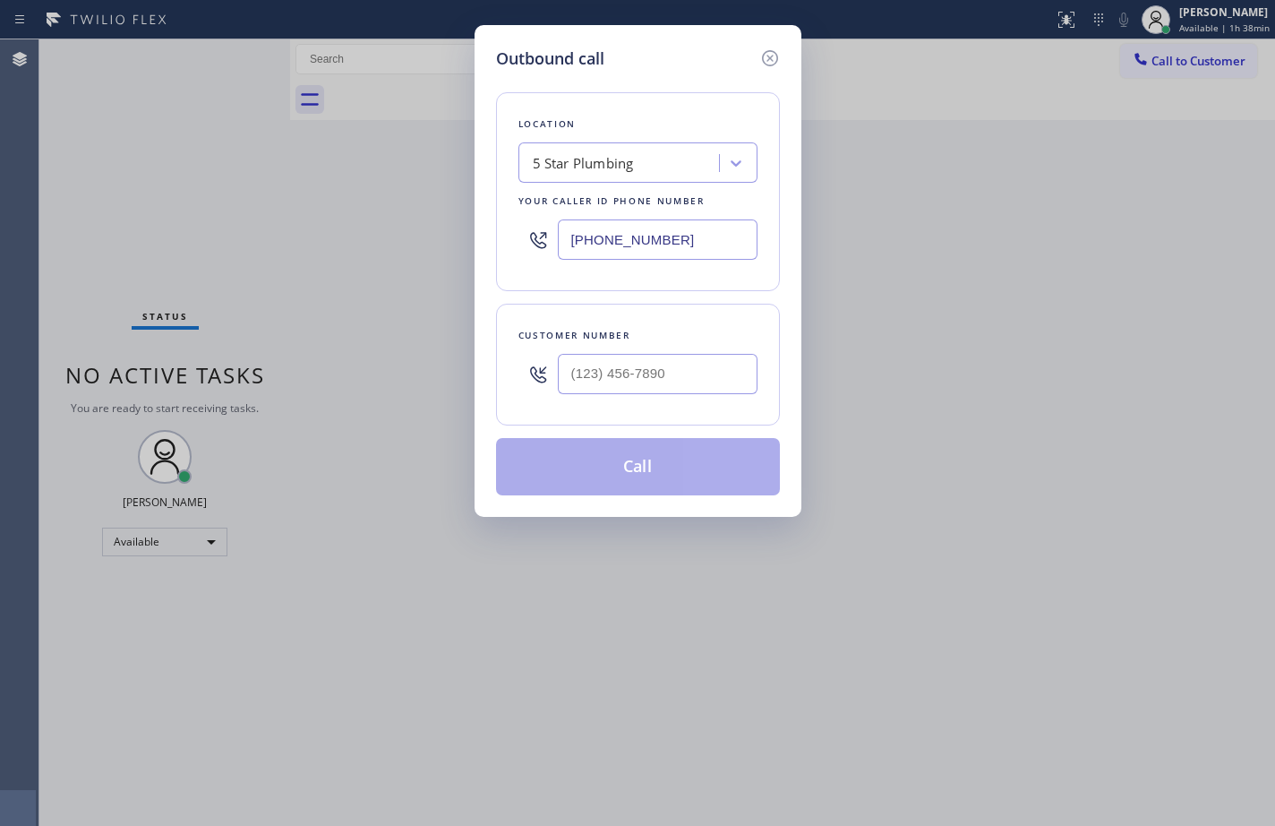
click at [709, 304] on div "Customer number" at bounding box center [638, 365] width 284 height 122
type input "(888) 909-0120"
click at [766, 55] on icon at bounding box center [769, 57] width 21 height 21
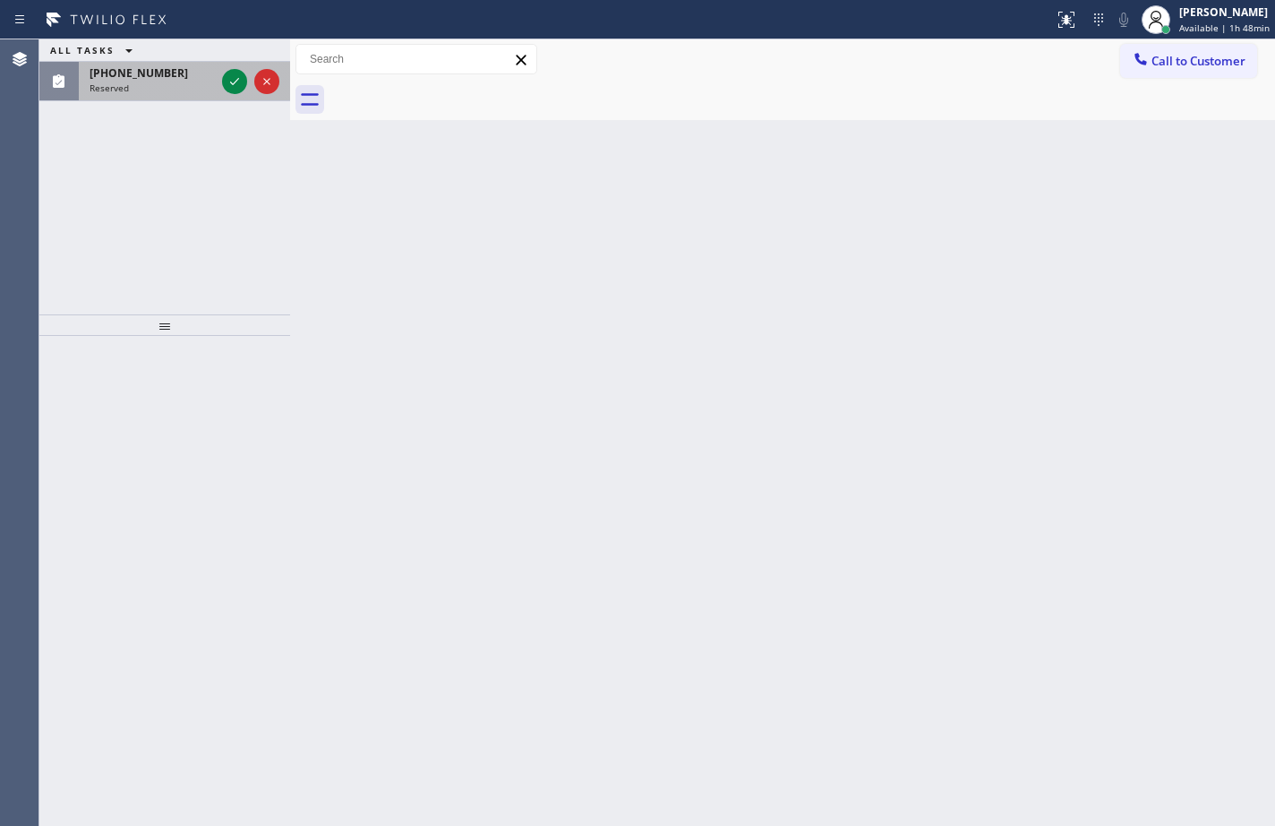
click at [131, 90] on div "Reserved" at bounding box center [152, 87] width 125 height 13
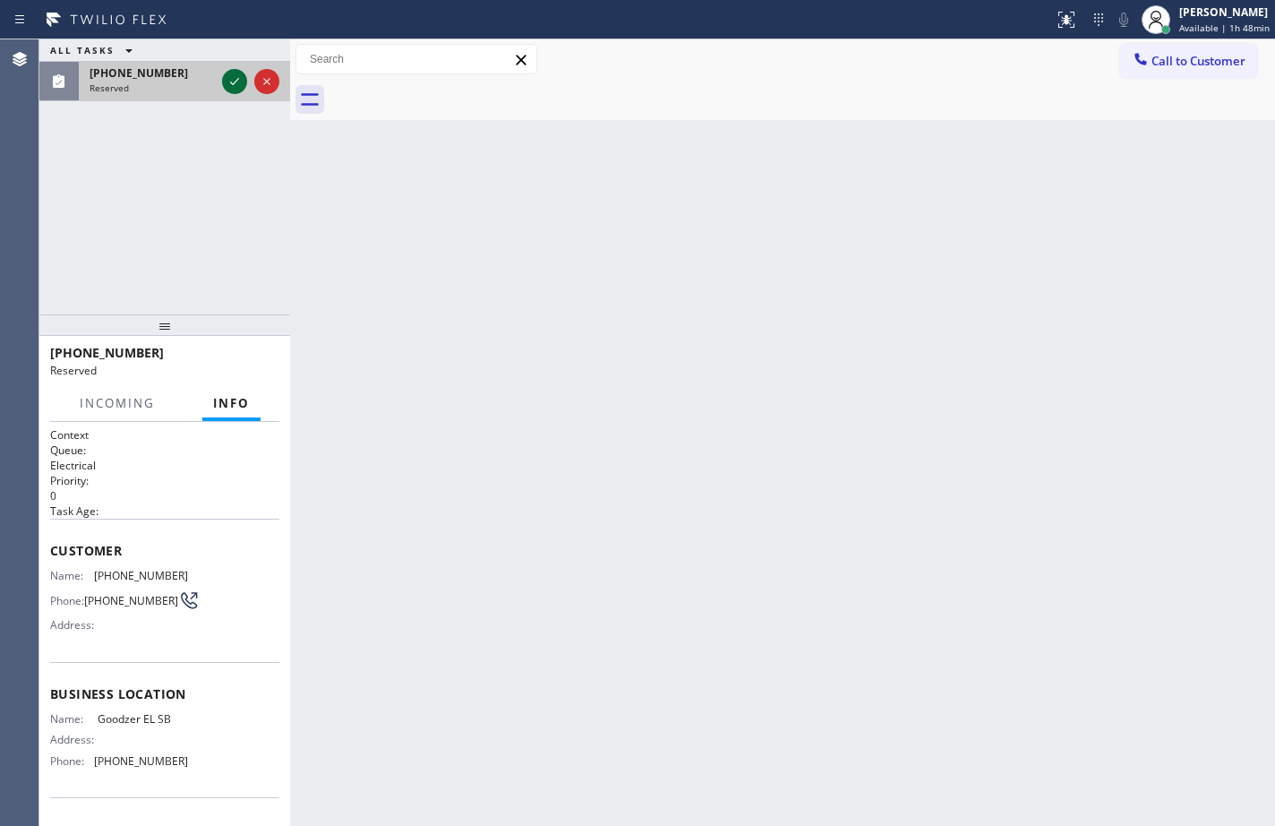
click at [232, 83] on icon at bounding box center [234, 81] width 9 height 7
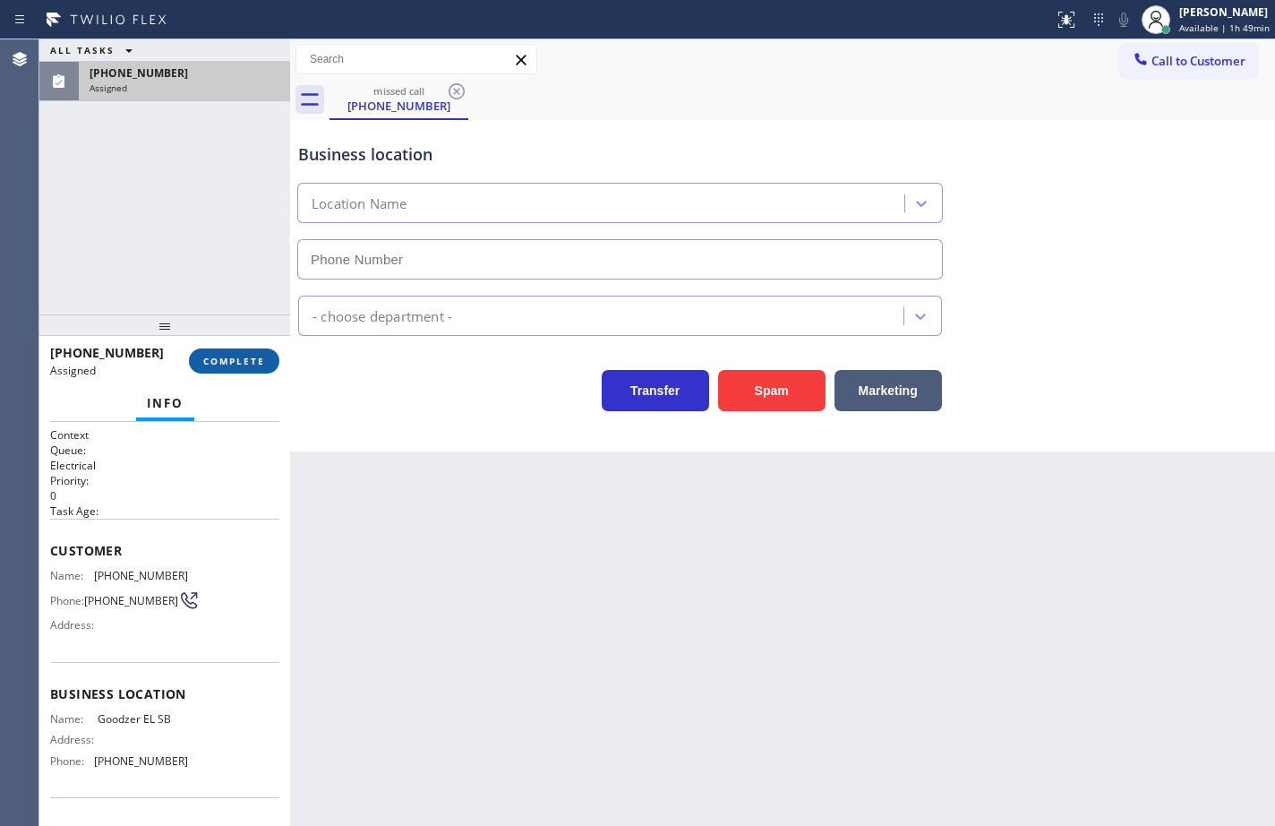
type input "(805) 946-0050"
click at [259, 354] on button "COMPLETE" at bounding box center [234, 360] width 90 height 25
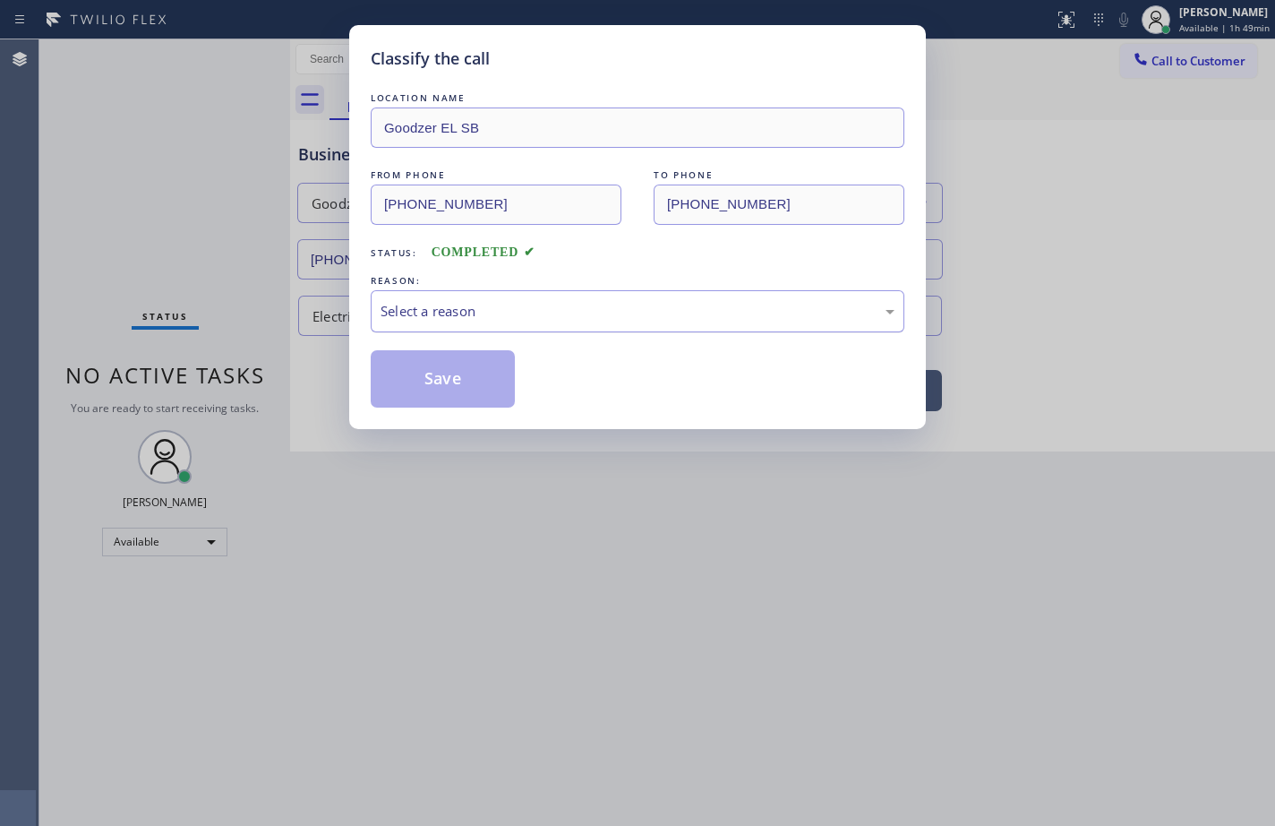
click at [436, 320] on div "Select a reason" at bounding box center [638, 311] width 514 height 21
click at [469, 370] on button "Save" at bounding box center [443, 378] width 144 height 57
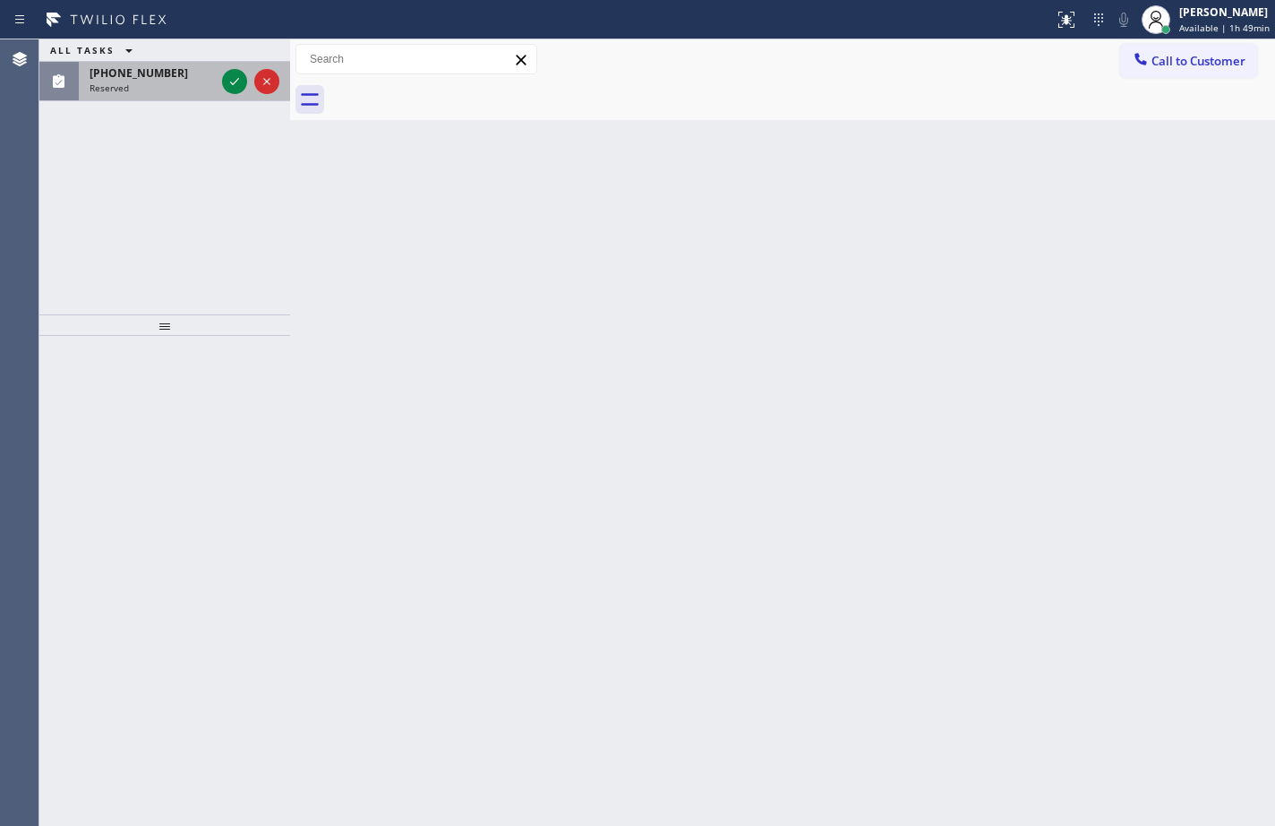
click at [147, 85] on div "Reserved" at bounding box center [152, 87] width 125 height 13
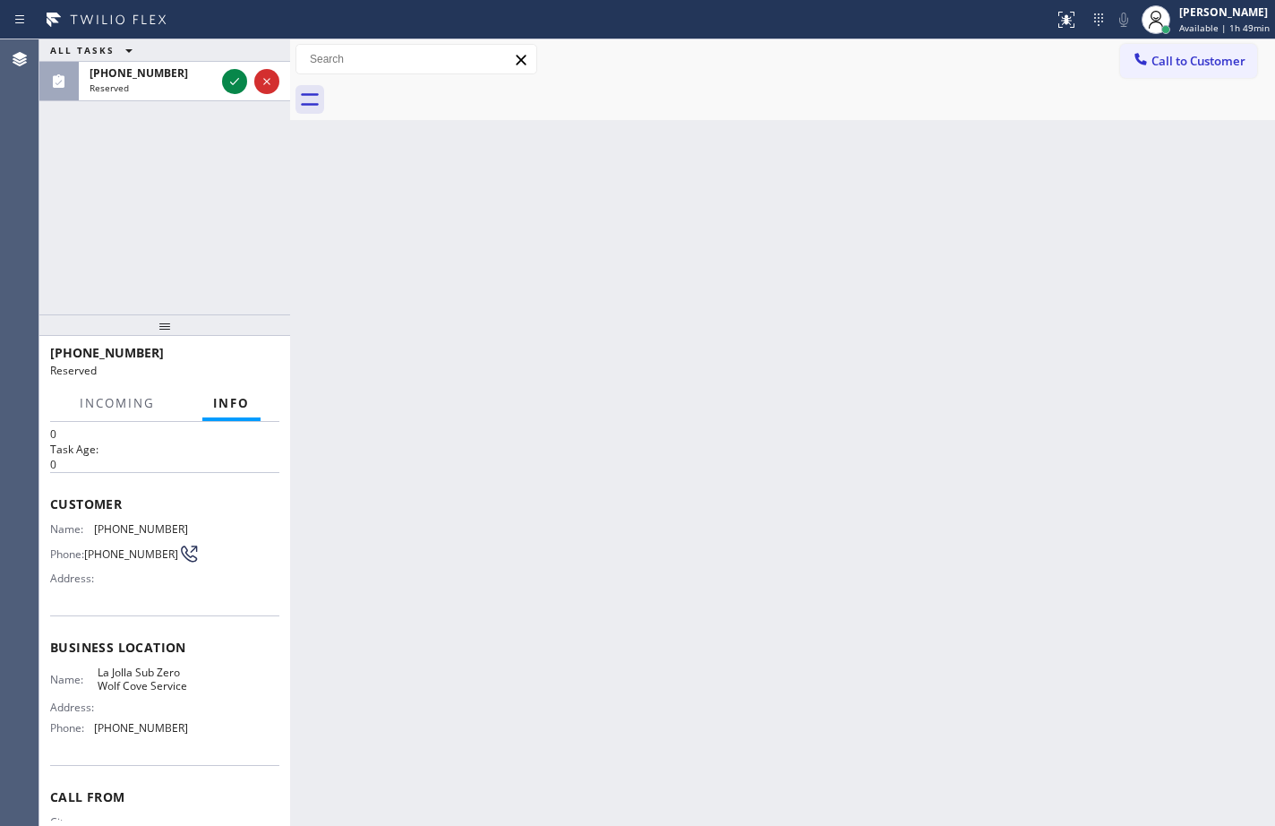
scroll to position [90, 0]
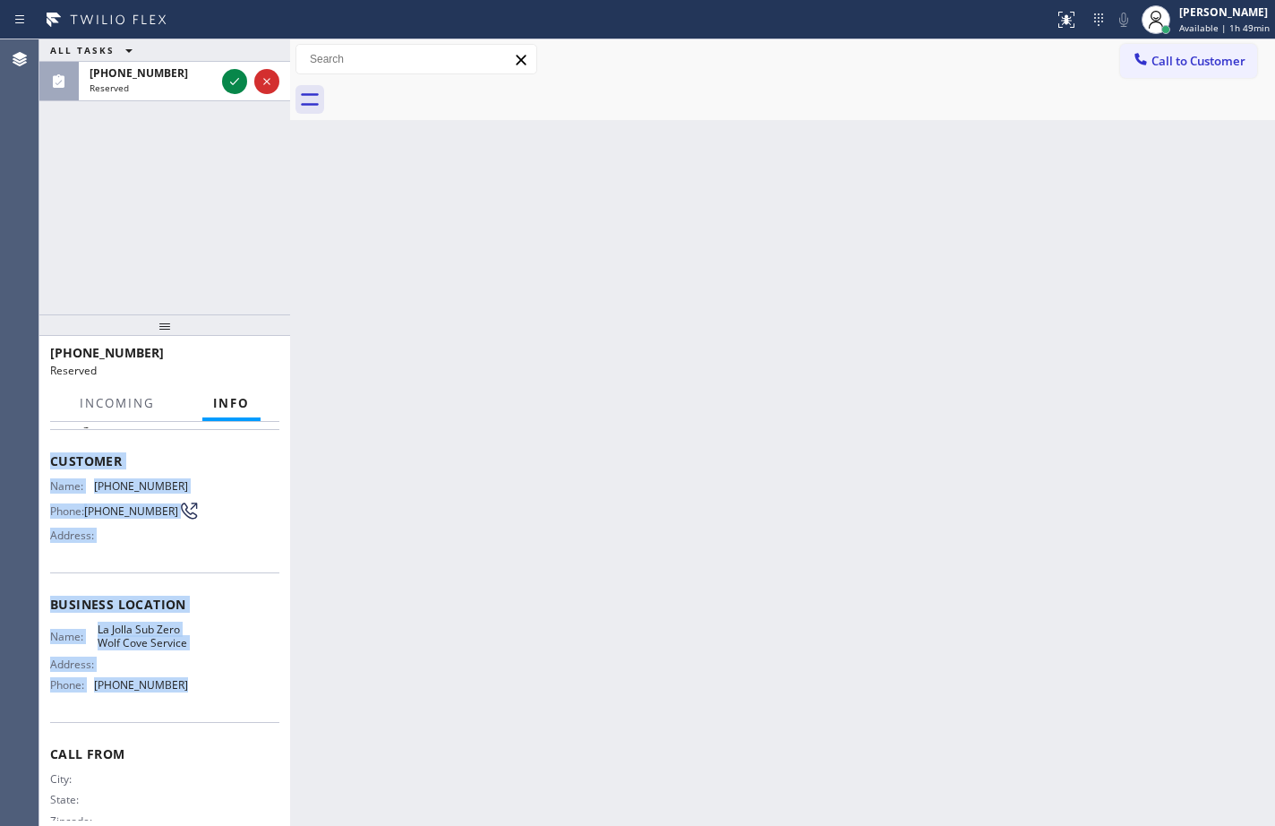
drag, startPoint x: 202, startPoint y: 706, endPoint x: 42, endPoint y: 464, distance: 290.8
click at [42, 464] on div "Context Queue: Appliance Repair High End Priority: 0 Task Age: Customer Name: (…" at bounding box center [164, 624] width 251 height 404
click at [242, 81] on icon at bounding box center [234, 81] width 21 height 21
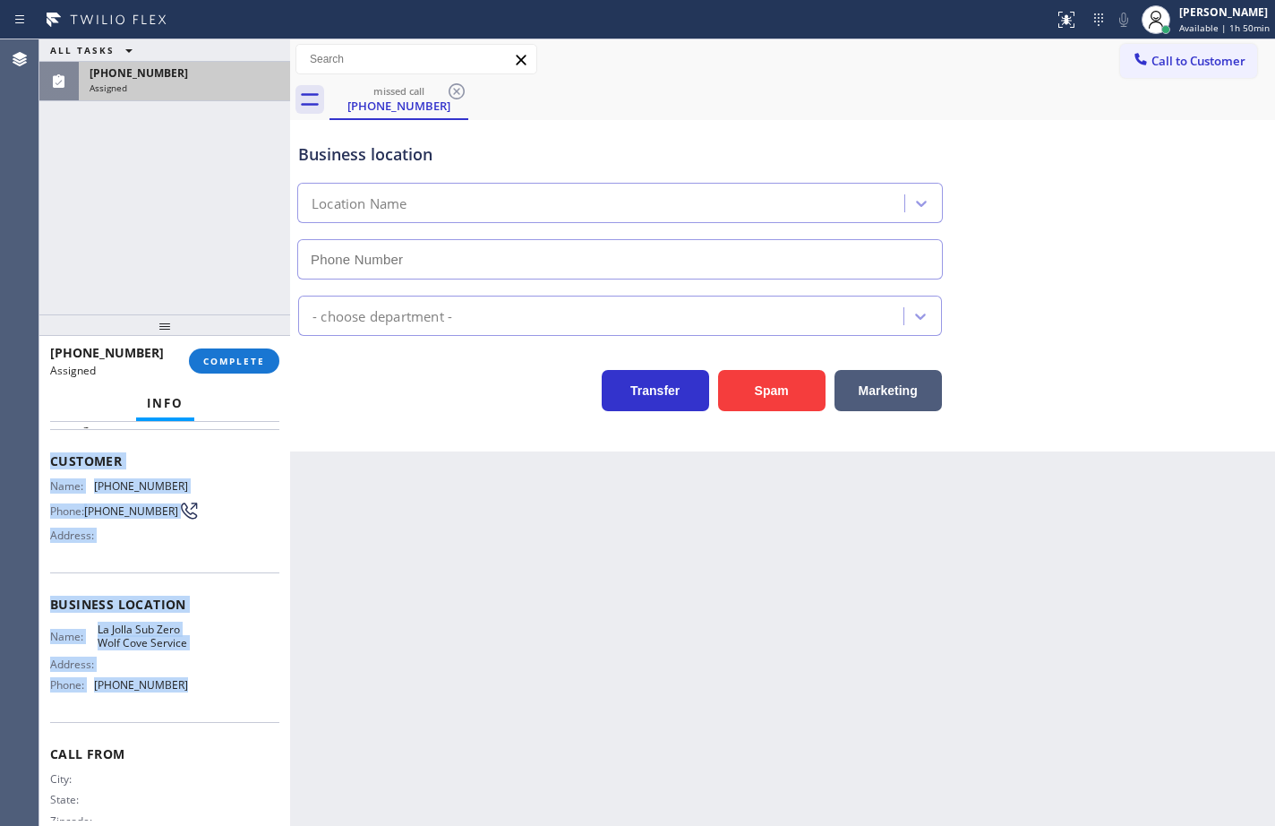
click at [250, 361] on span "COMPLETE" at bounding box center [234, 361] width 62 height 13
type input "(619) 486-3284"
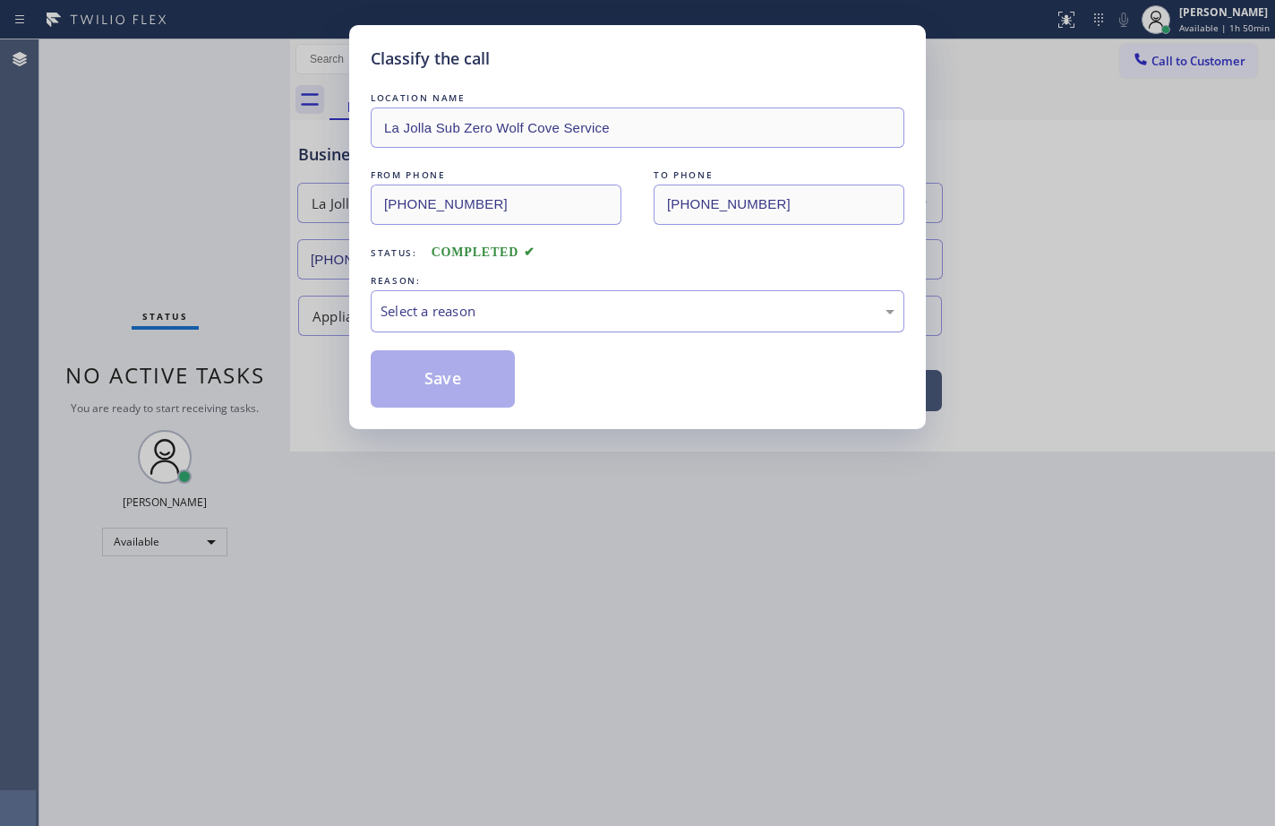
click at [482, 320] on div "Select a reason" at bounding box center [638, 311] width 514 height 21
click at [486, 397] on button "Save" at bounding box center [443, 378] width 144 height 57
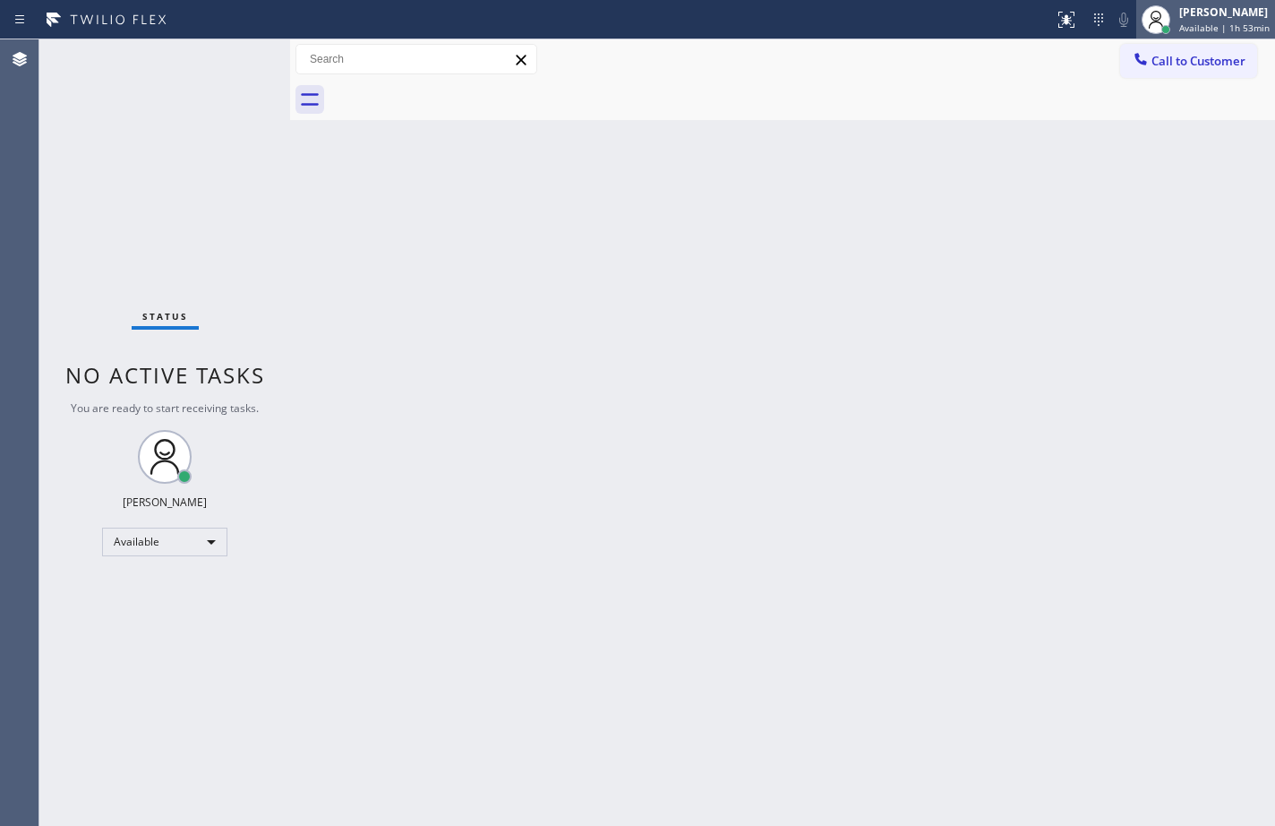
click at [1179, 33] on span "Available | 1h 53min" at bounding box center [1224, 27] width 90 height 13
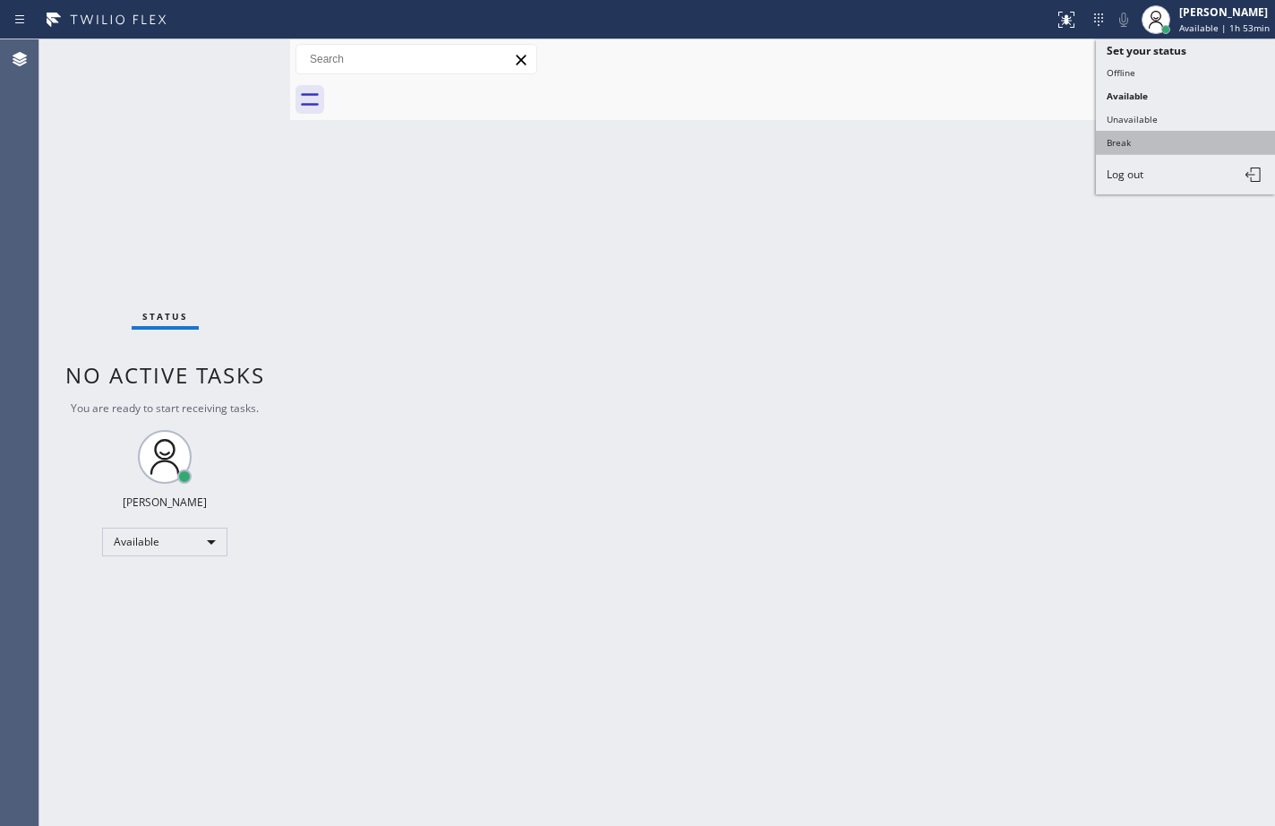
click at [1168, 137] on button "Break" at bounding box center [1185, 142] width 179 height 23
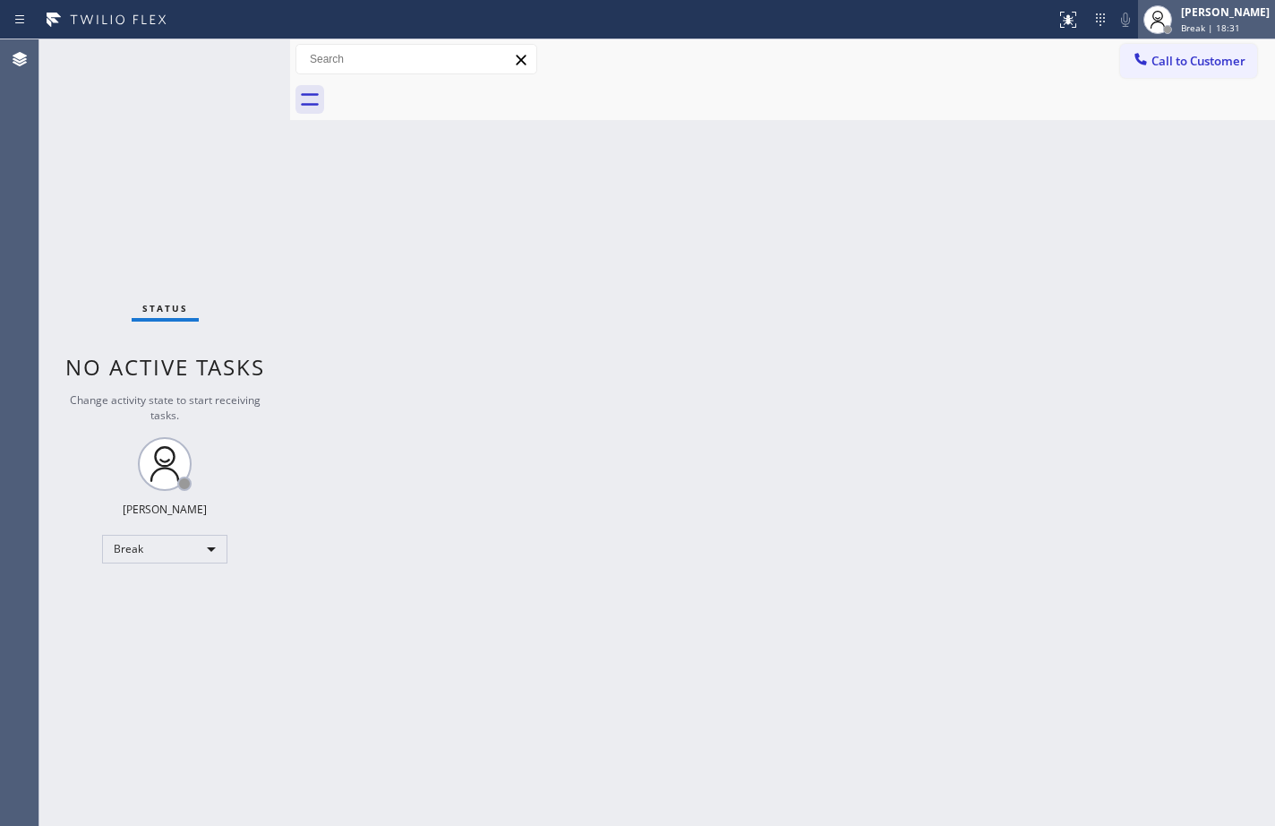
drag, startPoint x: 1204, startPoint y: 17, endPoint x: 1200, endPoint y: 38, distance: 21.1
click at [1204, 17] on div "Sean Louis Atanoza" at bounding box center [1225, 11] width 89 height 15
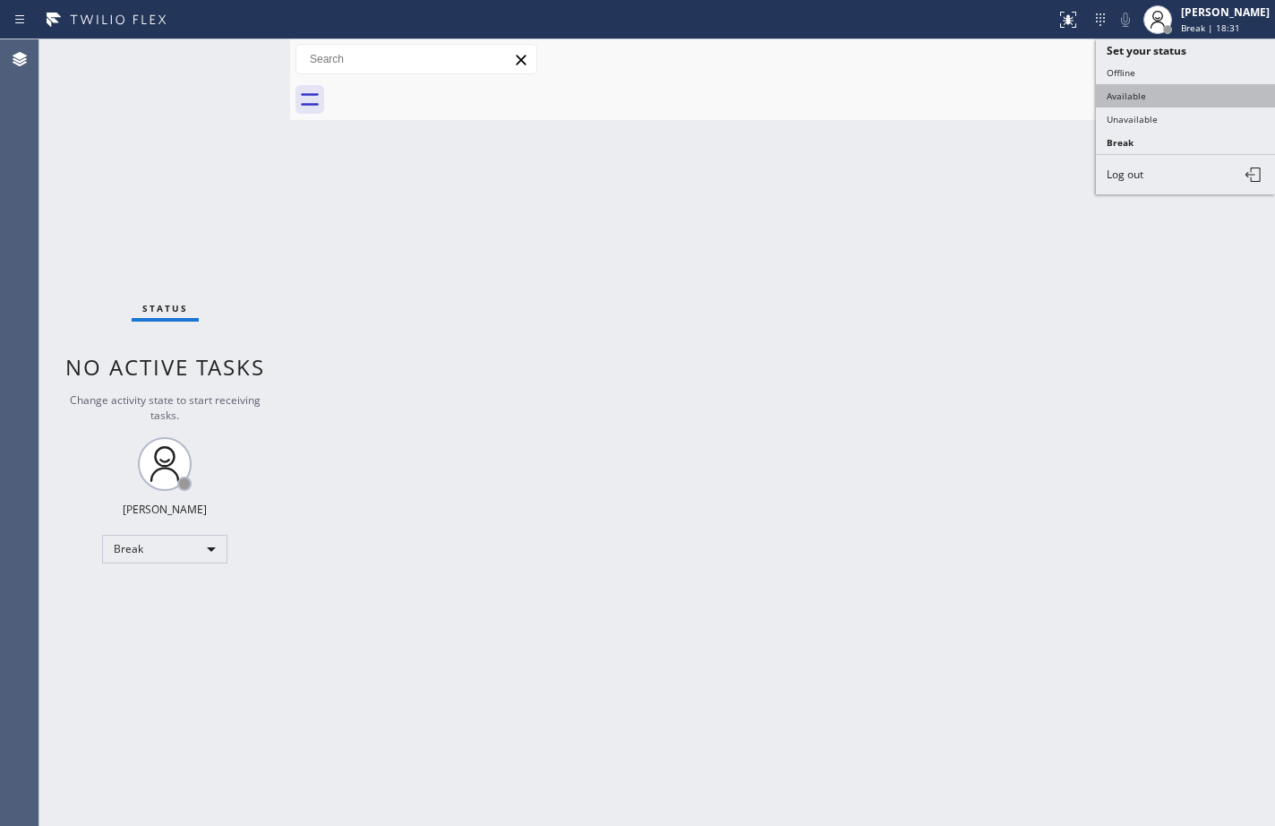
click at [1172, 98] on button "Available" at bounding box center [1185, 95] width 179 height 23
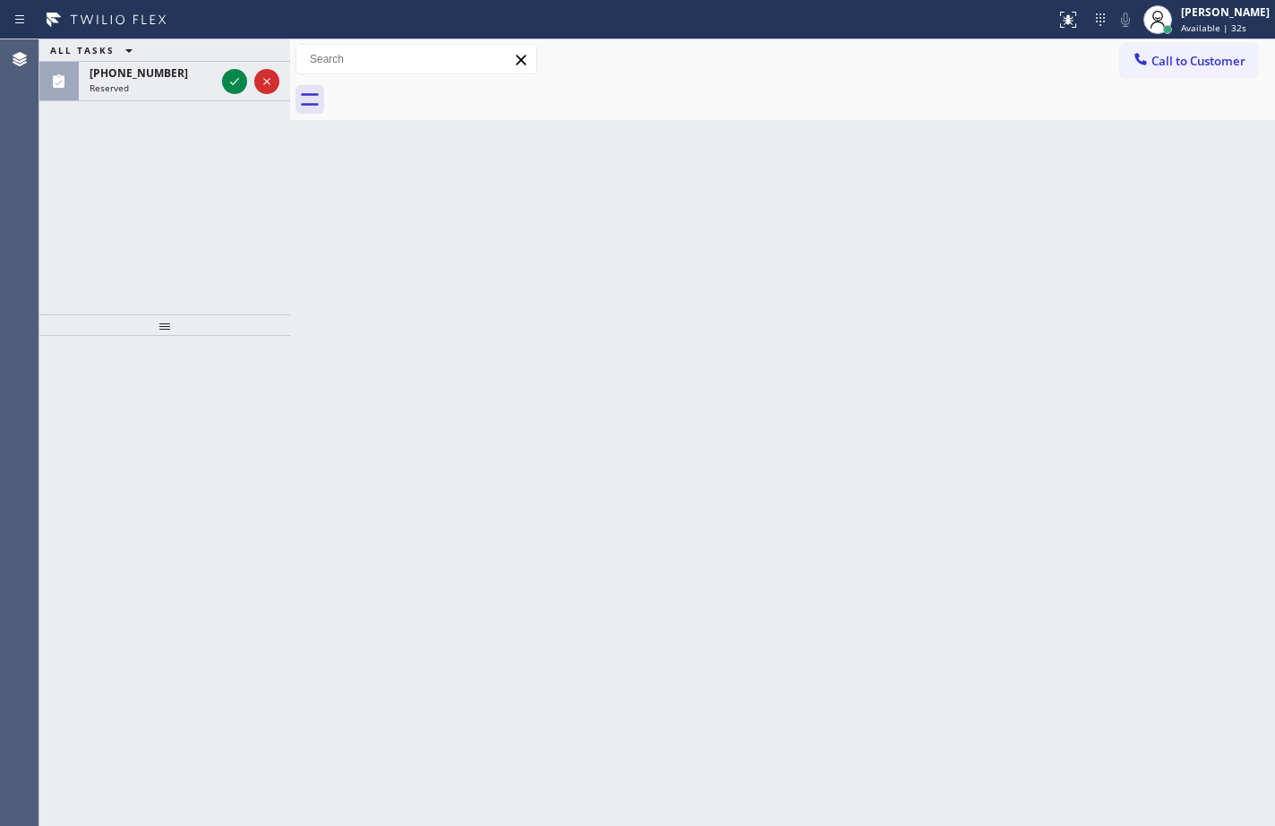
drag, startPoint x: 145, startPoint y: 69, endPoint x: 141, endPoint y: 141, distance: 72.6
click at [145, 69] on span "(623) 398-5592" at bounding box center [139, 72] width 98 height 15
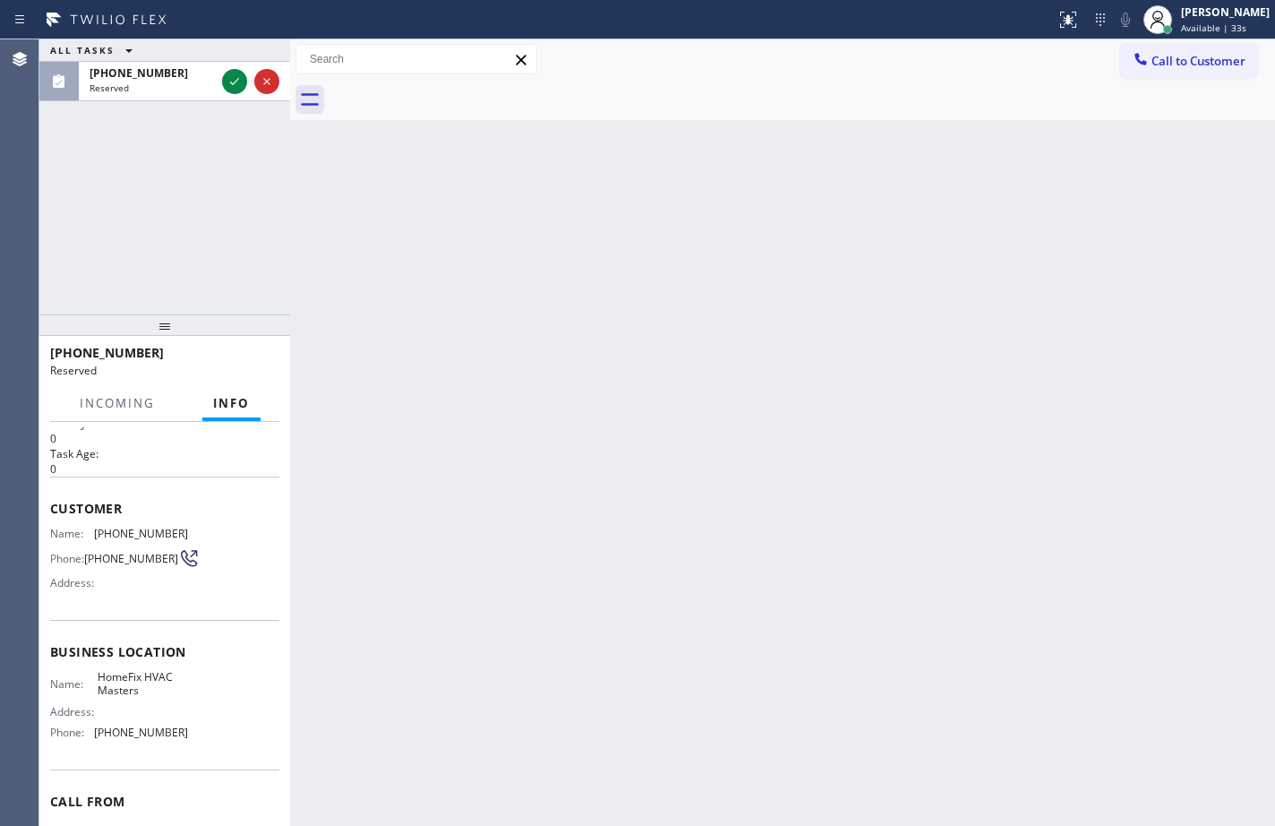
scroll to position [90, 0]
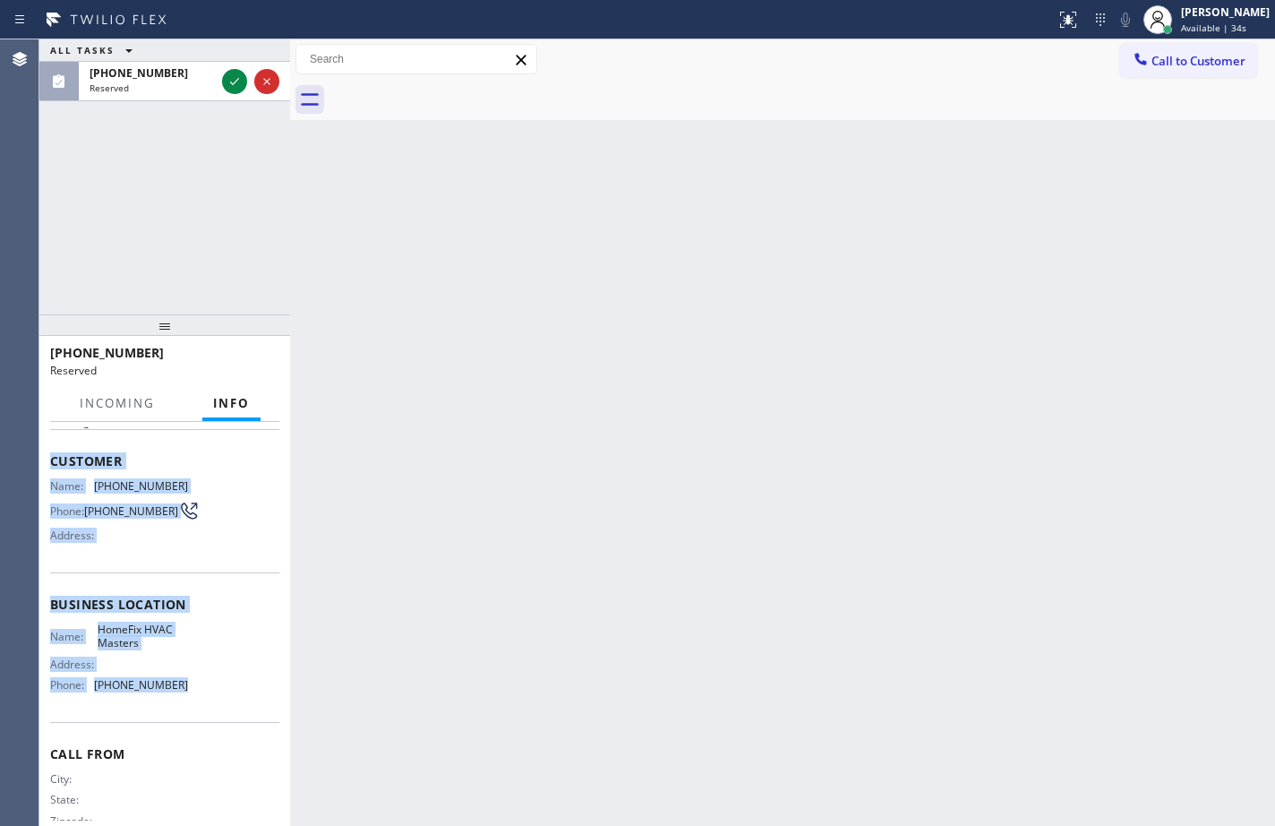
drag, startPoint x: 206, startPoint y: 691, endPoint x: 52, endPoint y: 463, distance: 275.4
click at [52, 463] on div "Context Queue: HVAC Priority: 0 Task Age: Customer Name: (623) 398-5592 Phone: …" at bounding box center [164, 597] width 229 height 519
click at [224, 91] on icon at bounding box center [234, 81] width 21 height 21
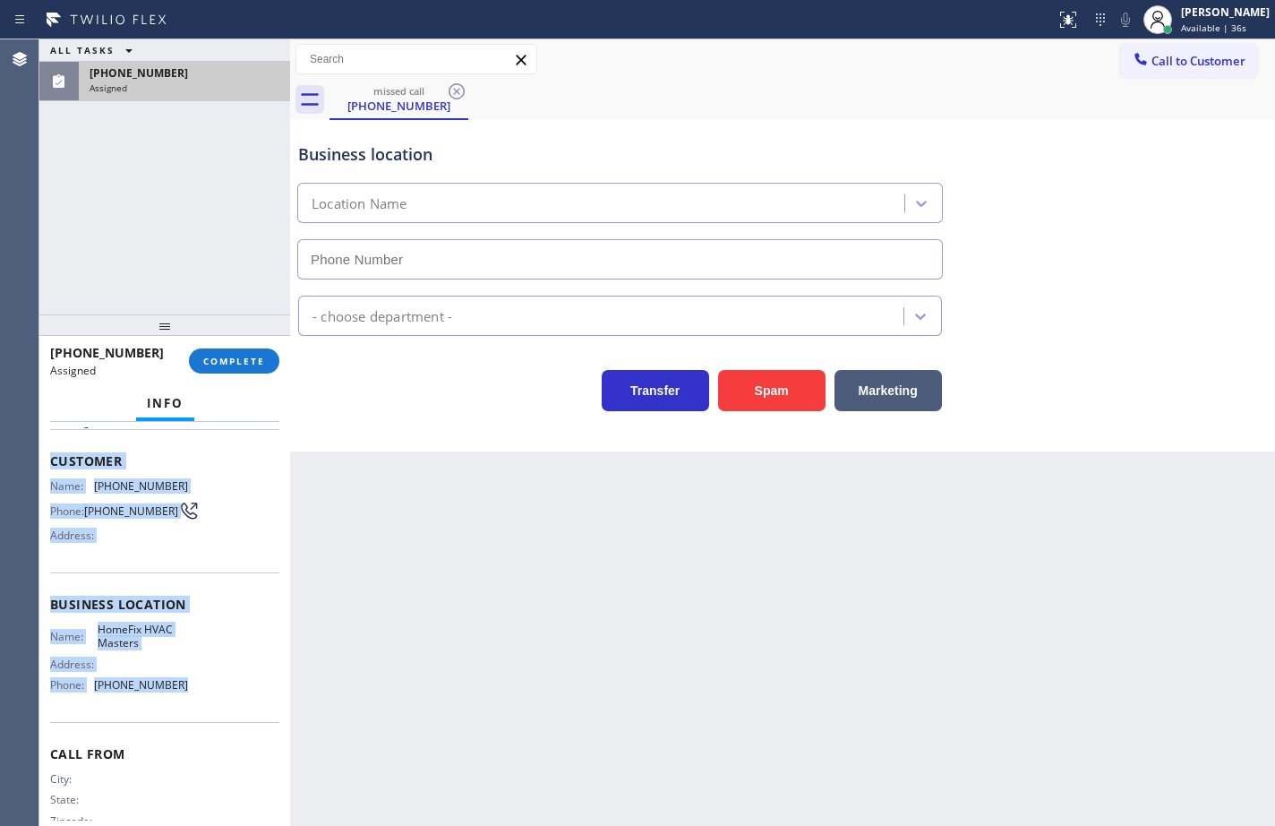
type input "(623) 401-0506"
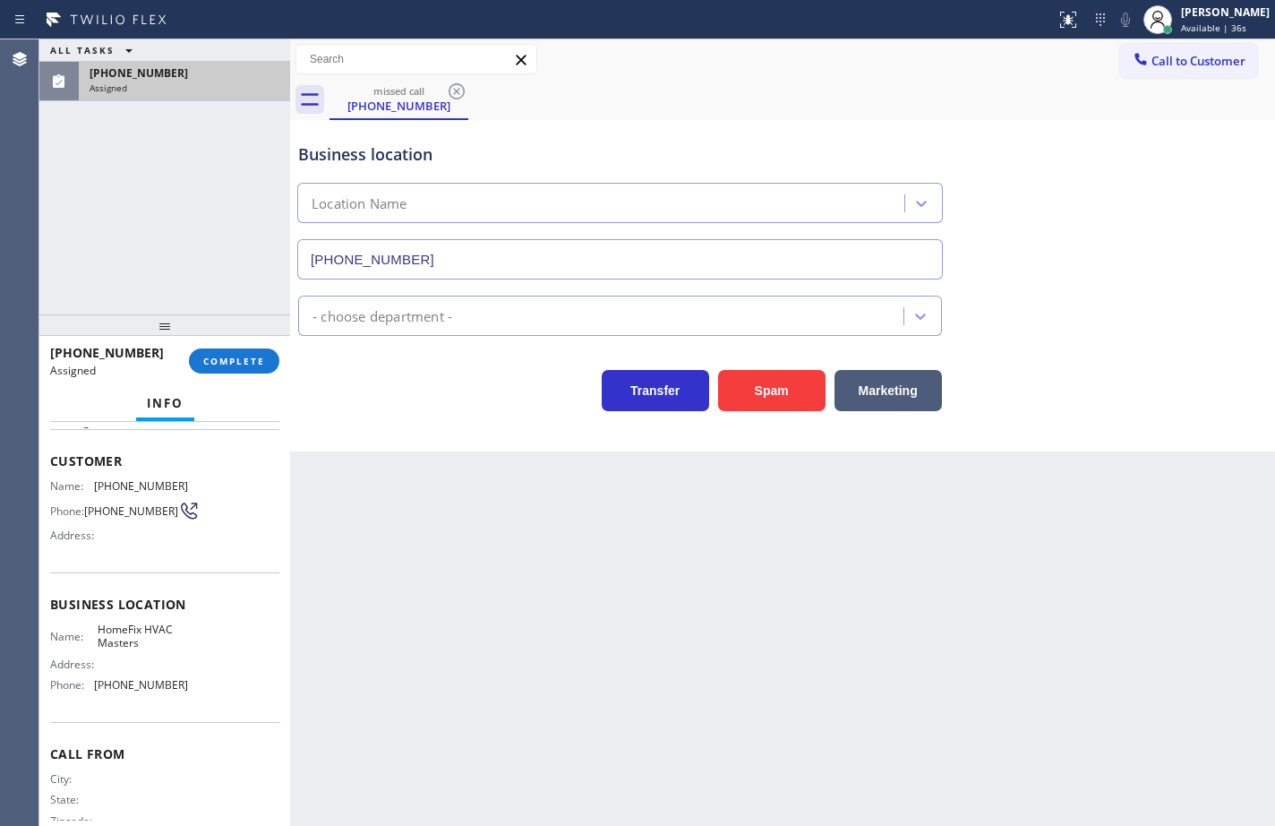
click at [253, 346] on div "(623) 398-5592 Assigned COMPLETE" at bounding box center [164, 361] width 229 height 47
click at [253, 364] on span "COMPLETE" at bounding box center [234, 361] width 62 height 13
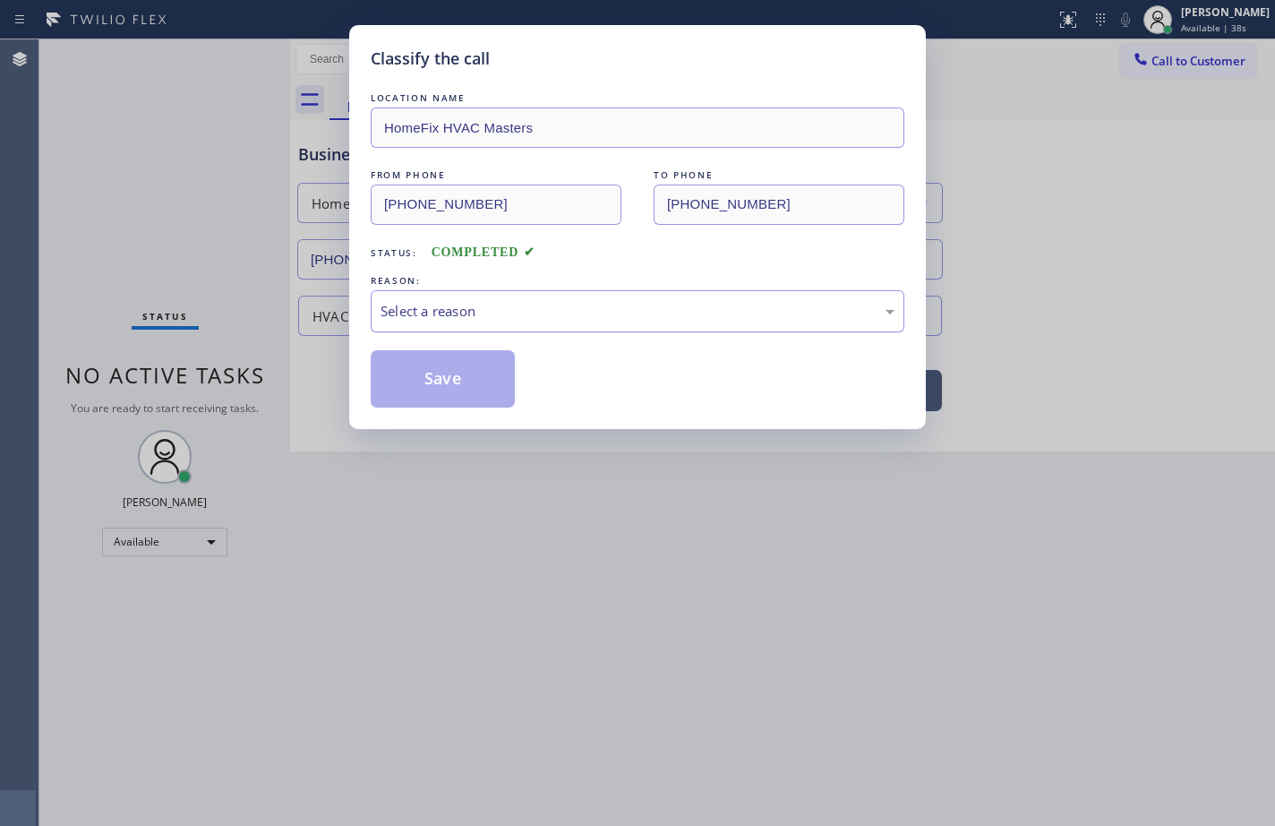
click at [493, 304] on div "Select a reason" at bounding box center [638, 311] width 514 height 21
click at [470, 385] on button "Save" at bounding box center [443, 378] width 144 height 57
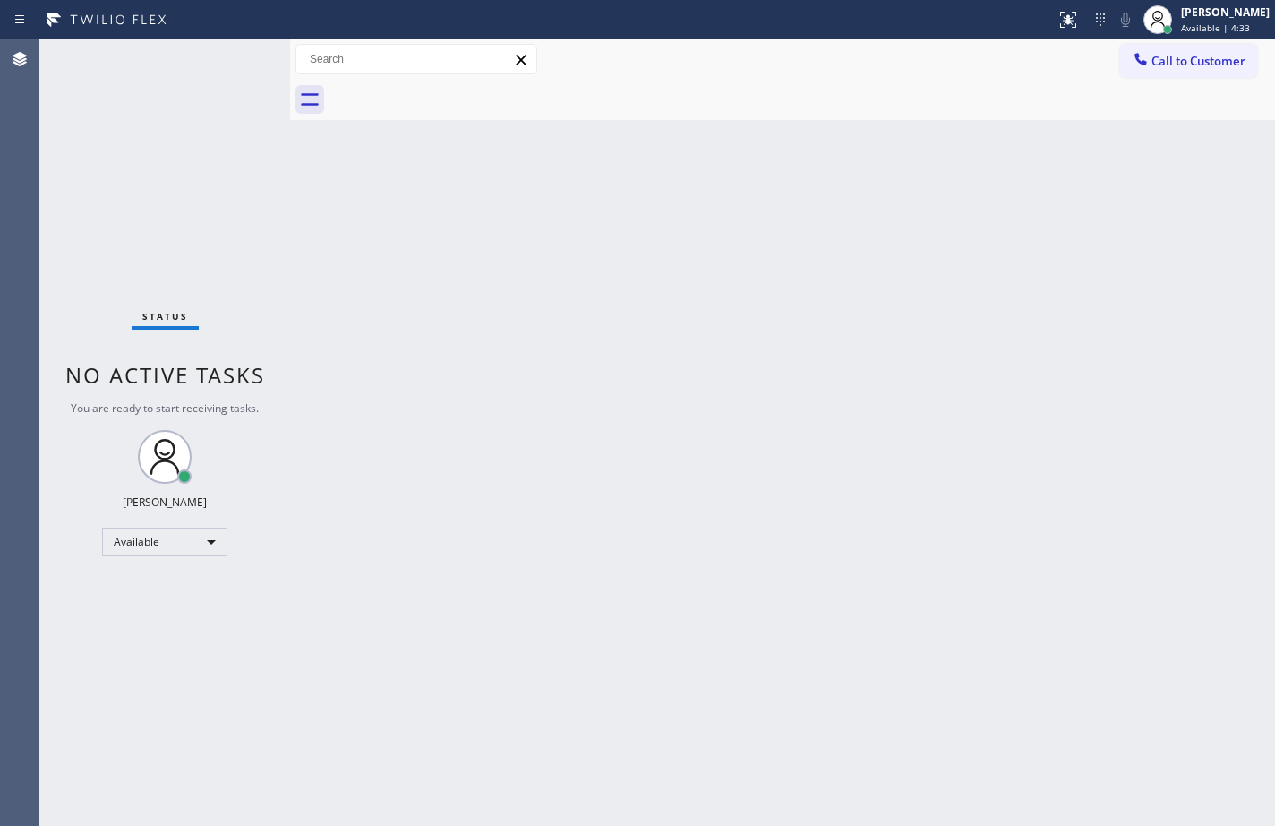
click at [739, 122] on div "Back to Dashboard Change Sender ID Customers Technicians Select a contact Outbo…" at bounding box center [782, 432] width 985 height 786
click at [1230, 29] on span "Available | 4:34" at bounding box center [1215, 27] width 69 height 13
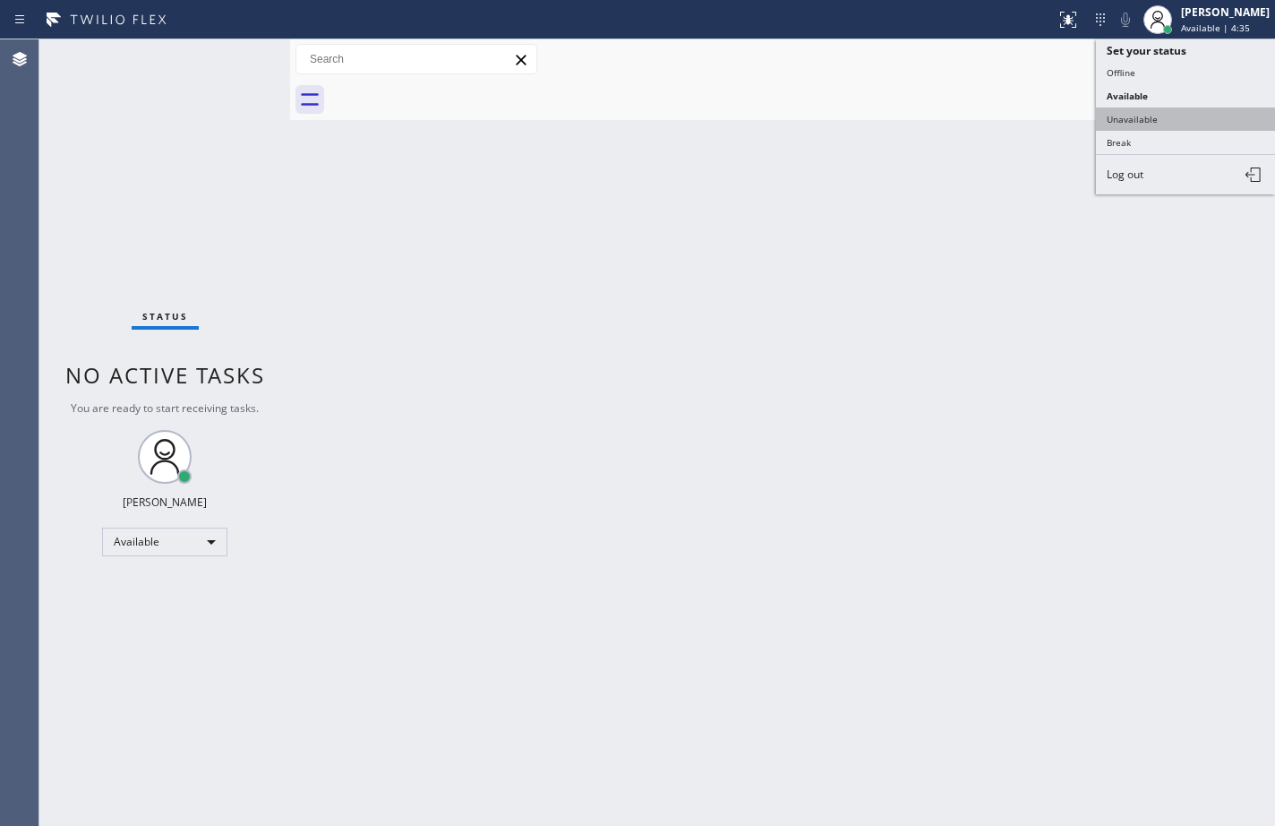
click at [1193, 113] on button "Unavailable" at bounding box center [1185, 118] width 179 height 23
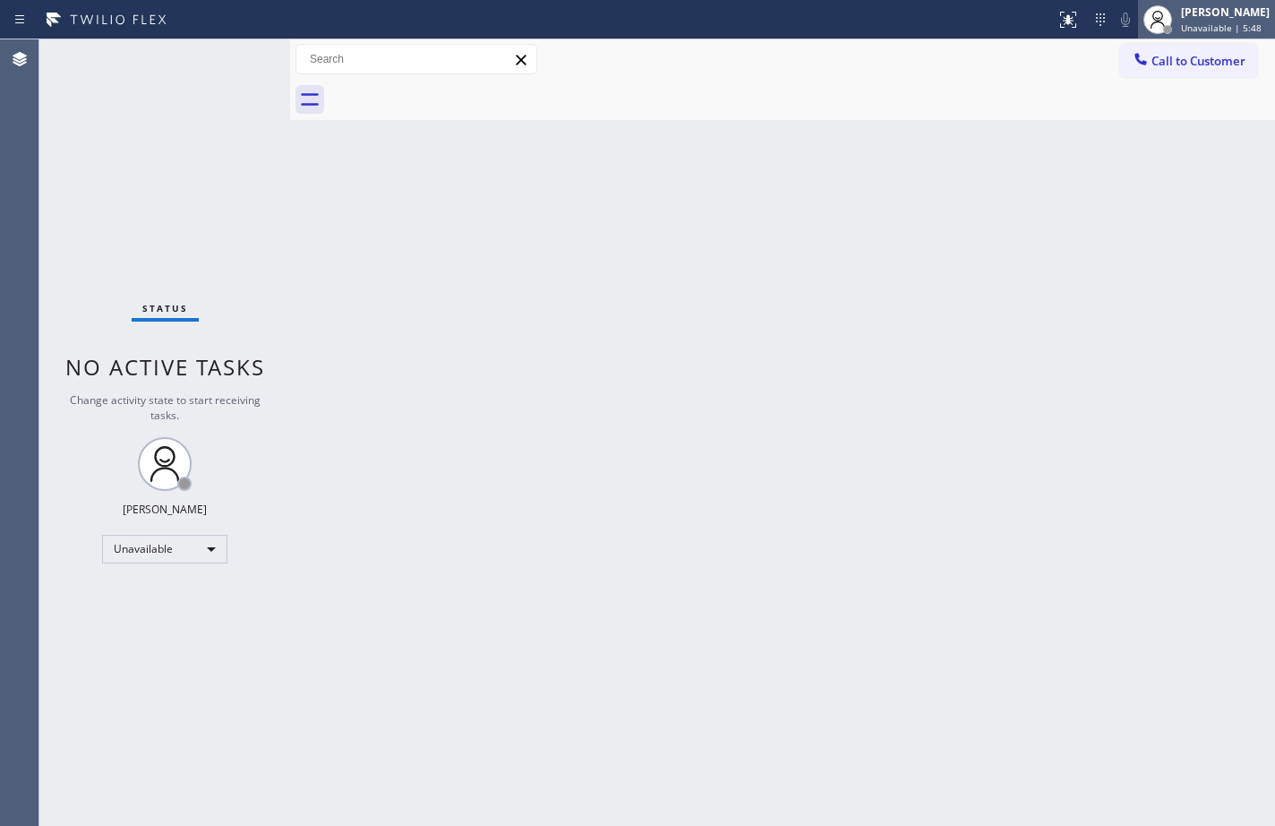
click at [1181, 22] on span "Unavailable | 5:48" at bounding box center [1221, 27] width 81 height 13
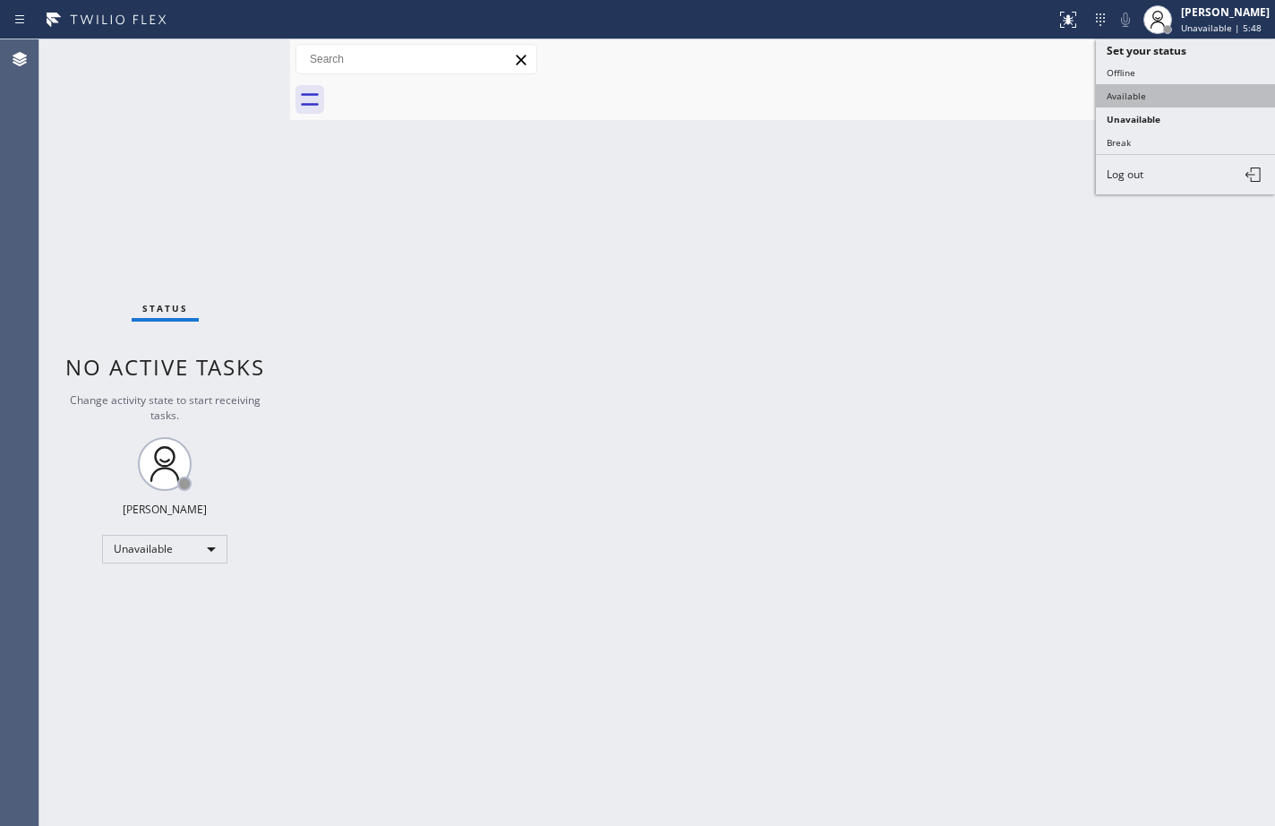
click at [1191, 99] on button "Available" at bounding box center [1185, 95] width 179 height 23
